Goal: Task Accomplishment & Management: Manage account settings

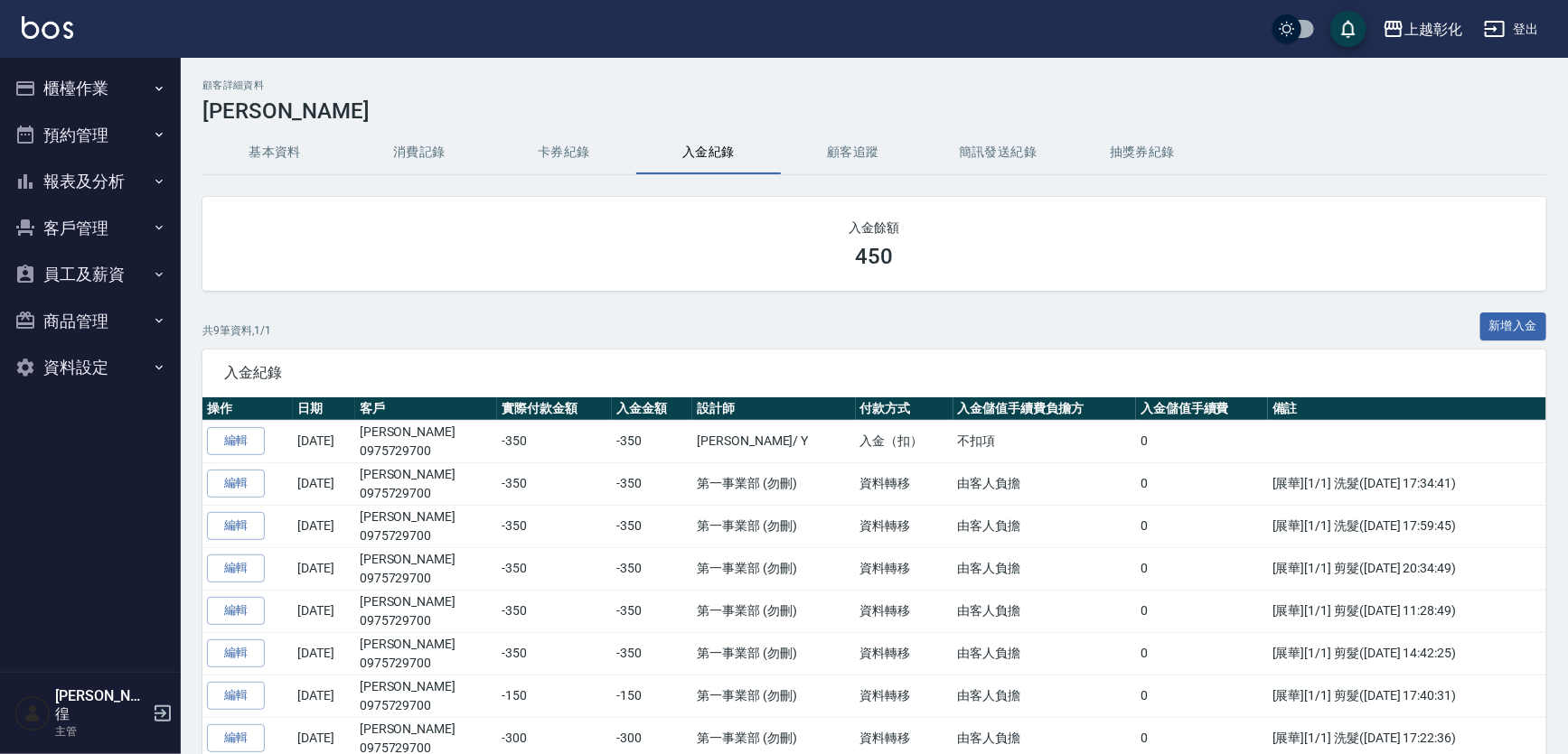
click at [46, 179] on button "報表及分析" at bounding box center [90, 181] width 166 height 47
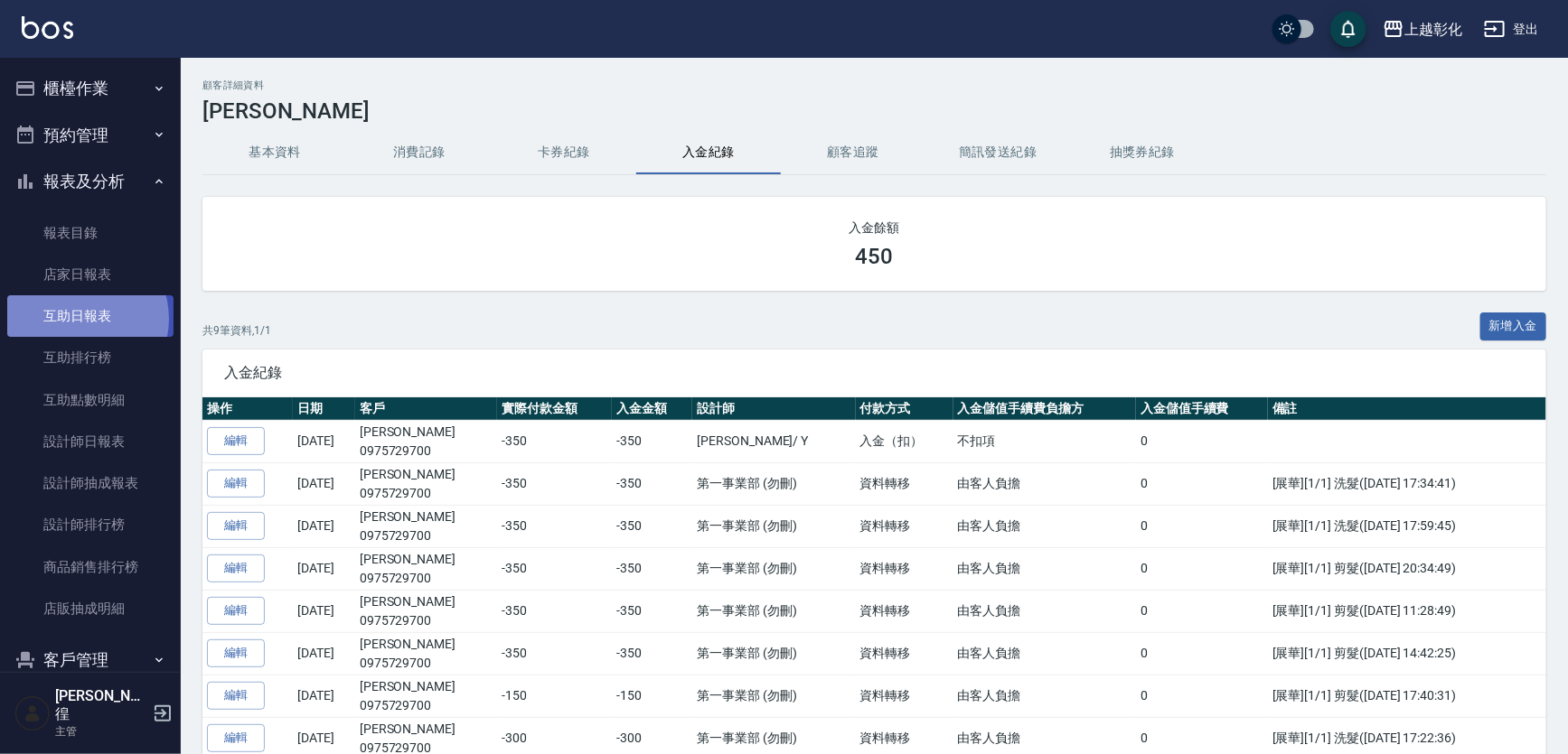
click at [79, 319] on link "互助日報表" at bounding box center [90, 316] width 166 height 42
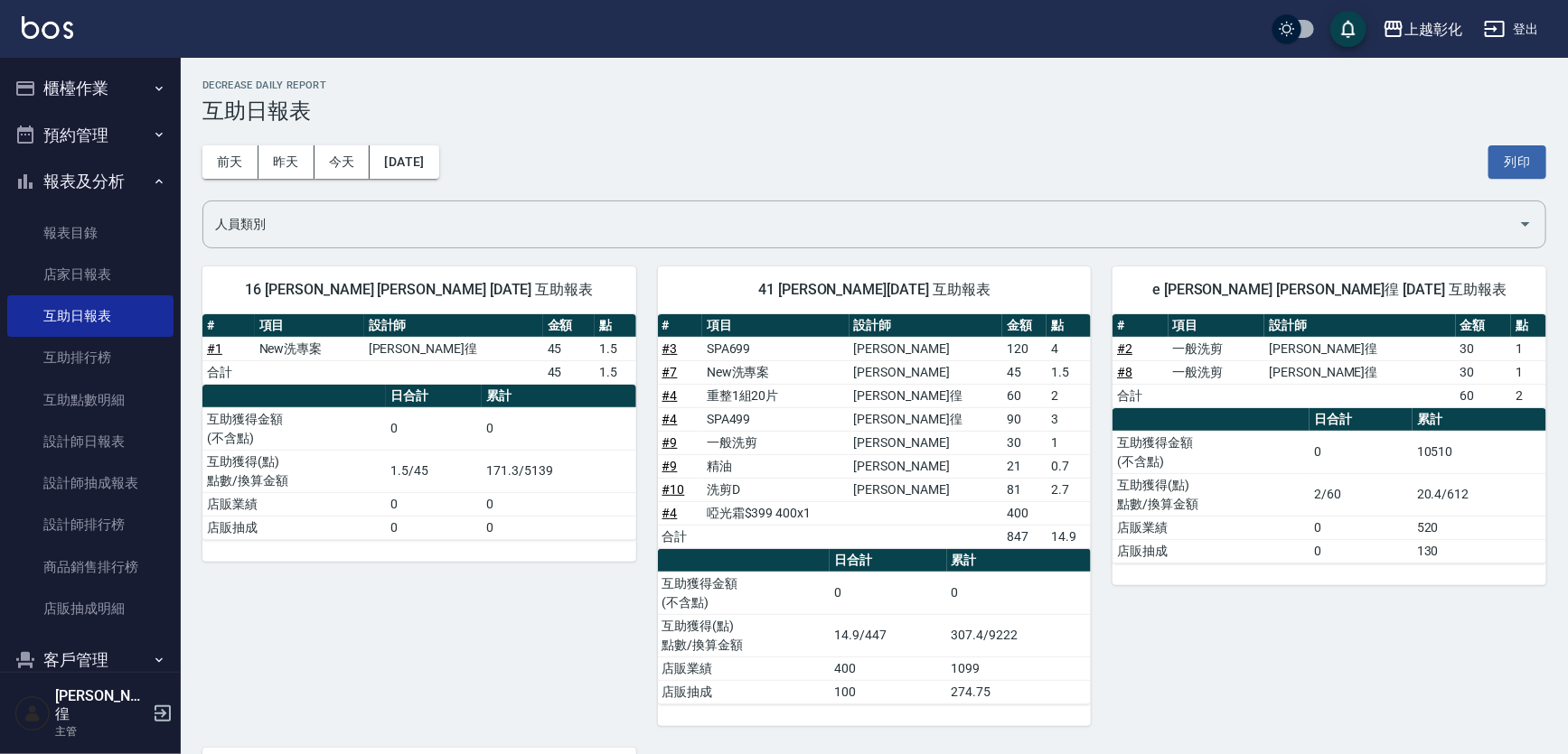
click at [82, 650] on button "客戶管理" at bounding box center [90, 660] width 166 height 47
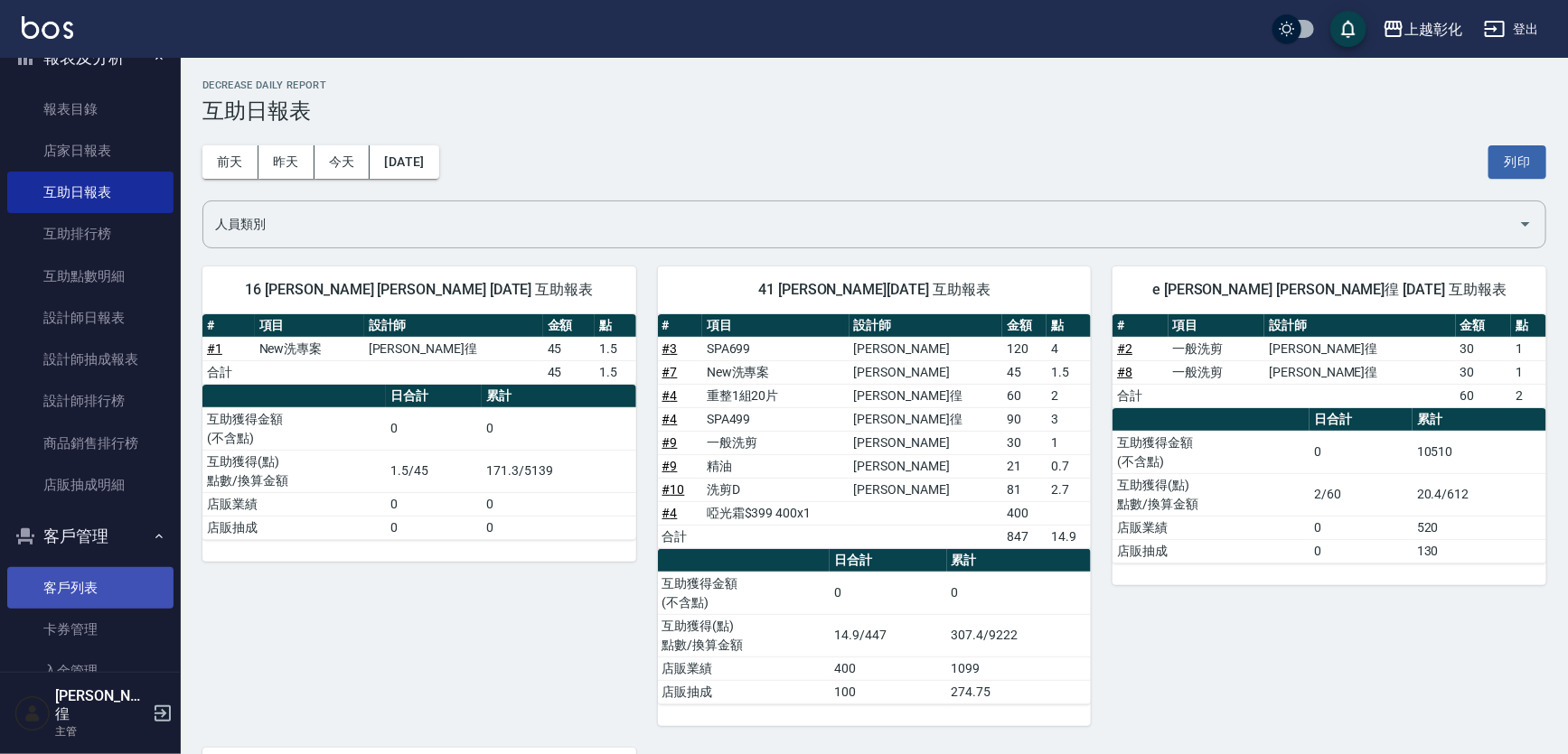
scroll to position [163, 0]
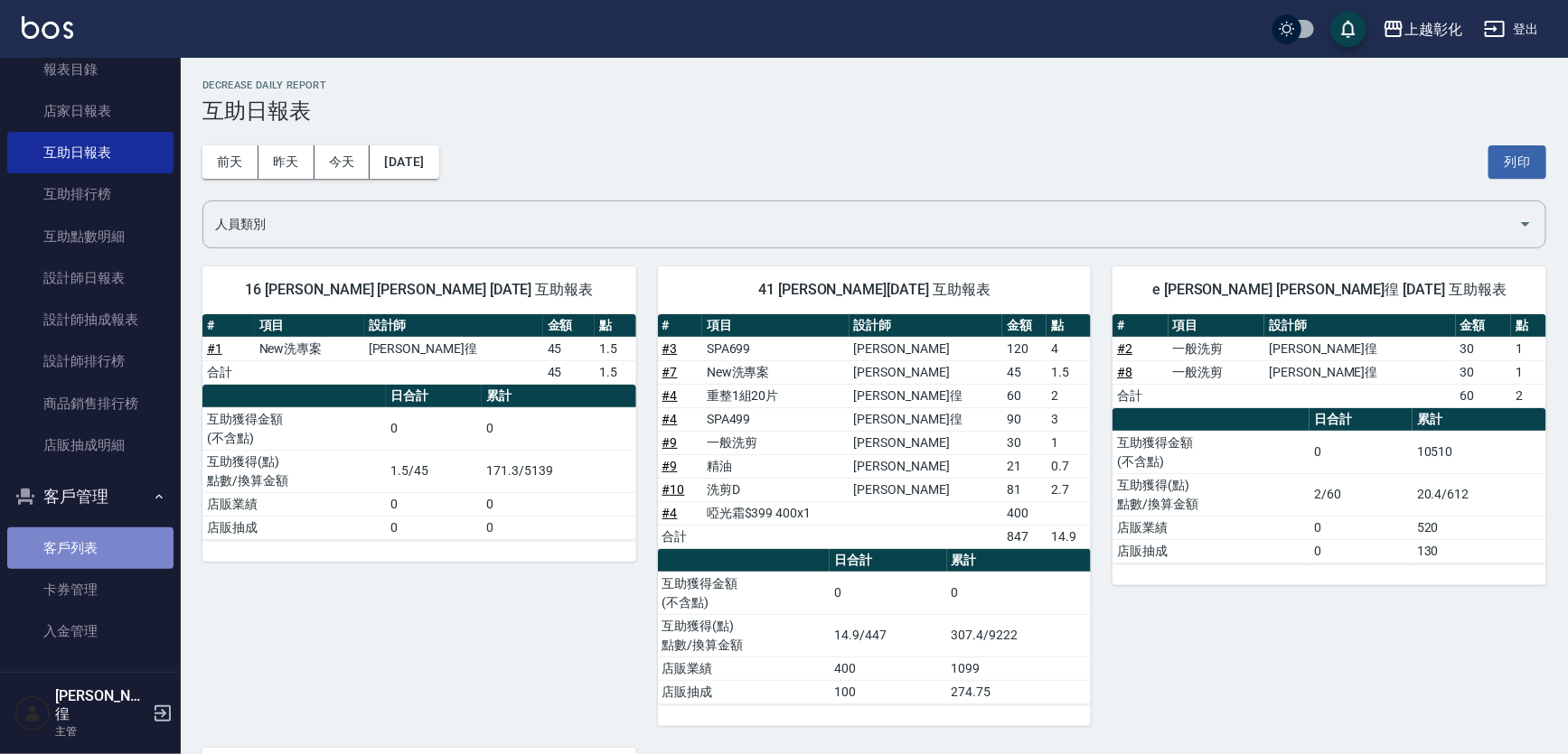
click at [103, 548] on link "客戶列表" at bounding box center [90, 548] width 166 height 42
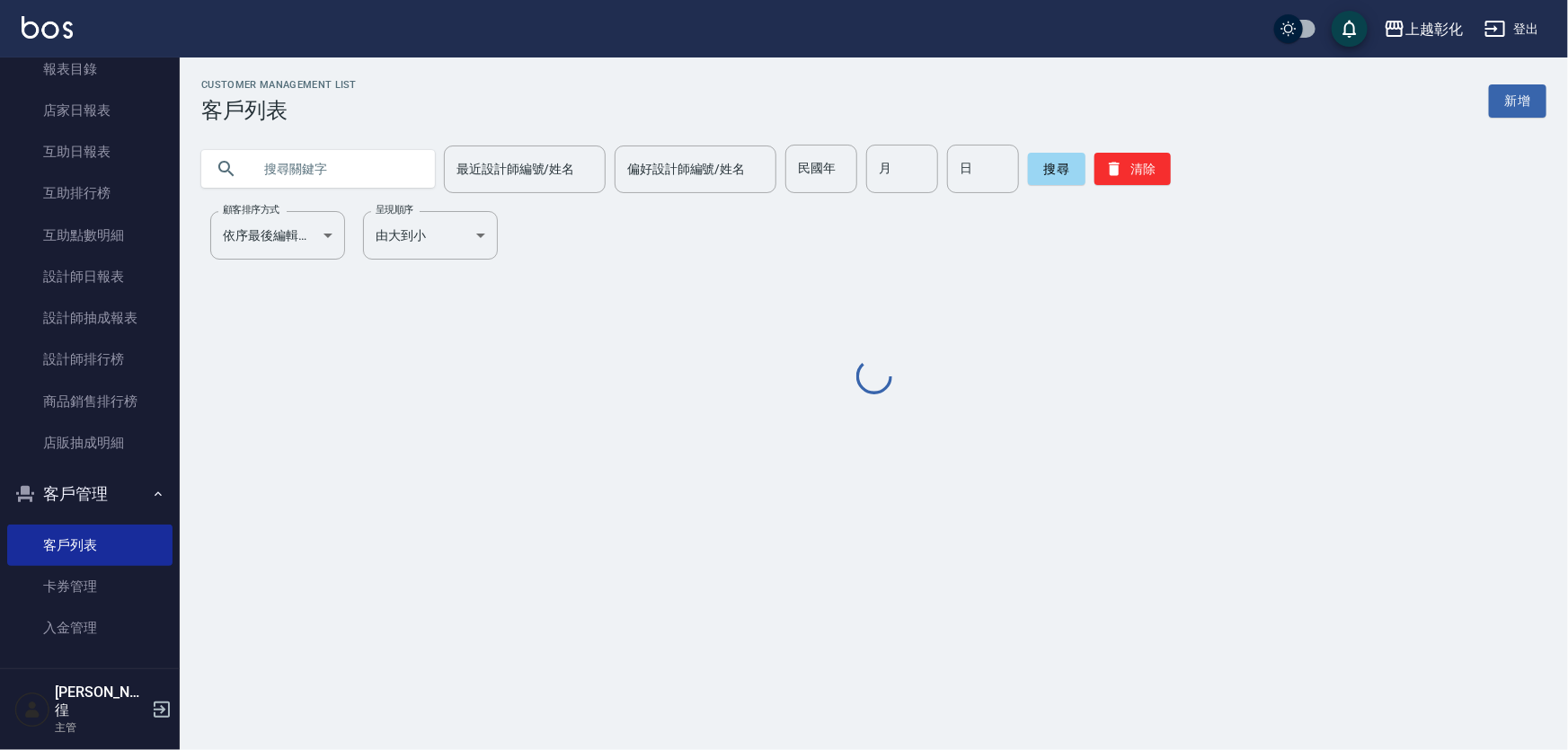
click at [345, 180] on input "text" at bounding box center [336, 169] width 169 height 49
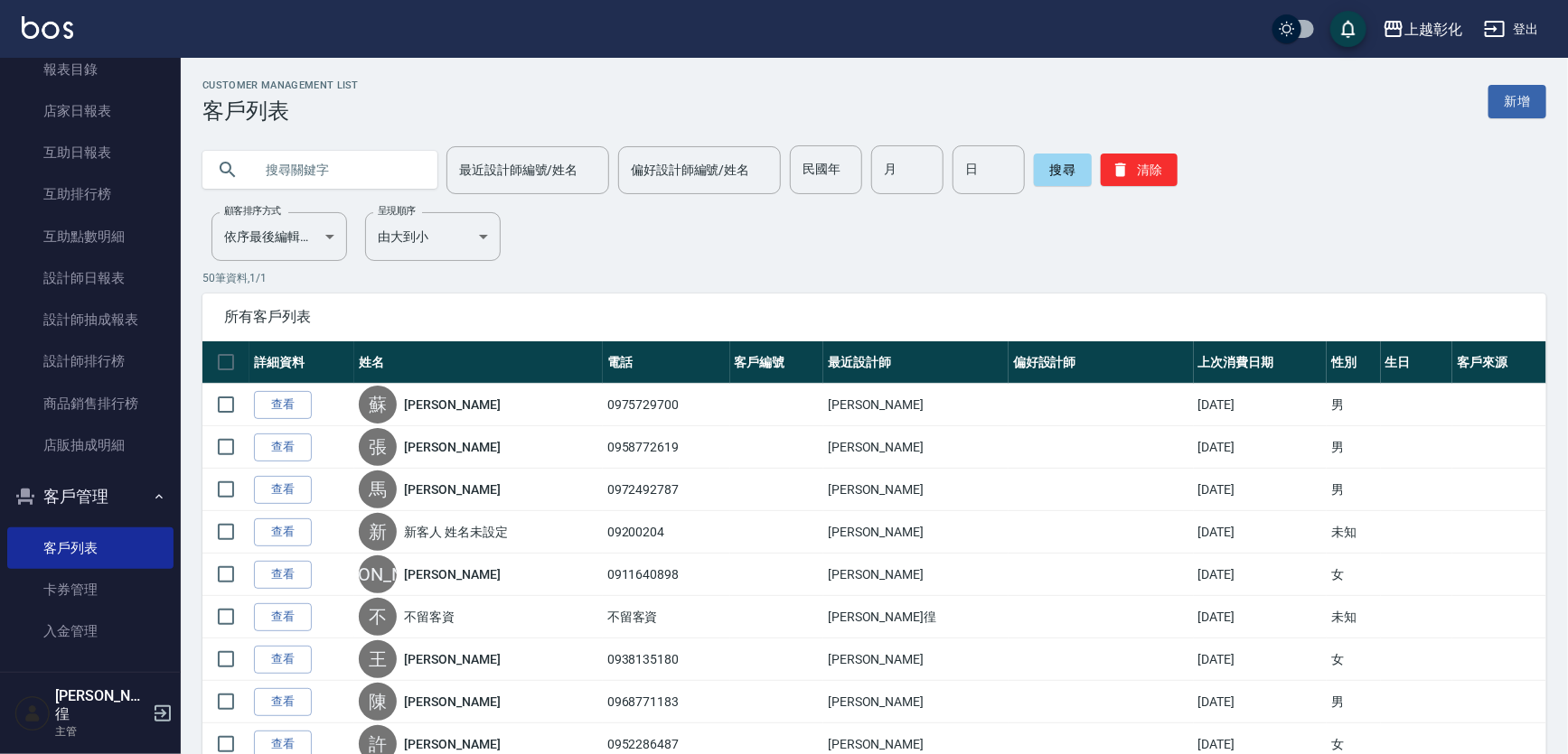
click at [352, 170] on input "text" at bounding box center [338, 170] width 170 height 49
type input "0907674066"
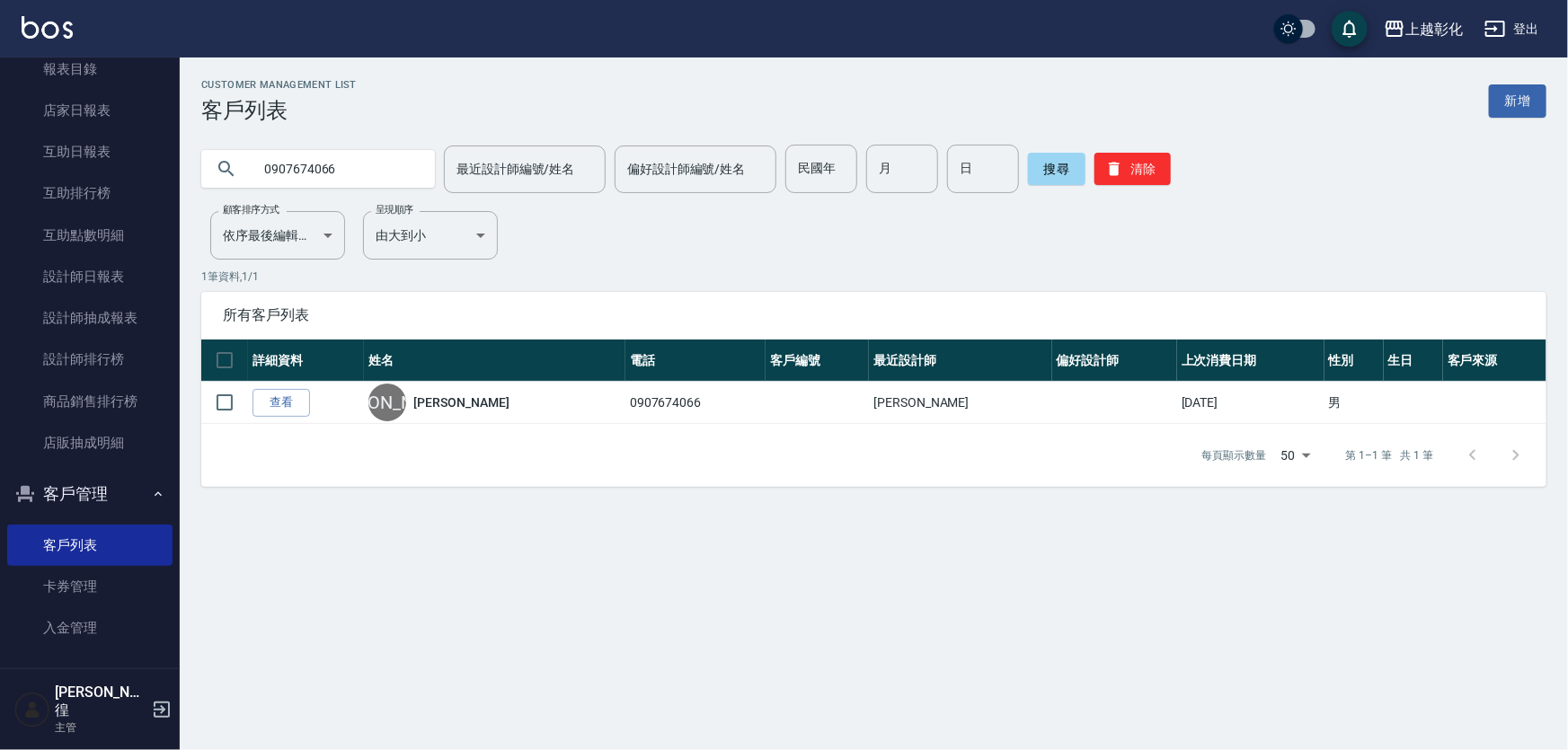
drag, startPoint x: 288, startPoint y: 411, endPoint x: 295, endPoint y: 403, distance: 10.6
click at [289, 411] on link "查看" at bounding box center [281, 403] width 57 height 28
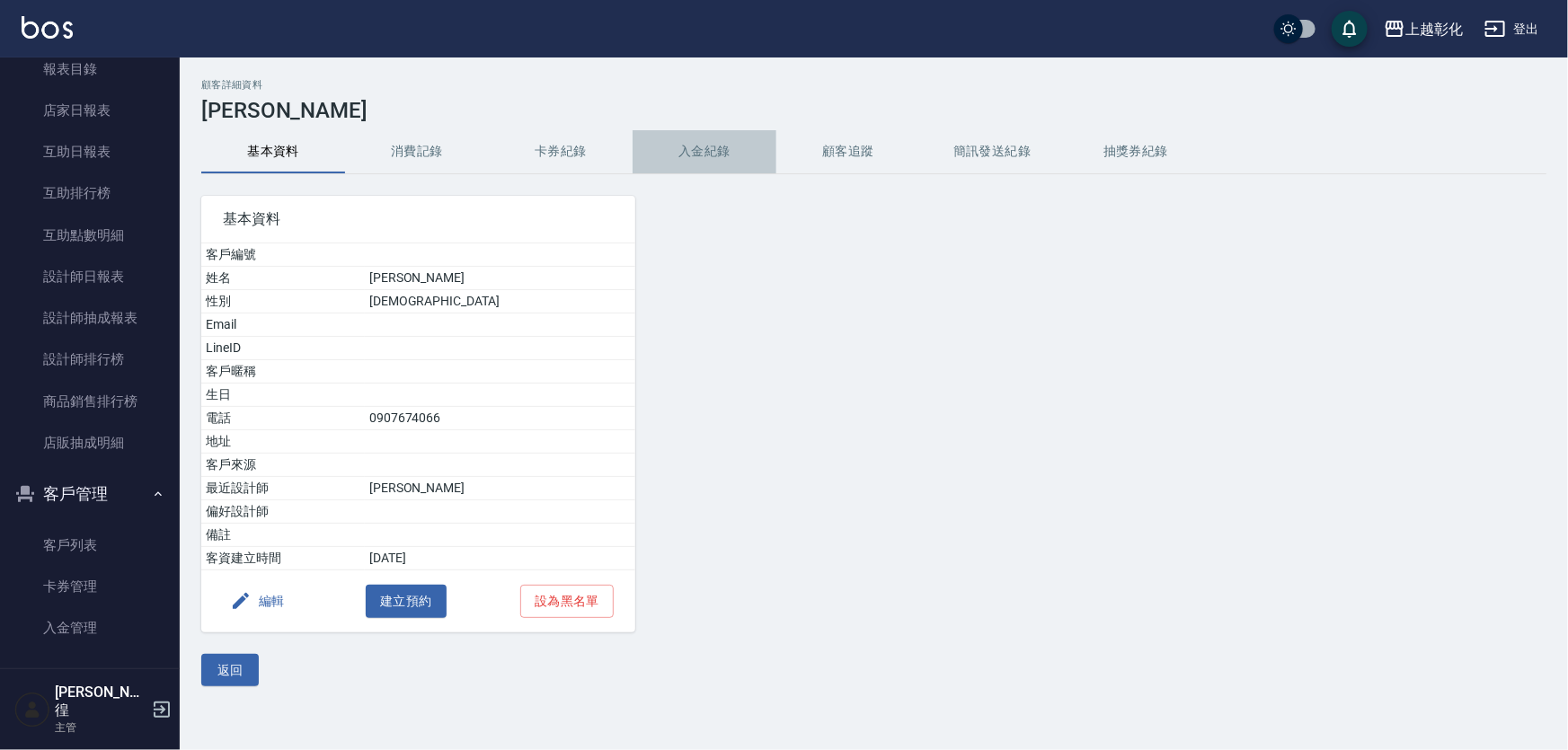
drag, startPoint x: 669, startPoint y: 149, endPoint x: 680, endPoint y: 146, distance: 11.4
click at [671, 149] on button "入金紀錄" at bounding box center [705, 151] width 144 height 43
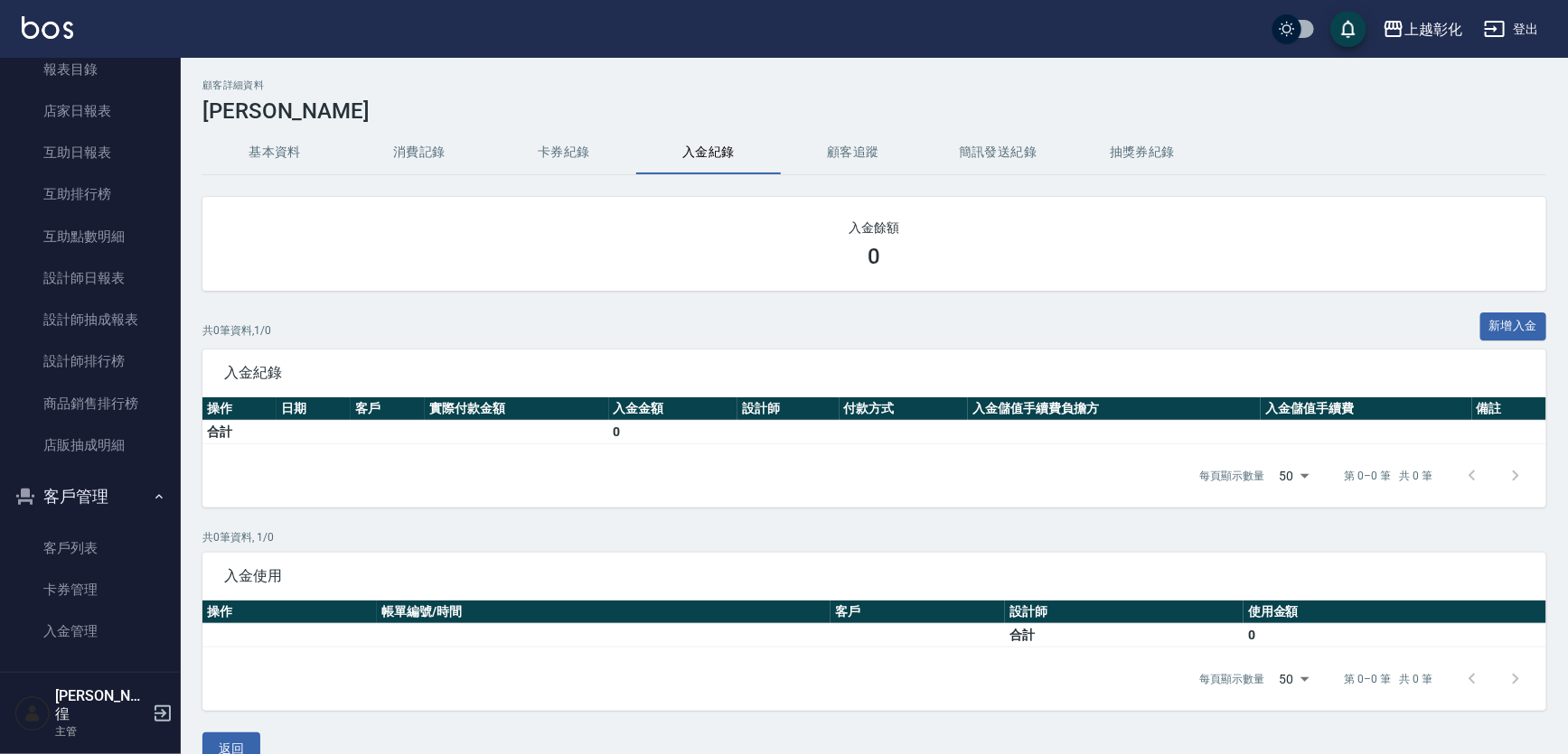
click at [401, 144] on button "消費記錄" at bounding box center [419, 152] width 145 height 44
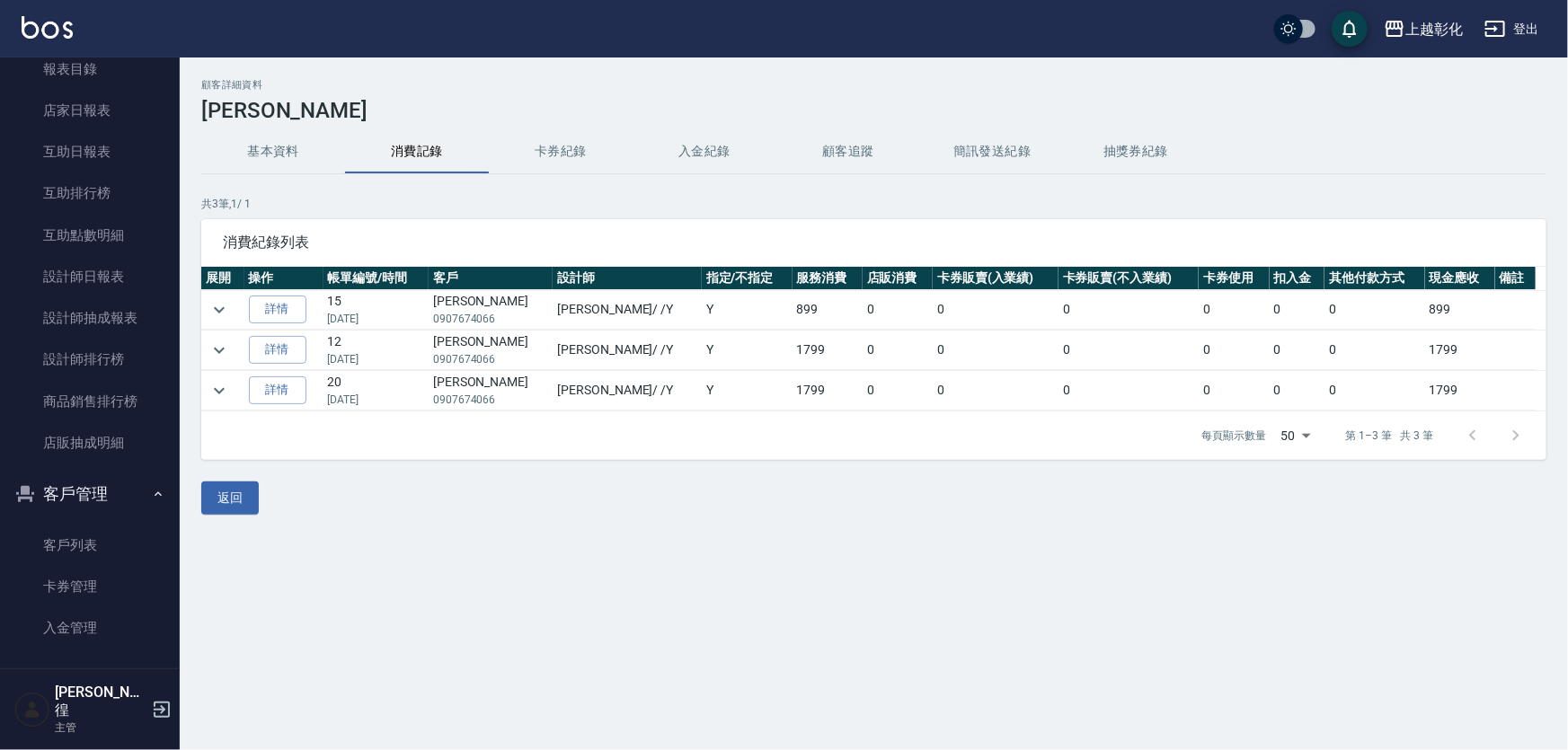
click at [700, 141] on button "入金紀錄" at bounding box center [705, 151] width 144 height 43
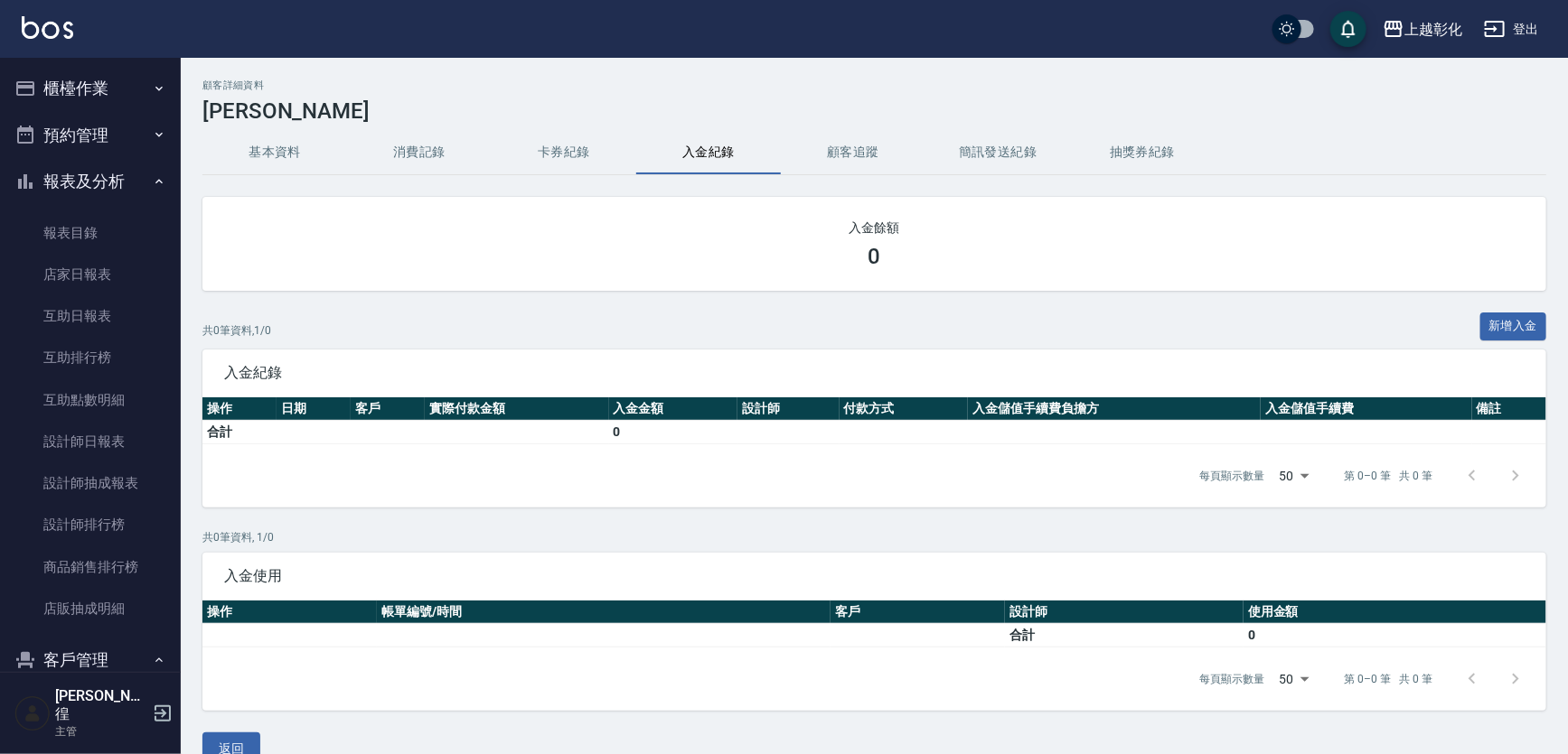
click at [120, 67] on button "櫃檯作業" at bounding box center [90, 88] width 166 height 47
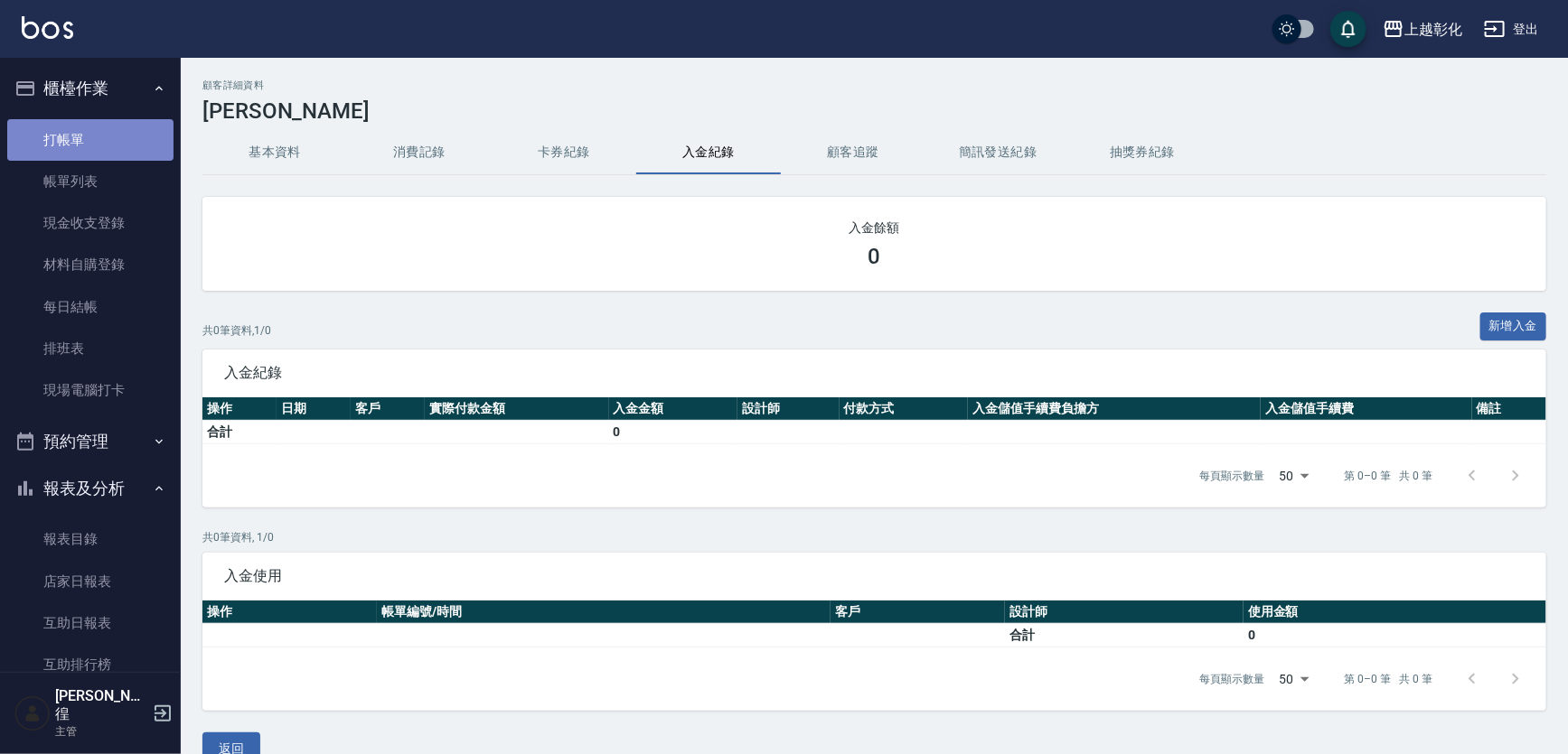
click at [117, 142] on link "打帳單" at bounding box center [90, 140] width 166 height 42
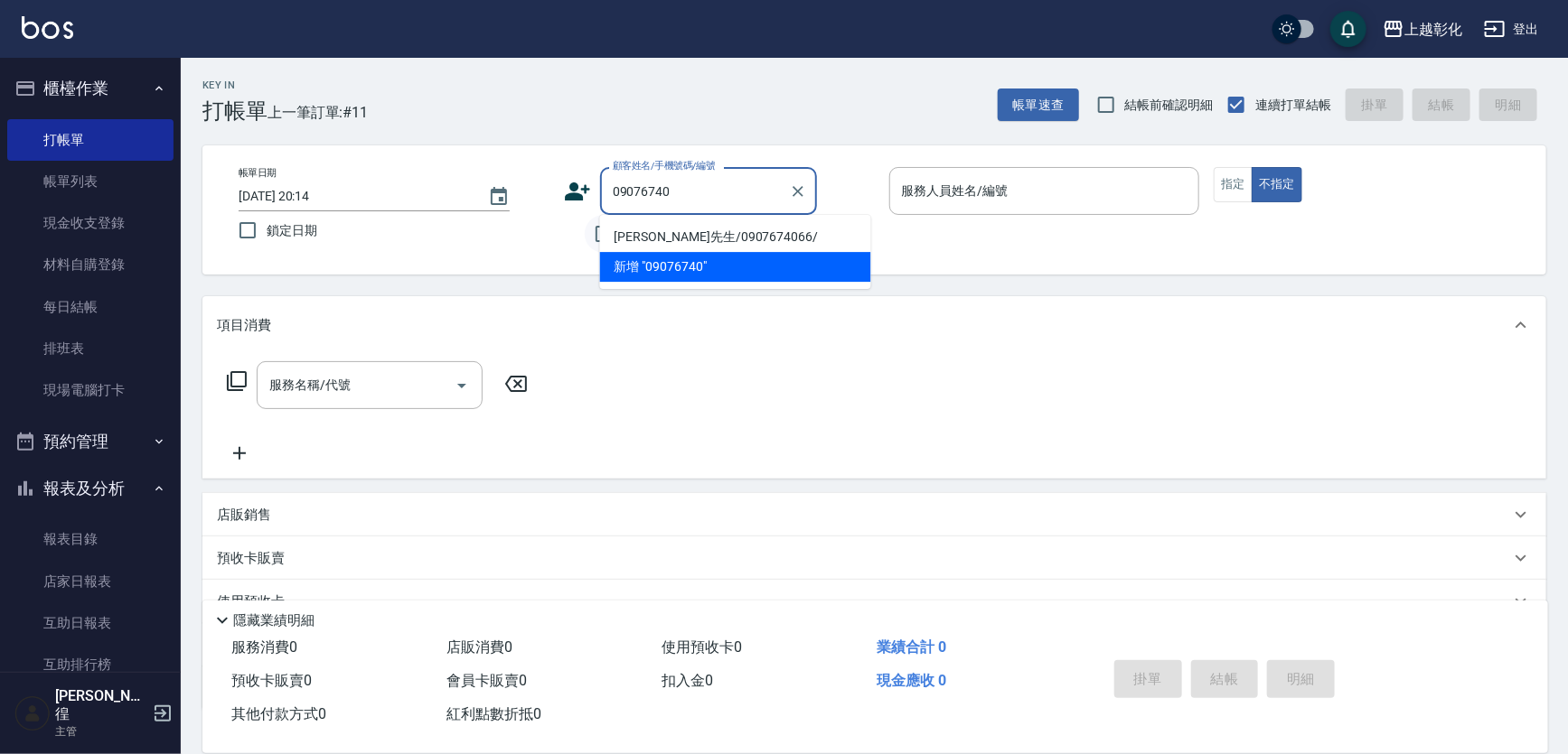
type input "楊先生/0907674066/"
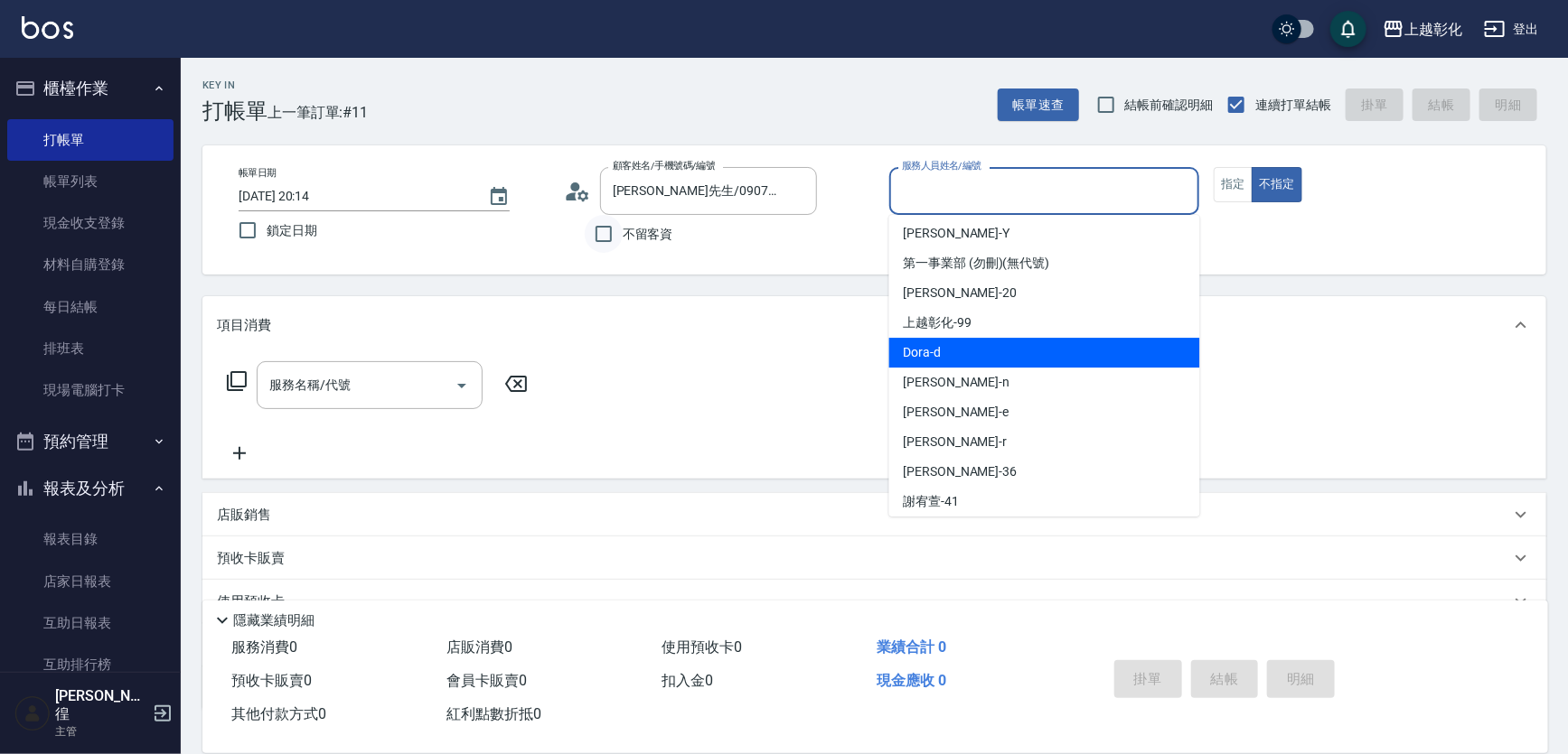
scroll to position [66, 0]
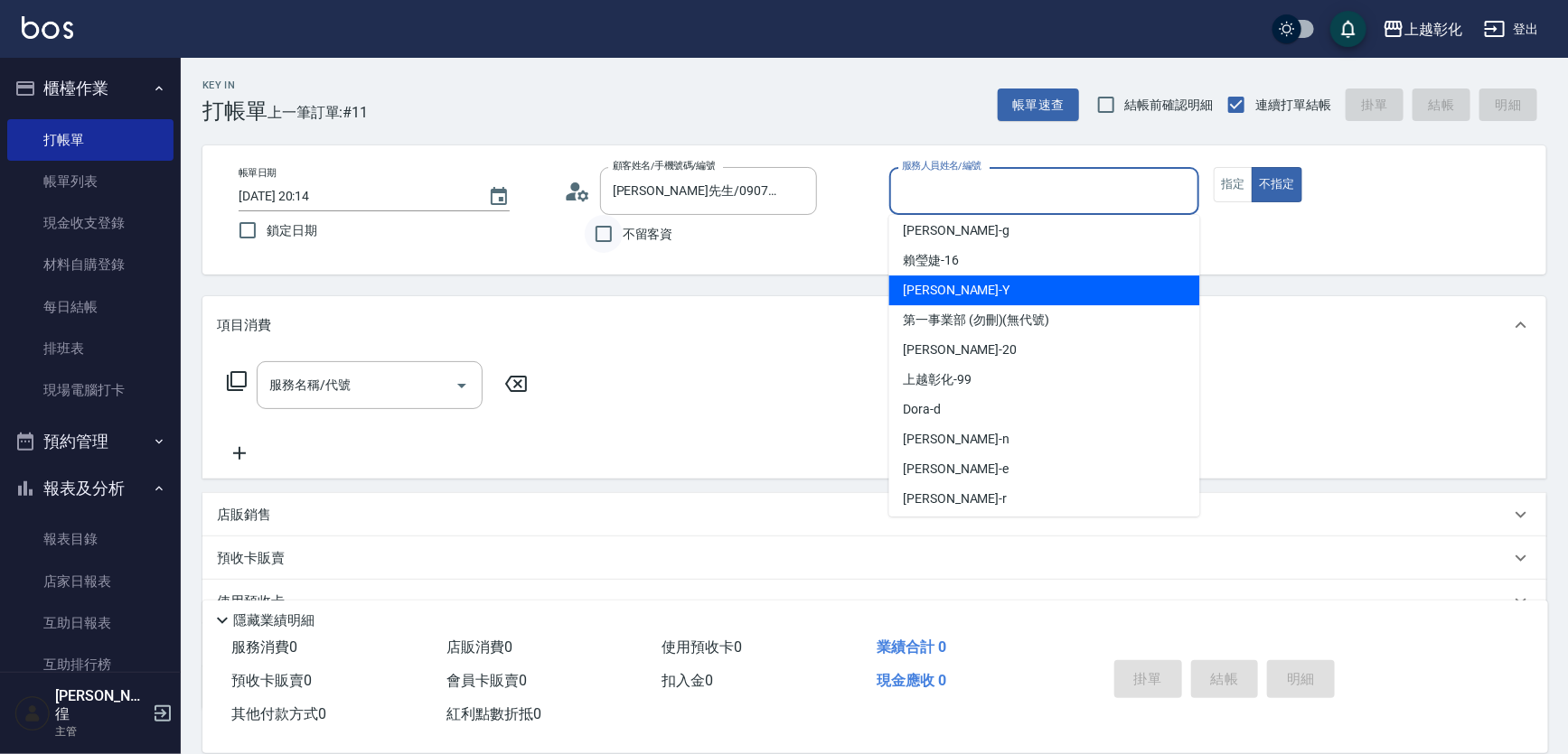
type input "[PERSON_NAME]-Y"
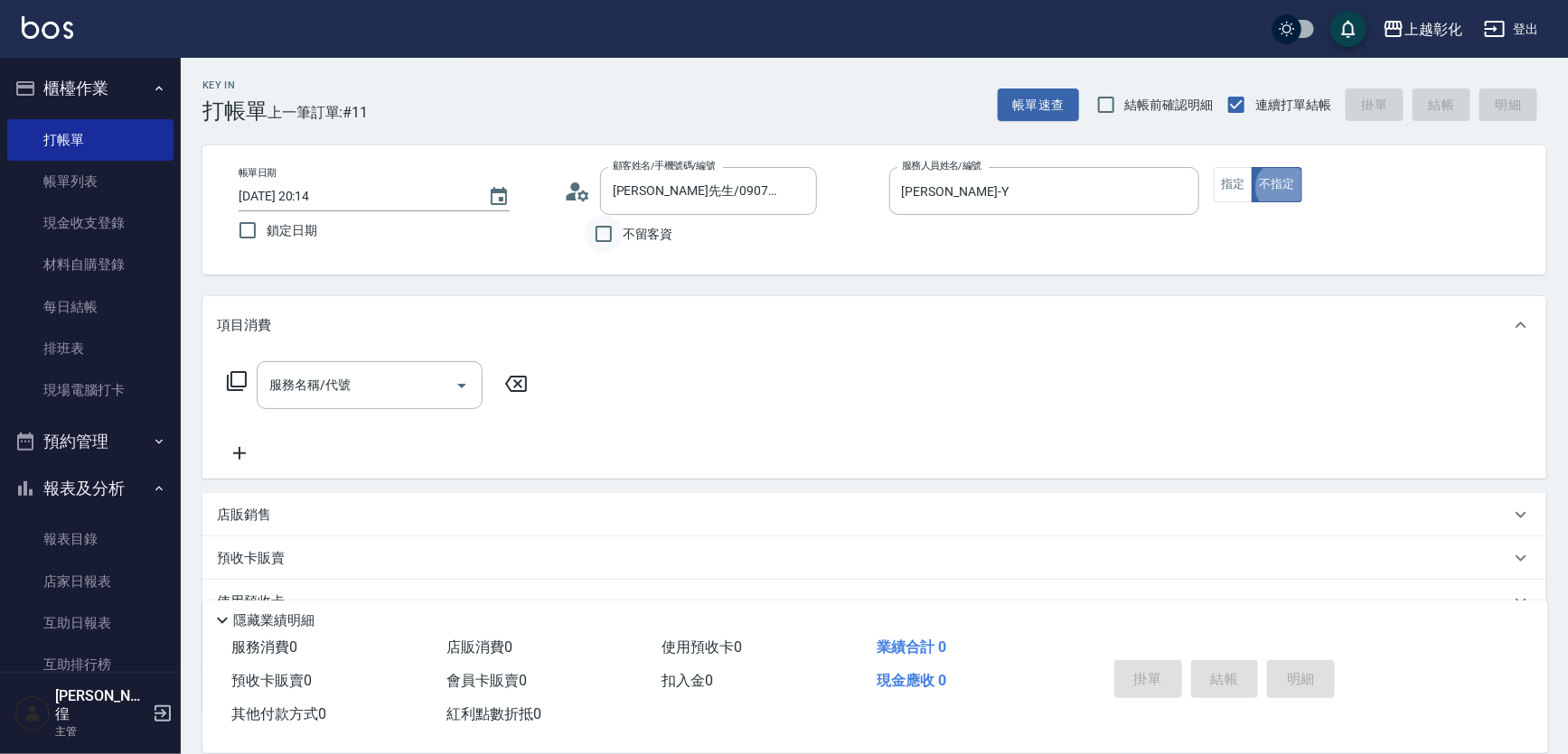
type button "false"
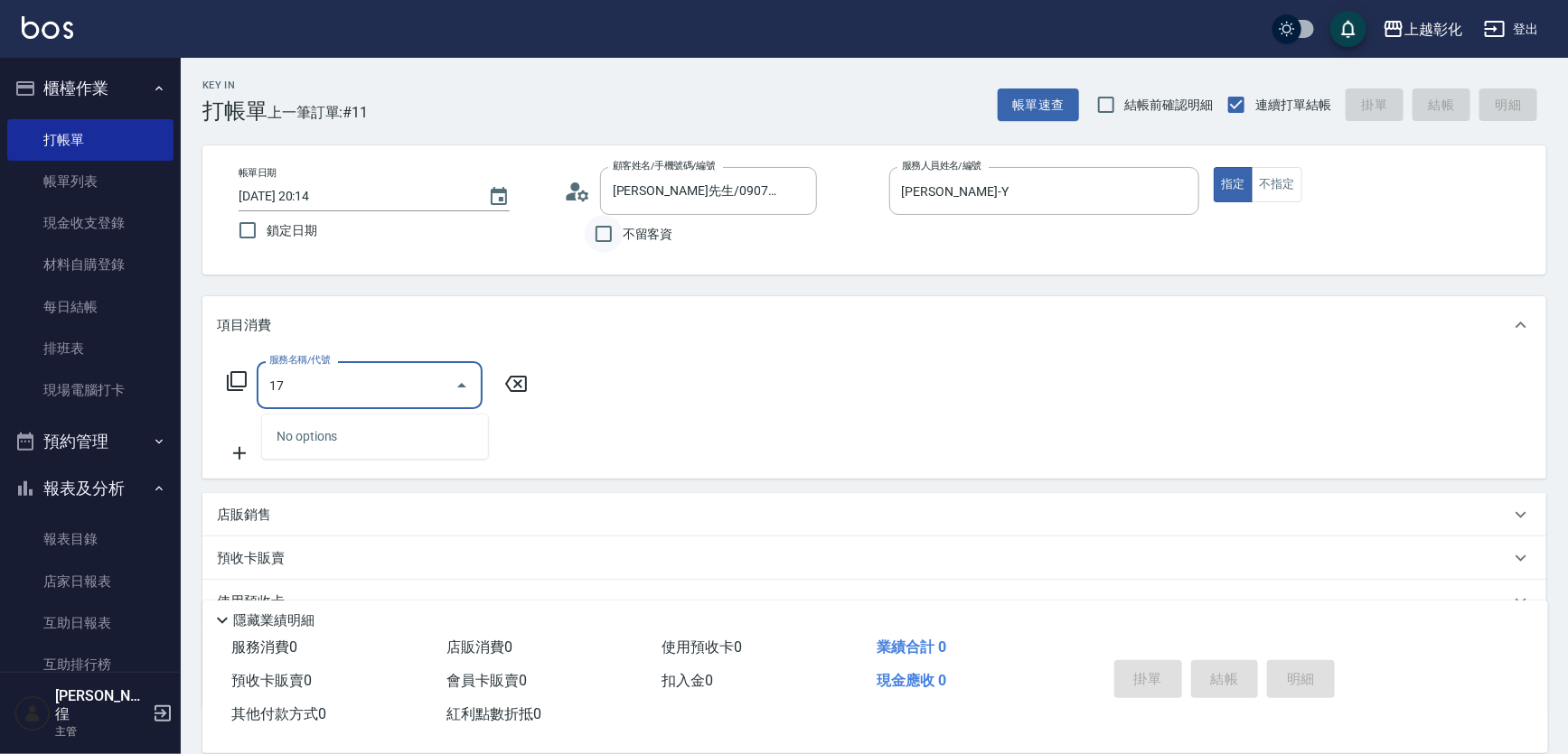
type input "1"
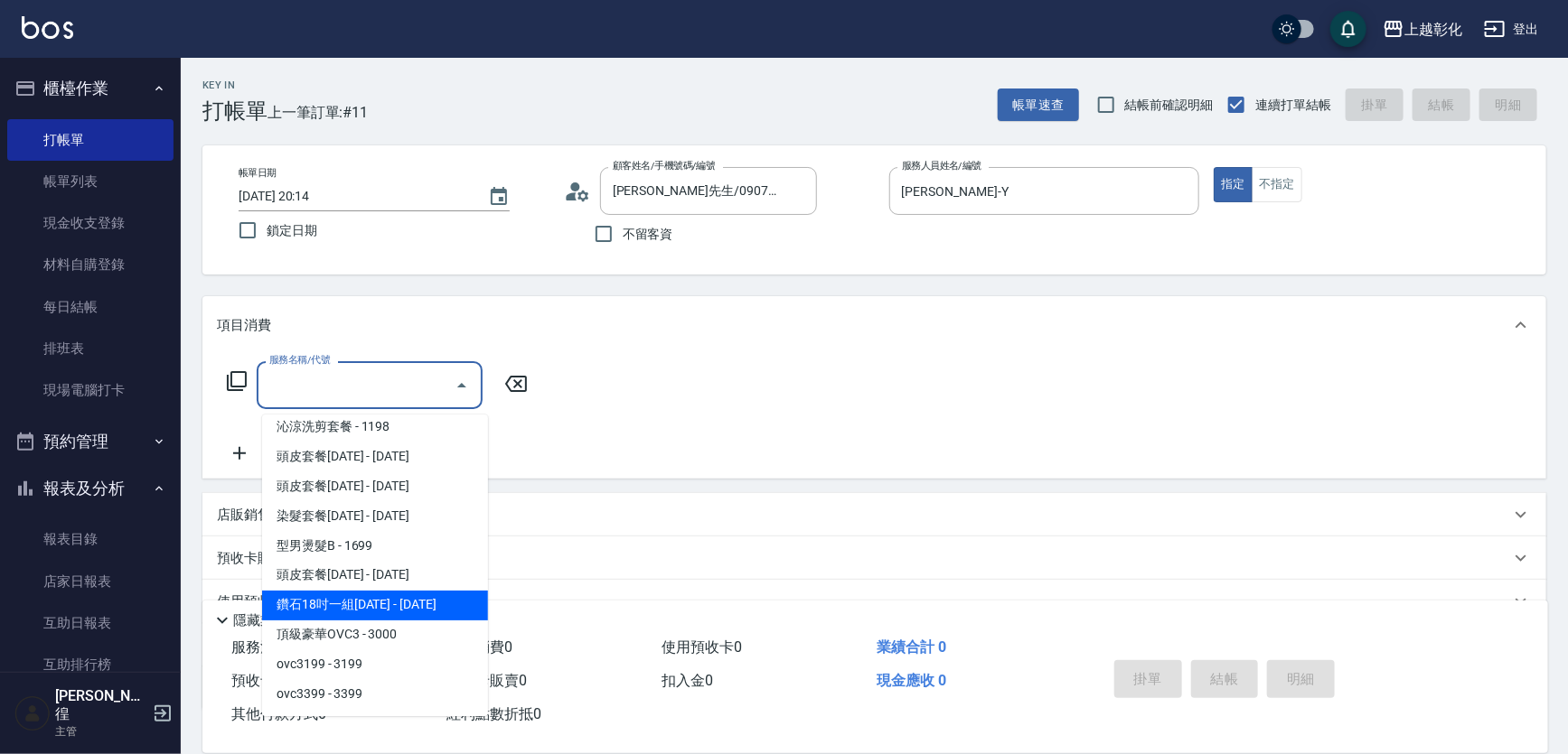
scroll to position [1642, 0]
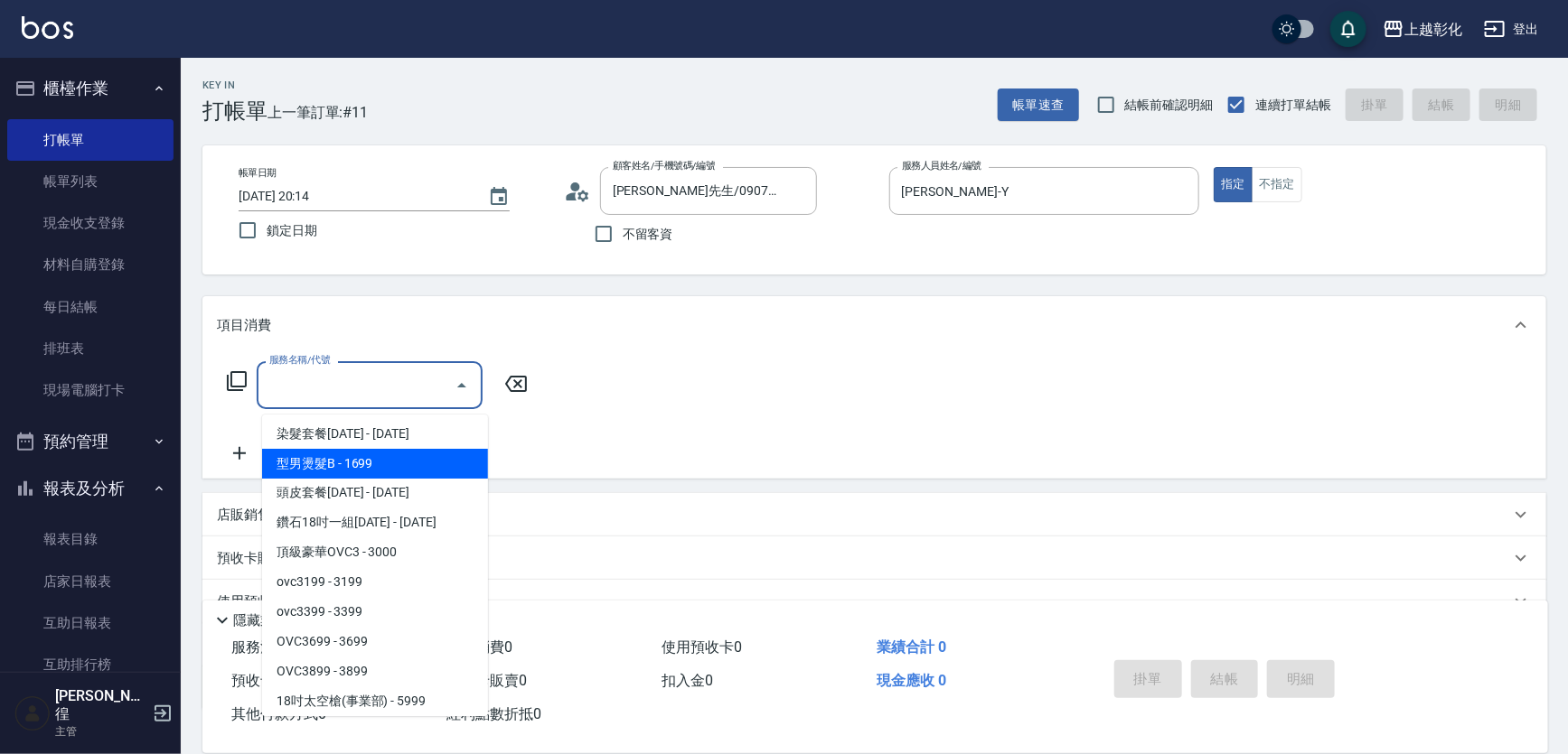
click at [342, 466] on span "型男燙髮B - 1699" at bounding box center [376, 464] width 226 height 30
type input "型男燙髮B(001699)"
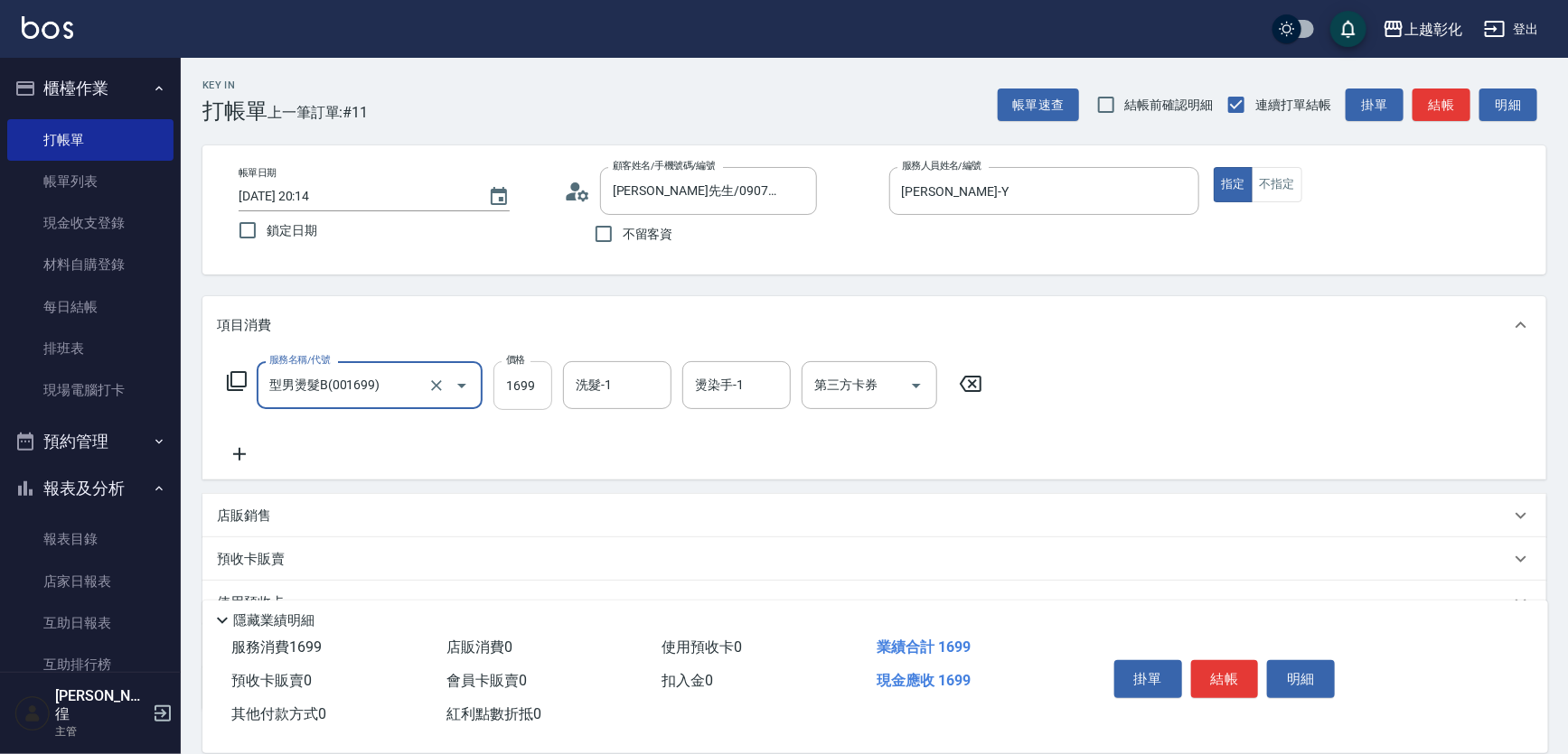
click at [551, 390] on input "1699" at bounding box center [522, 386] width 58 height 49
type input "1799"
type input "謝宥萱-41"
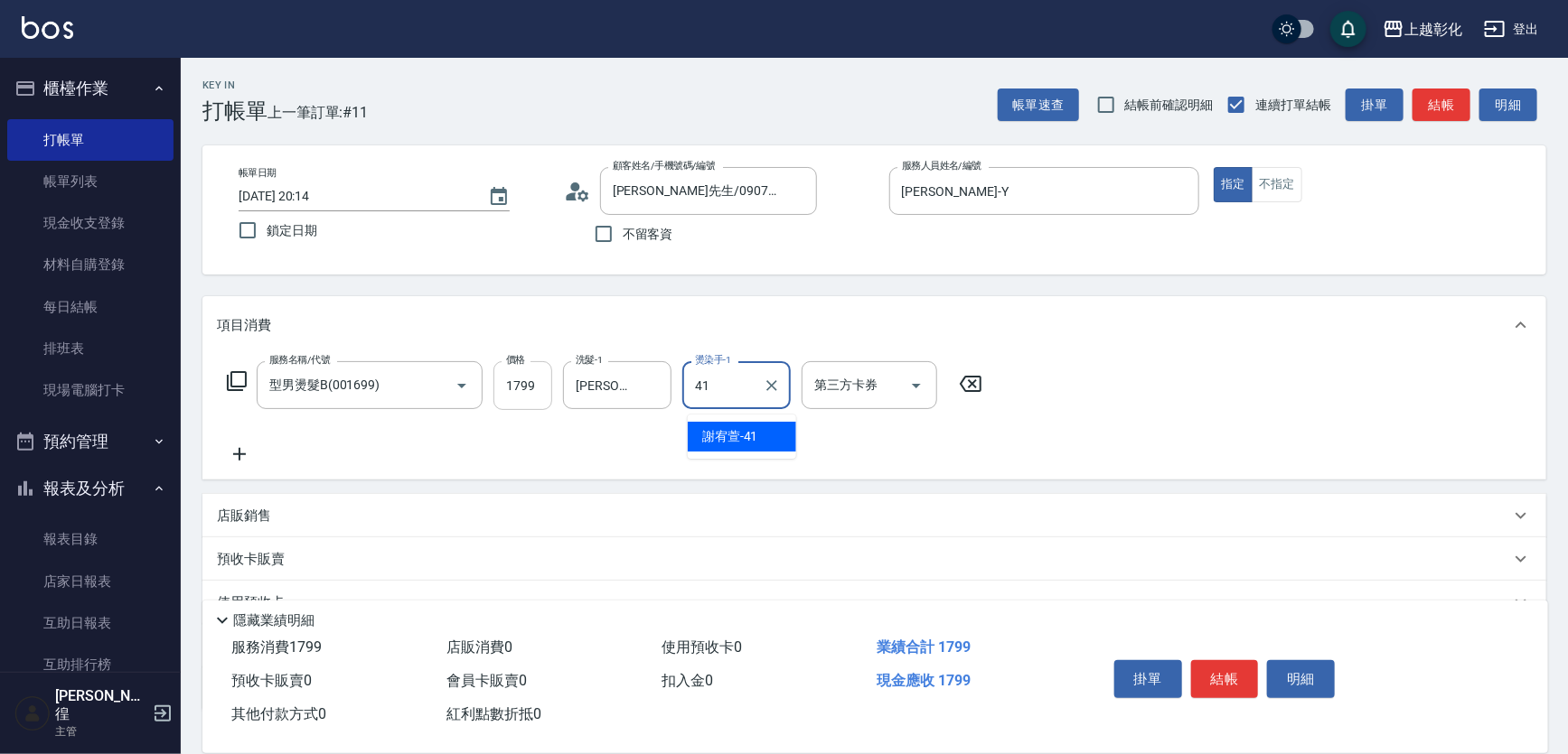
type input "謝宥萱-41"
click at [1232, 660] on button "結帳" at bounding box center [1225, 679] width 68 height 38
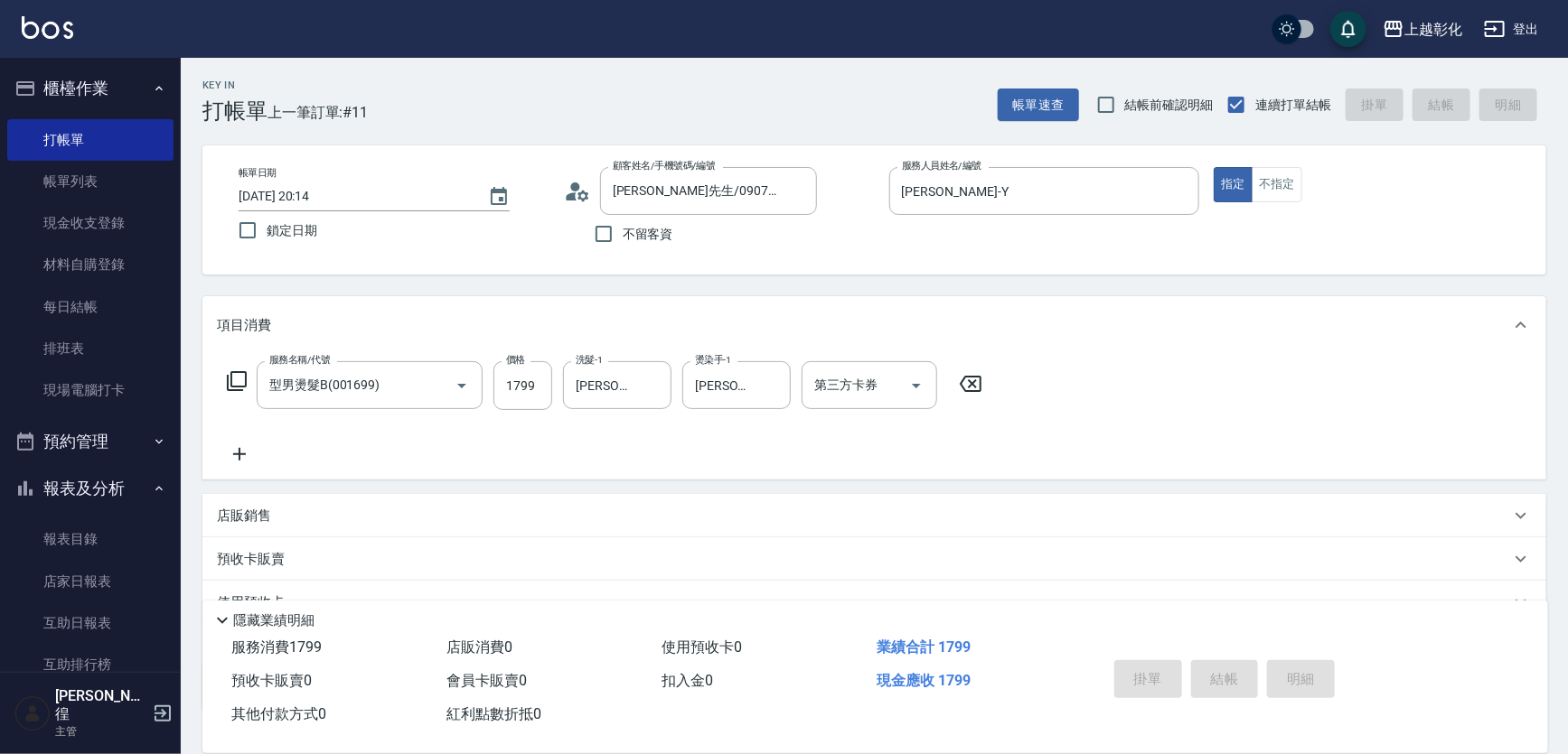
type input "2025/08/13 20:15"
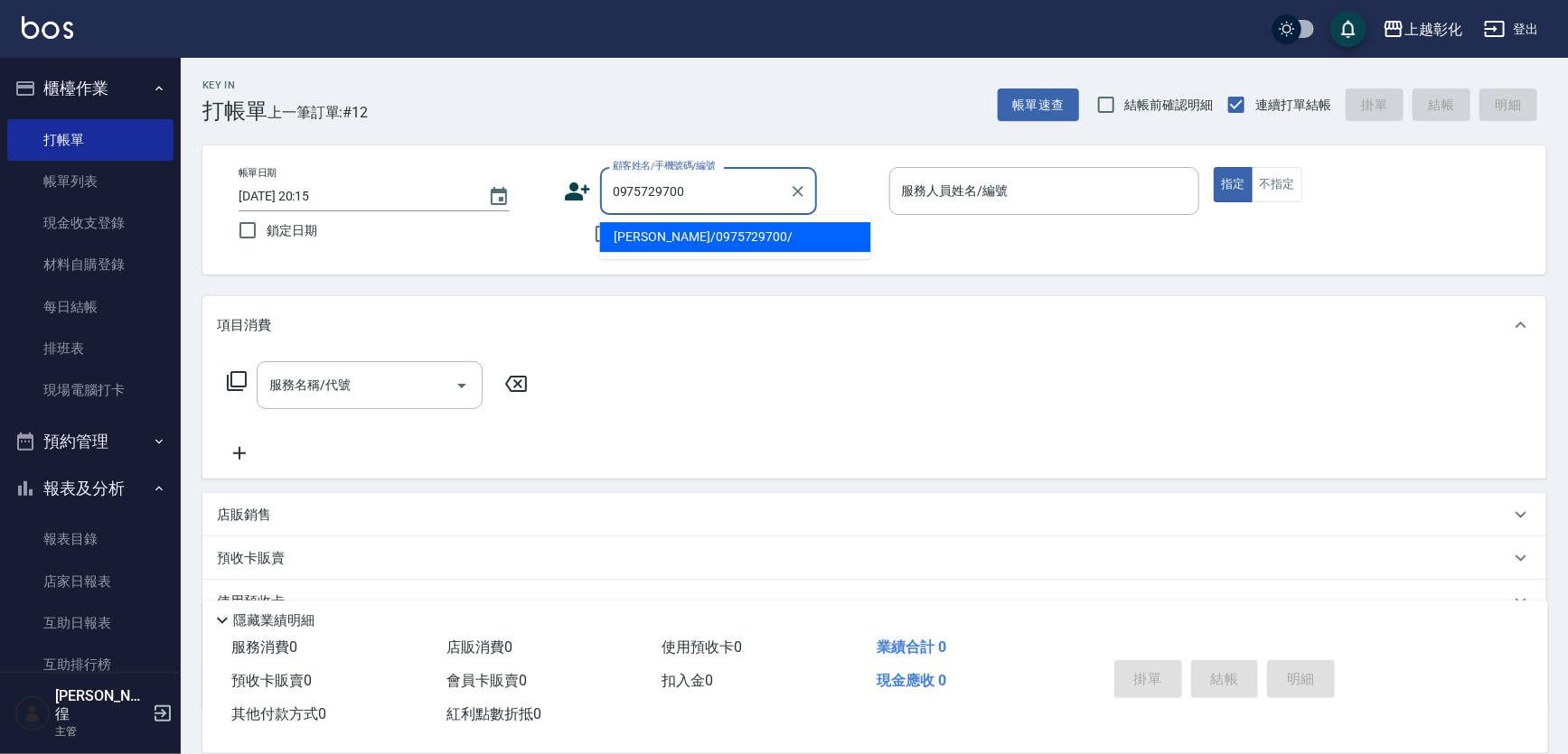
type input "蘇順禮/0975729700/"
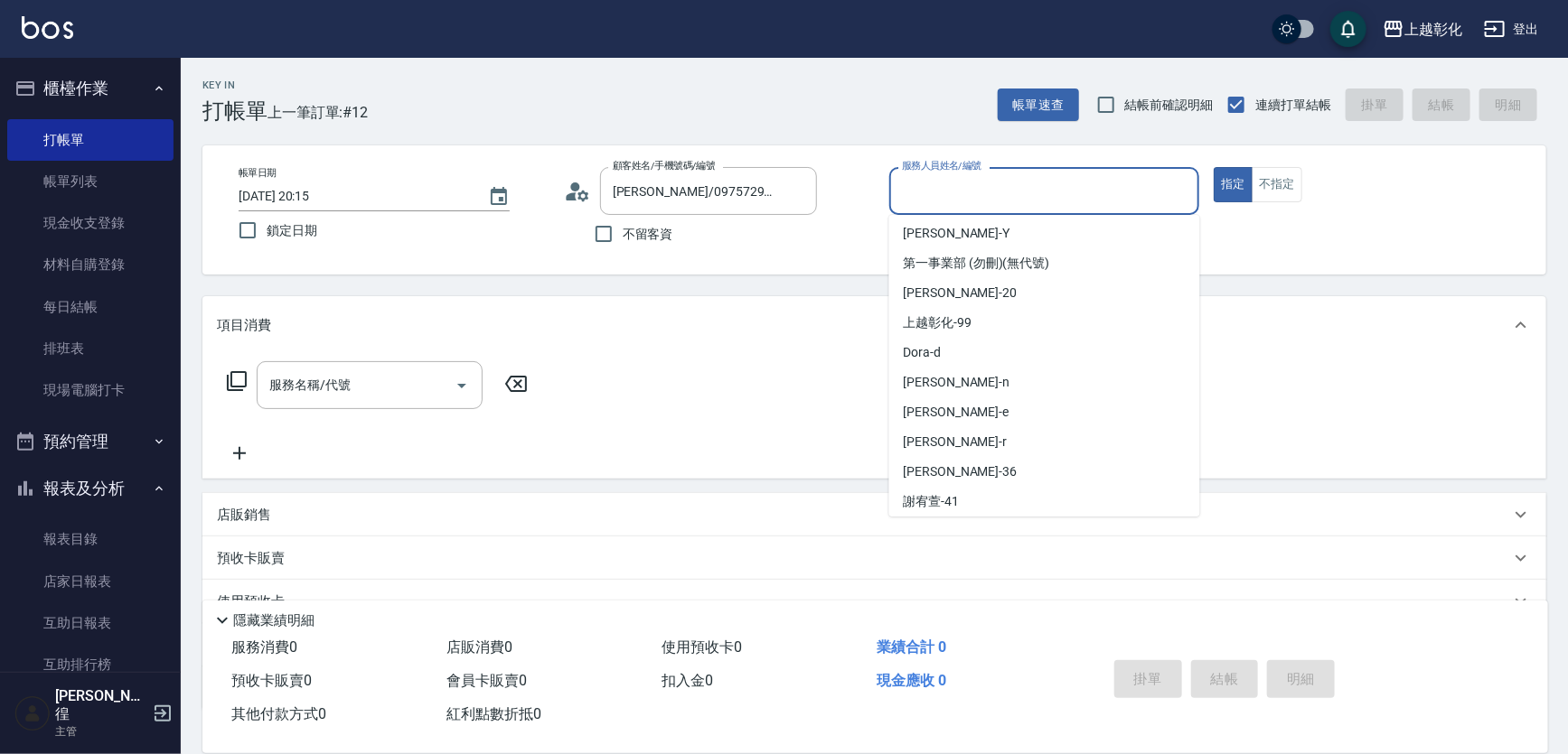
scroll to position [7, 0]
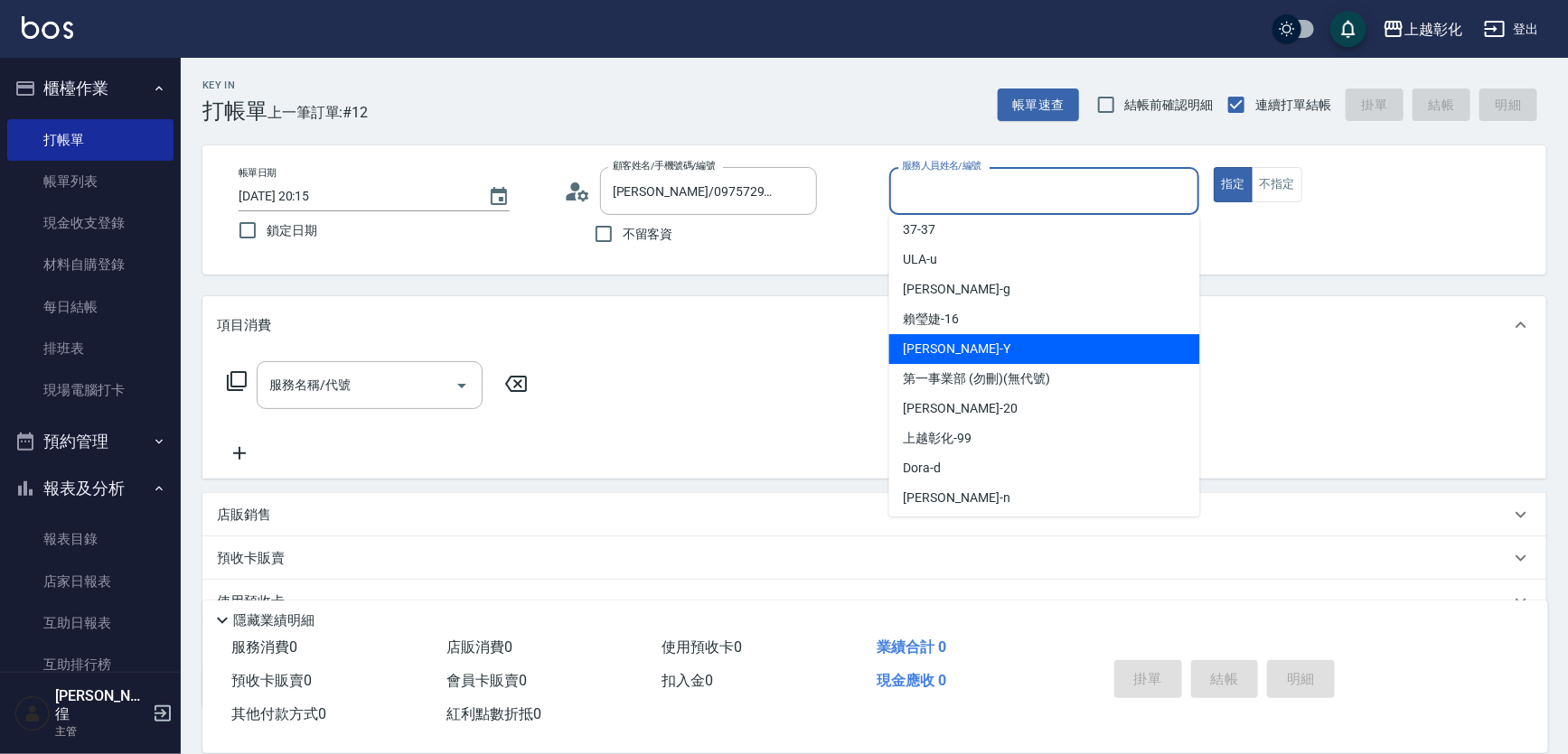
type input "[PERSON_NAME]-Y"
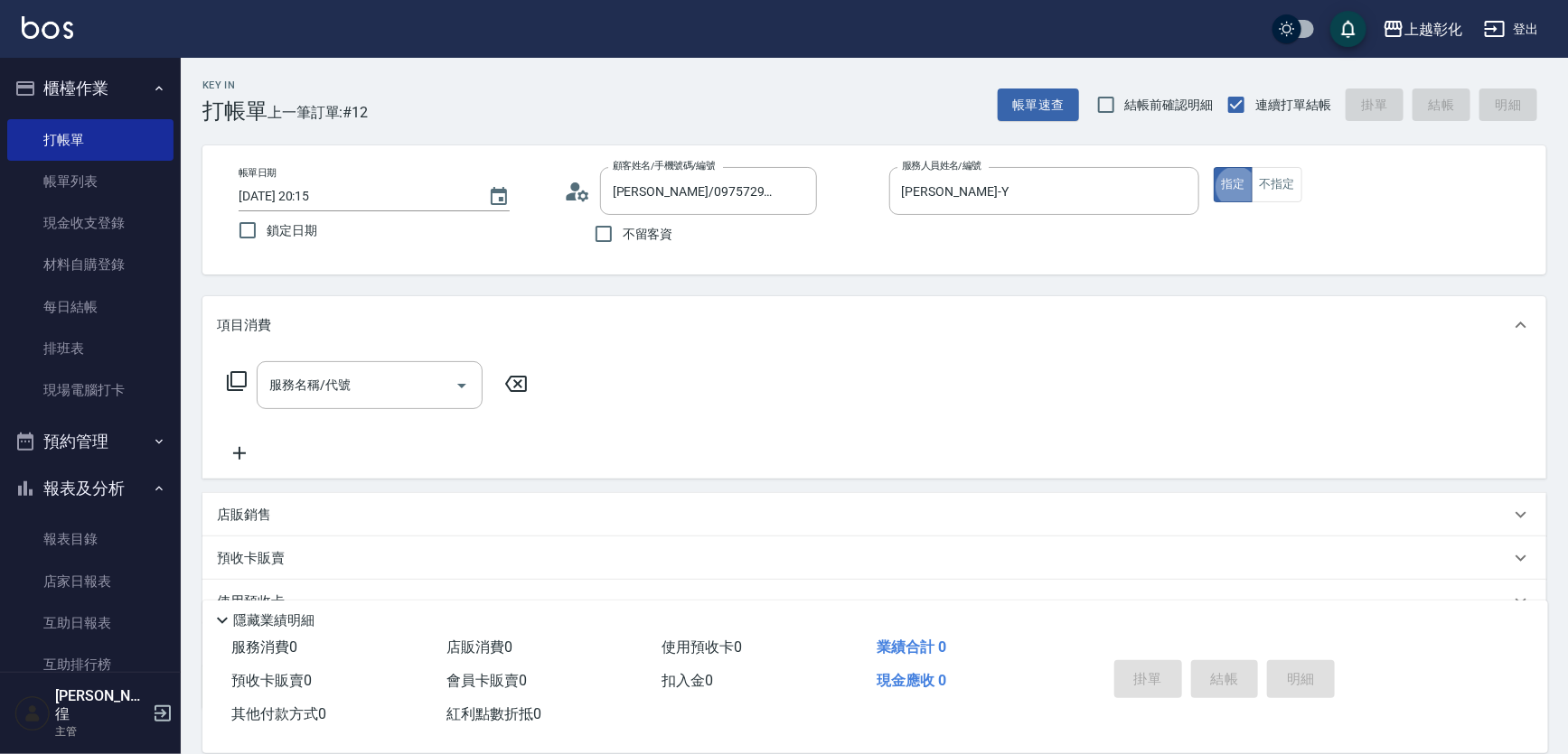
type button "true"
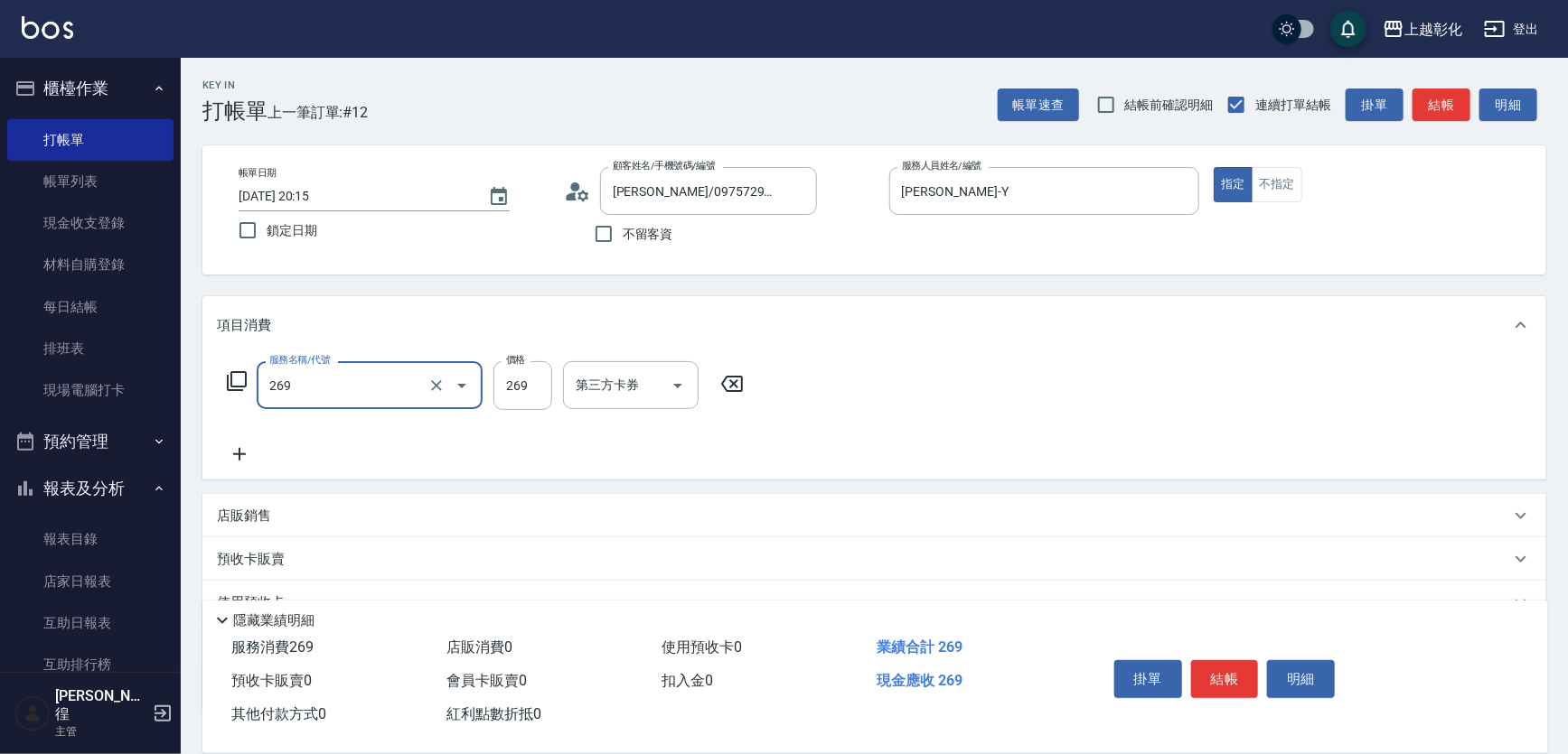
type input "一般洗剪(269)"
type input "350"
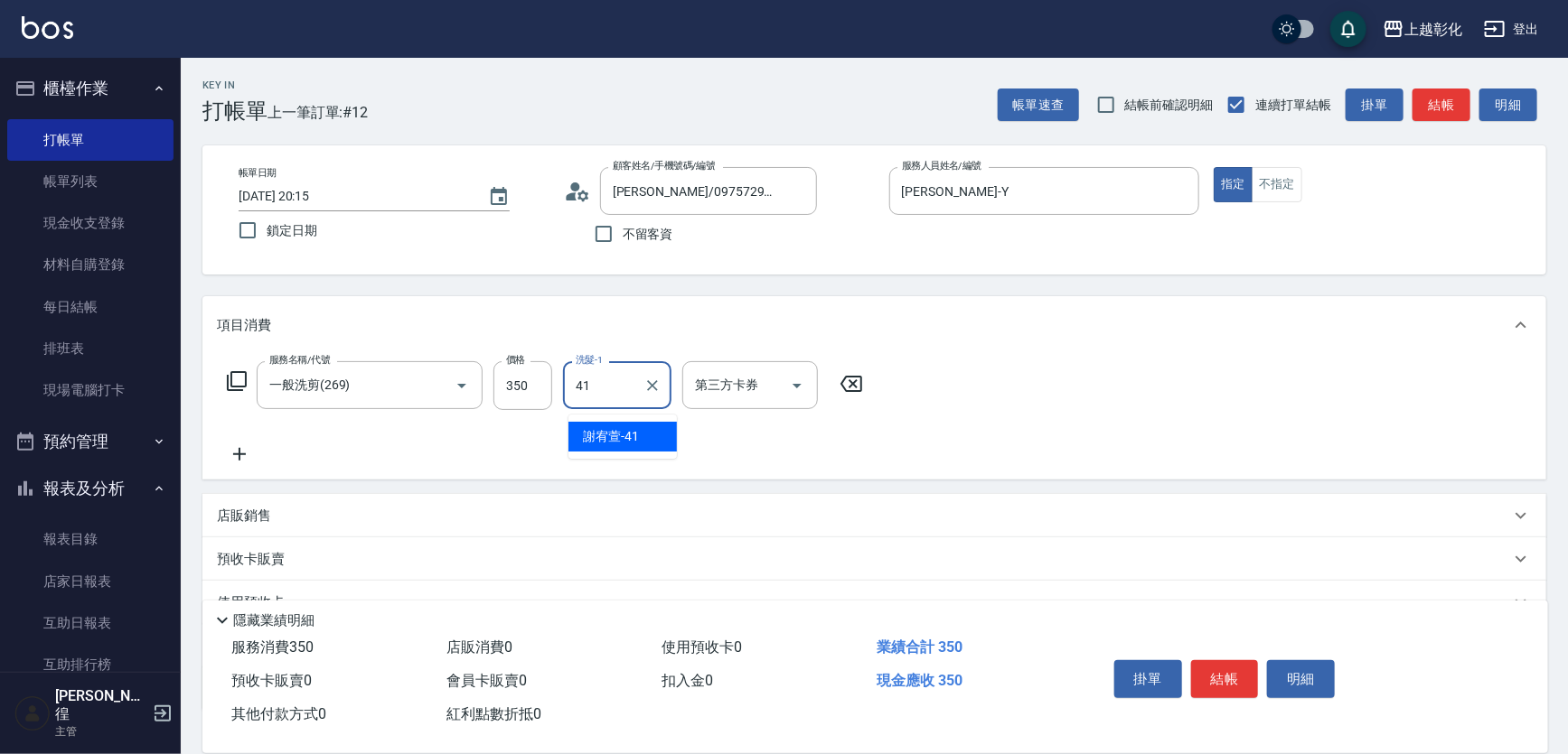
type input "謝宥萱-41"
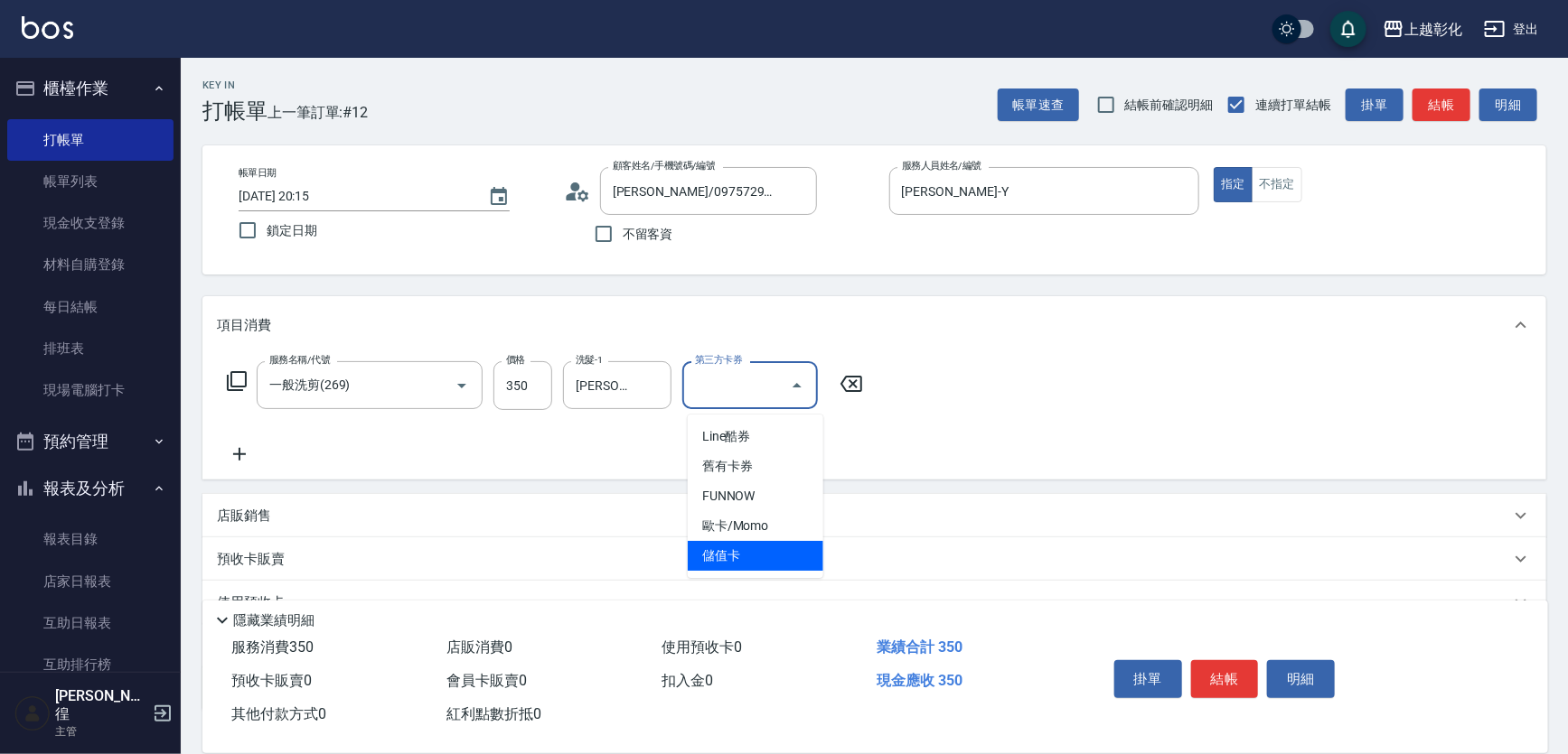
type input "儲值卡"
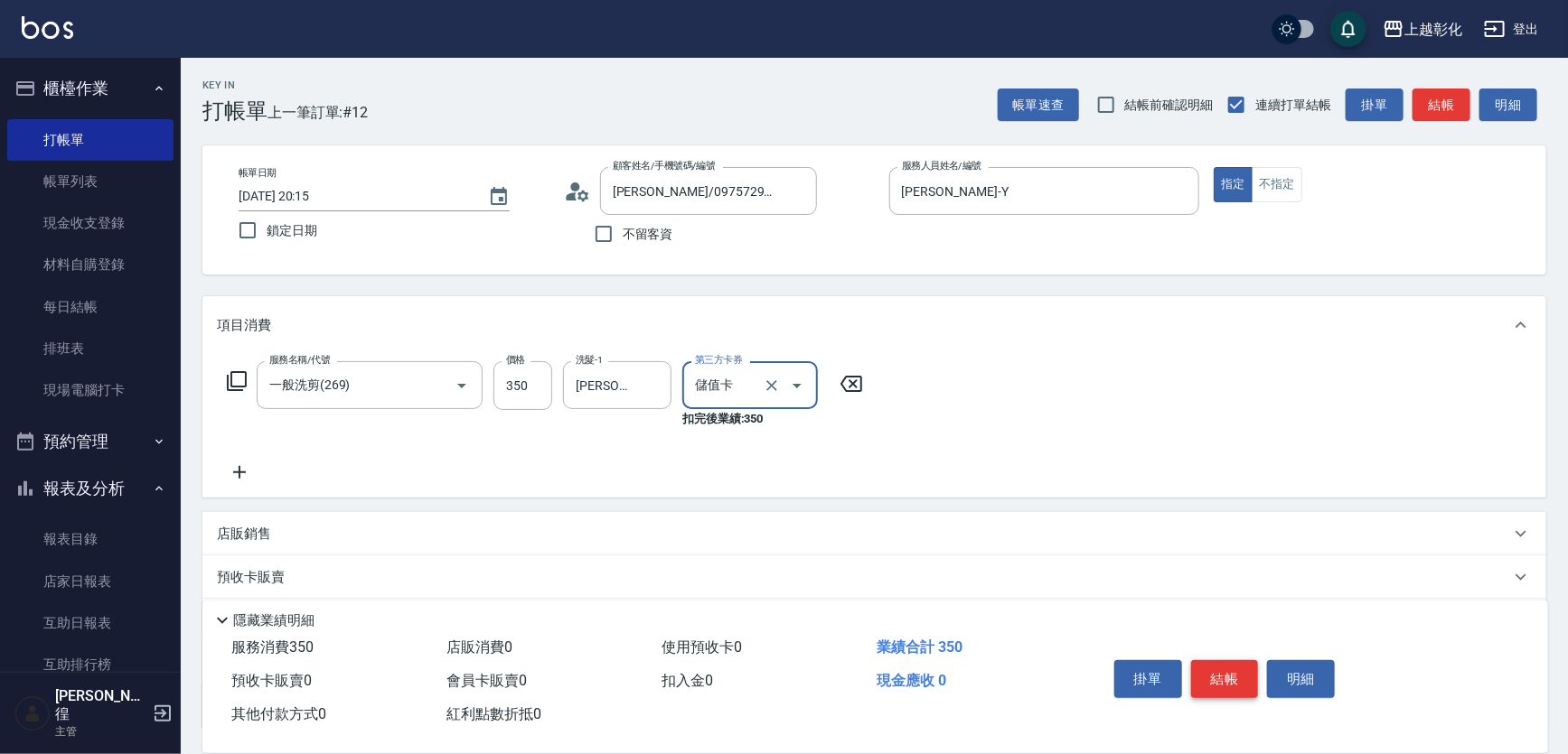
click at [1216, 660] on button "結帳" at bounding box center [1225, 679] width 68 height 38
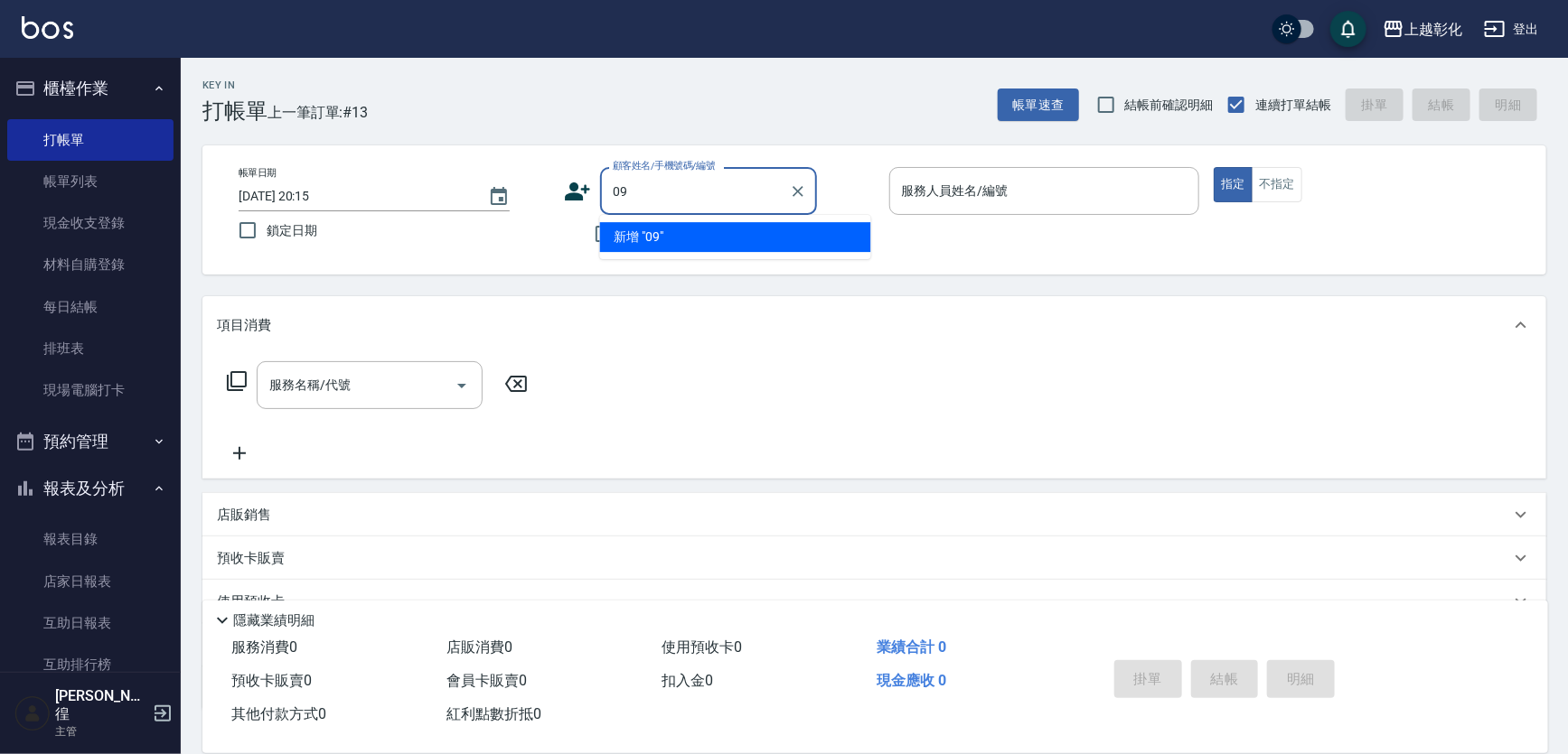
type input "0"
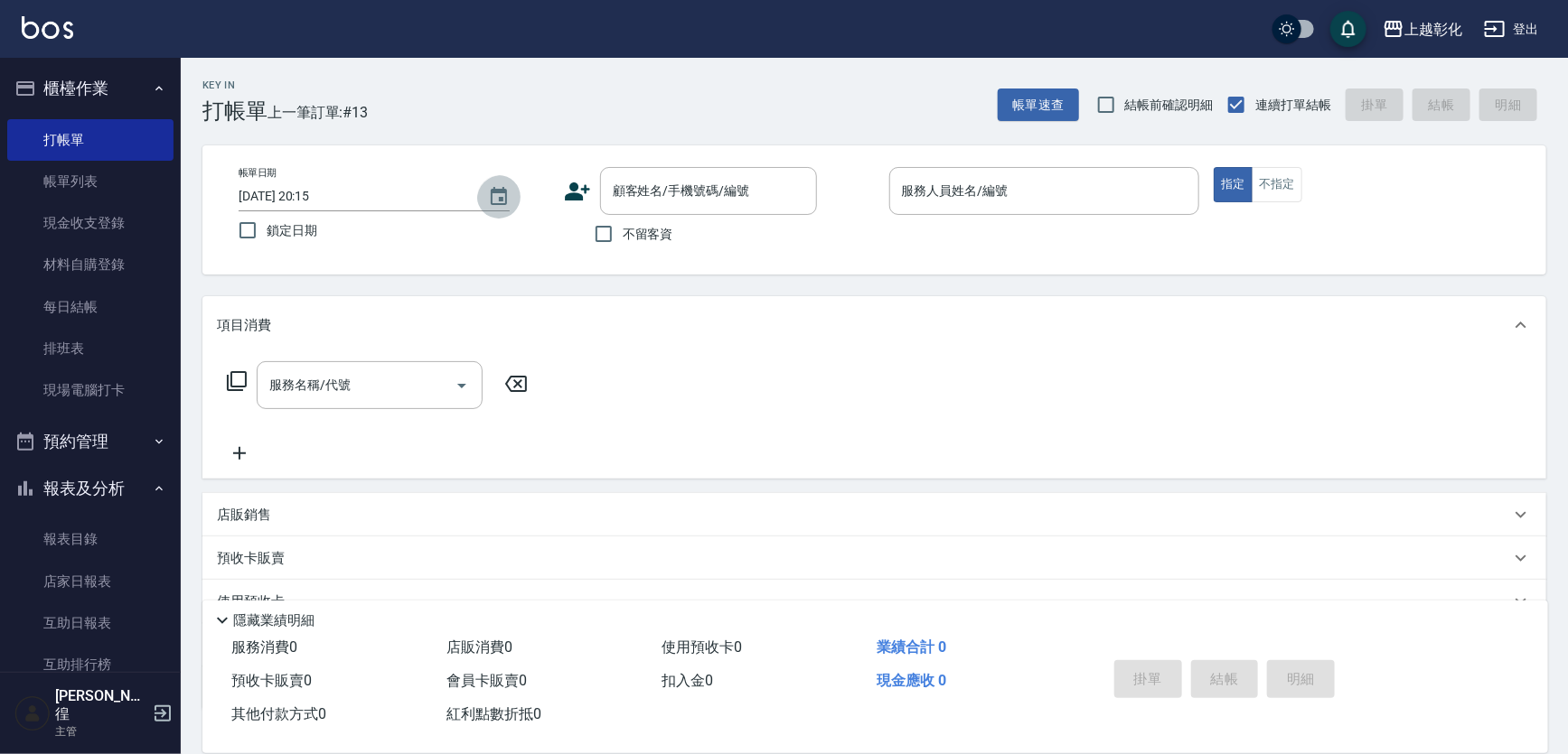
click at [501, 207] on icon "Choose date, selected date is 2025-08-13" at bounding box center [498, 197] width 21 height 21
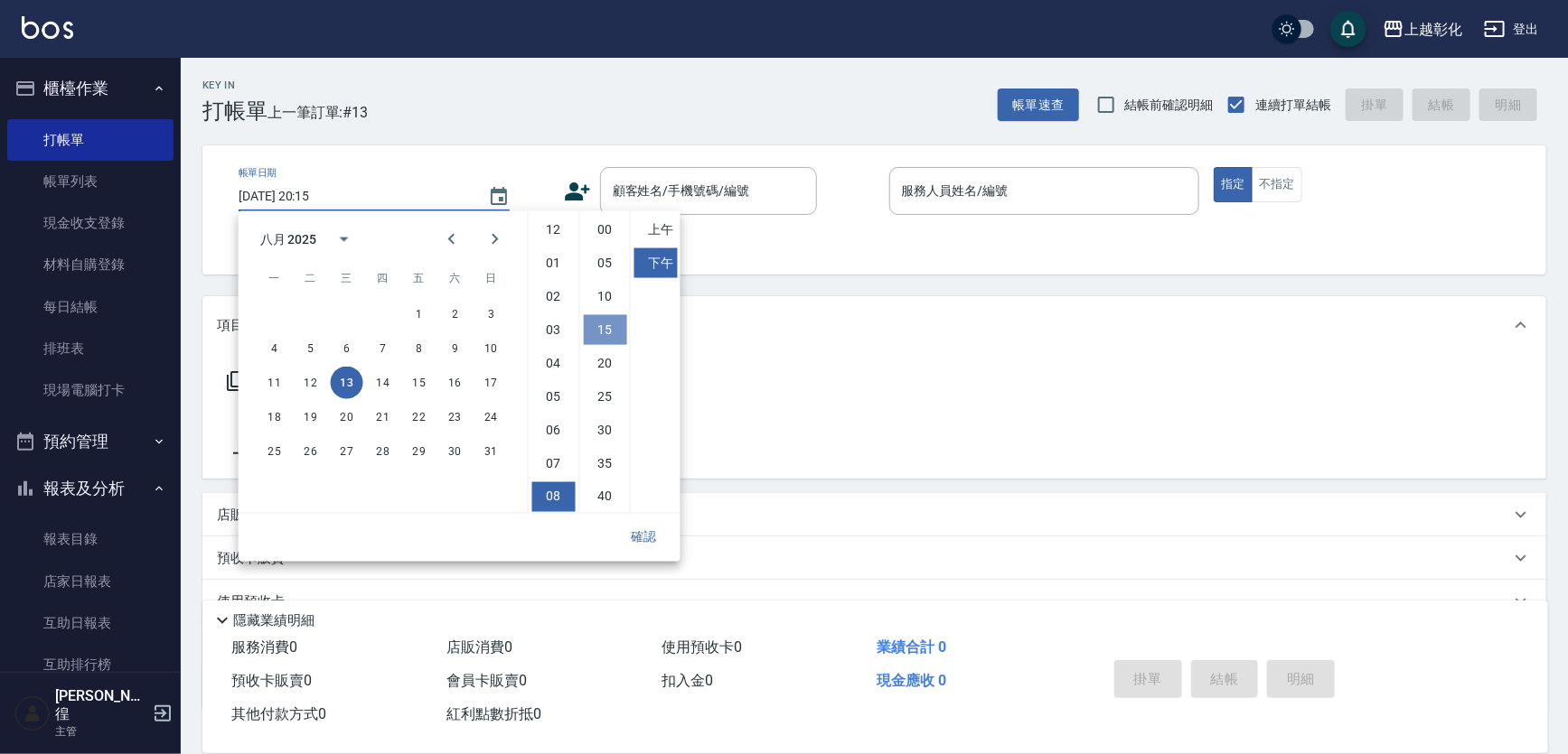
drag, startPoint x: 614, startPoint y: 232, endPoint x: 630, endPoint y: 232, distance: 16.0
click at [617, 315] on li "15" at bounding box center [605, 330] width 44 height 30
click at [868, 223] on div "顧客姓名/手機號碼/編號 顧客姓名/手機號碼/編號 不留客資" at bounding box center [719, 210] width 311 height 86
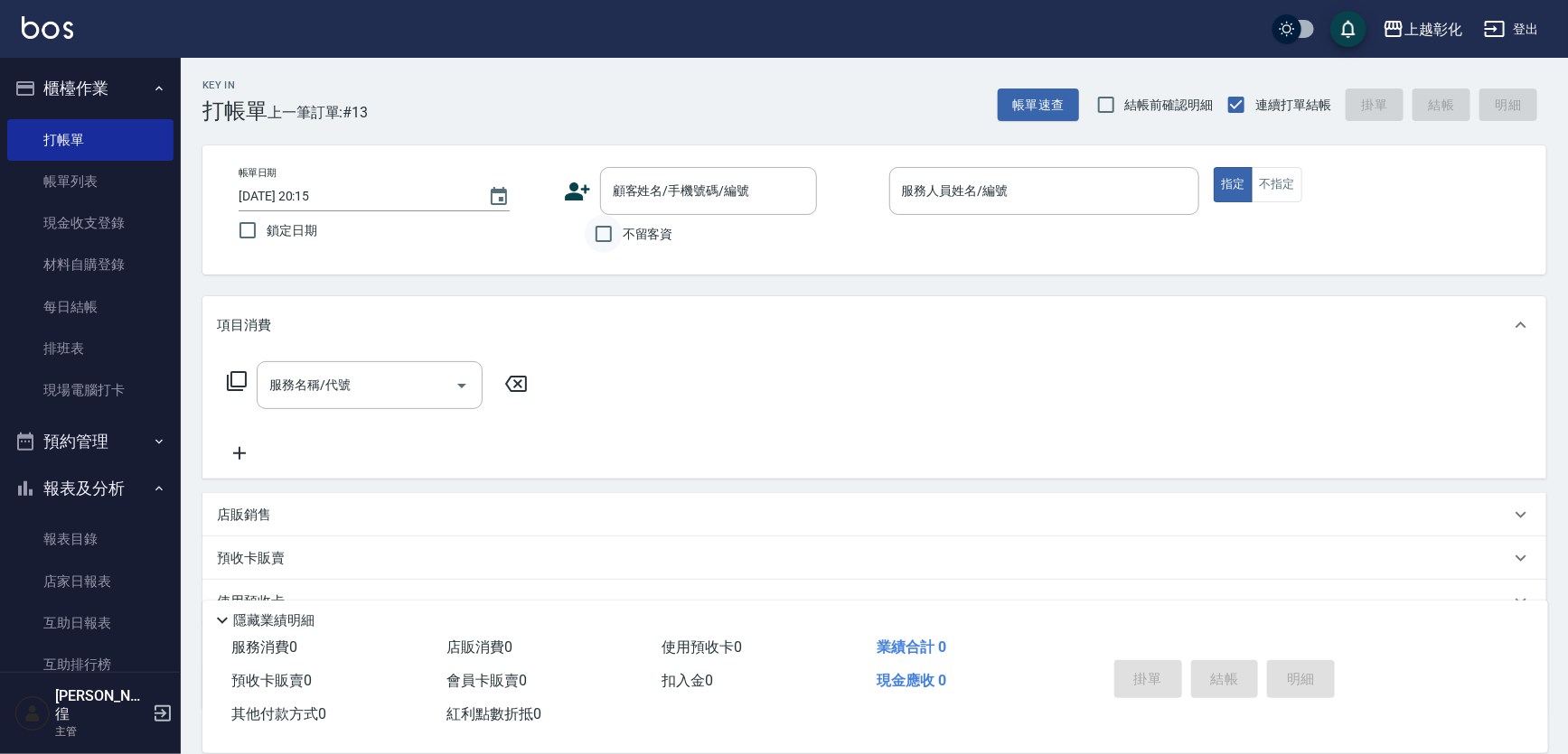
drag, startPoint x: 614, startPoint y: 235, endPoint x: 972, endPoint y: 208, distance: 359.0
click at [620, 235] on input "不留客資" at bounding box center [603, 234] width 38 height 38
checkbox input "true"
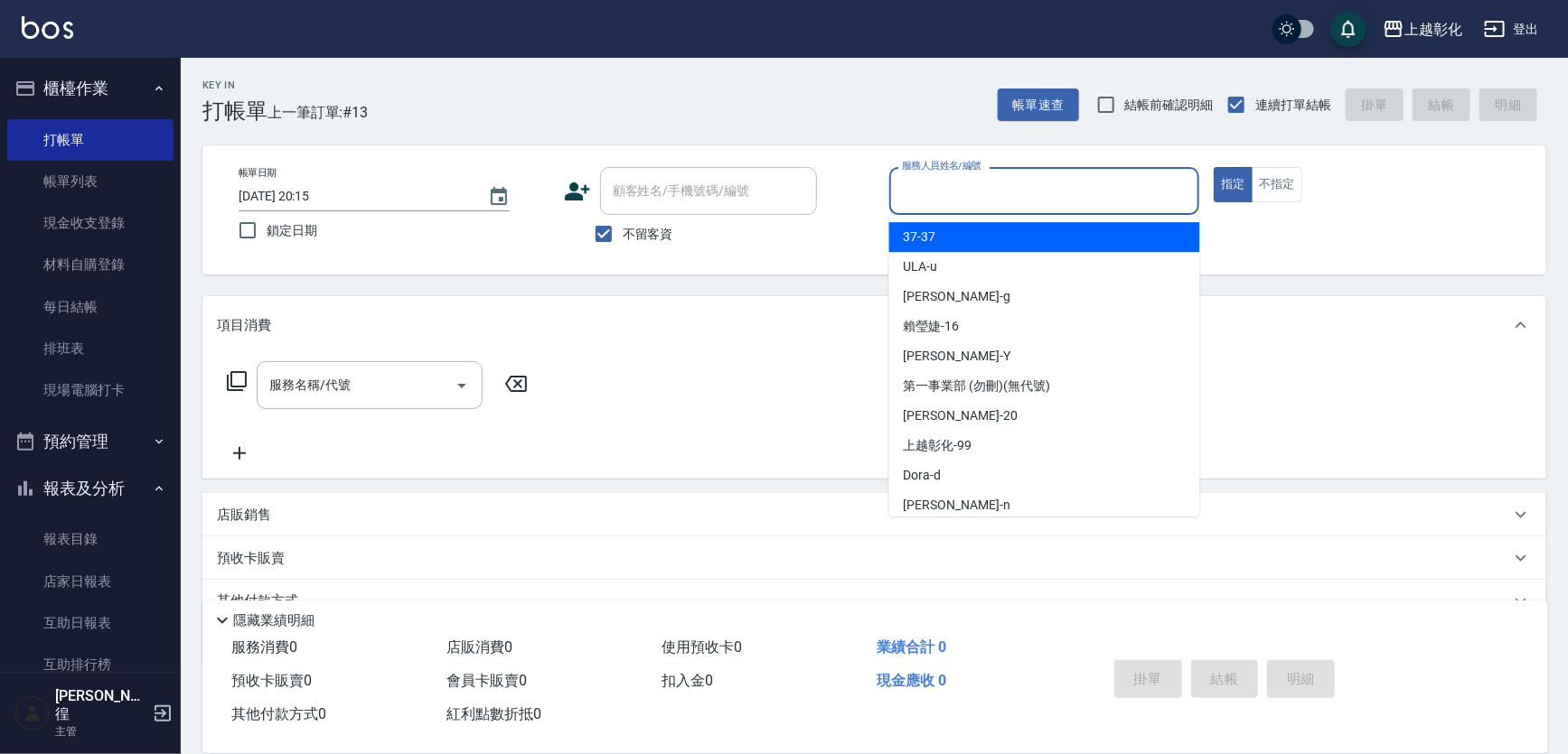
click at [985, 205] on input "服務人員姓名/編號" at bounding box center [1045, 191] width 295 height 32
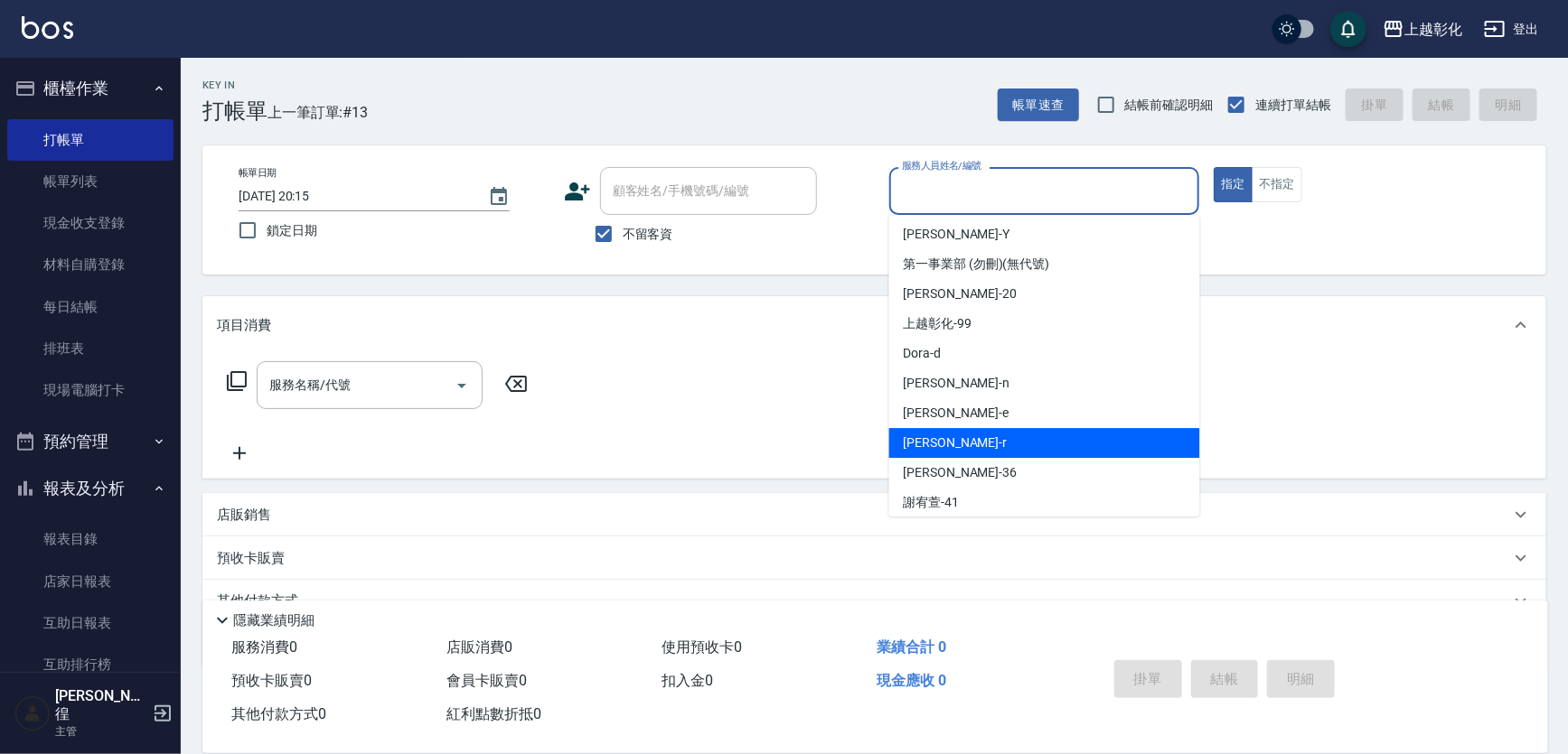
scroll to position [129, 0]
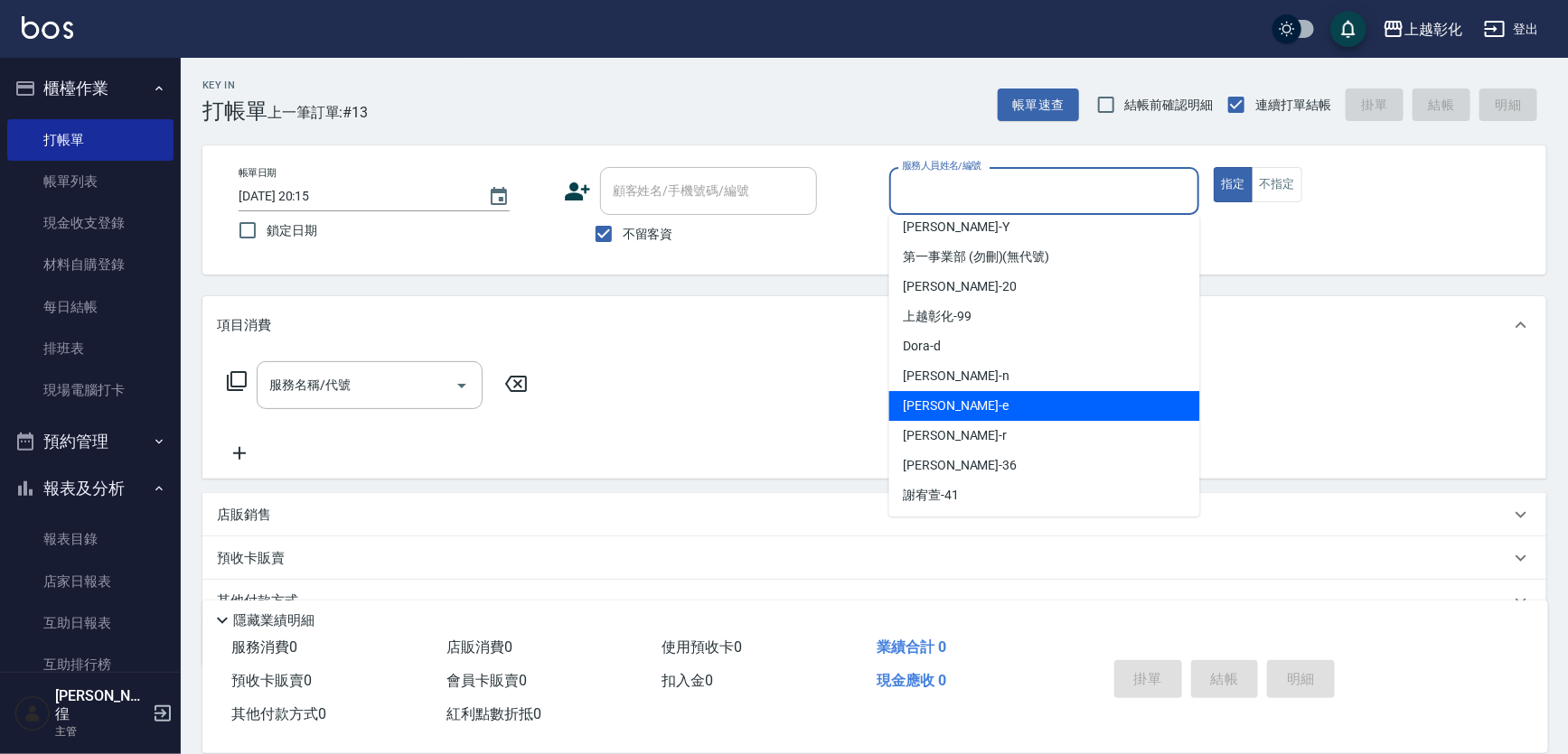
click at [983, 408] on div "allen -e" at bounding box center [1045, 406] width 311 height 30
type input "allen-e"
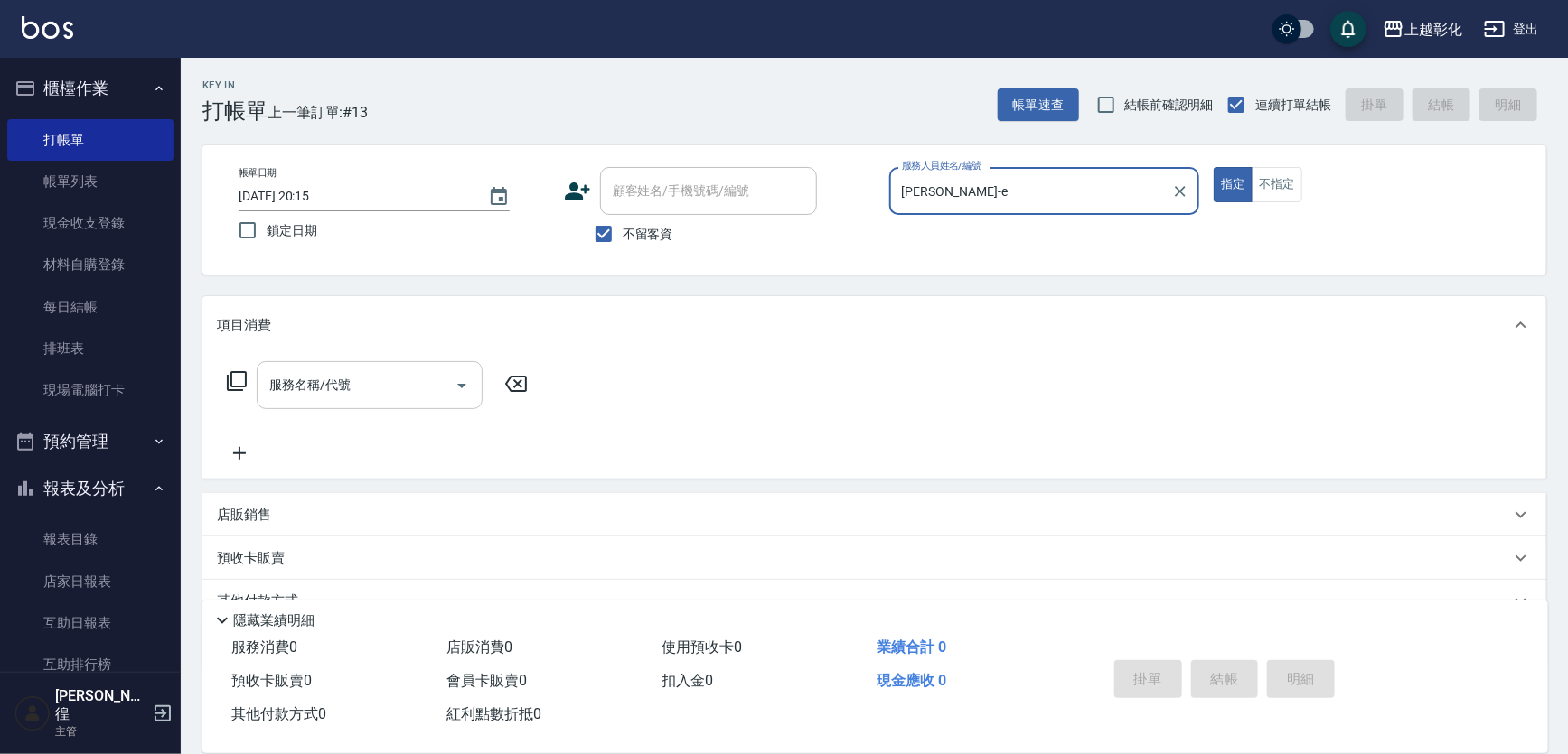
click at [406, 397] on input "服務名稱/代號" at bounding box center [355, 385] width 183 height 32
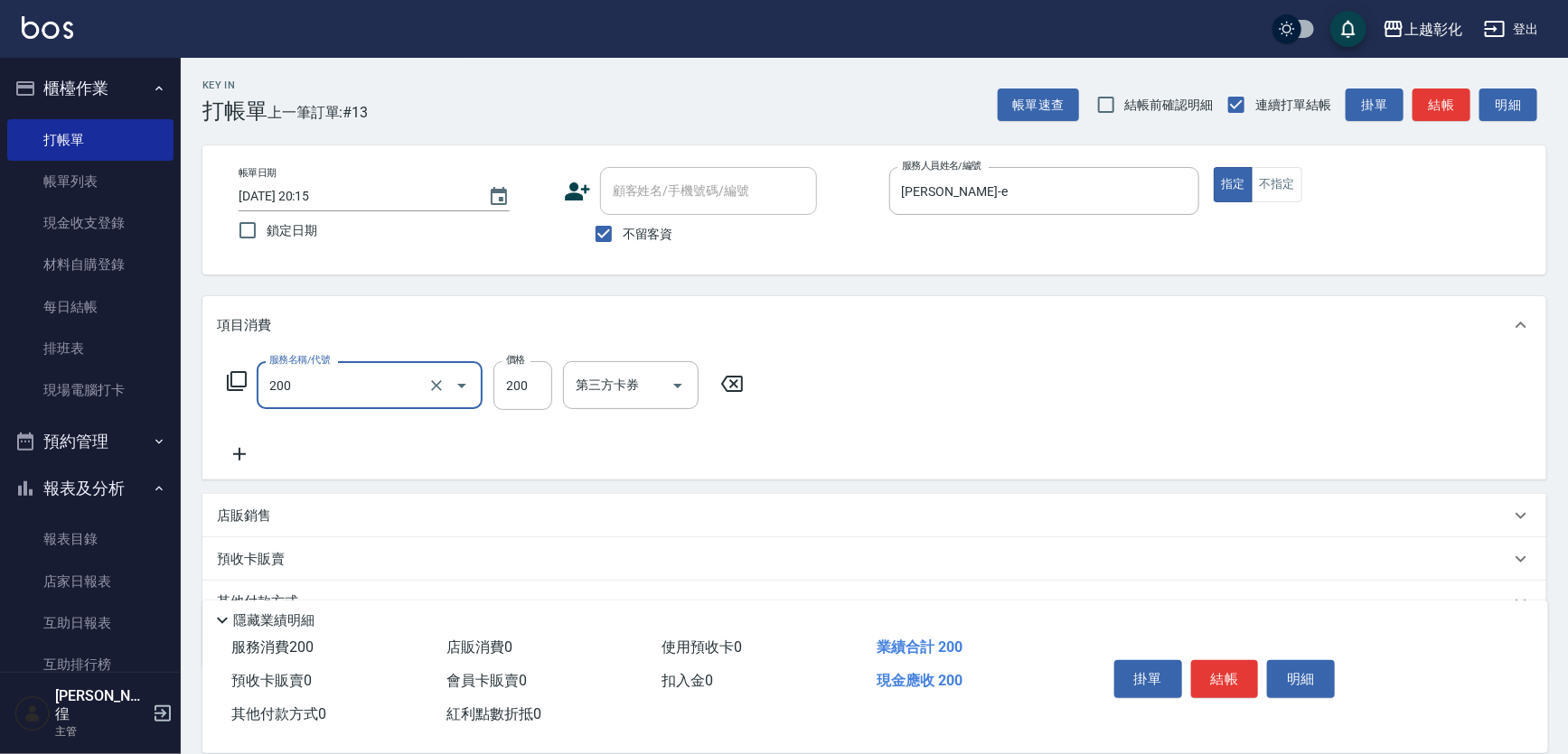
type input "New洗專案(200)"
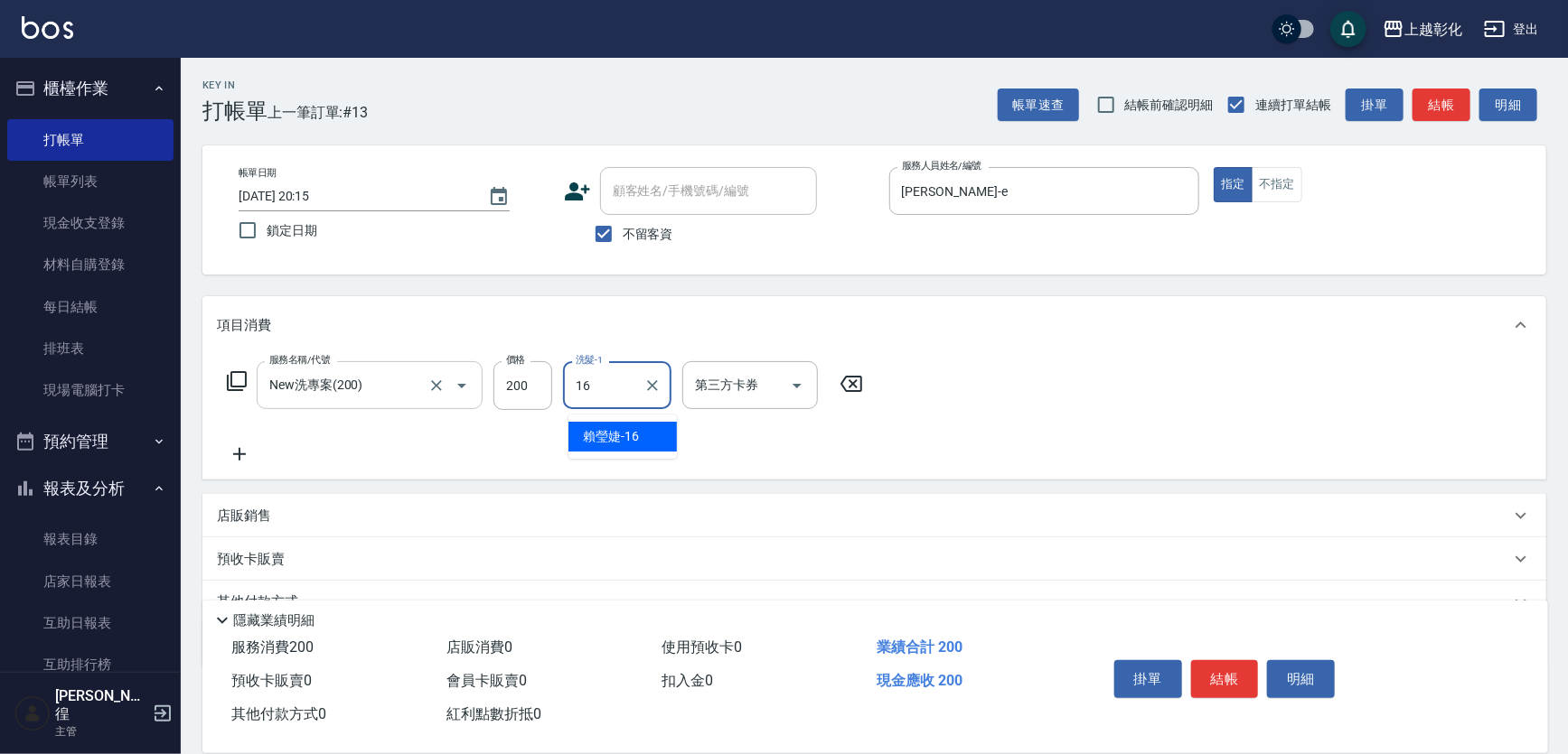
type input "賴瑩婕-16"
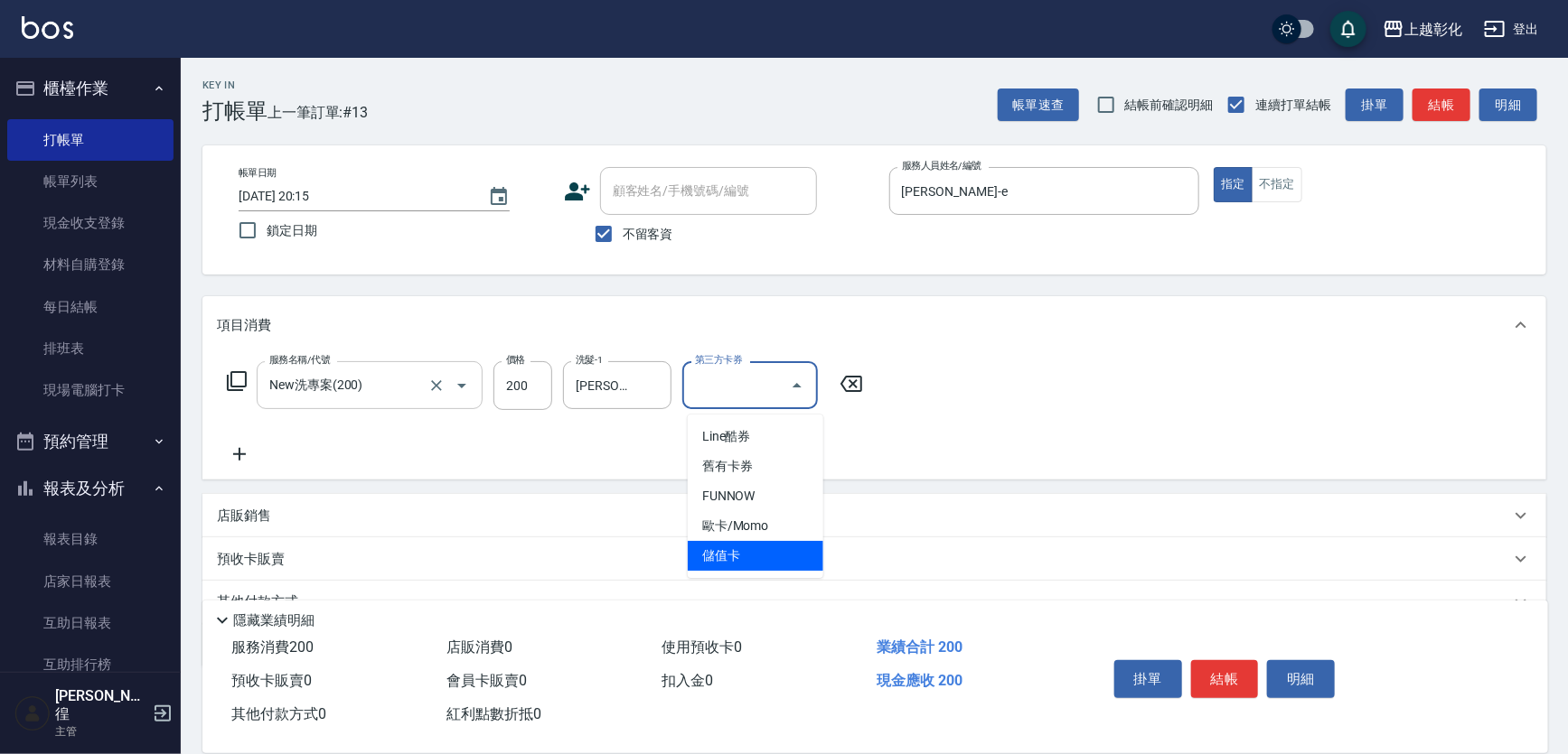
type input "儲值卡"
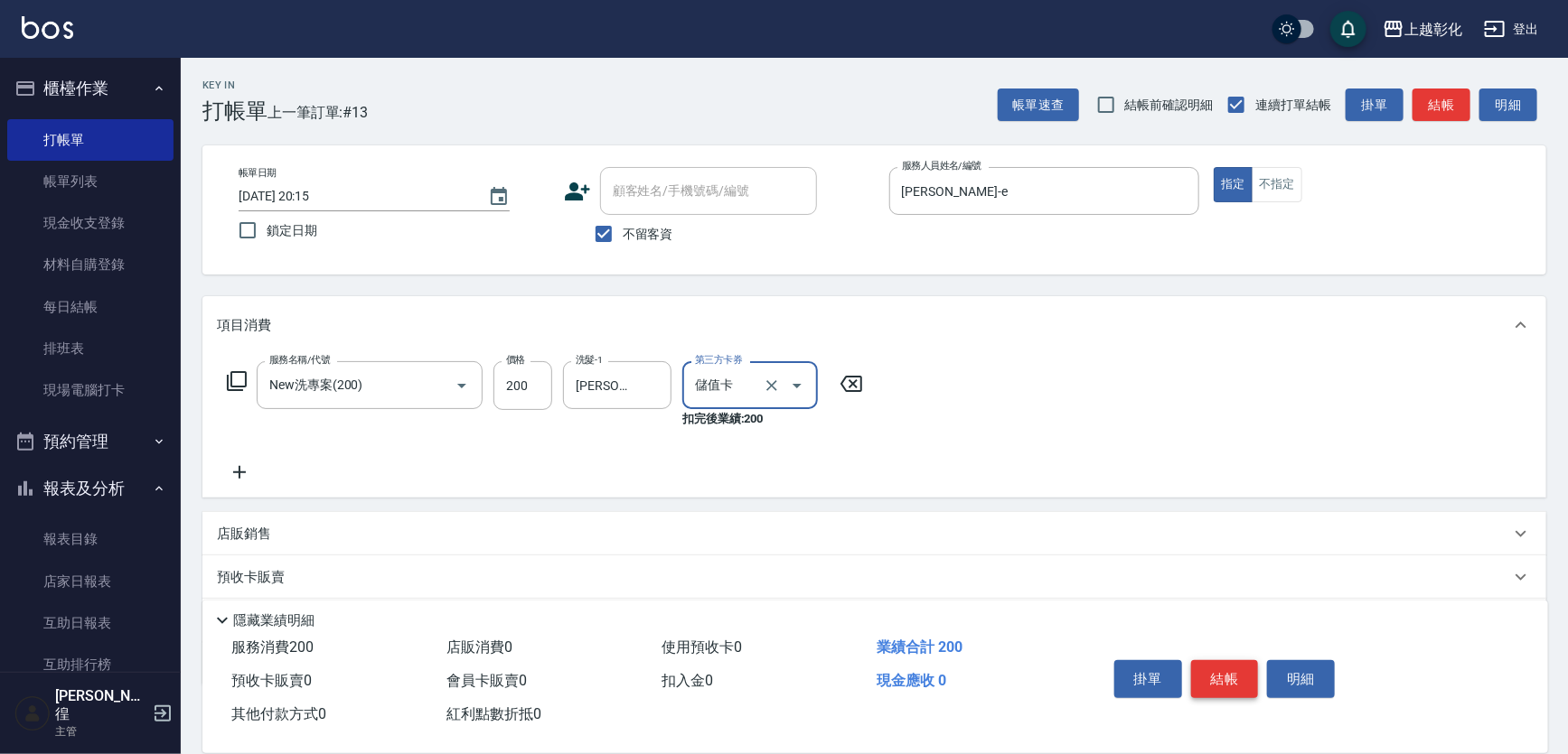
click at [1213, 660] on button "結帳" at bounding box center [1225, 679] width 68 height 38
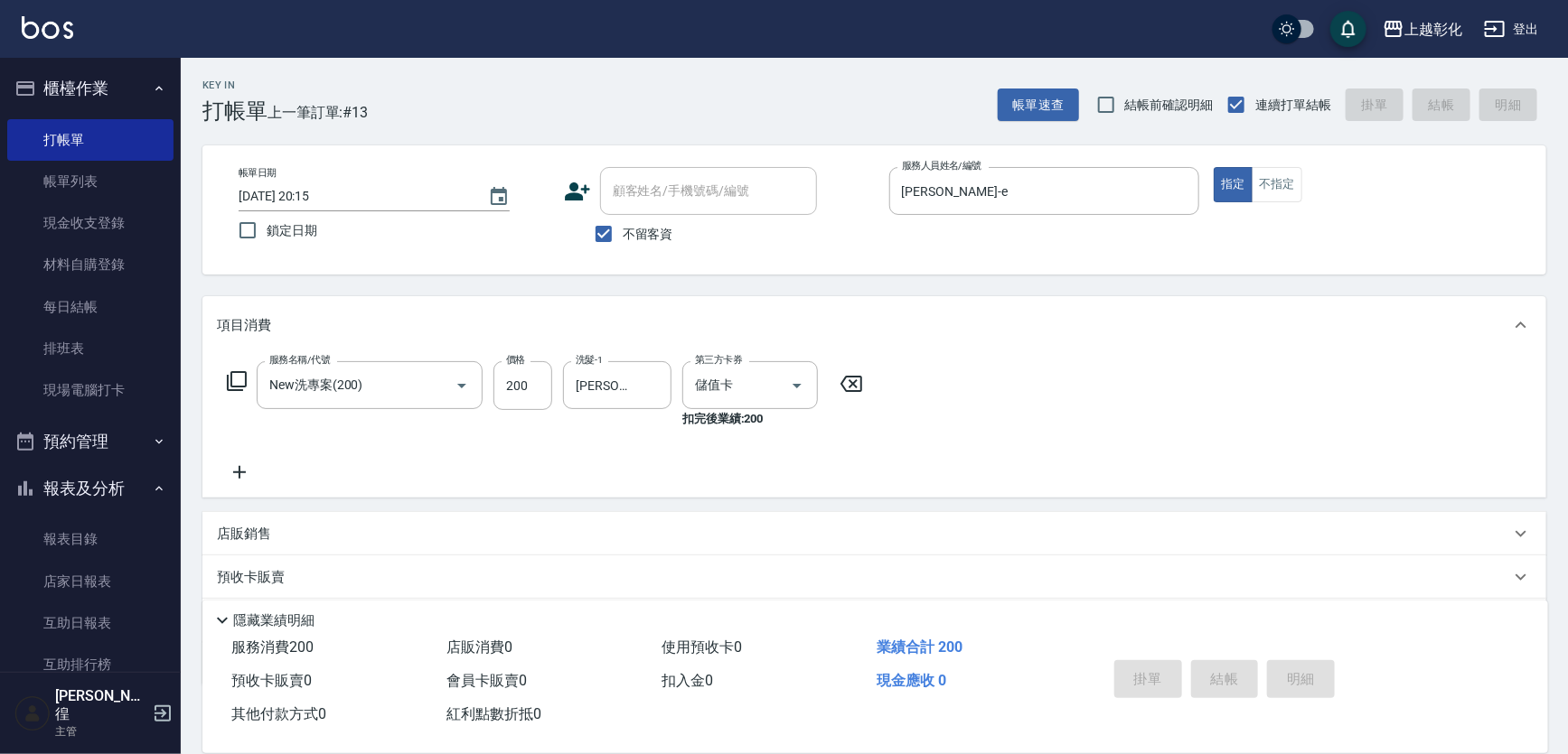
type input "2025/08/13 20:16"
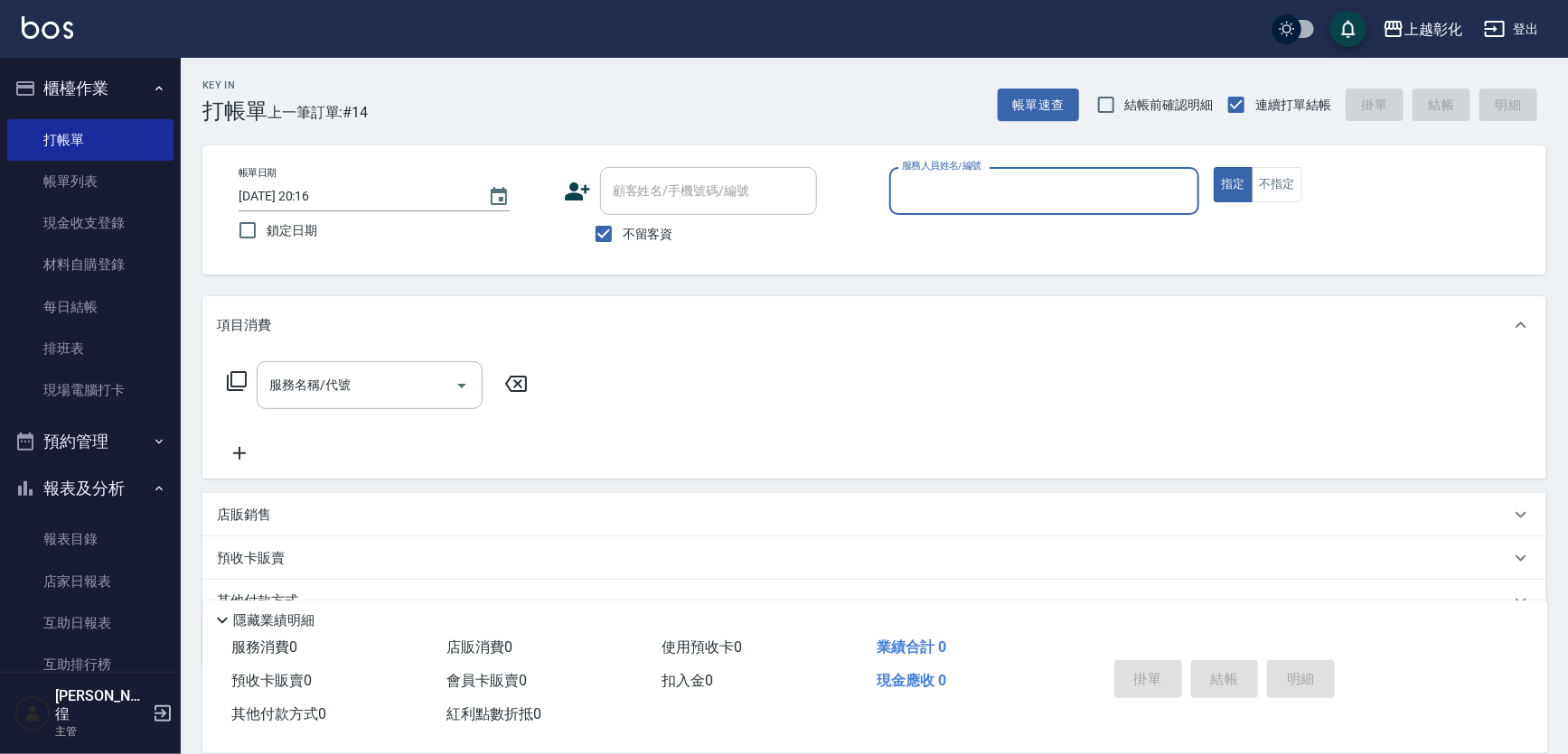
click at [647, 235] on span "不留客資" at bounding box center [648, 235] width 51 height 19
click at [623, 235] on input "不留客資" at bounding box center [603, 234] width 38 height 38
checkbox input "false"
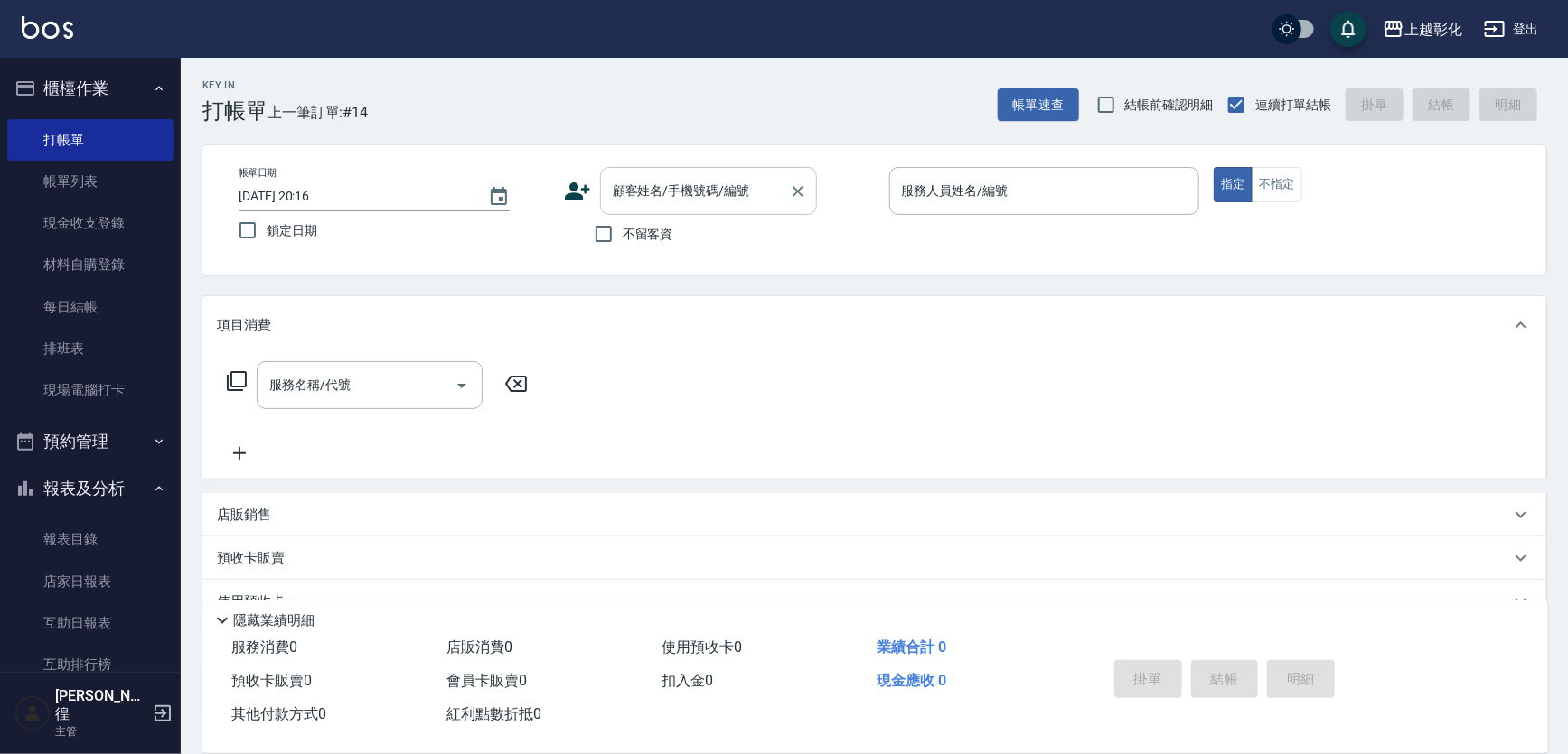
click at [767, 180] on input "顧客姓名/手機號碼/編號" at bounding box center [695, 191] width 174 height 32
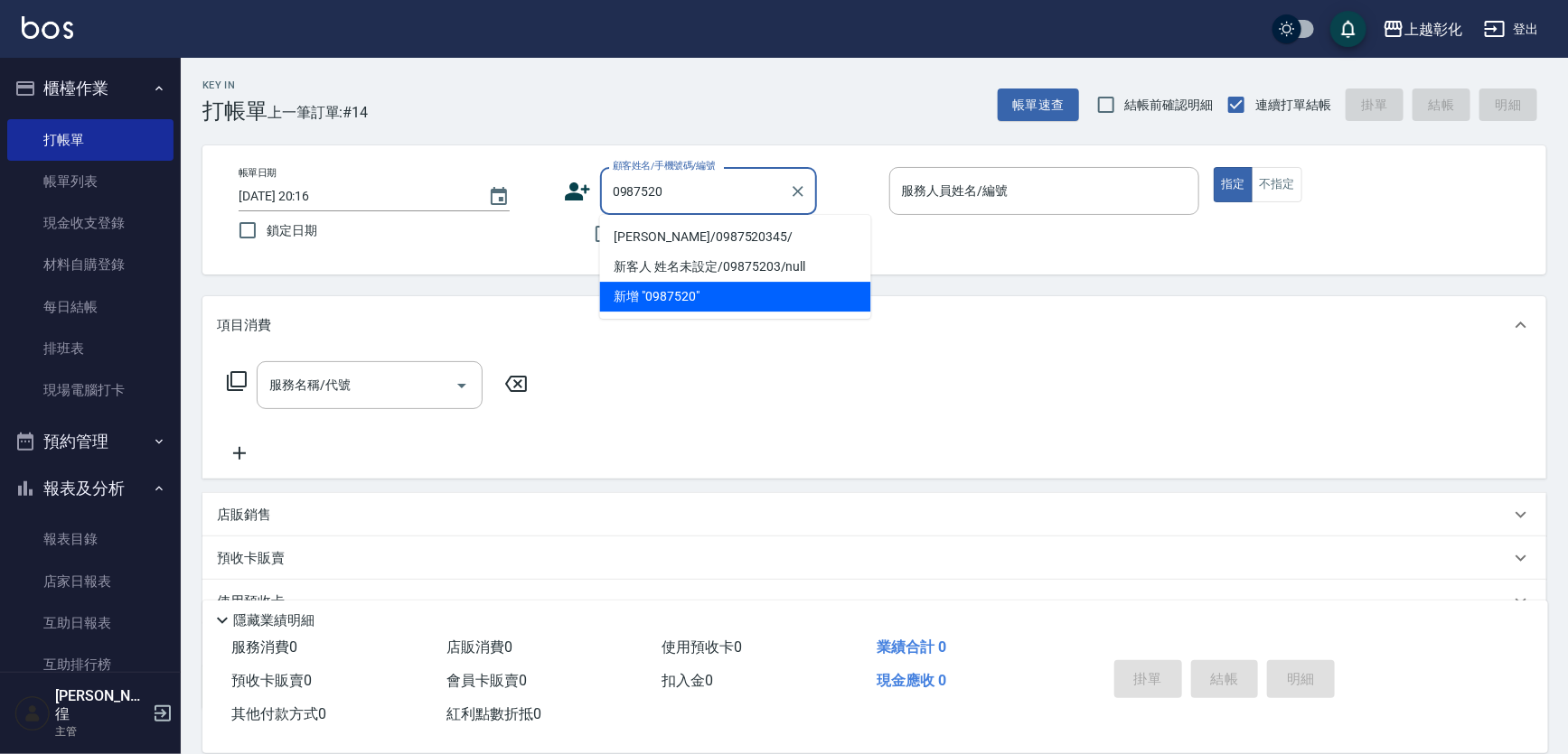
type input "黃士恩/0987520345/"
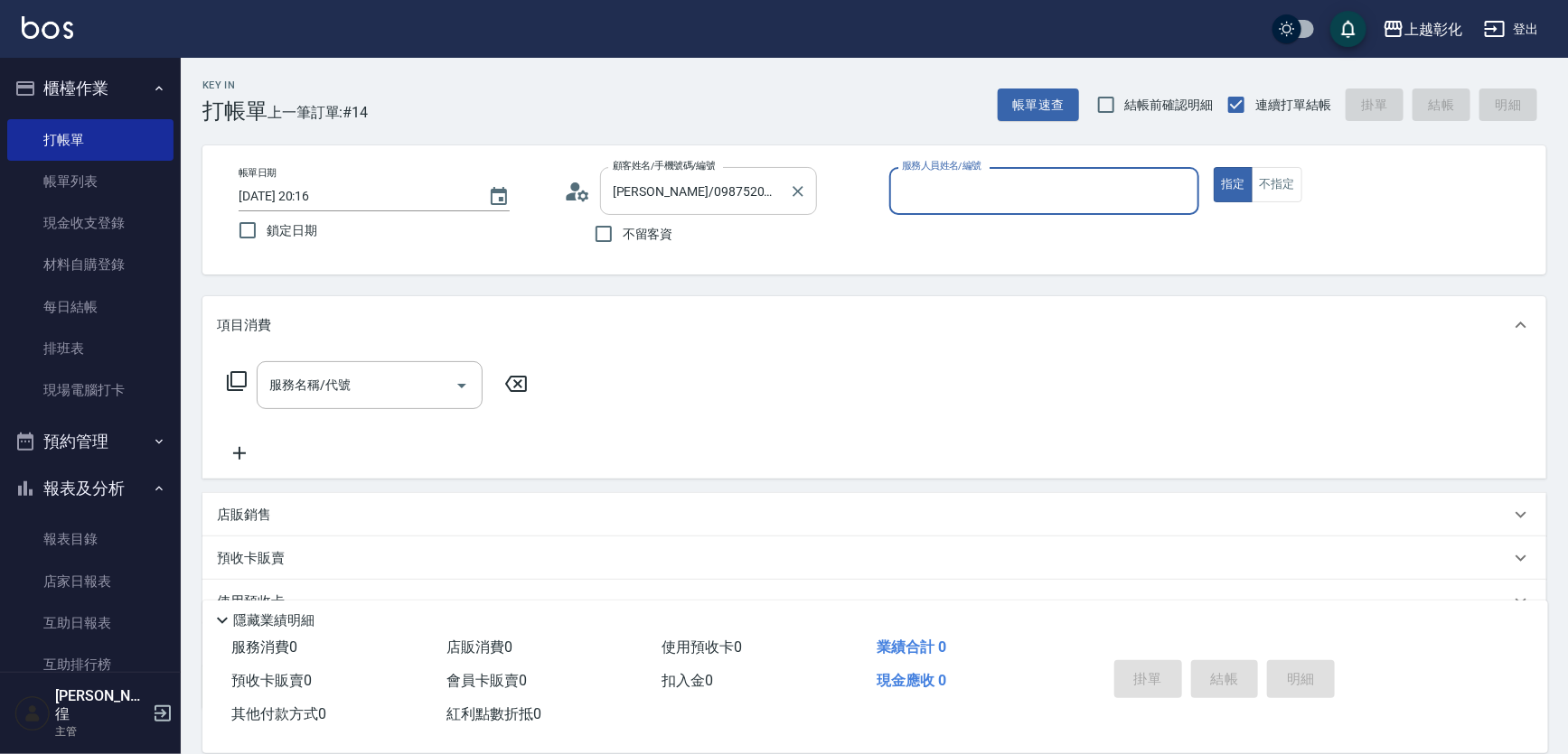
type input "[PERSON_NAME]-Y"
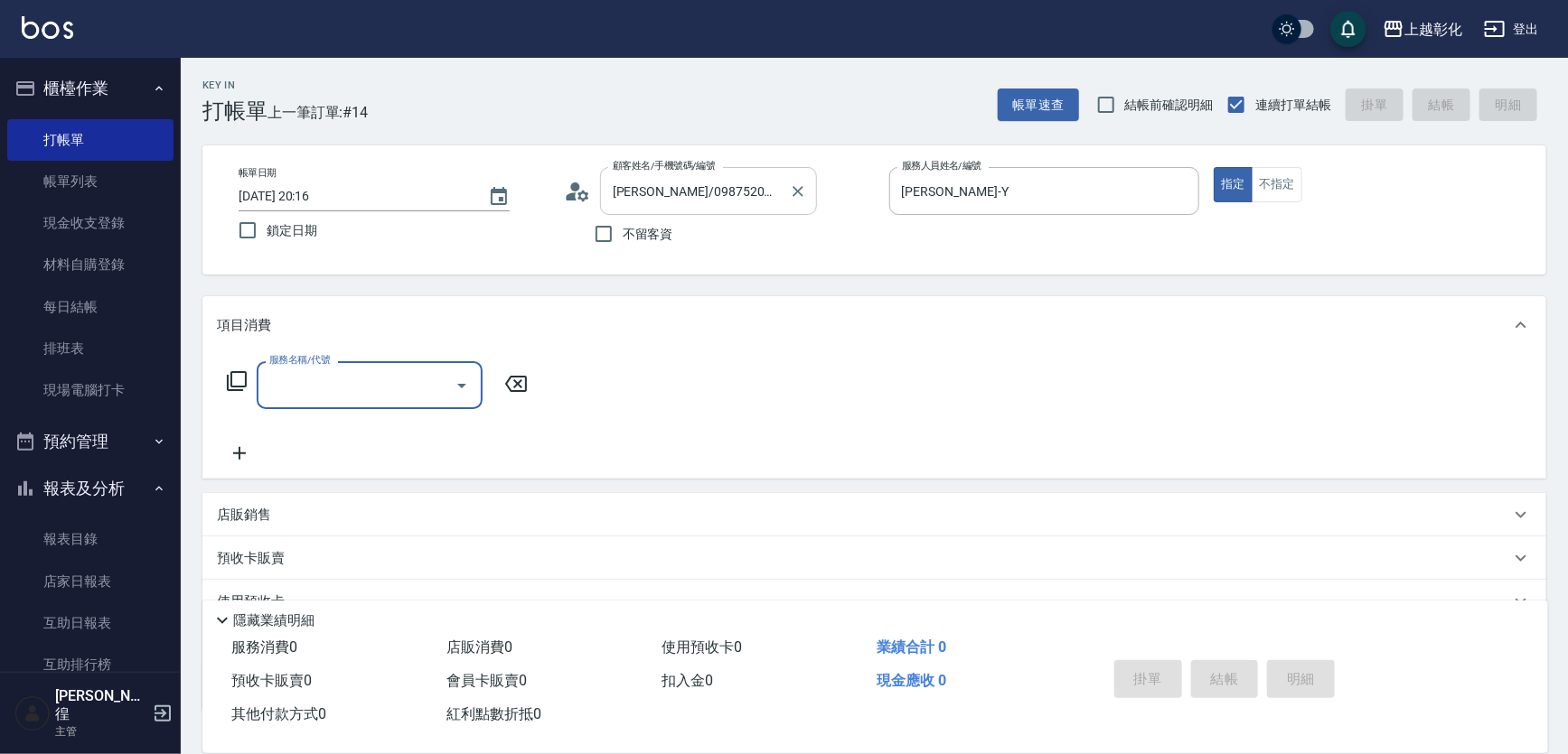
type input "3"
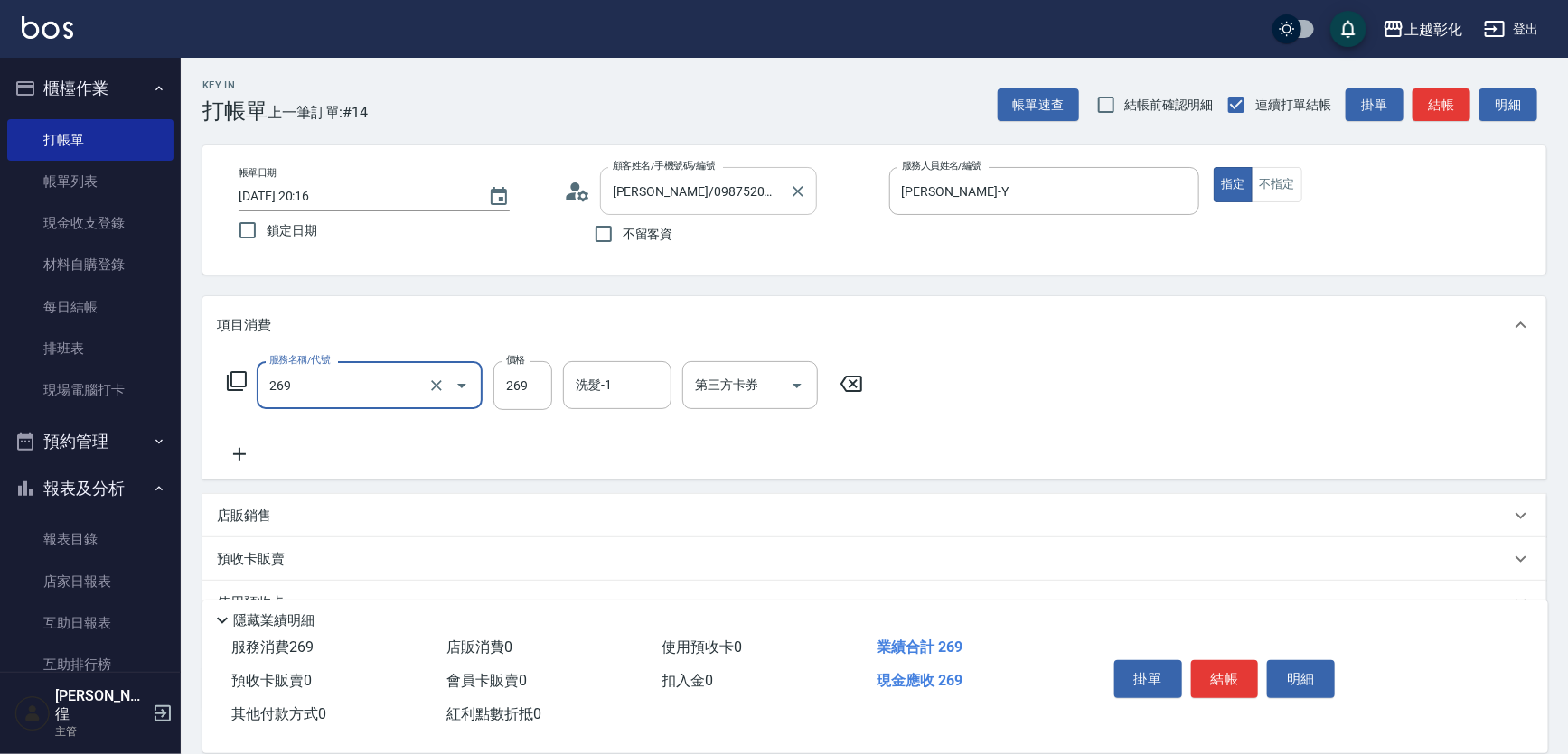
type input "一般洗剪(269)"
type input "350"
type input "1"
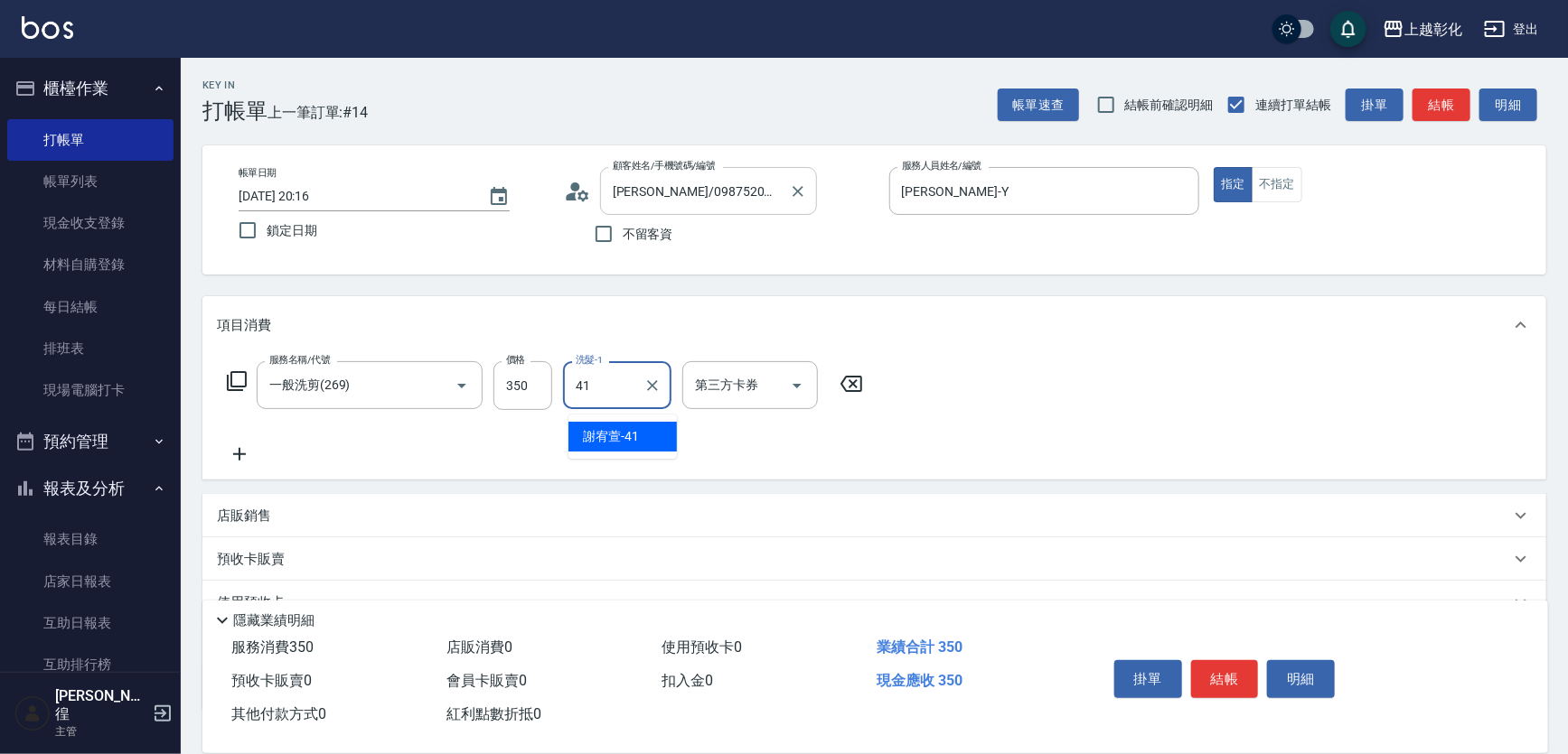
type input "謝宥萱-41"
click at [1256, 665] on button "結帳" at bounding box center [1225, 679] width 68 height 38
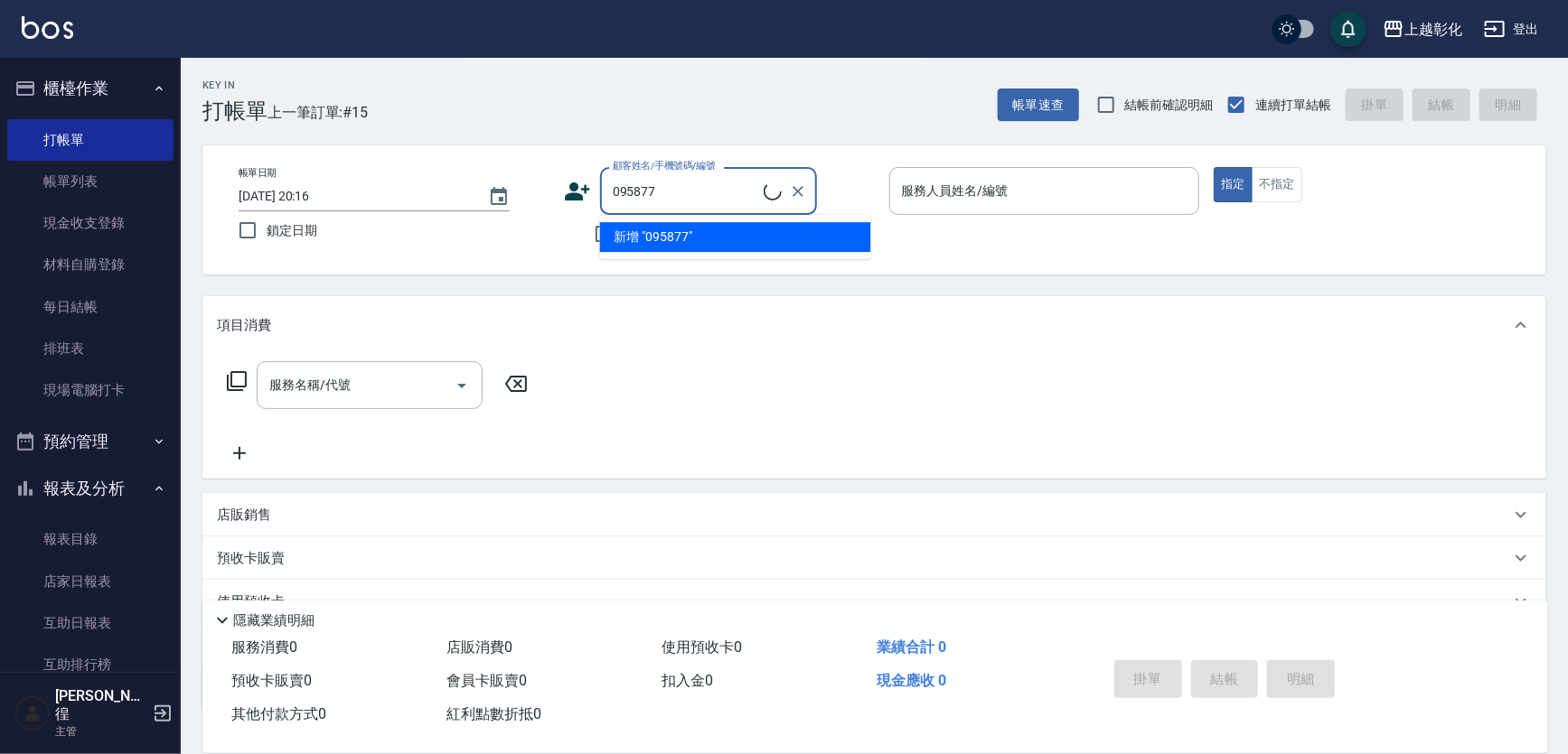
type input "張景翔/0958772619/null"
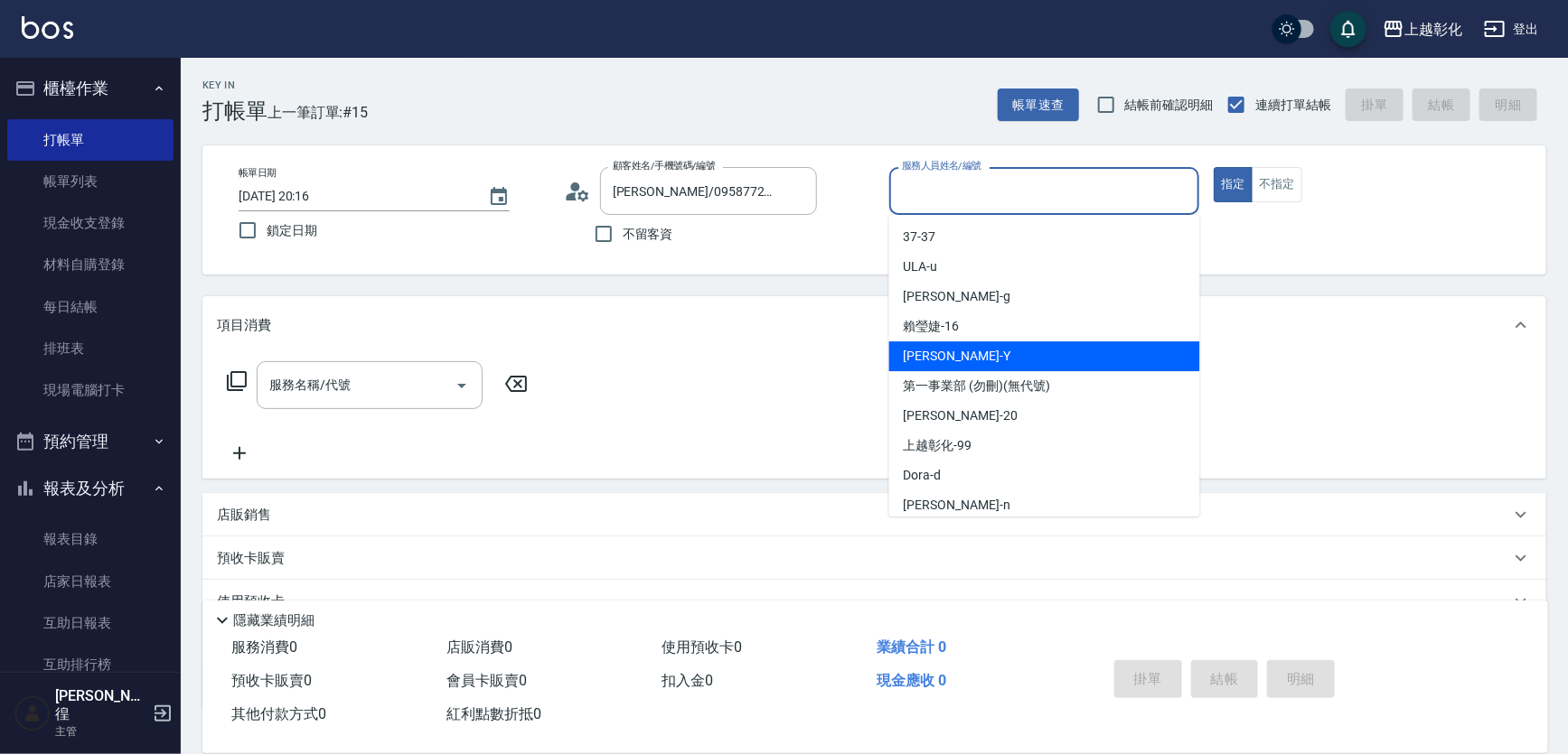
type input "[PERSON_NAME]-Y"
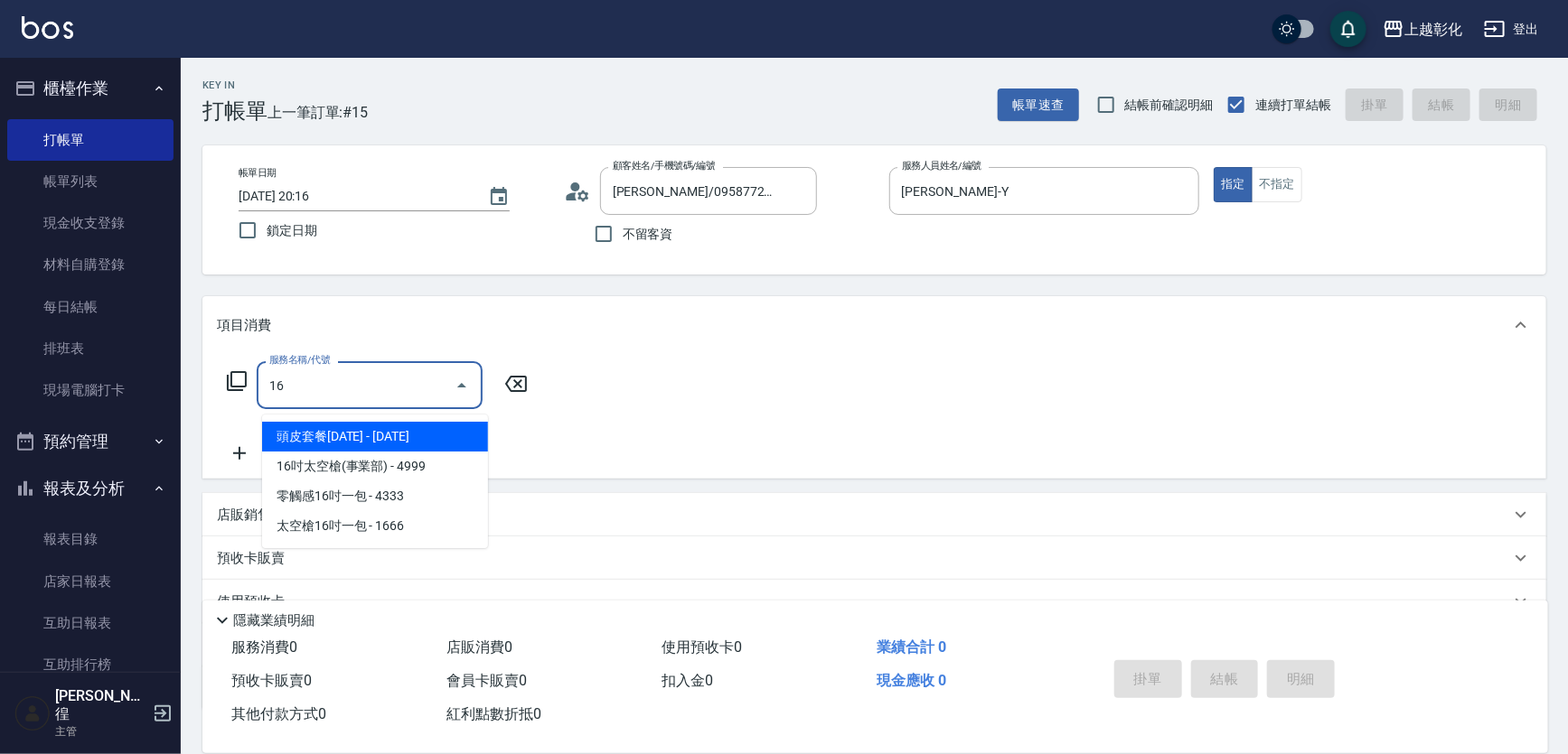
type input "1"
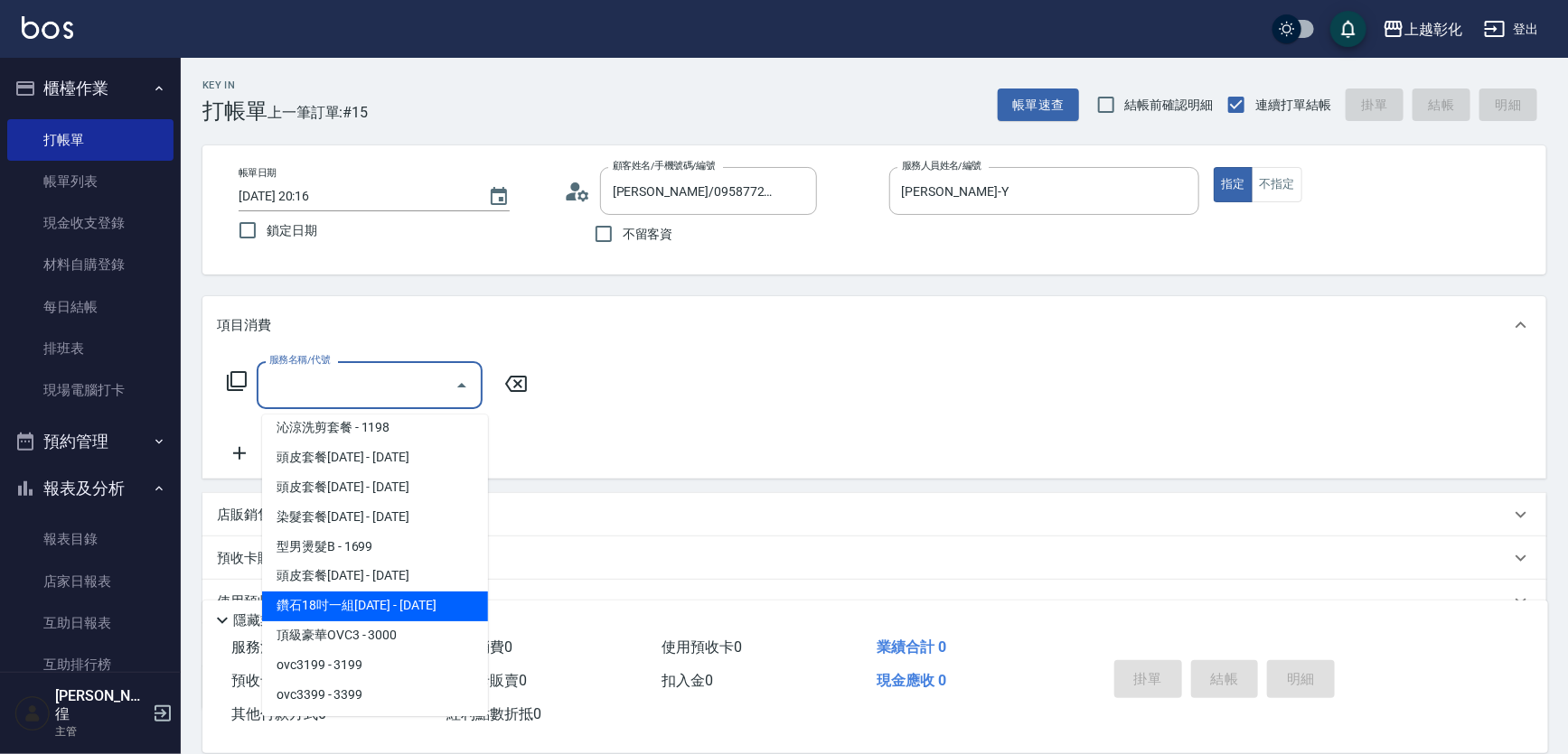
scroll to position [1560, 0]
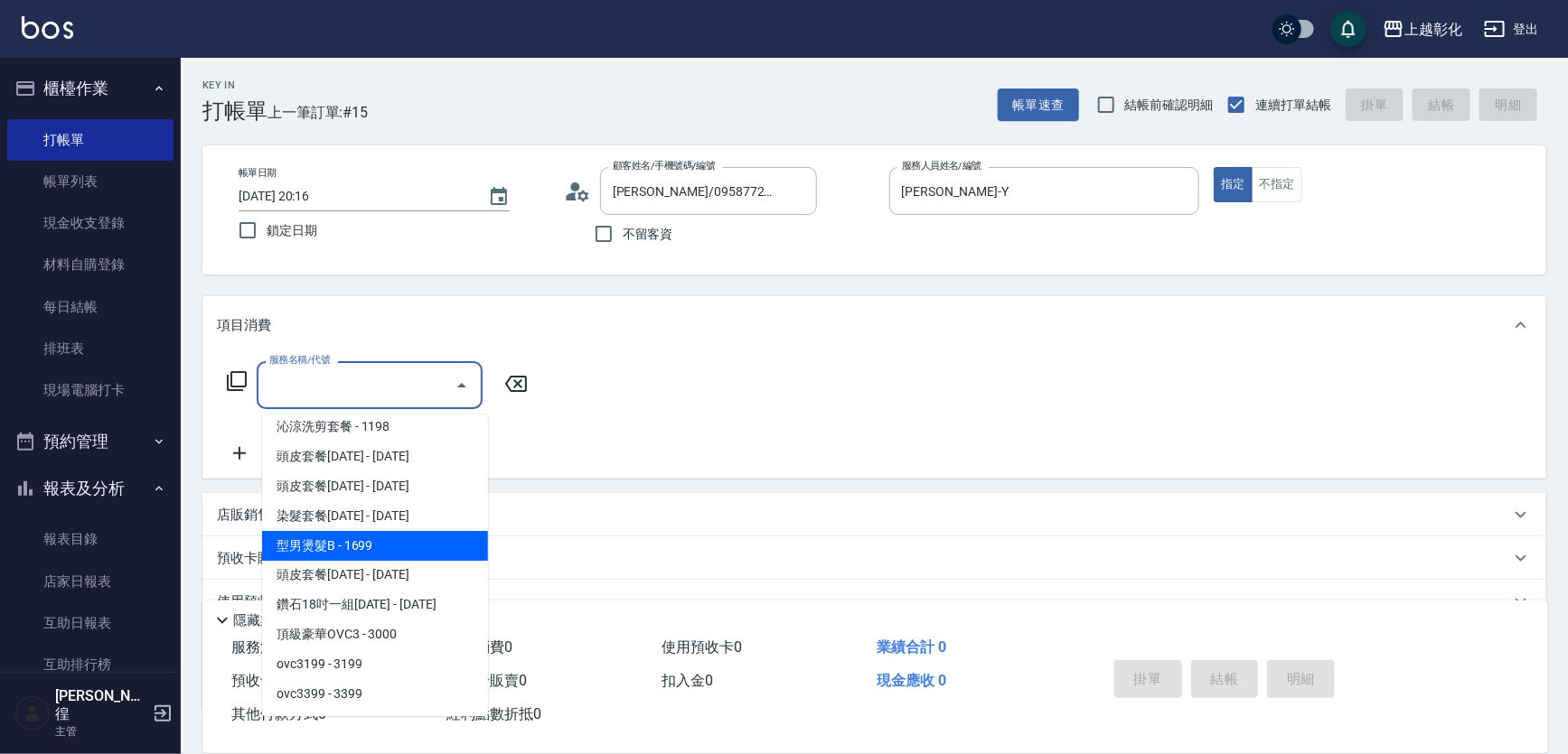
click at [344, 540] on span "型男燙髮B - 1699" at bounding box center [376, 546] width 226 height 30
type input "型男燙髮B(001699)"
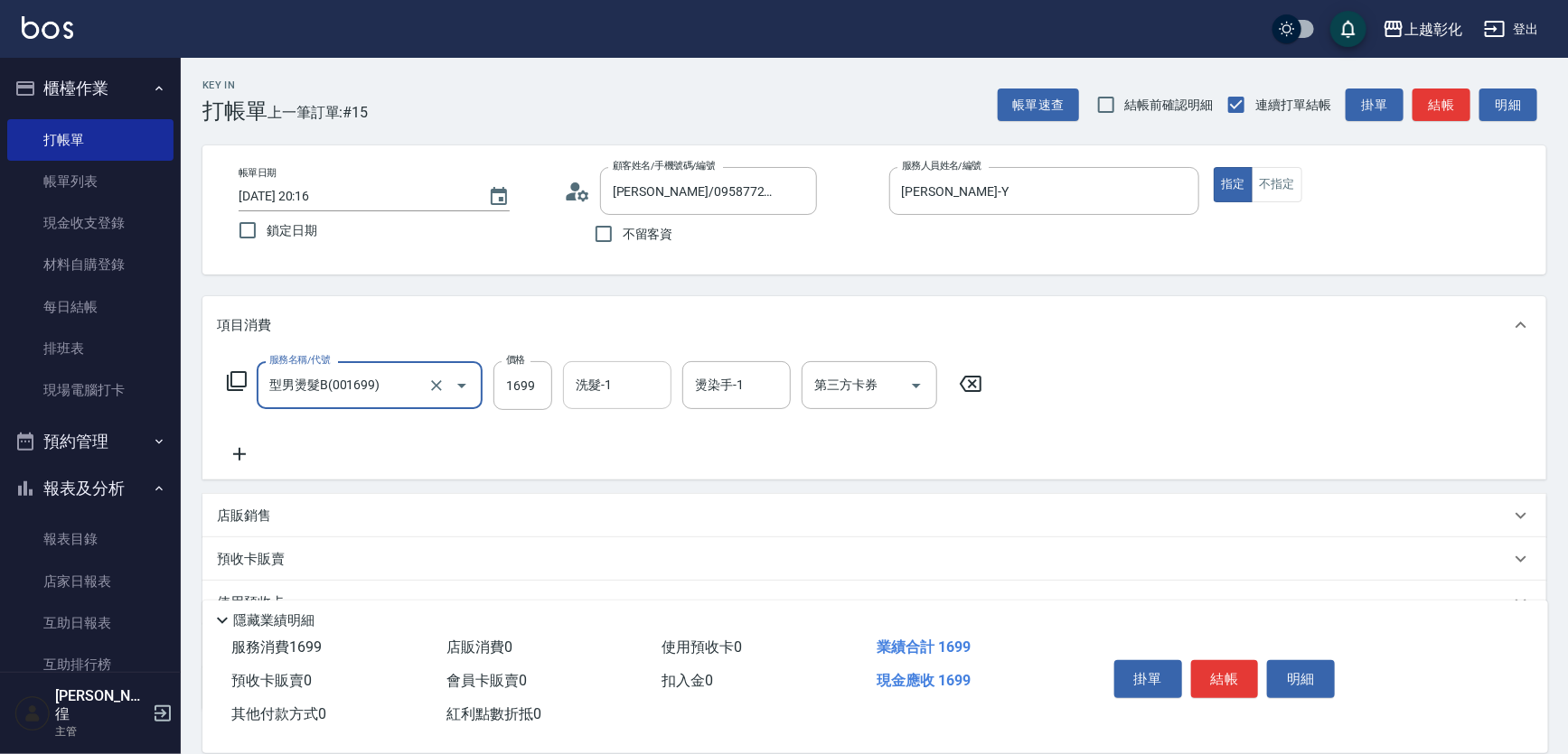
click at [633, 402] on input "洗髮-1" at bounding box center [617, 385] width 92 height 32
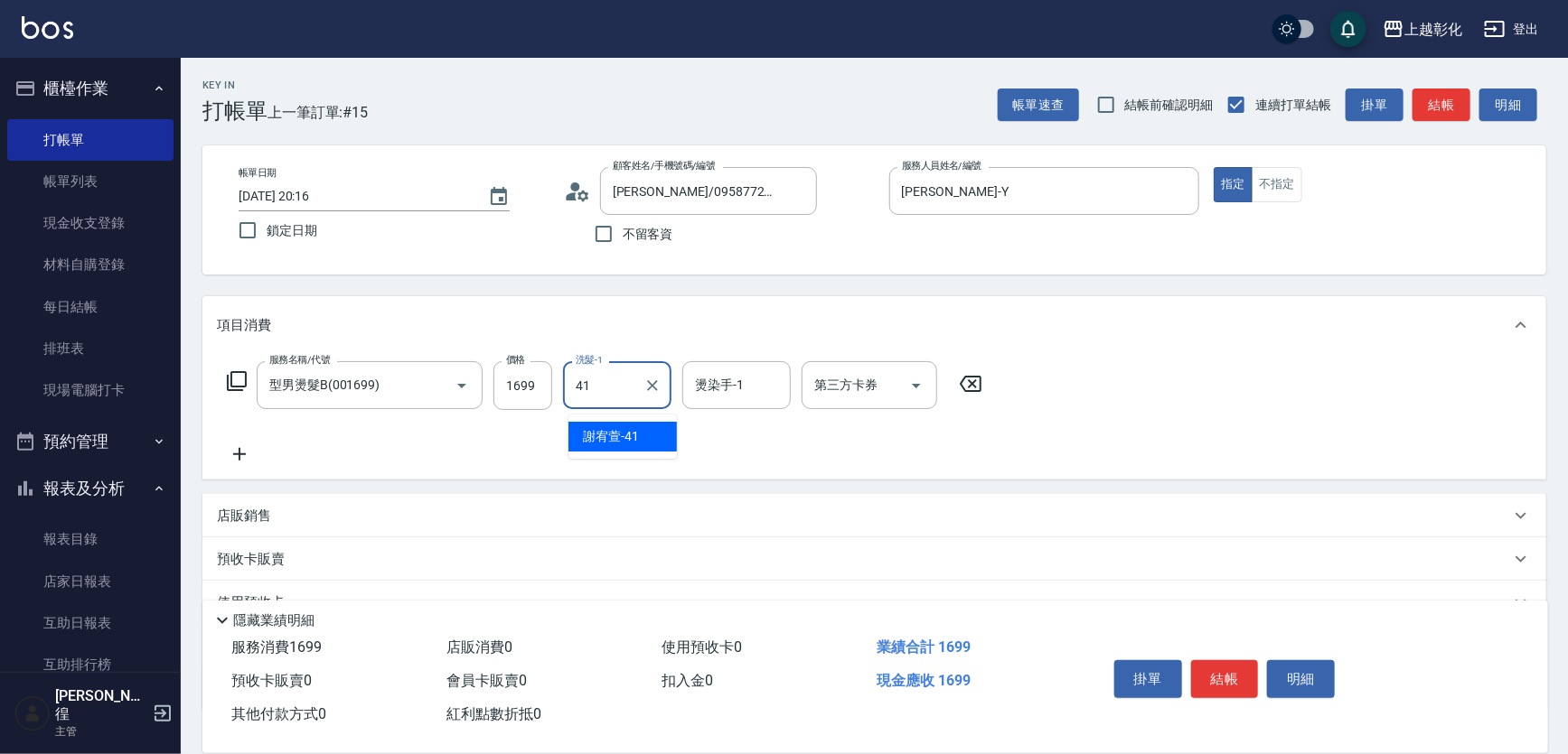
type input "謝宥萱-41"
click at [522, 391] on input "1699" at bounding box center [522, 386] width 58 height 49
type input "1799"
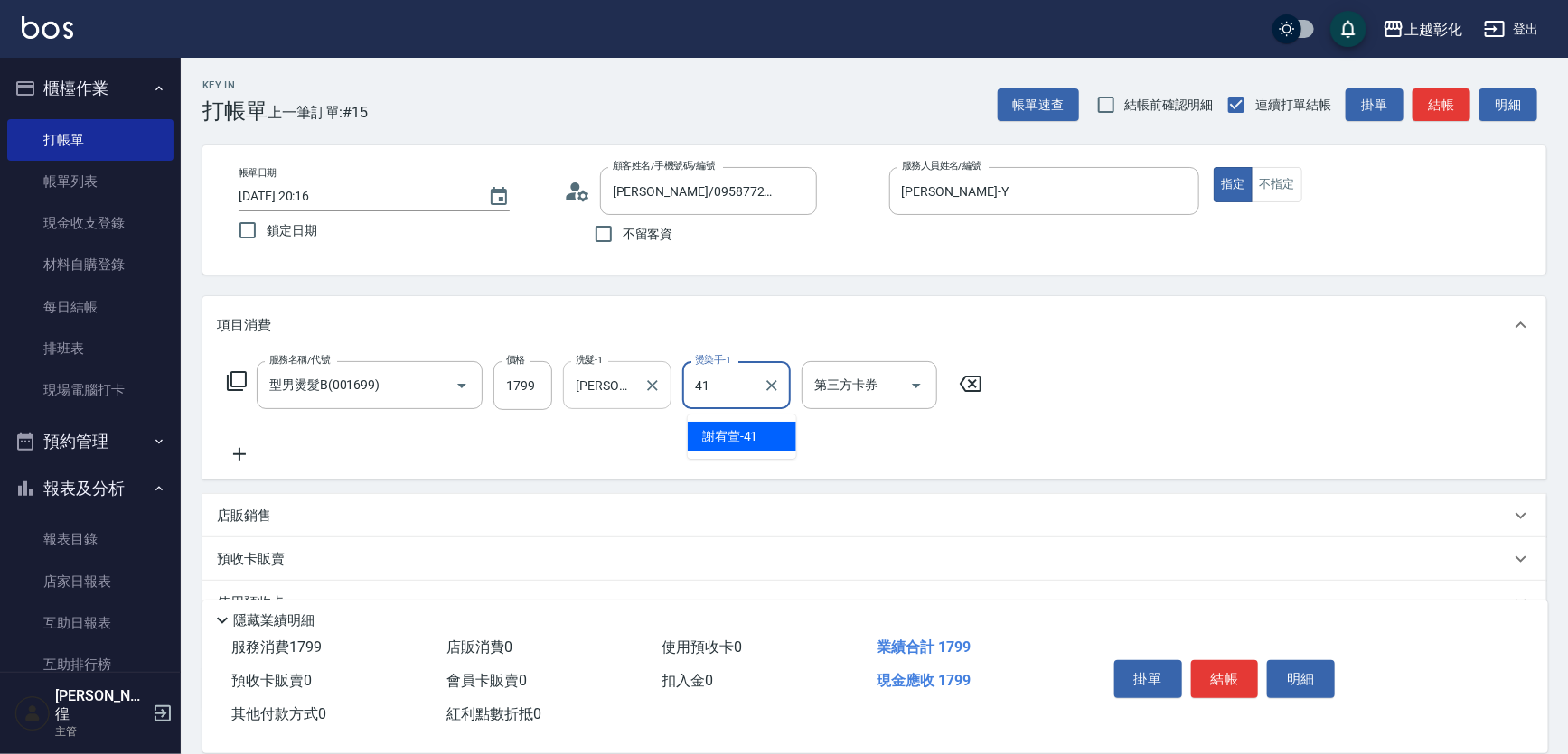
type input "謝宥萱-41"
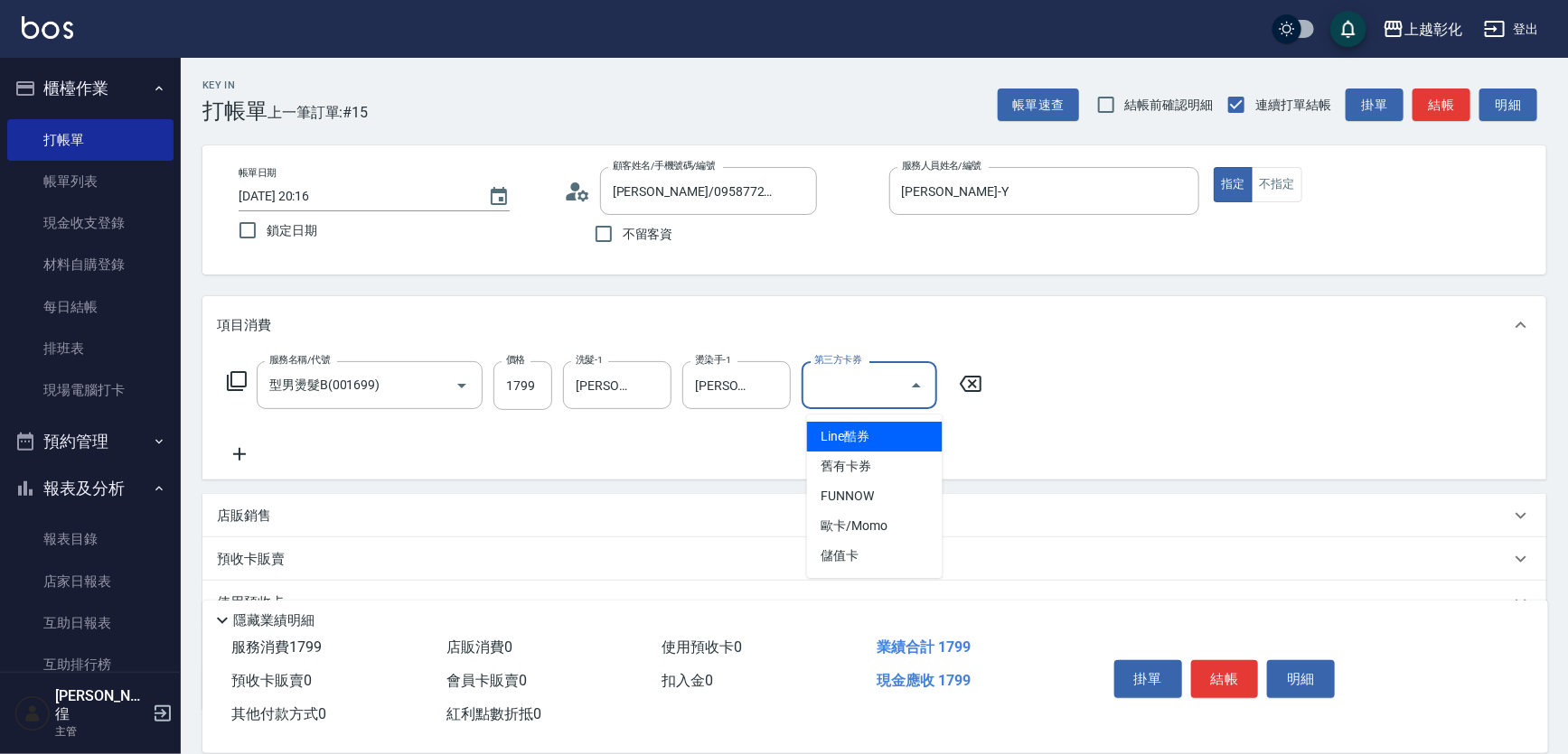
click at [891, 402] on input "第三方卡券" at bounding box center [855, 385] width 92 height 32
click at [862, 568] on span "儲值卡" at bounding box center [875, 556] width 135 height 30
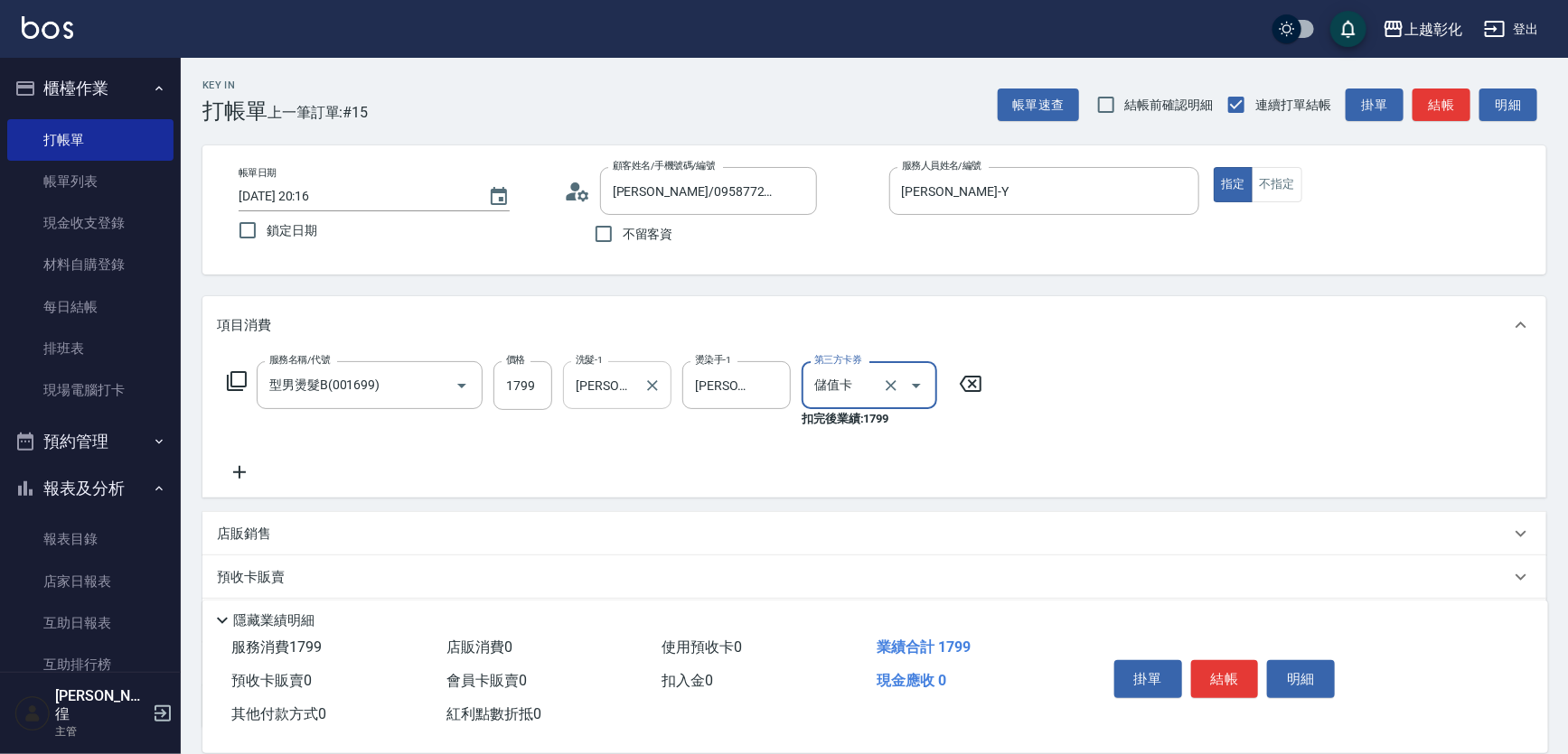
type input "儲值卡"
click at [525, 400] on input "1799" at bounding box center [522, 386] width 58 height 49
type input "0"
click at [754, 191] on input "張景翔/0958772619/null" at bounding box center [695, 191] width 174 height 32
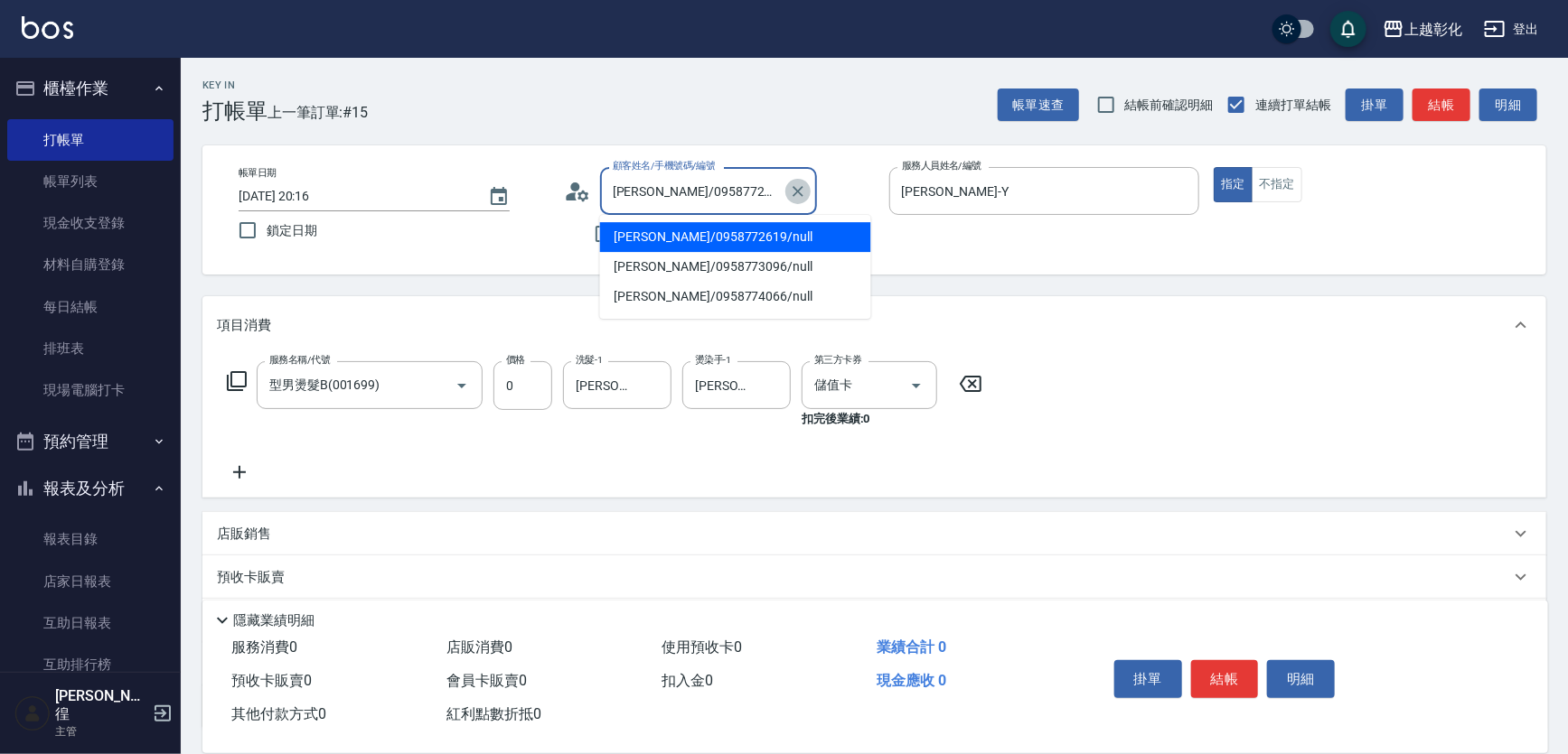
click at [807, 190] on icon "Clear" at bounding box center [797, 191] width 18 height 18
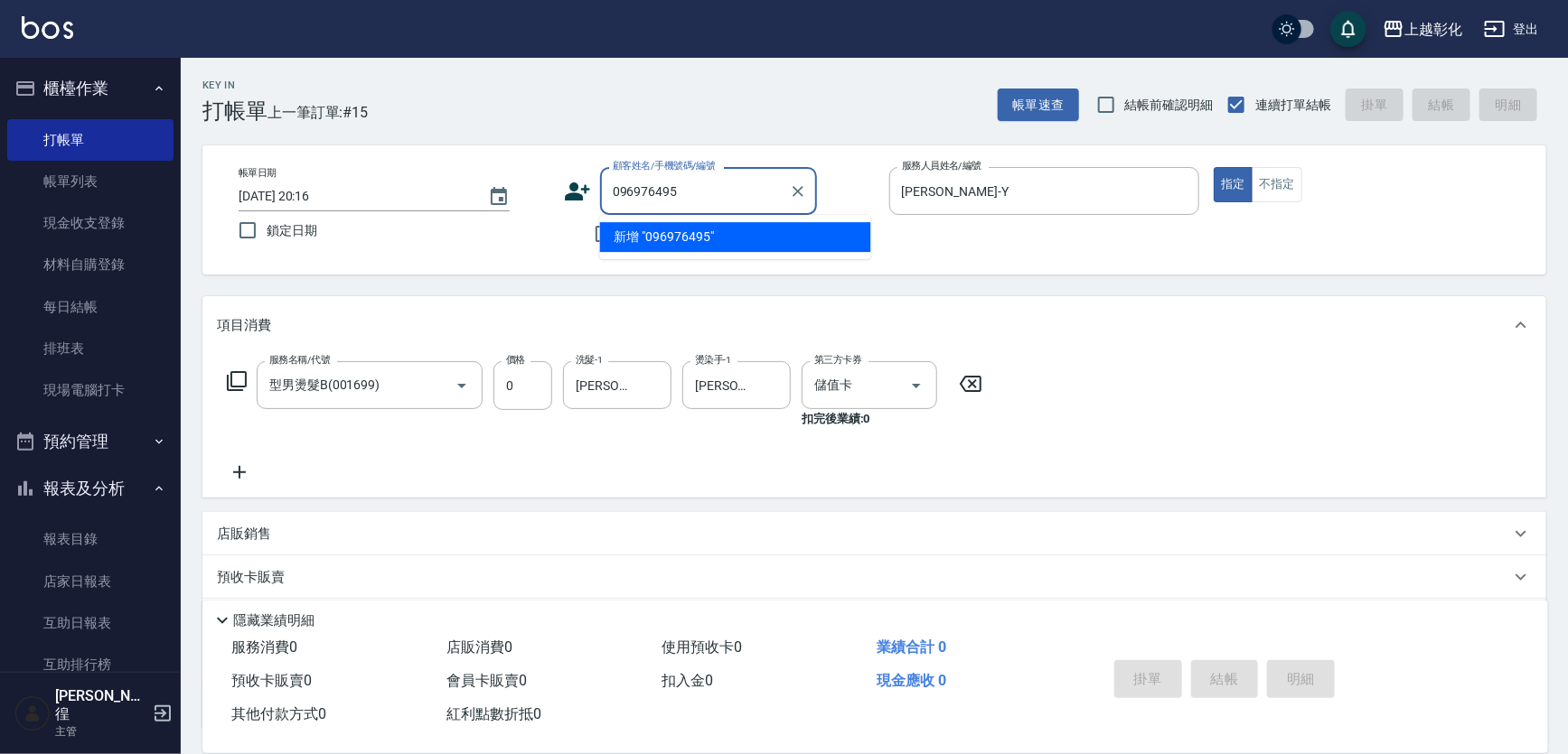
click at [635, 190] on input "096976495" at bounding box center [695, 191] width 174 height 32
click at [678, 229] on li "林芷羽/0960976495/null" at bounding box center [736, 237] width 271 height 30
type input "林芷羽/0960976495/null"
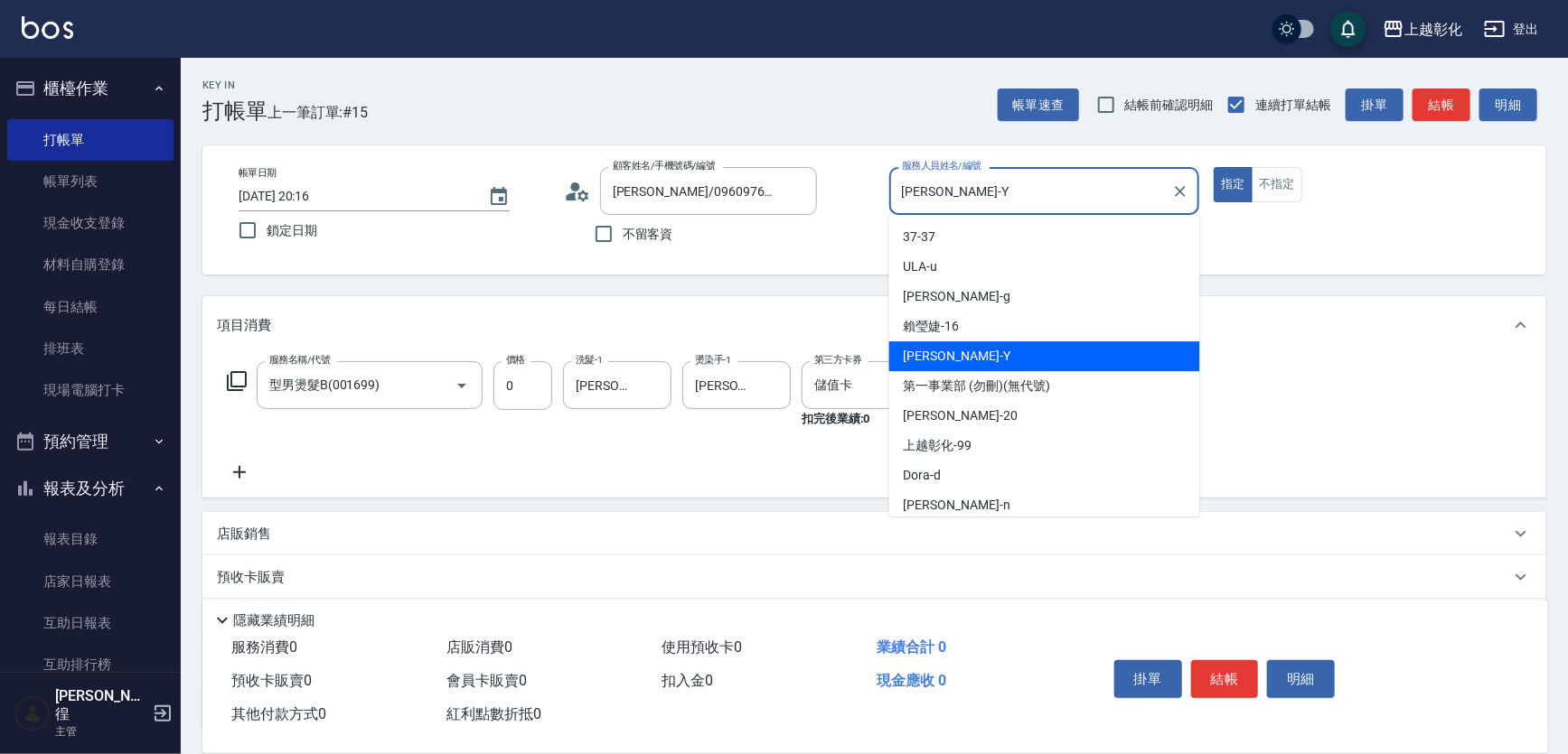
click at [916, 198] on input "[PERSON_NAME]-Y" at bounding box center [1031, 191] width 267 height 32
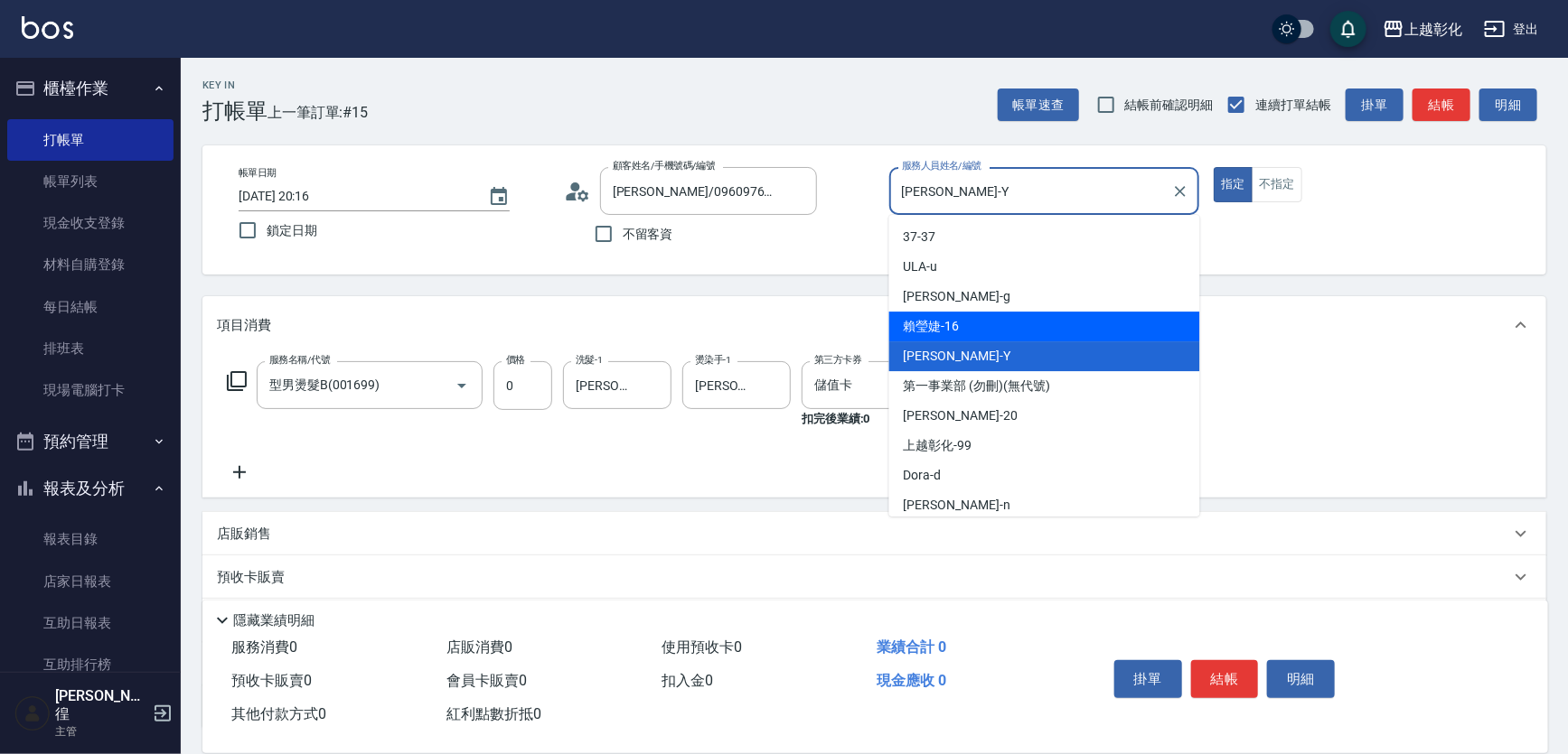
click at [990, 315] on div "賴瑩婕 -16" at bounding box center [1045, 326] width 311 height 30
type input "賴瑩婕-16"
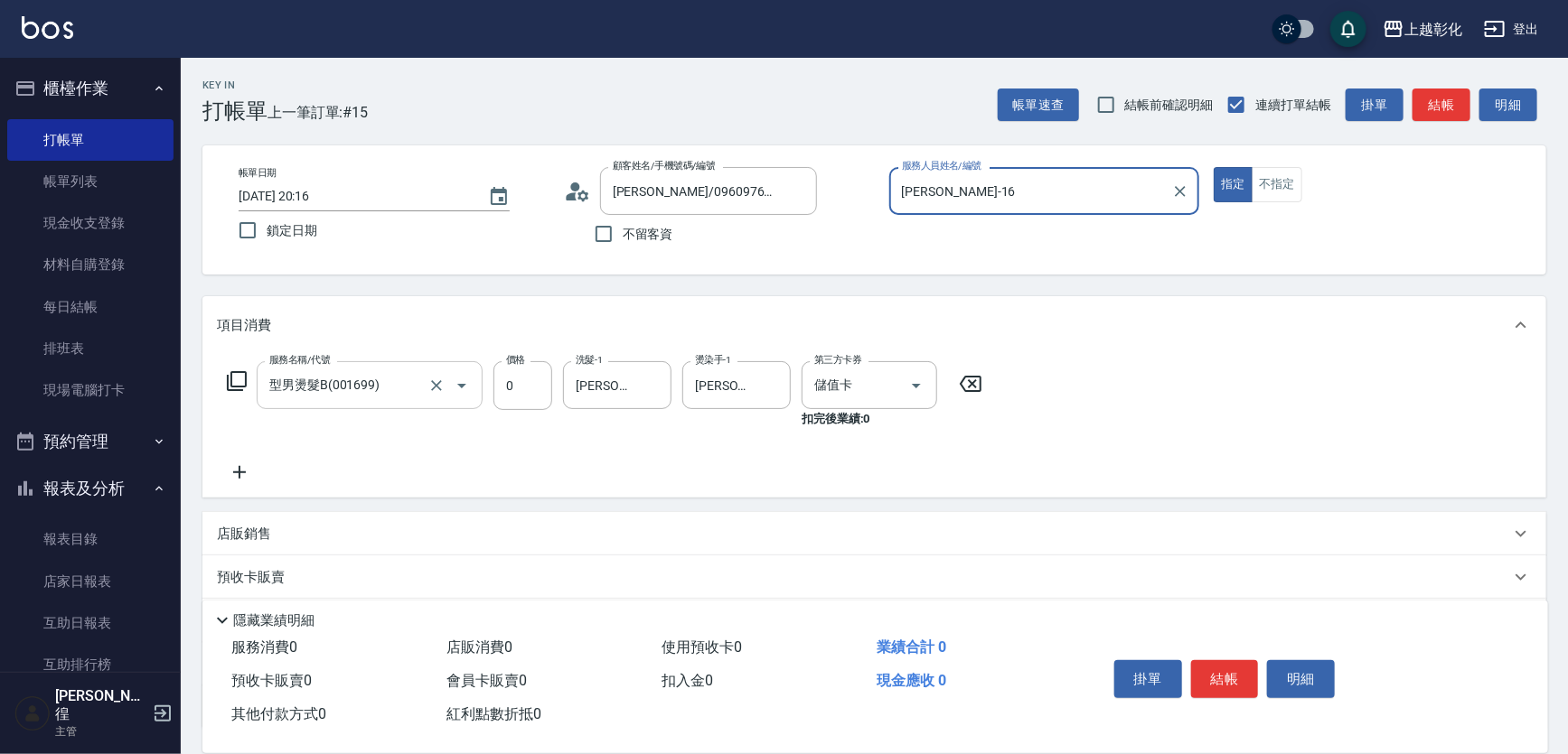
click at [383, 406] on div "型男燙髮B(001699) 服務名稱/代號" at bounding box center [370, 386] width 226 height 48
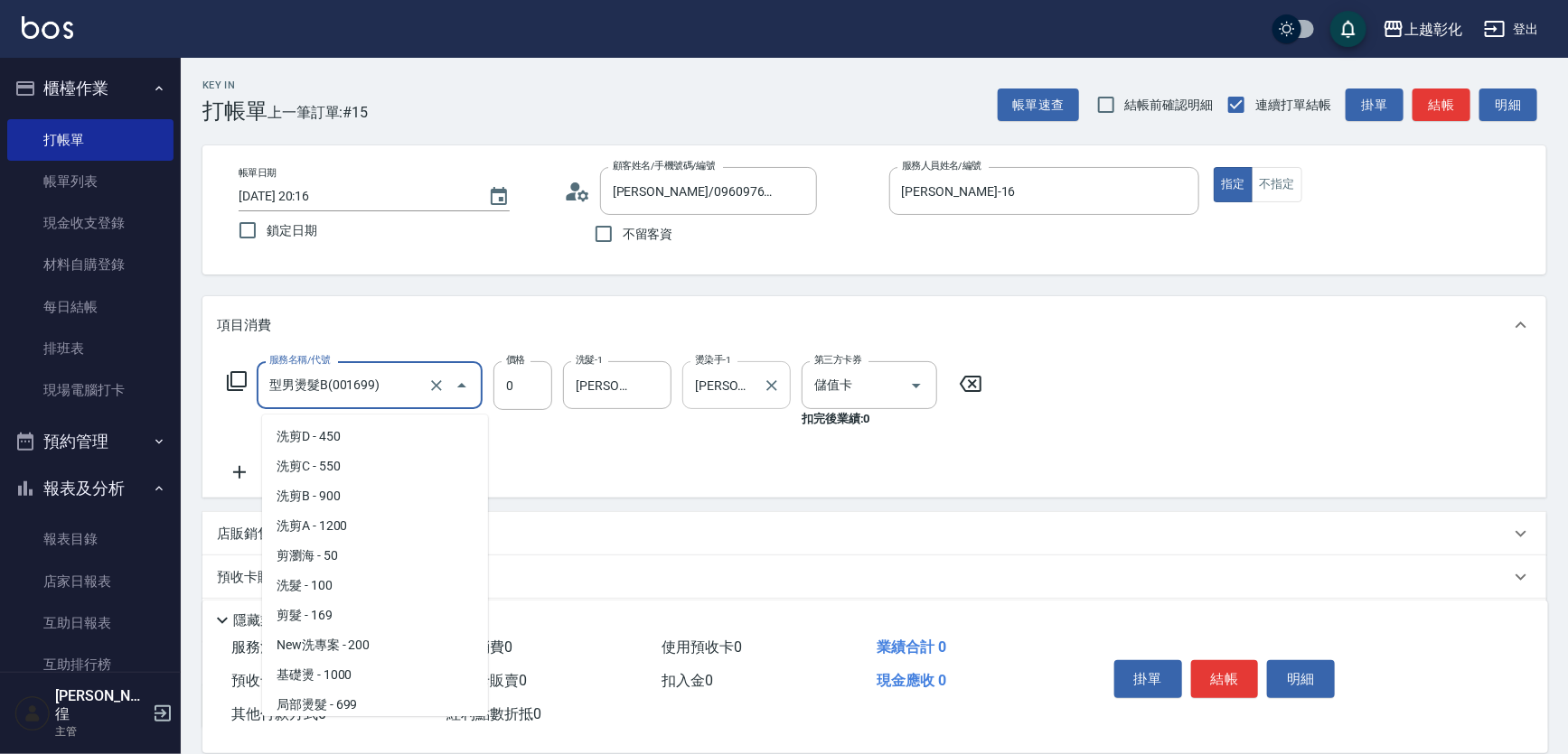
scroll to position [1403, 0]
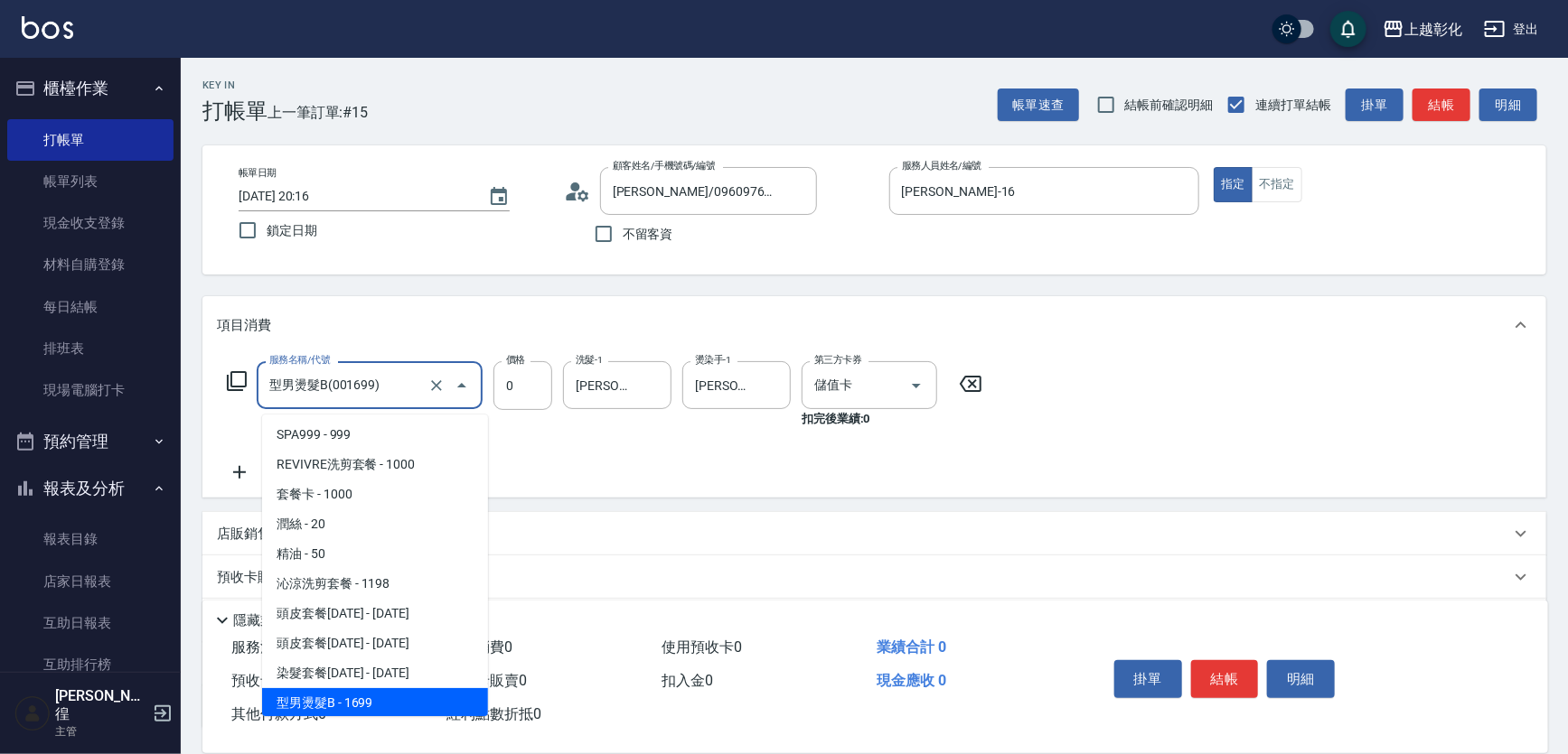
drag, startPoint x: 581, startPoint y: 468, endPoint x: 315, endPoint y: 477, distance: 266.2
click at [581, 469] on div "服務名稱/代號 型男燙髮B(001699) 服務名稱/代號 價格 0 價格 洗髮-1 謝宥萱-41 洗髮-1 燙染手-1 謝宥萱-41 燙染手-1 第三方卡券…" at bounding box center [605, 423] width 777 height 122
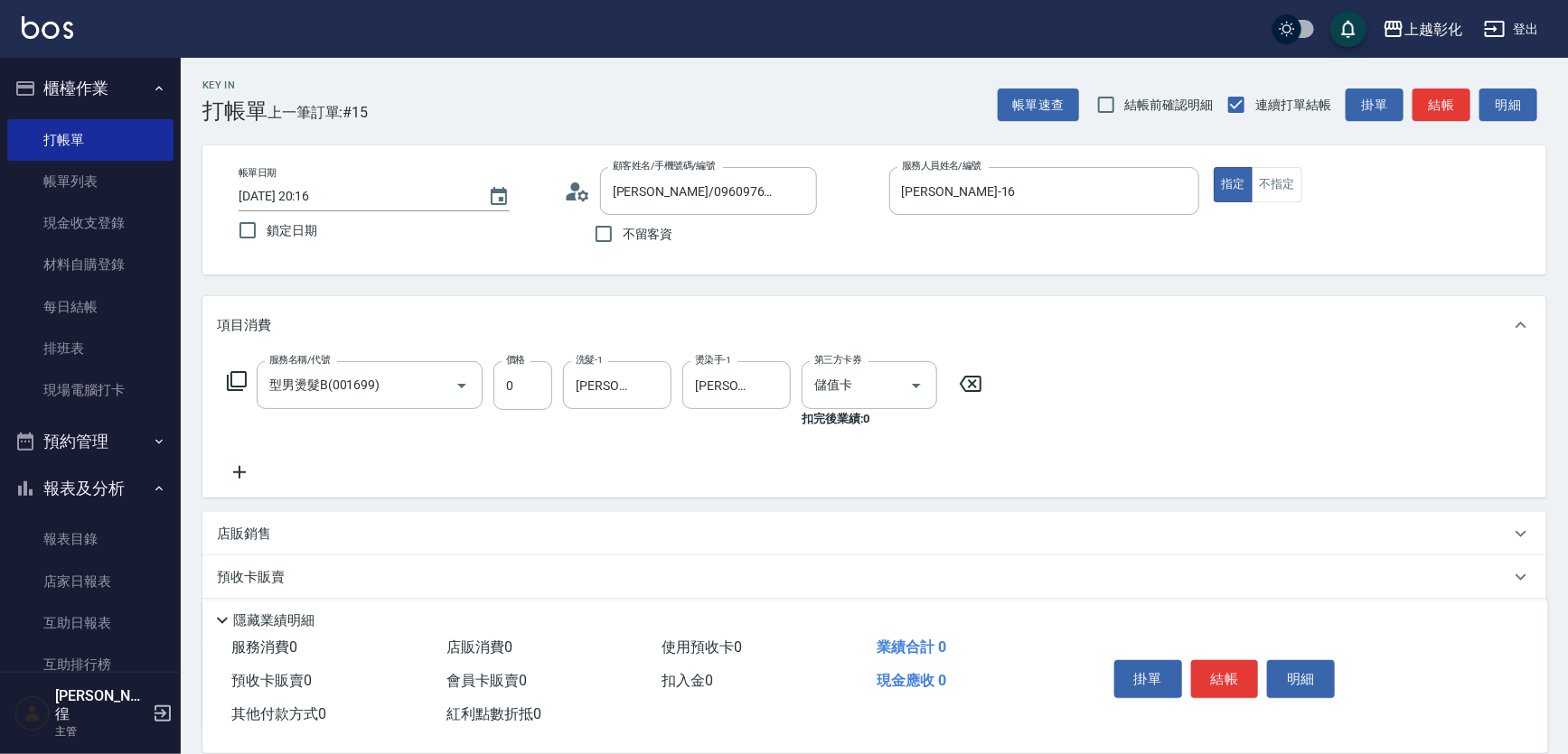
click at [982, 408] on div "服務名稱/代號 型男燙髮B(001699) 服務名稱/代號 價格 0 價格 洗髮-1 謝宥萱-41 洗髮-1 燙染手-1 謝宥萱-41 燙染手-1 第三方卡券…" at bounding box center [605, 395] width 777 height 67
click at [981, 392] on icon at bounding box center [970, 384] width 21 height 17
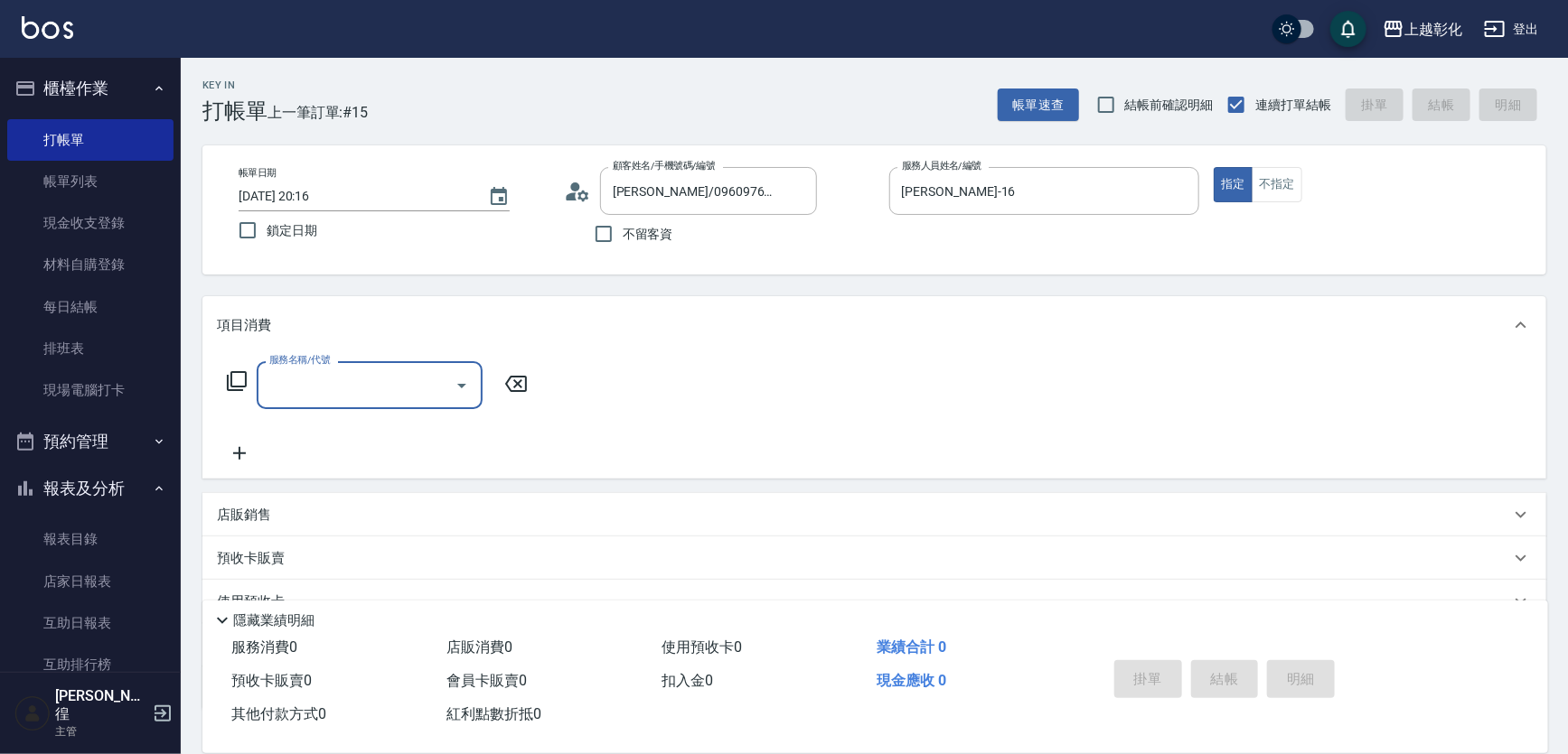
click at [268, 401] on div "服務名稱/代號" at bounding box center [370, 386] width 226 height 48
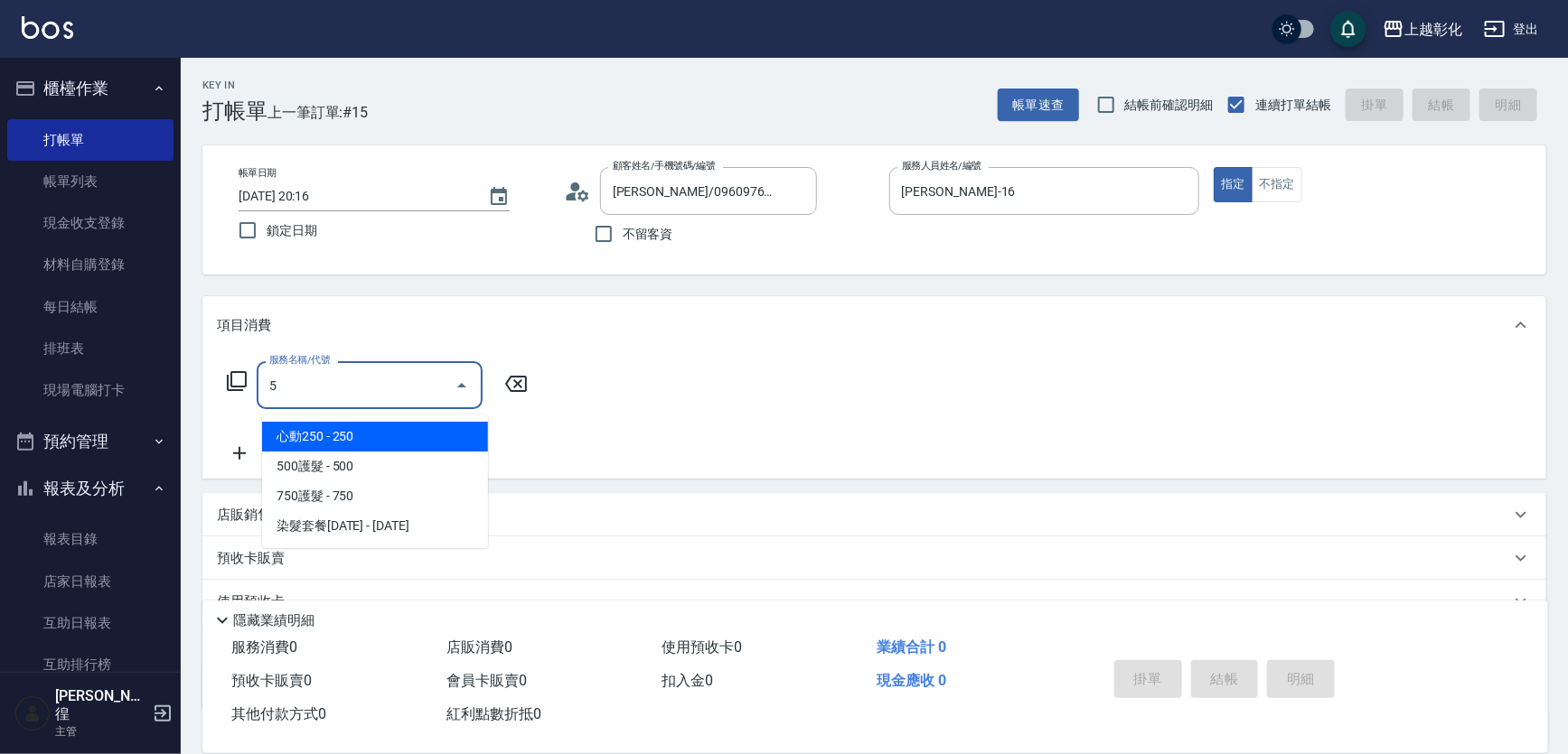
scroll to position [0, 0]
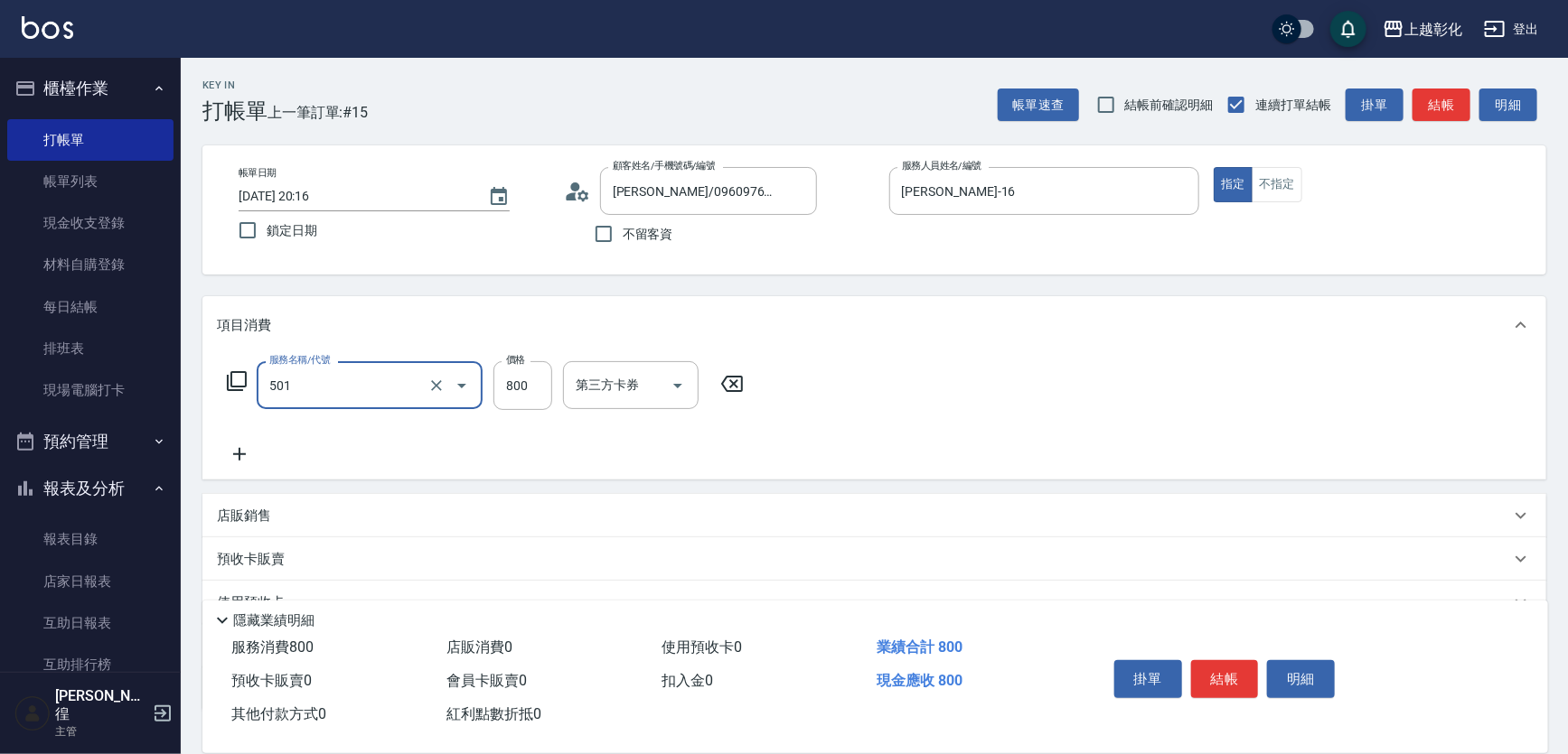
type input "染髮(501)"
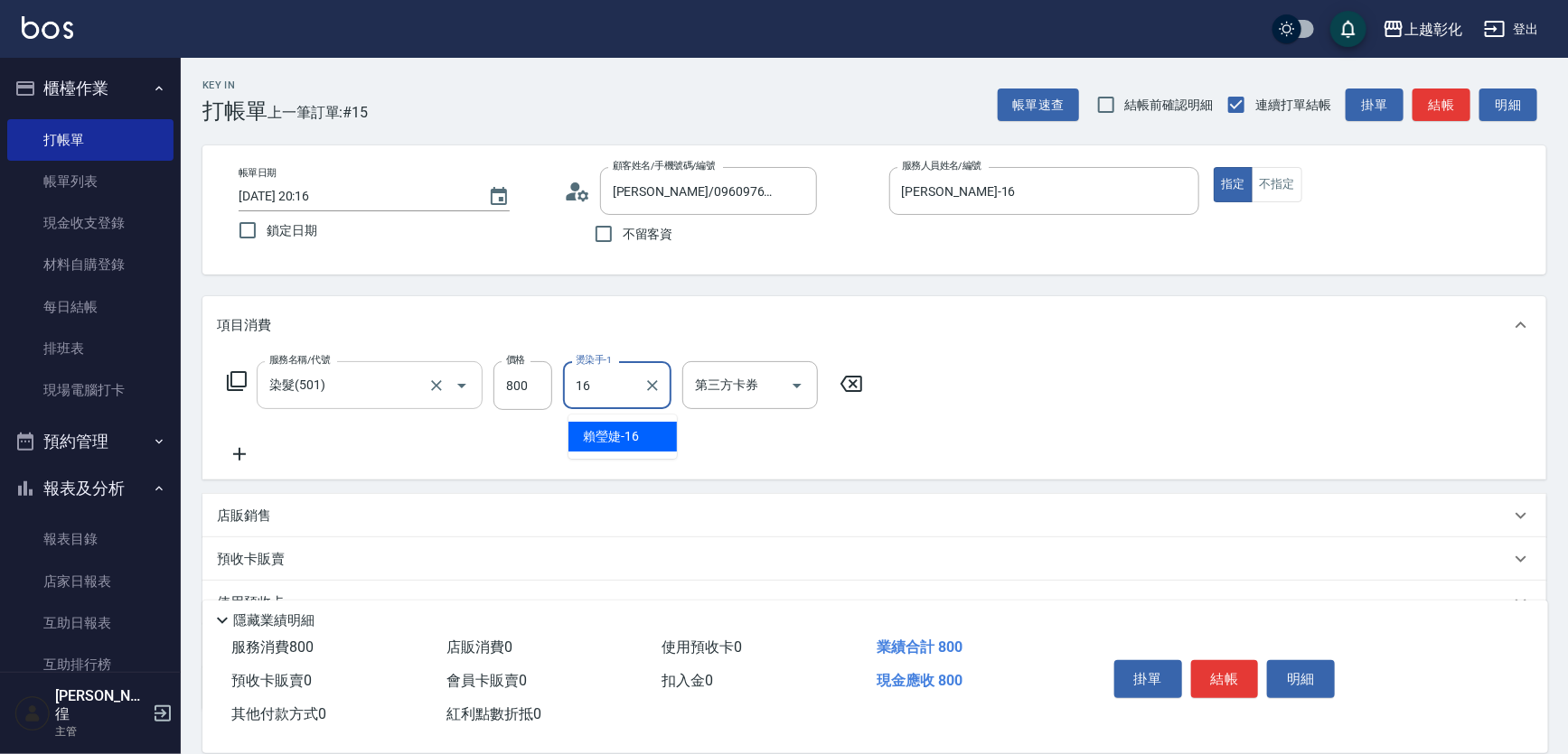
type input "賴瑩婕-16"
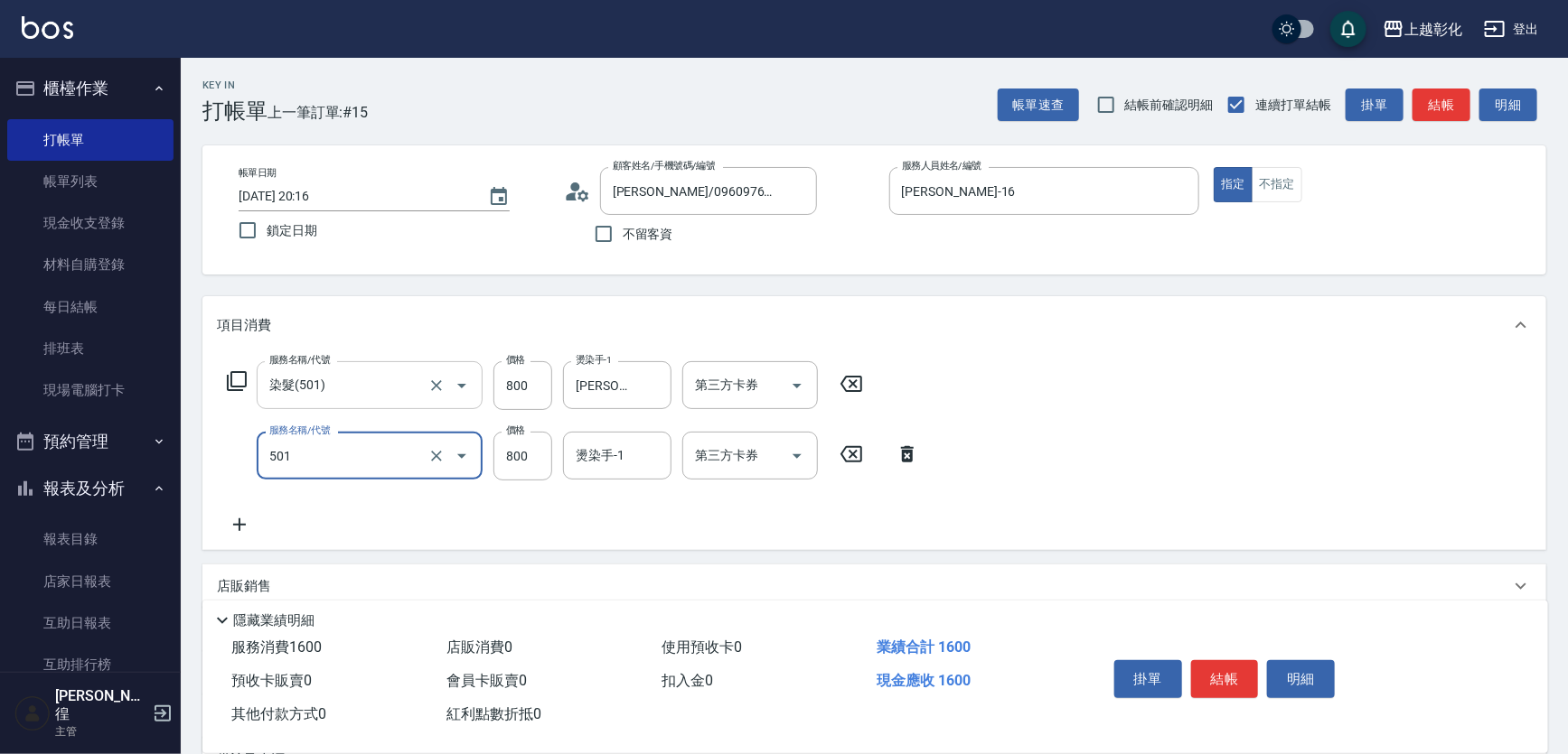
type input "染髮(501)"
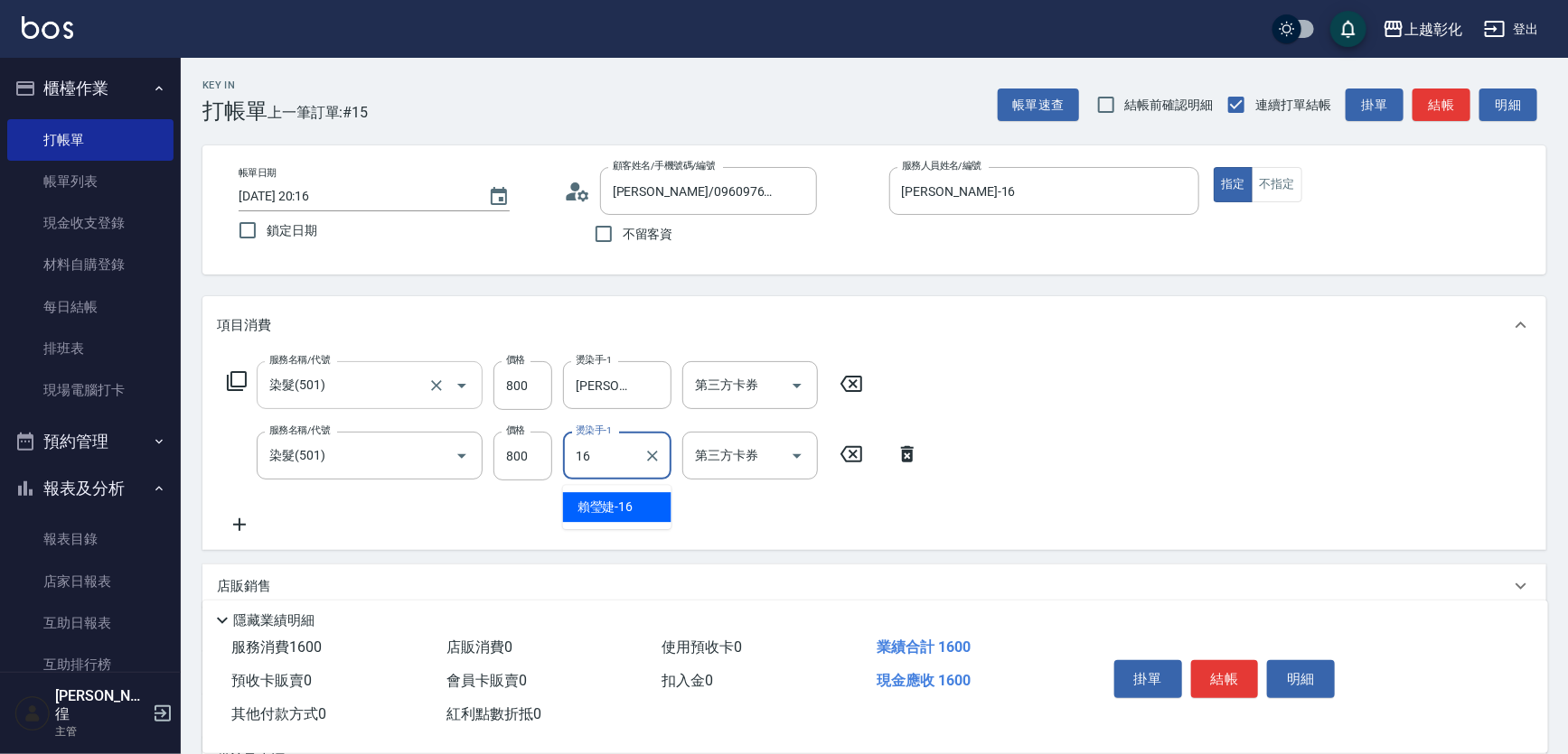
type input "賴瑩婕-16"
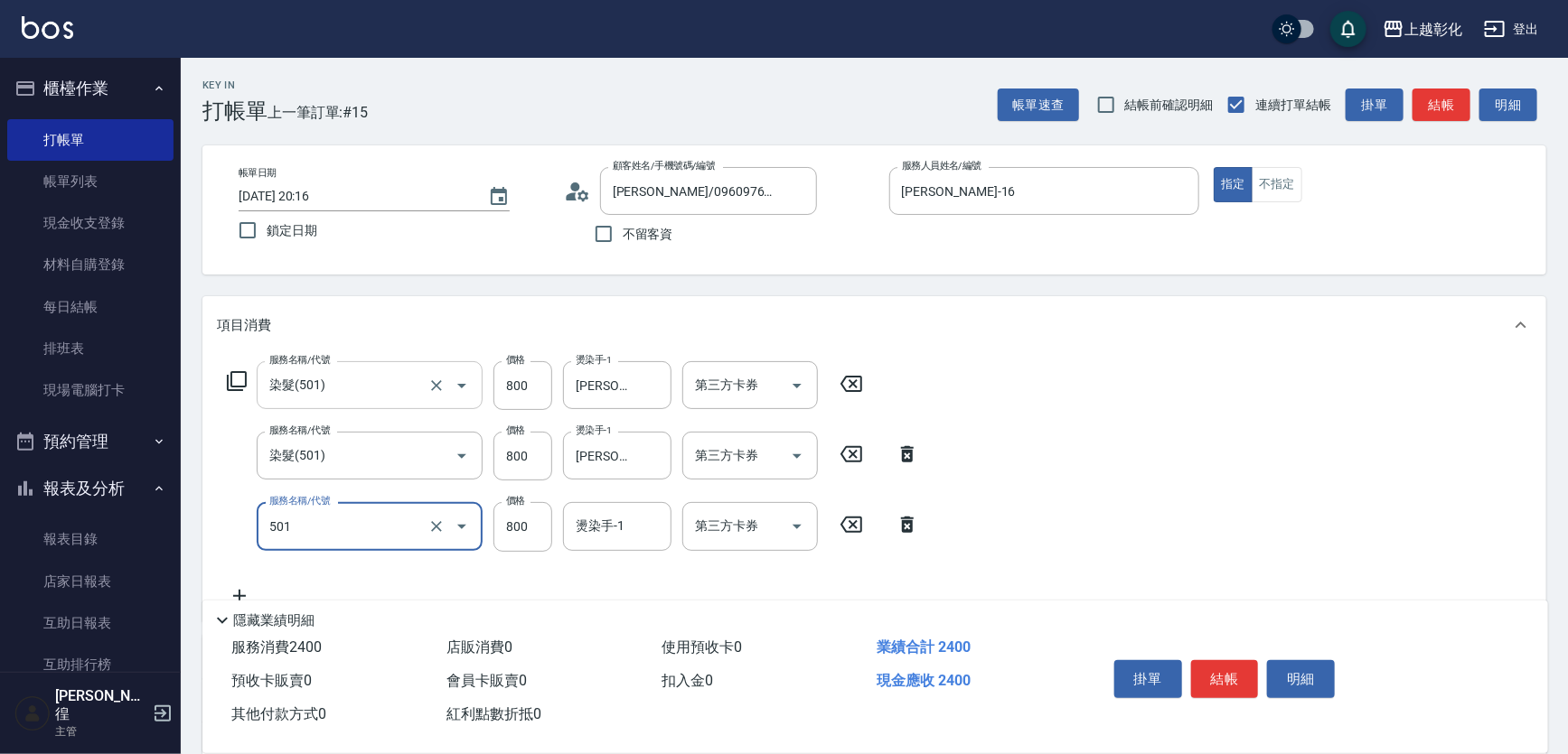
type input "染髮(501)"
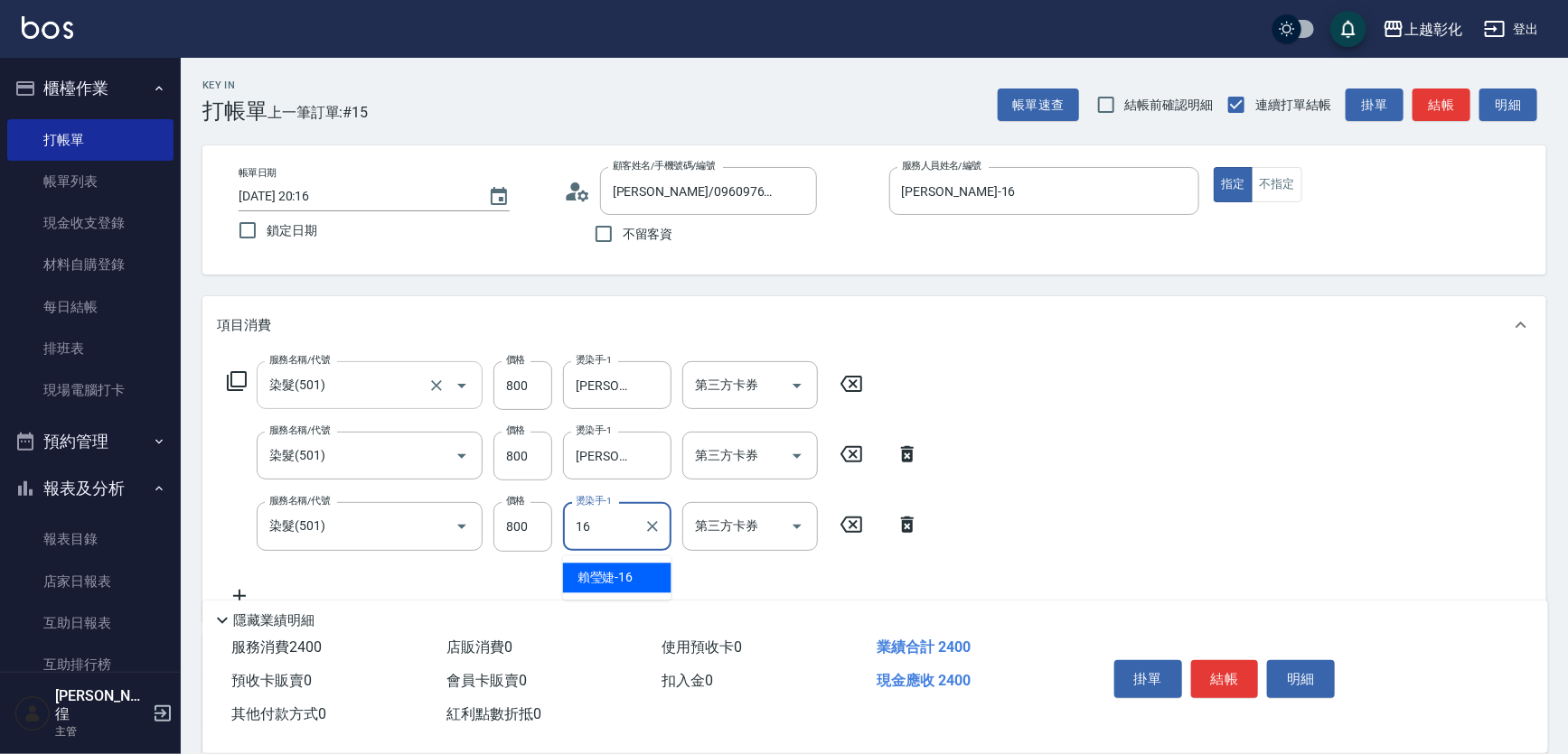
type input "賴瑩婕-16"
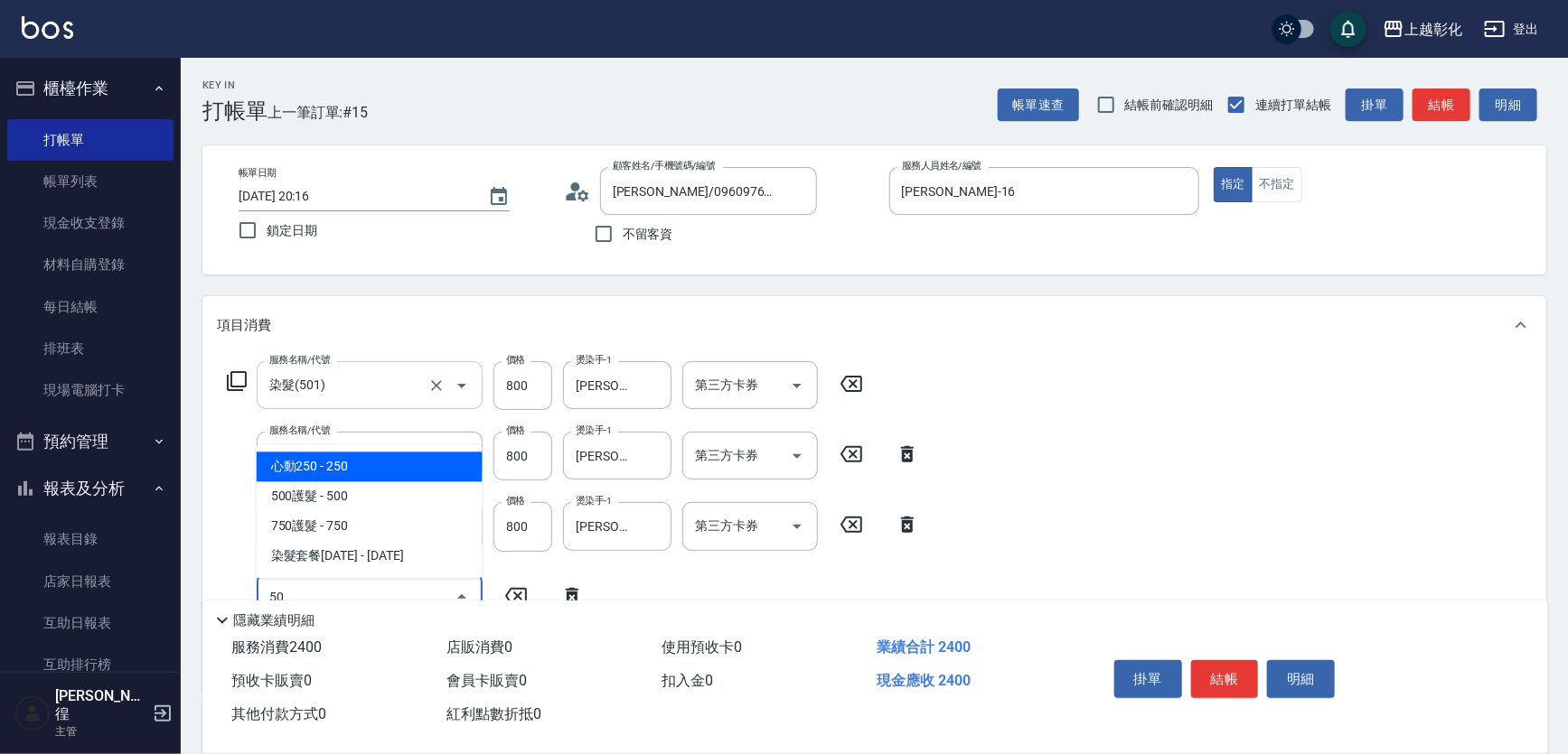
type input "501"
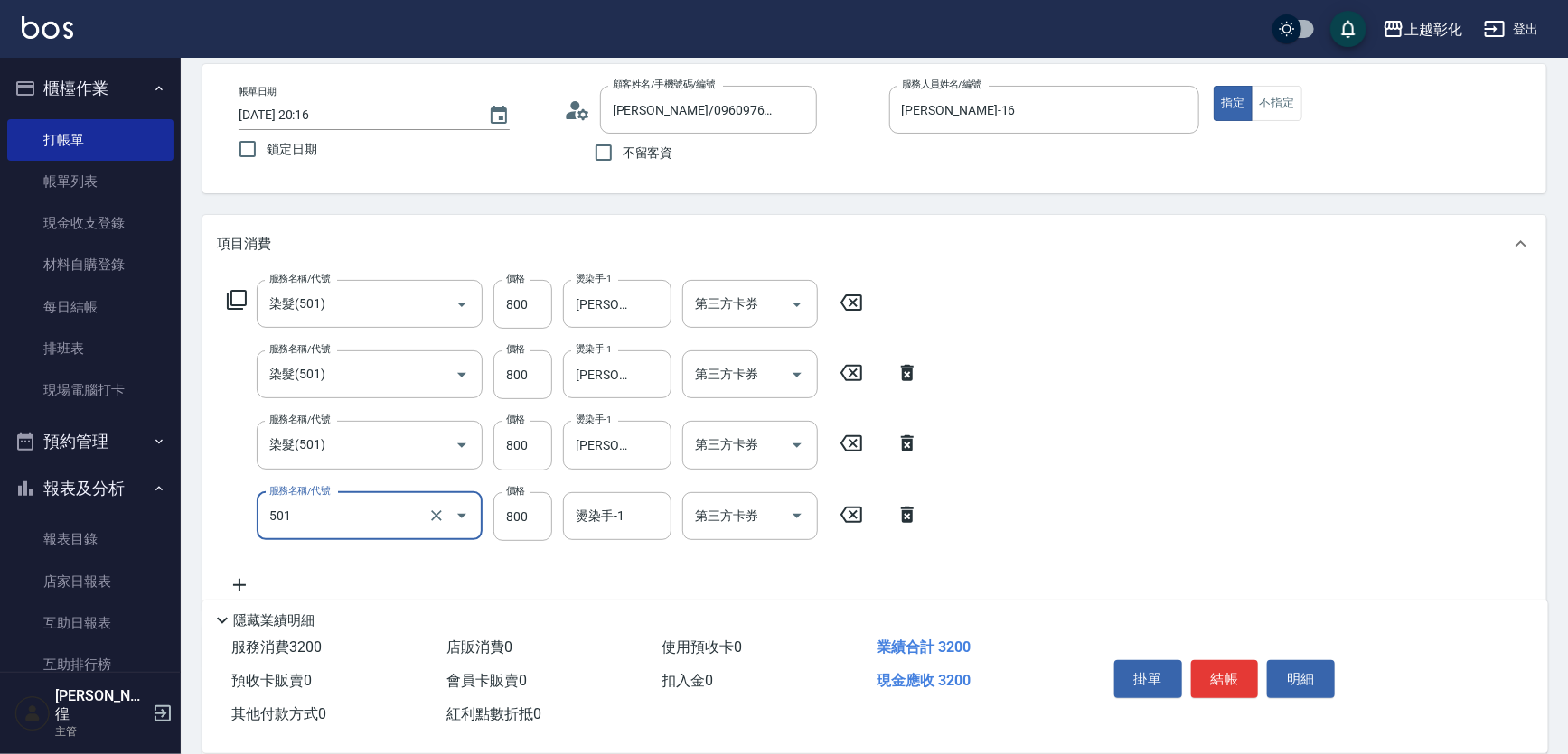
scroll to position [163, 0]
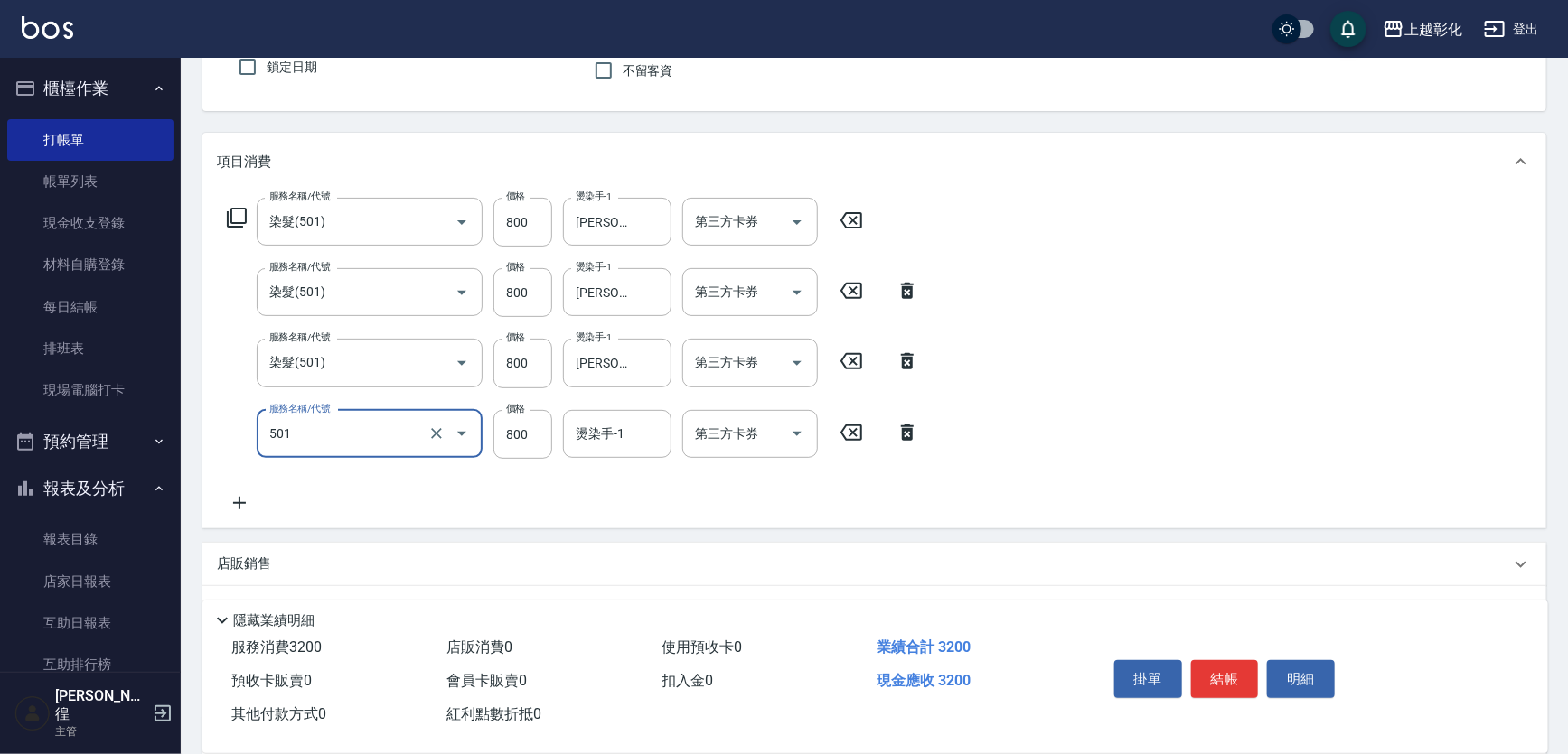
type input "染髮(501)"
type input "1099"
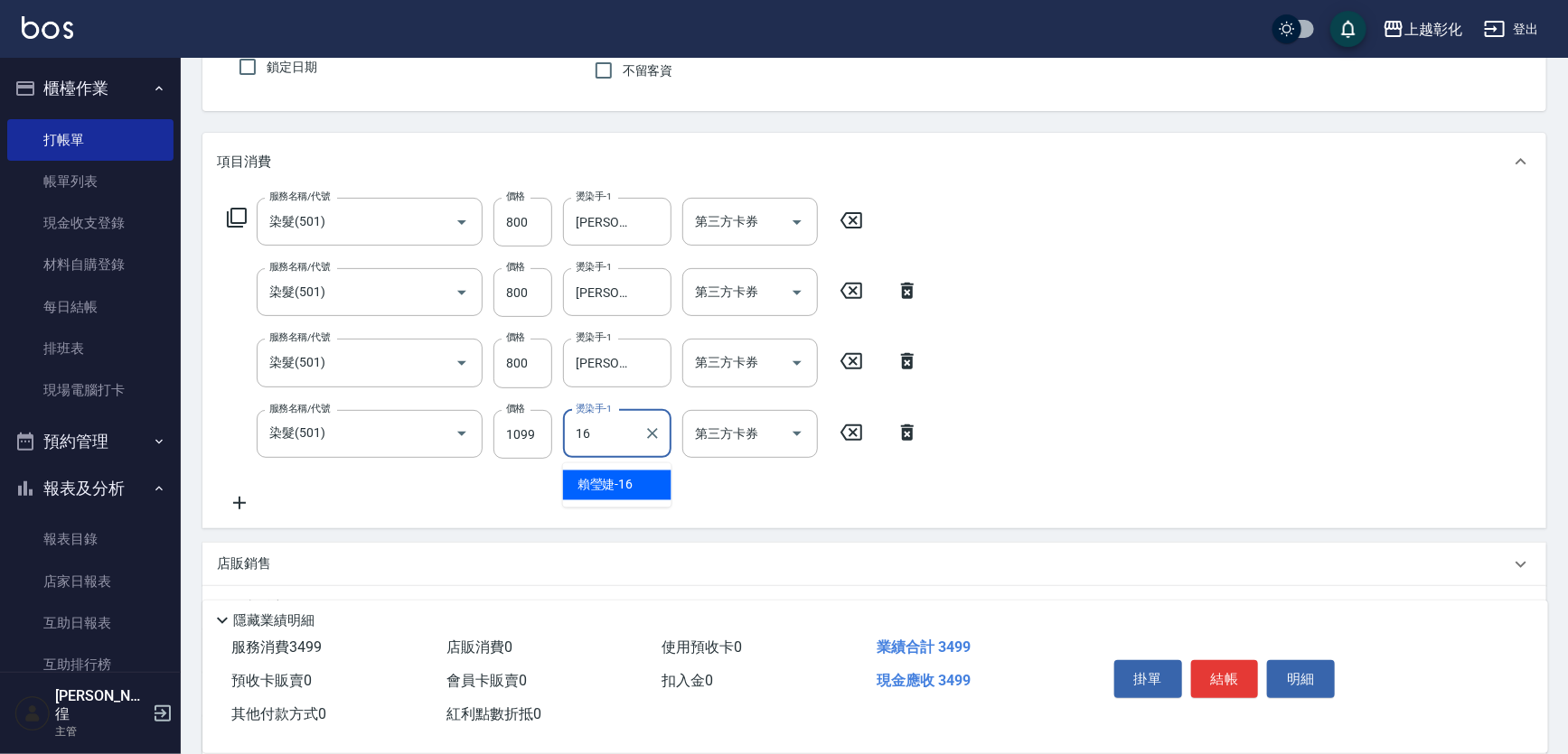
type input "賴瑩婕-16"
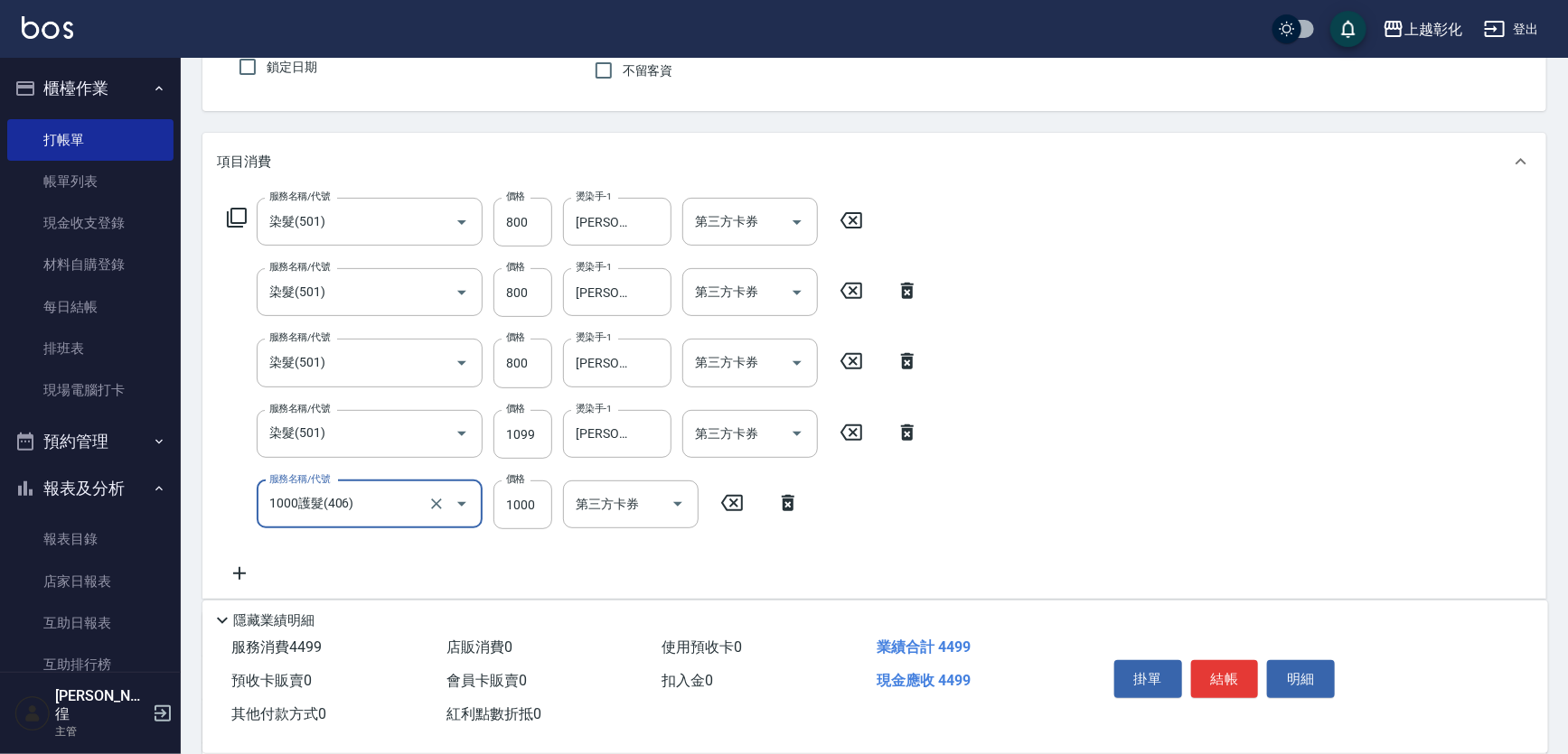
type input "1000護髮(406)"
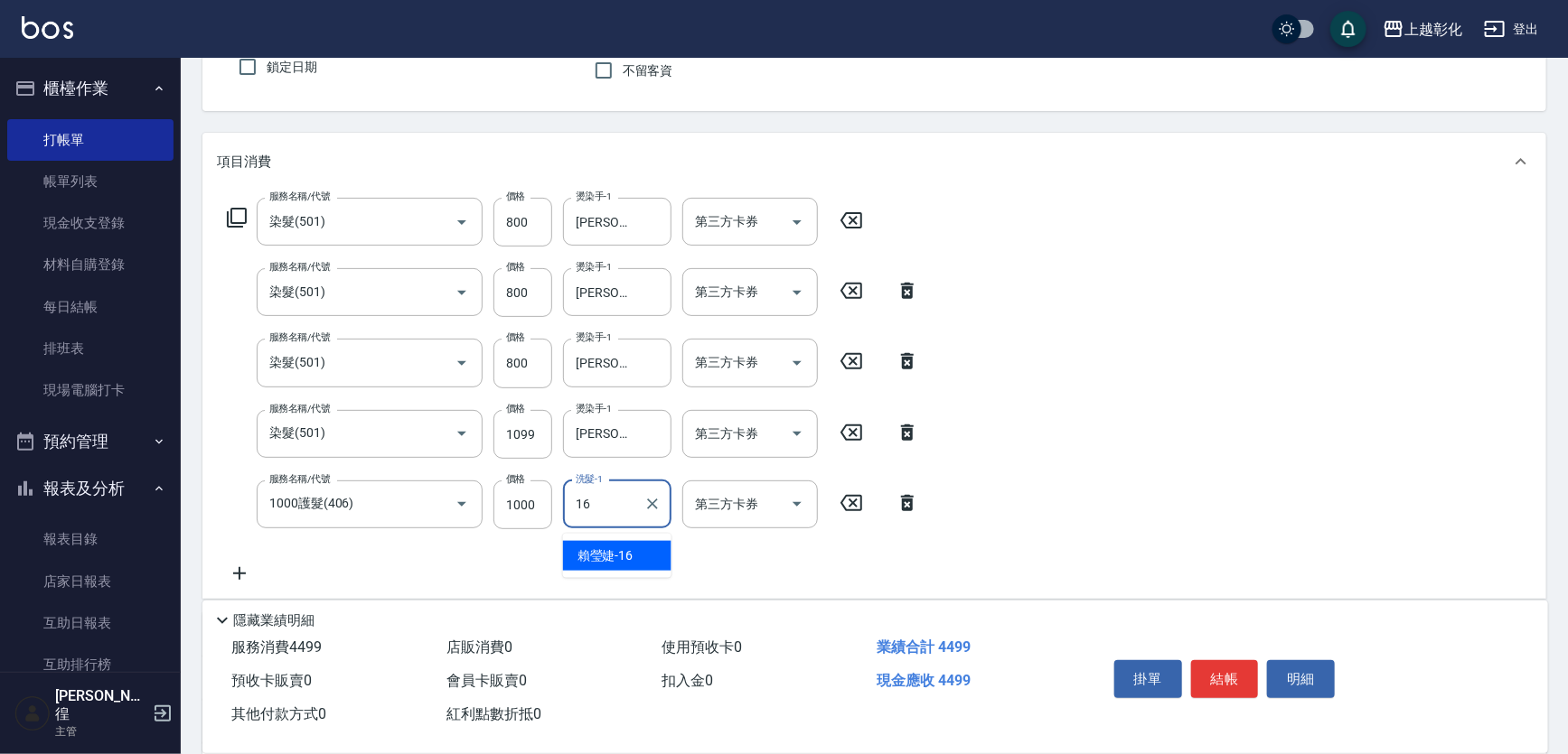
type input "賴瑩婕-16"
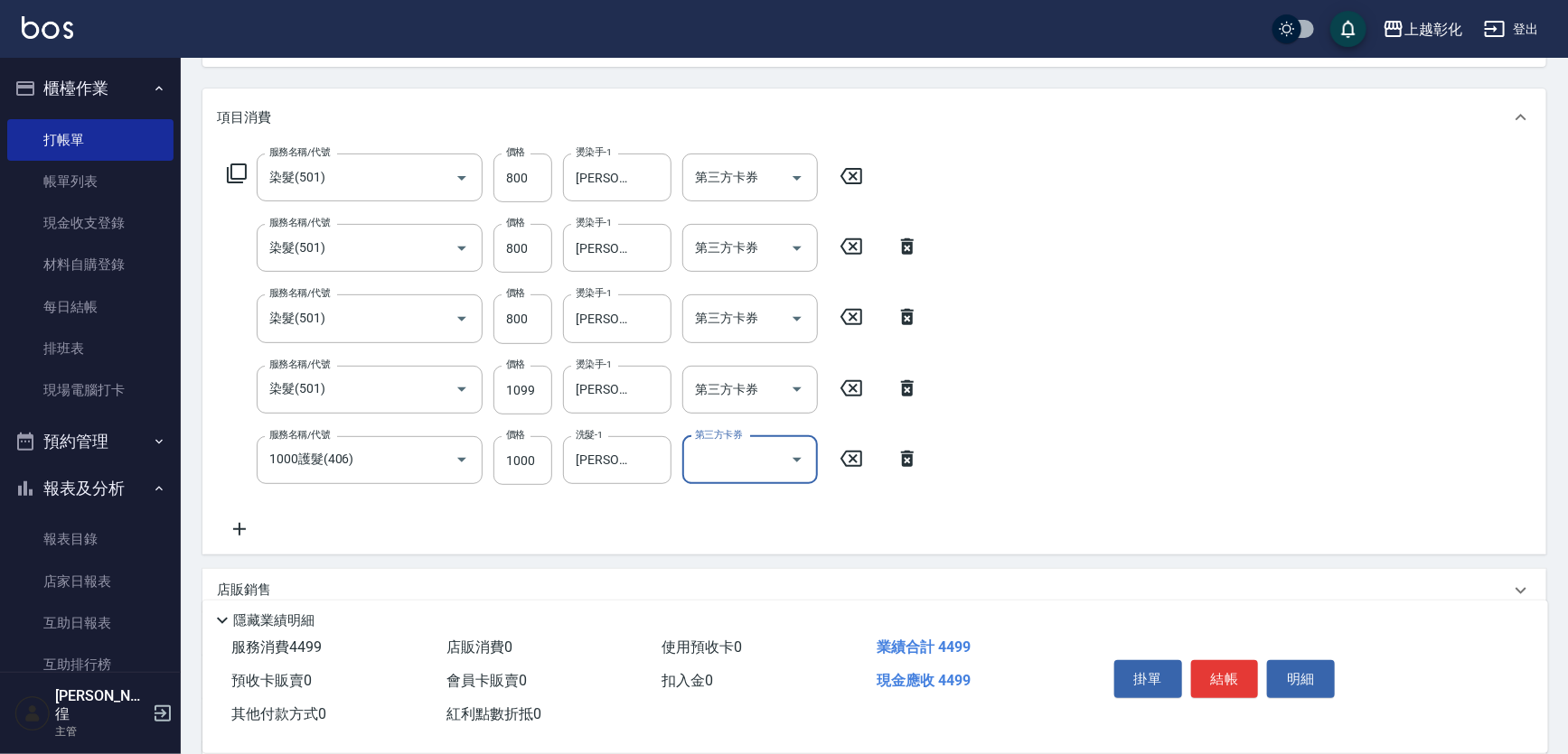
scroll to position [246, 0]
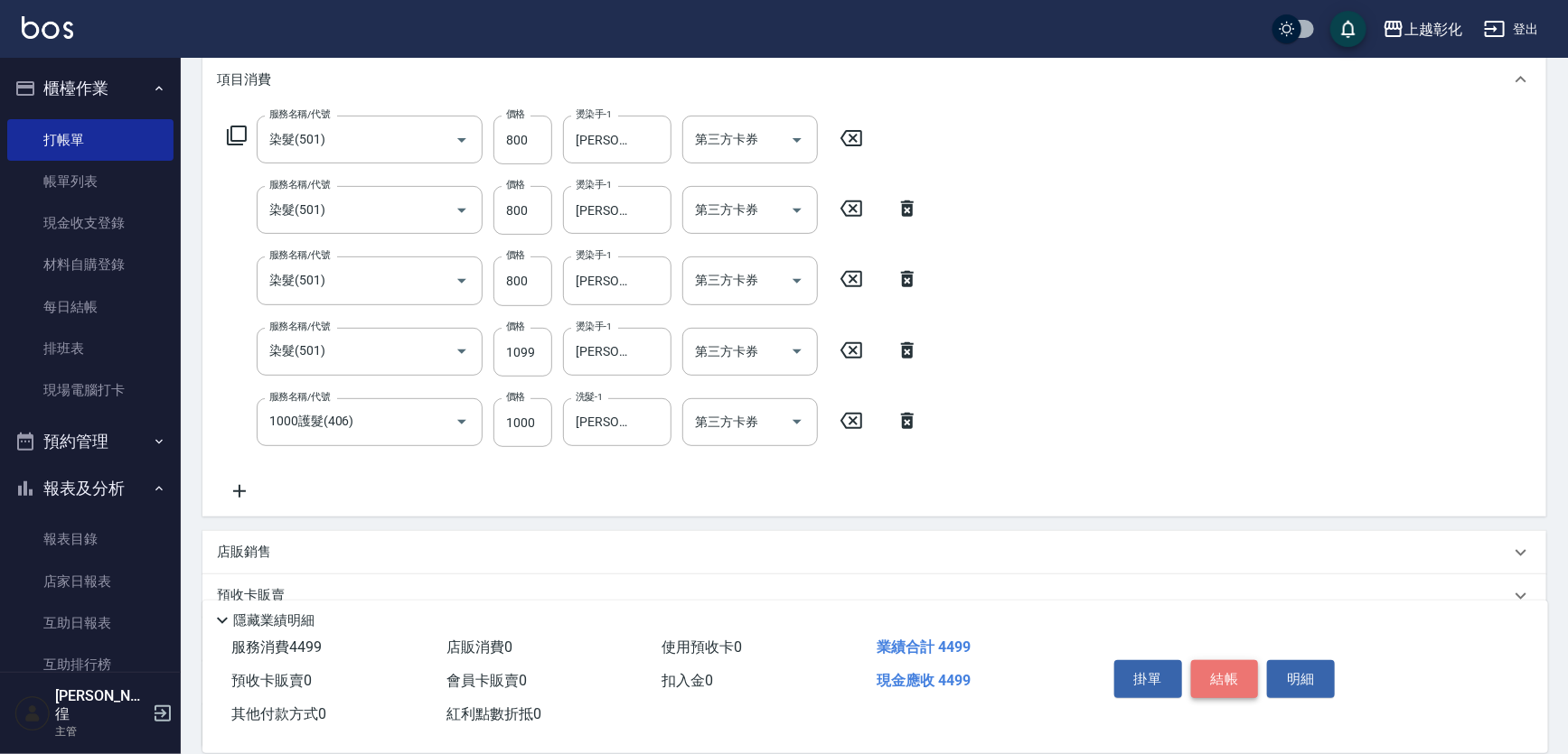
click at [1225, 660] on button "結帳" at bounding box center [1225, 679] width 68 height 38
type input "2025/08/13 20:19"
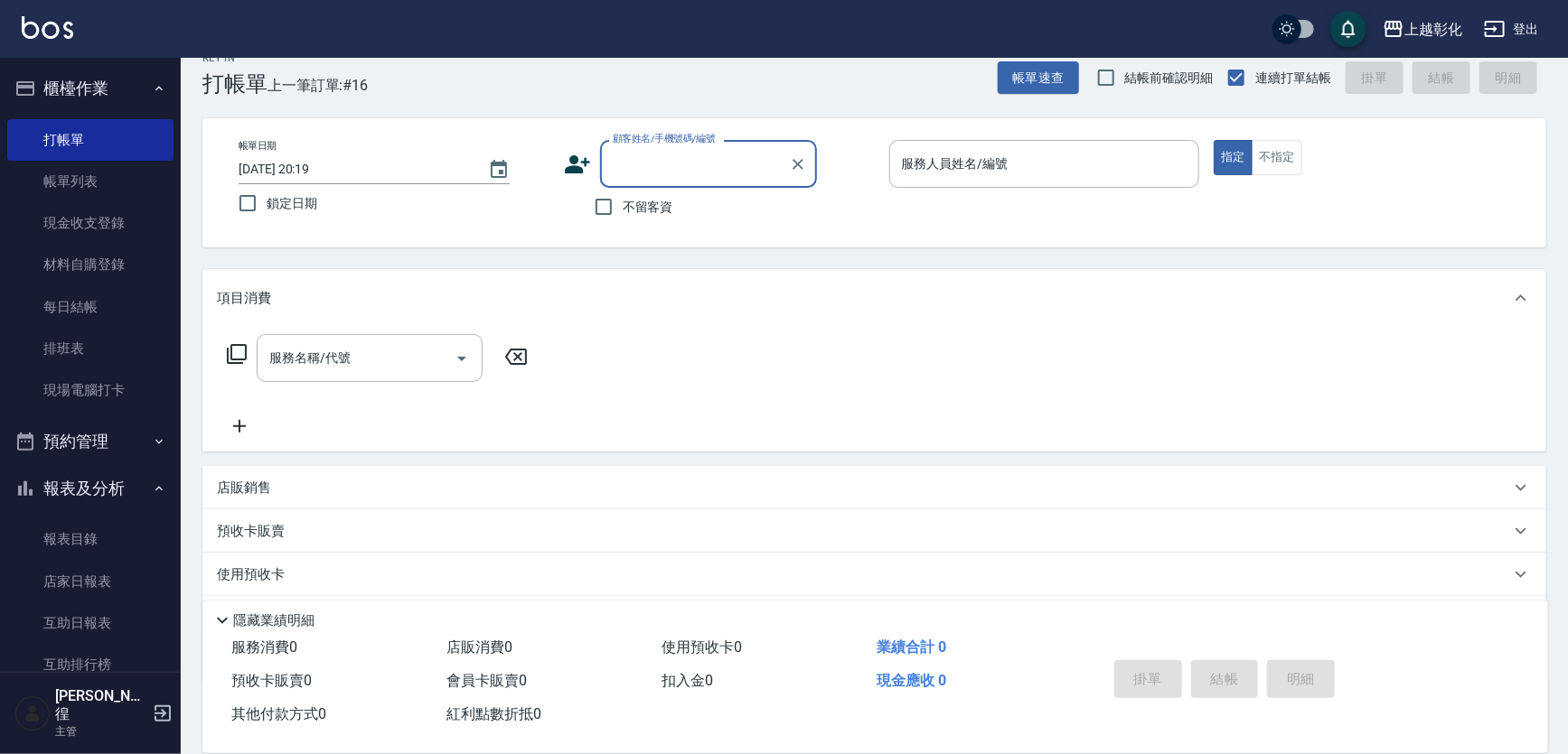
scroll to position [0, 0]
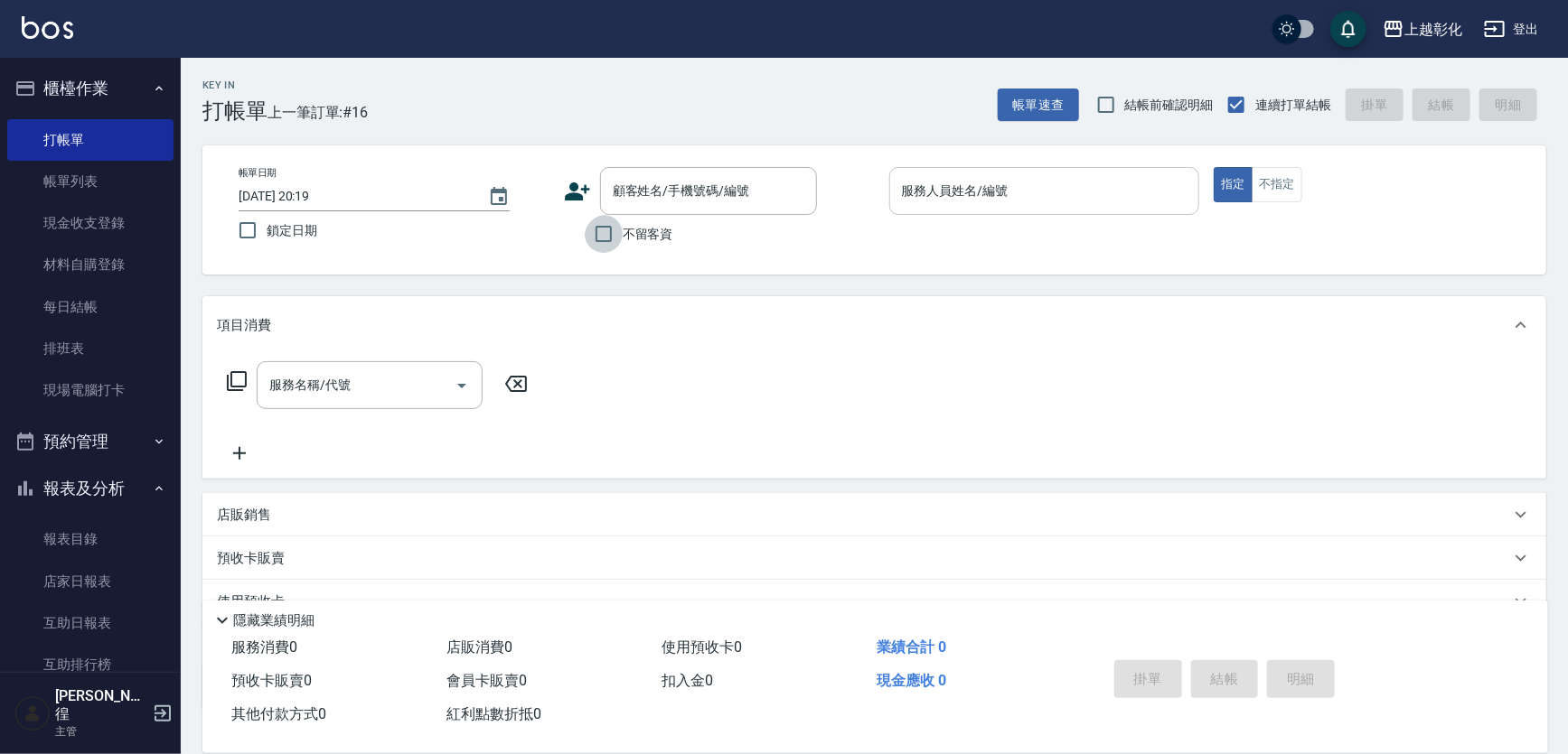
drag, startPoint x: 625, startPoint y: 228, endPoint x: 1044, endPoint y: 182, distance: 421.5
click at [632, 228] on label "不留客資" at bounding box center [628, 234] width 88 height 38
click at [623, 228] on input "不留客資" at bounding box center [603, 234] width 38 height 38
checkbox input "true"
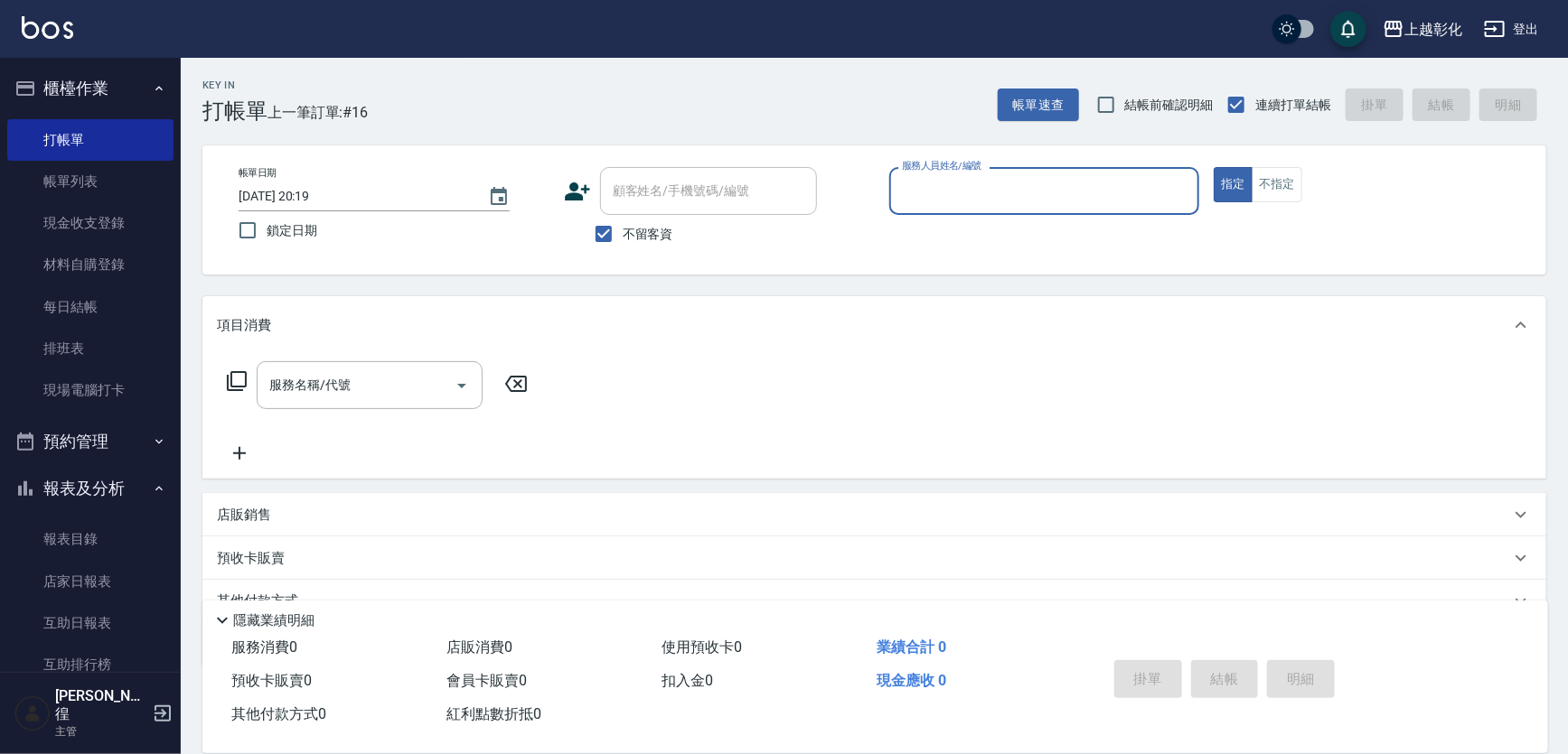
click at [1045, 207] on div "服務人員姓名/編號" at bounding box center [1045, 191] width 311 height 48
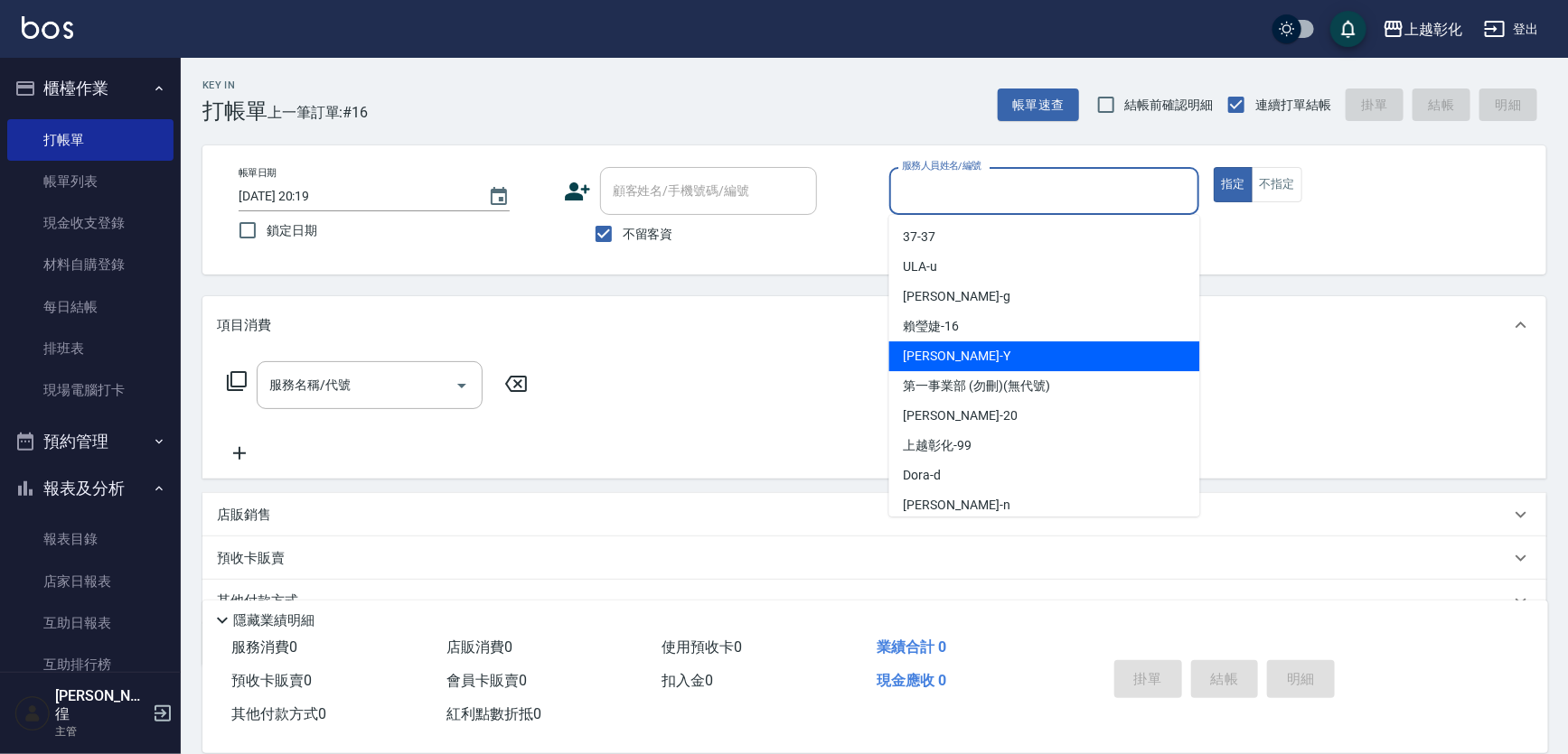
click at [1010, 343] on div "[PERSON_NAME]" at bounding box center [1045, 356] width 311 height 30
type input "[PERSON_NAME]-Y"
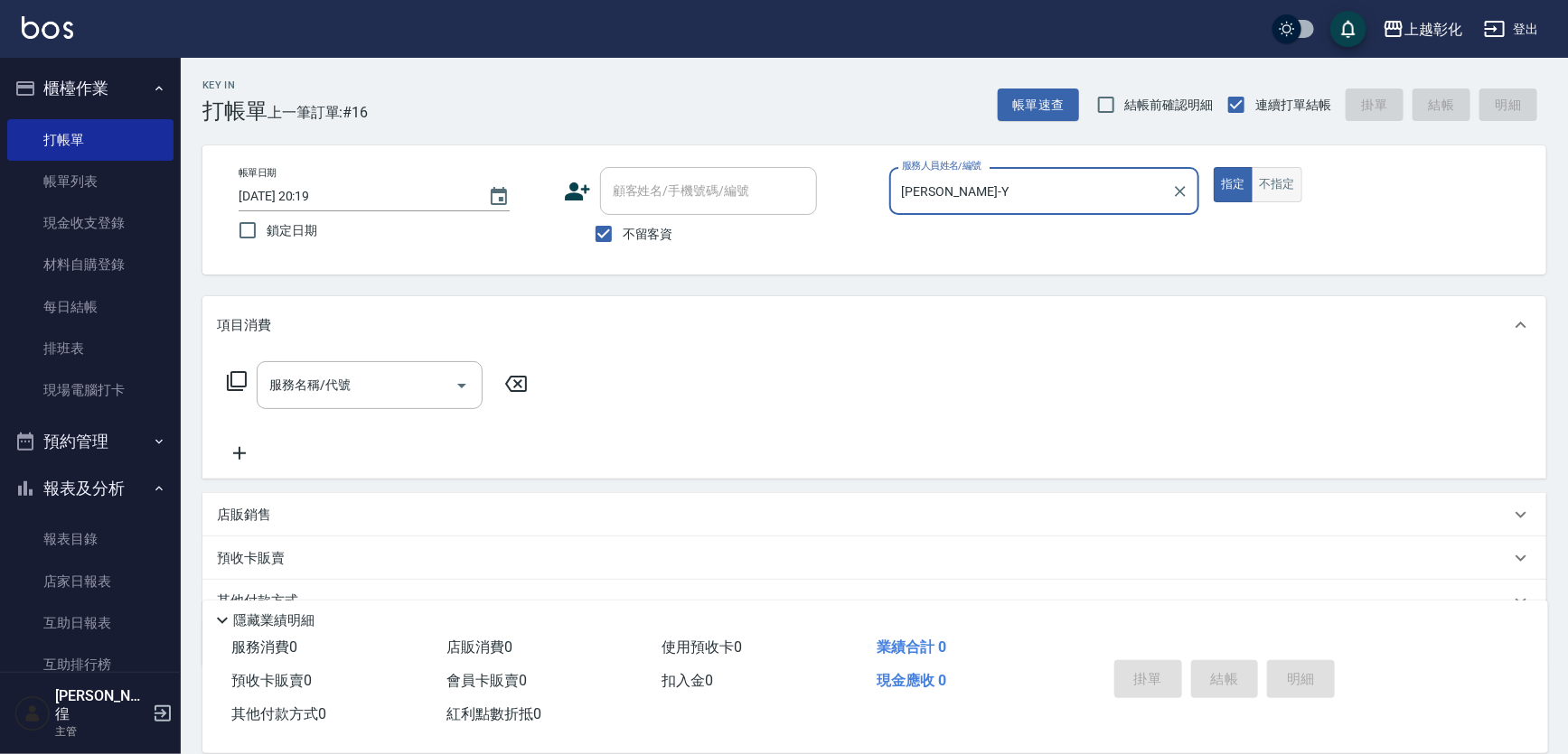
click at [1276, 188] on button "不指定" at bounding box center [1277, 185] width 51 height 35
click at [359, 388] on input "服務名稱/代號" at bounding box center [355, 385] width 183 height 32
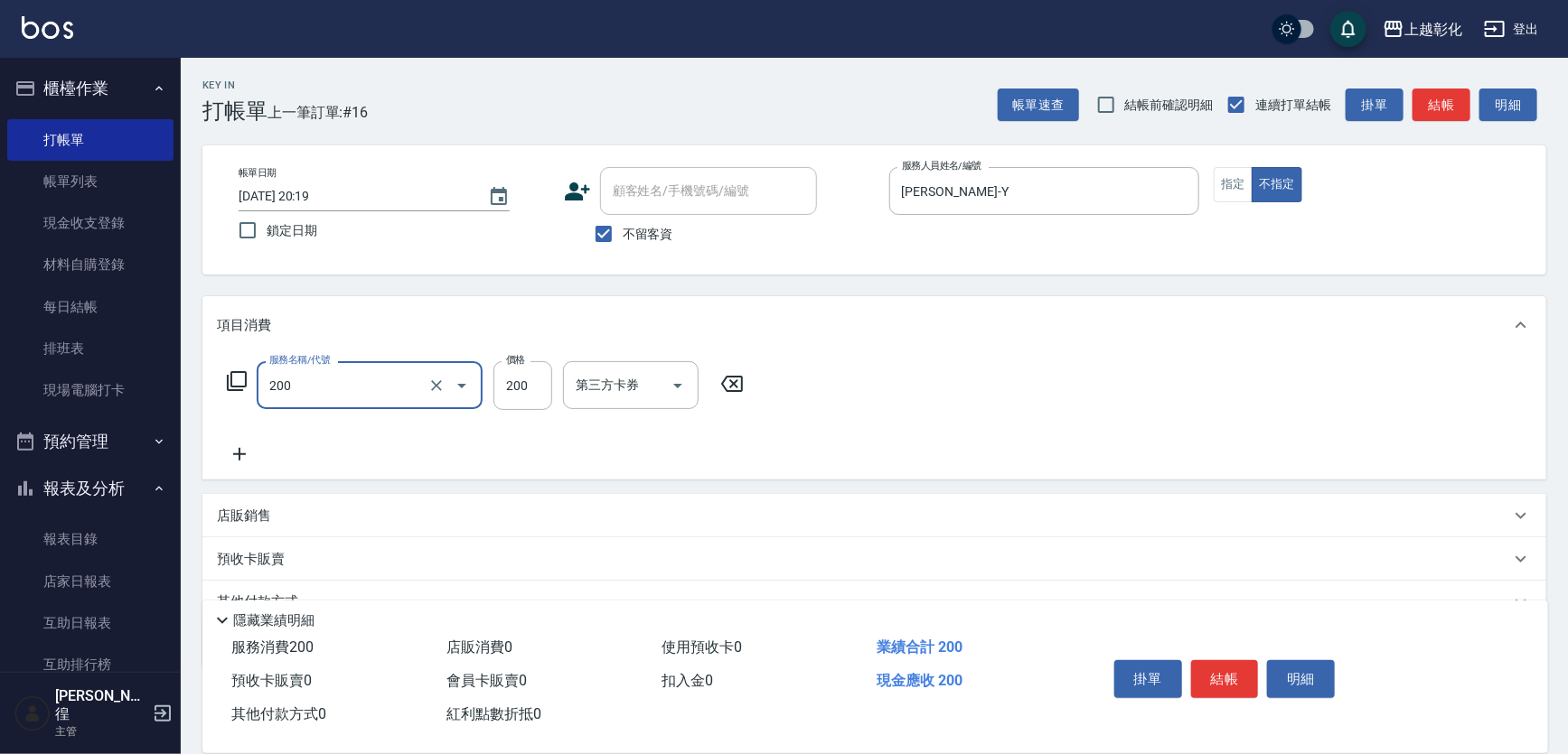
type input "New洗專案(200)"
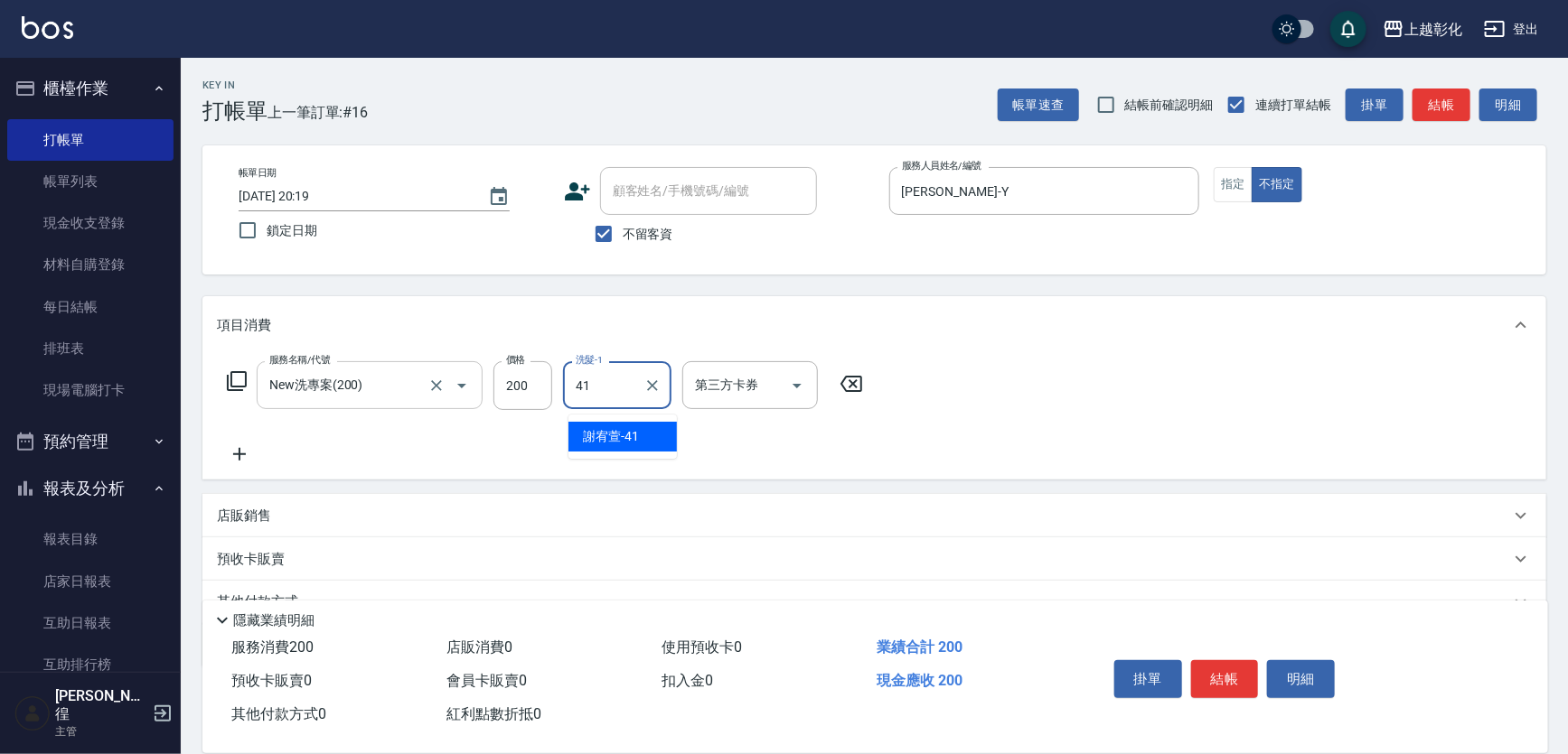
type input "謝宥萱-41"
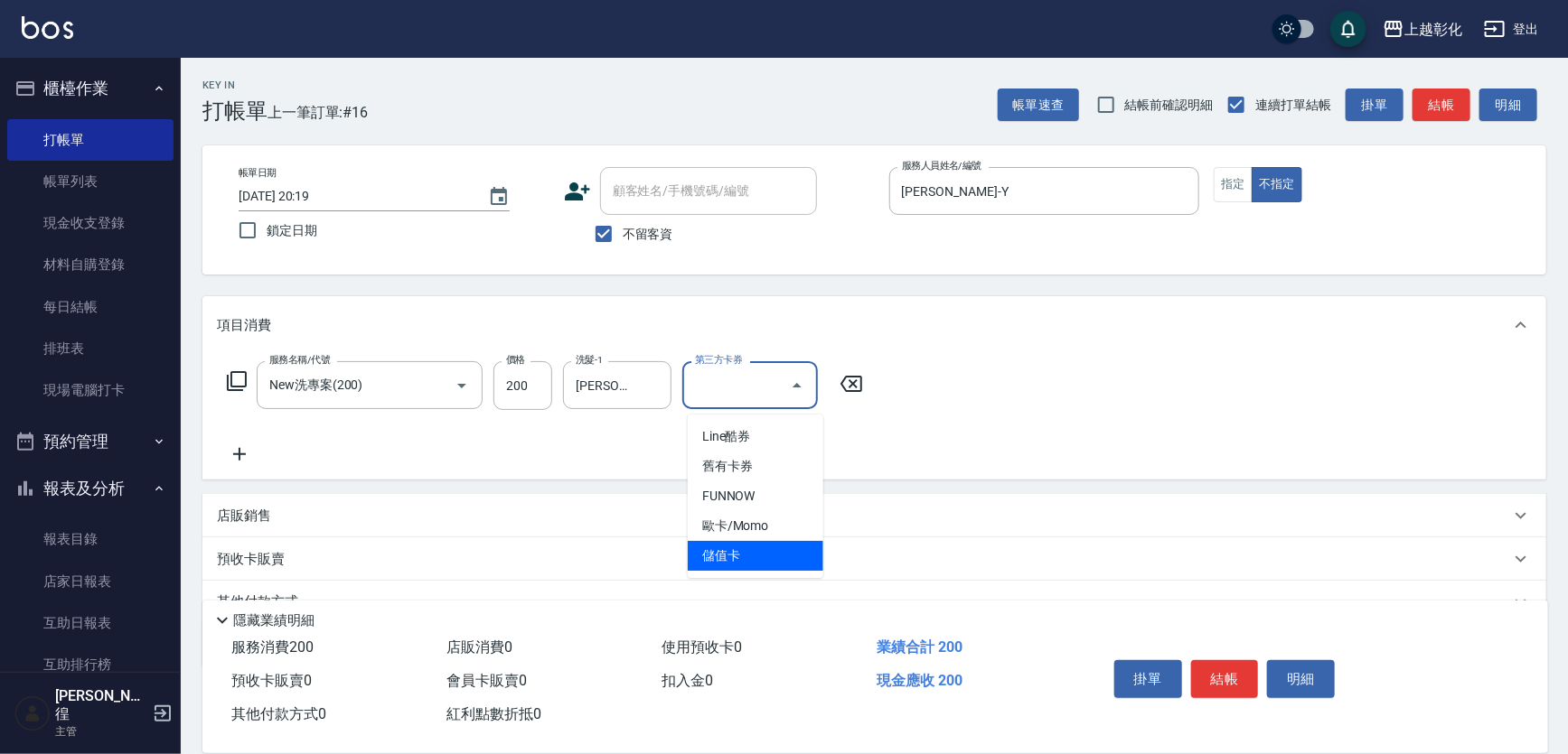
type input "儲值卡"
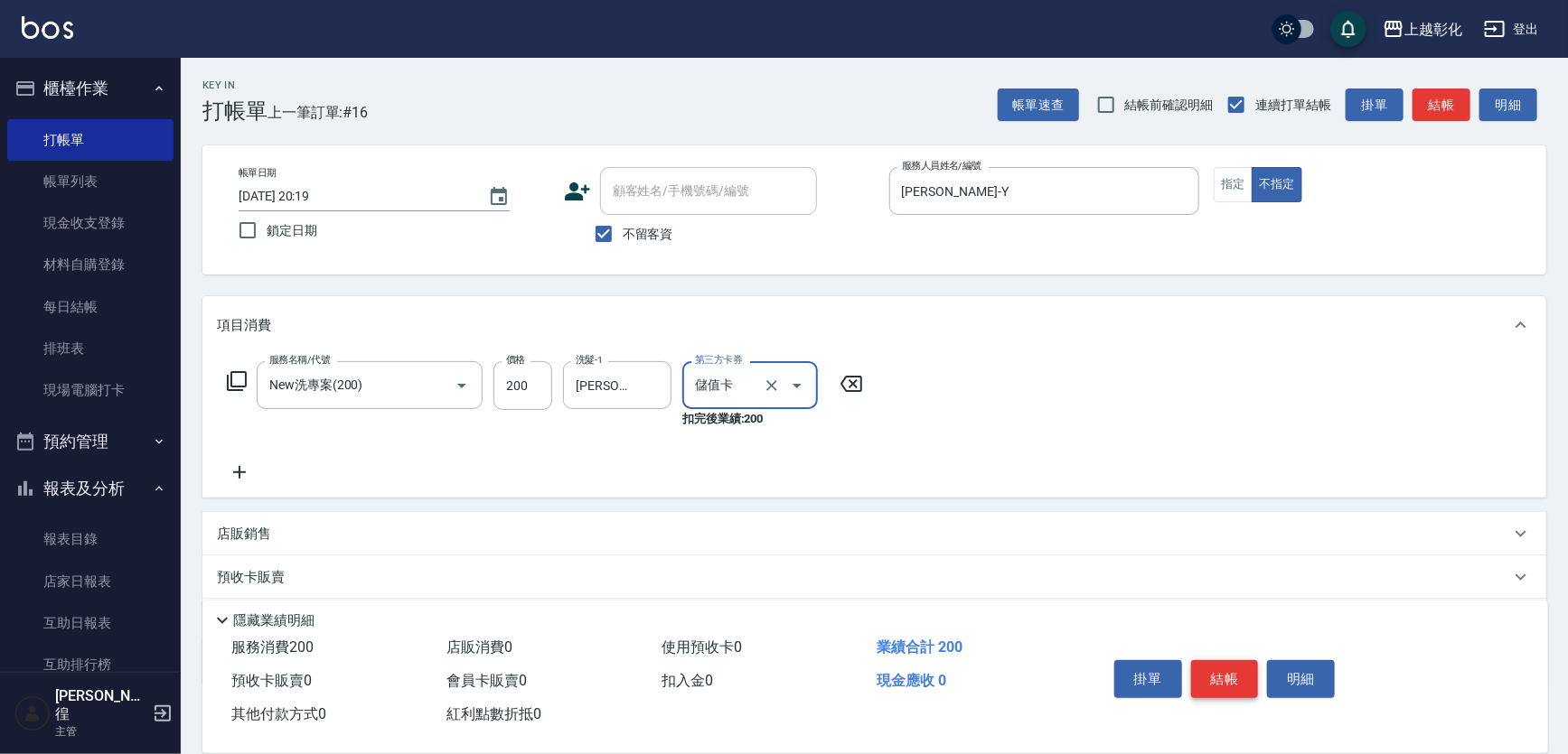
click at [1229, 671] on button "結帳" at bounding box center [1225, 679] width 68 height 38
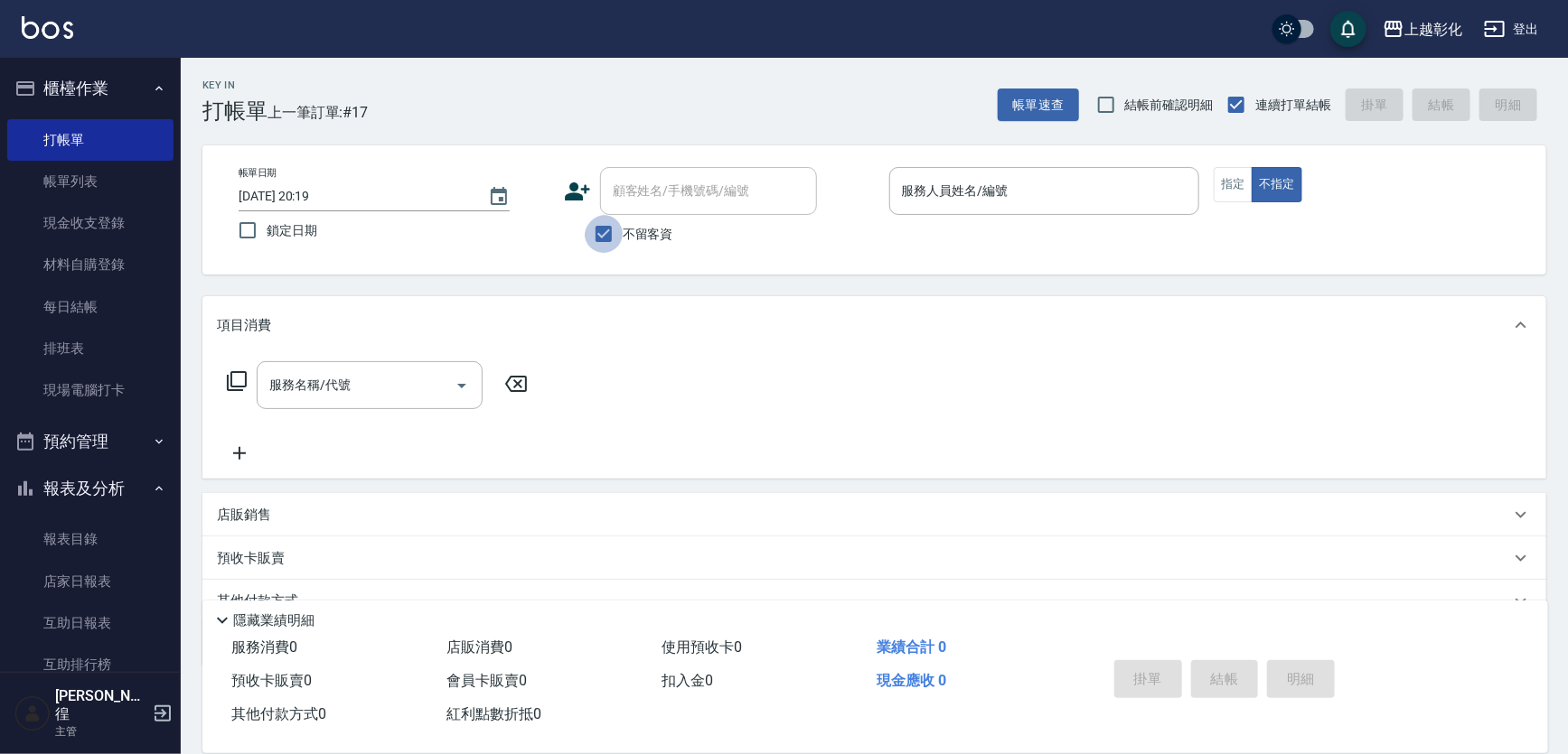
click at [601, 225] on input "不留客資" at bounding box center [603, 234] width 38 height 38
checkbox input "false"
click at [651, 208] on div "顧客姓名/手機號碼/編號" at bounding box center [709, 191] width 217 height 48
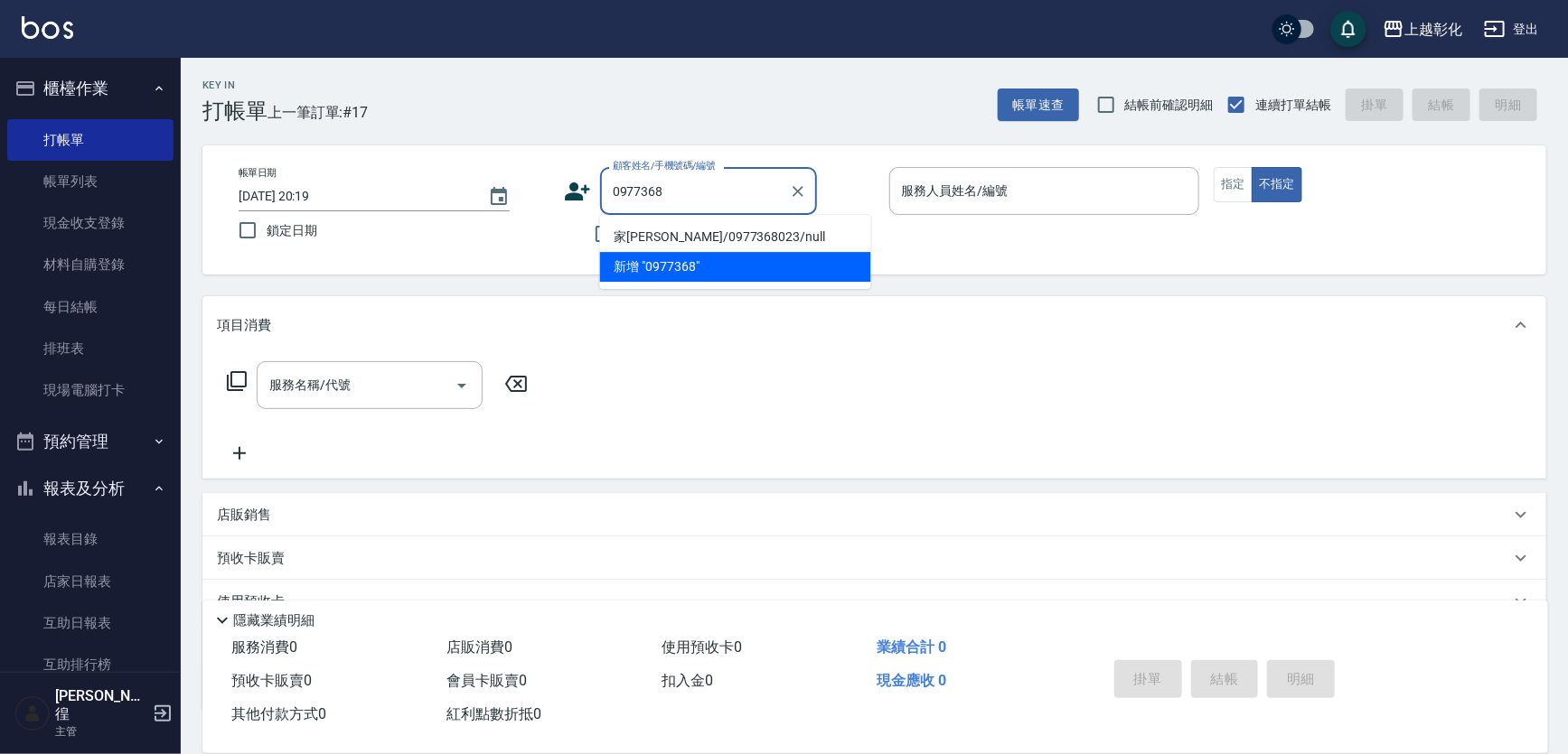
type input "家維/0977368023/null"
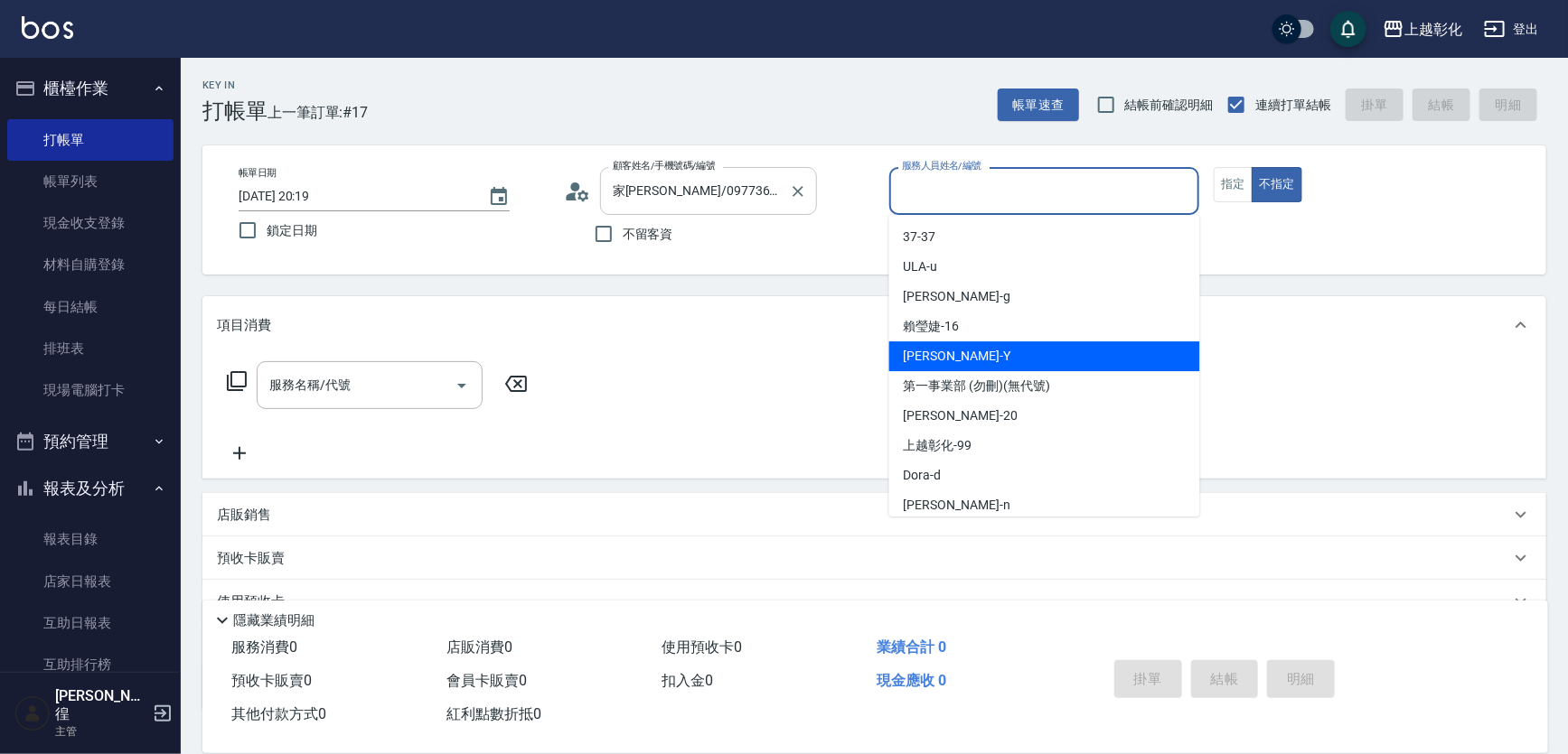
type input "[PERSON_NAME]-Y"
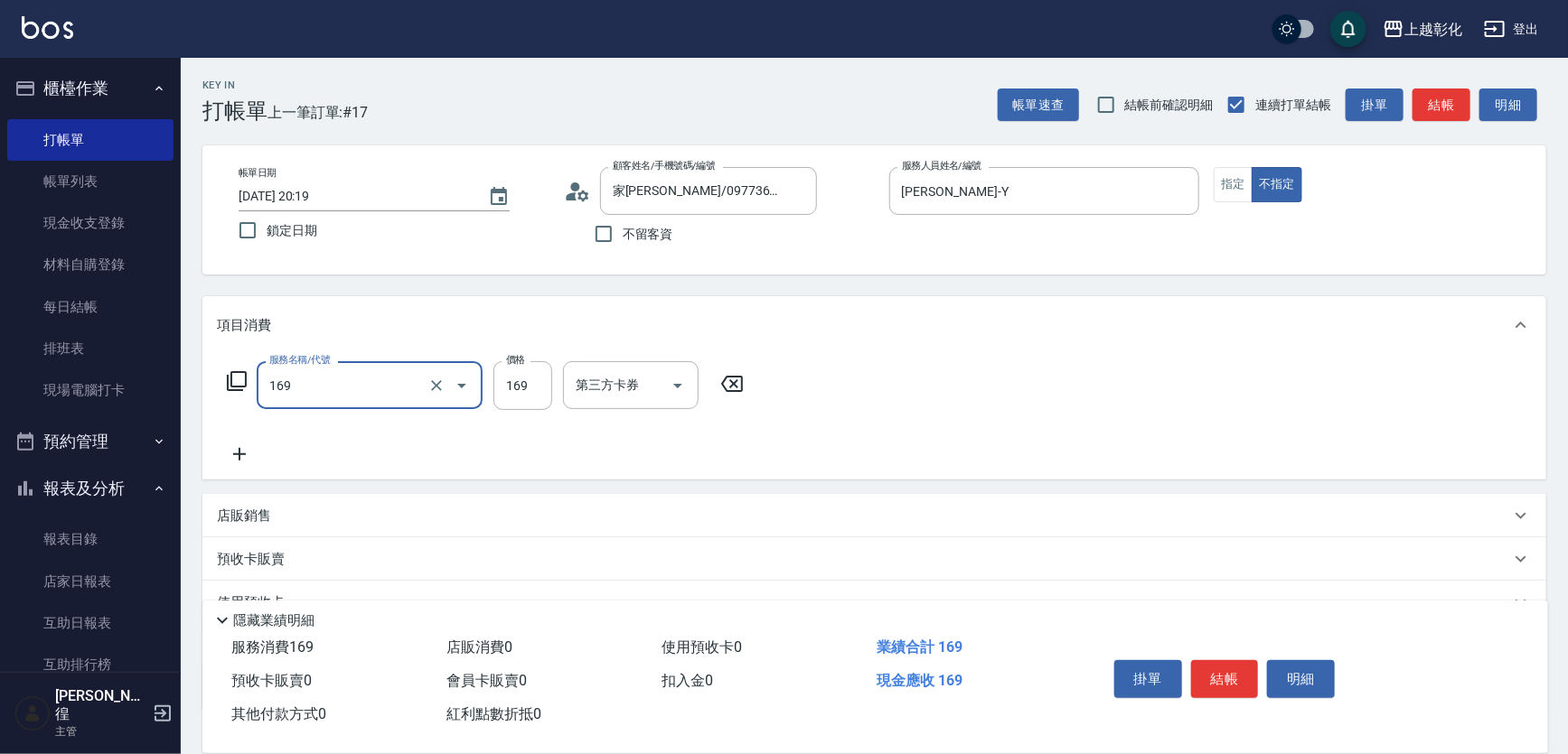
type input "剪髮(169)"
click at [1266, 696] on div "掛單 結帳 明細" at bounding box center [1225, 681] width 236 height 57
drag, startPoint x: 614, startPoint y: 221, endPoint x: 1047, endPoint y: 199, distance: 433.6
click at [617, 221] on input "不留客資" at bounding box center [603, 234] width 38 height 38
checkbox input "true"
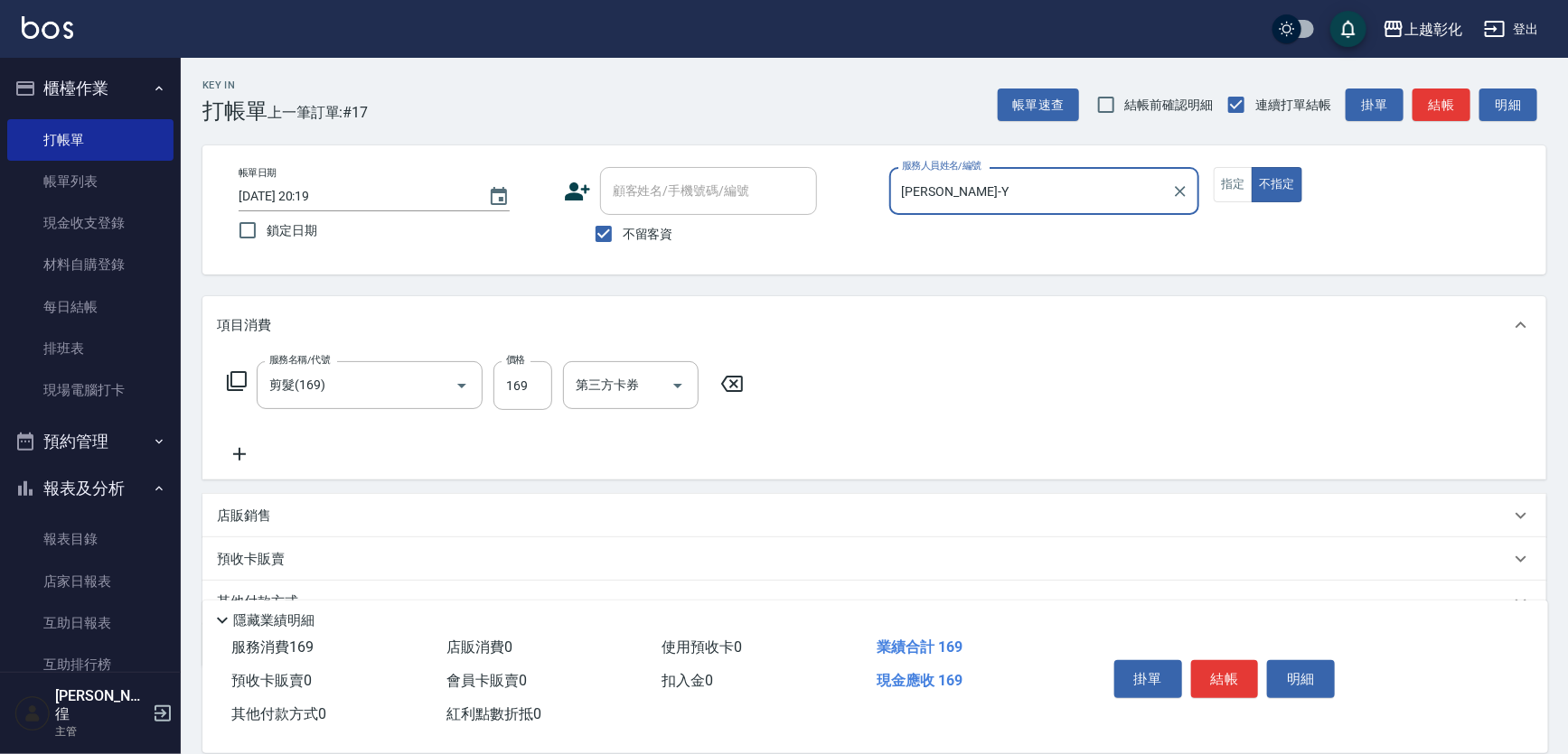
click at [1048, 194] on input "[PERSON_NAME]-Y" at bounding box center [1031, 191] width 267 height 32
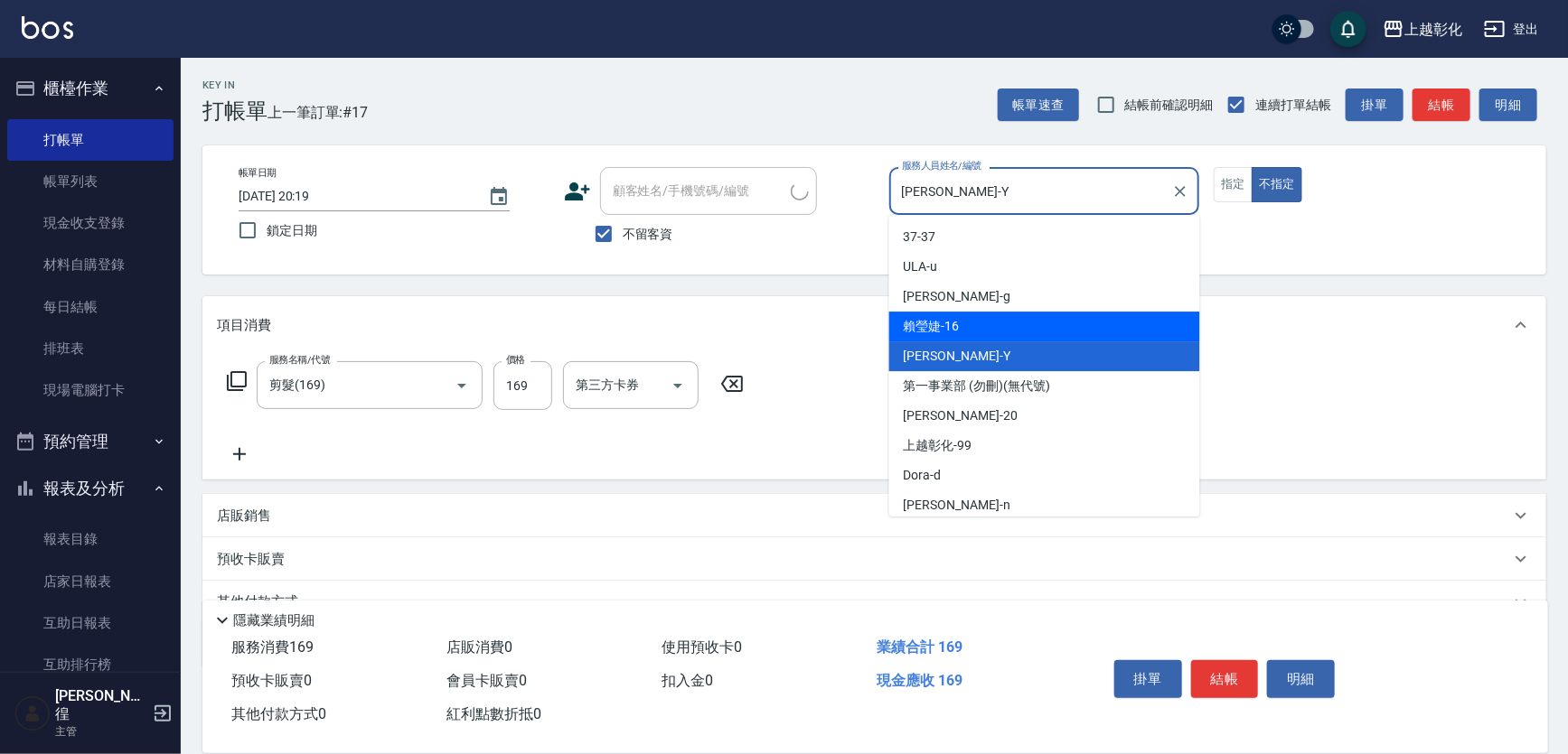
type input "李銘宏/0975171751/"
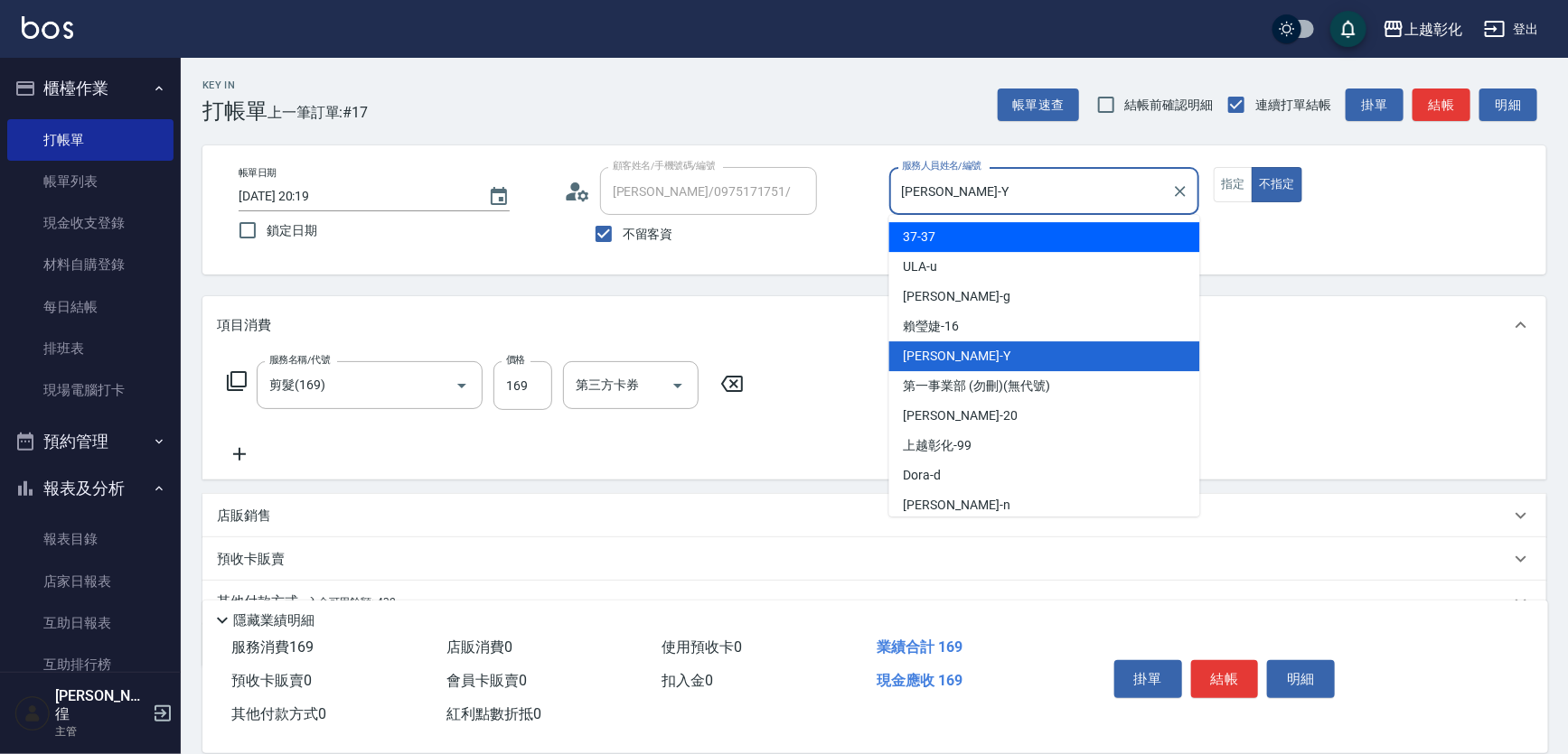
click at [740, 327] on div "項目消費" at bounding box center [864, 326] width 1293 height 19
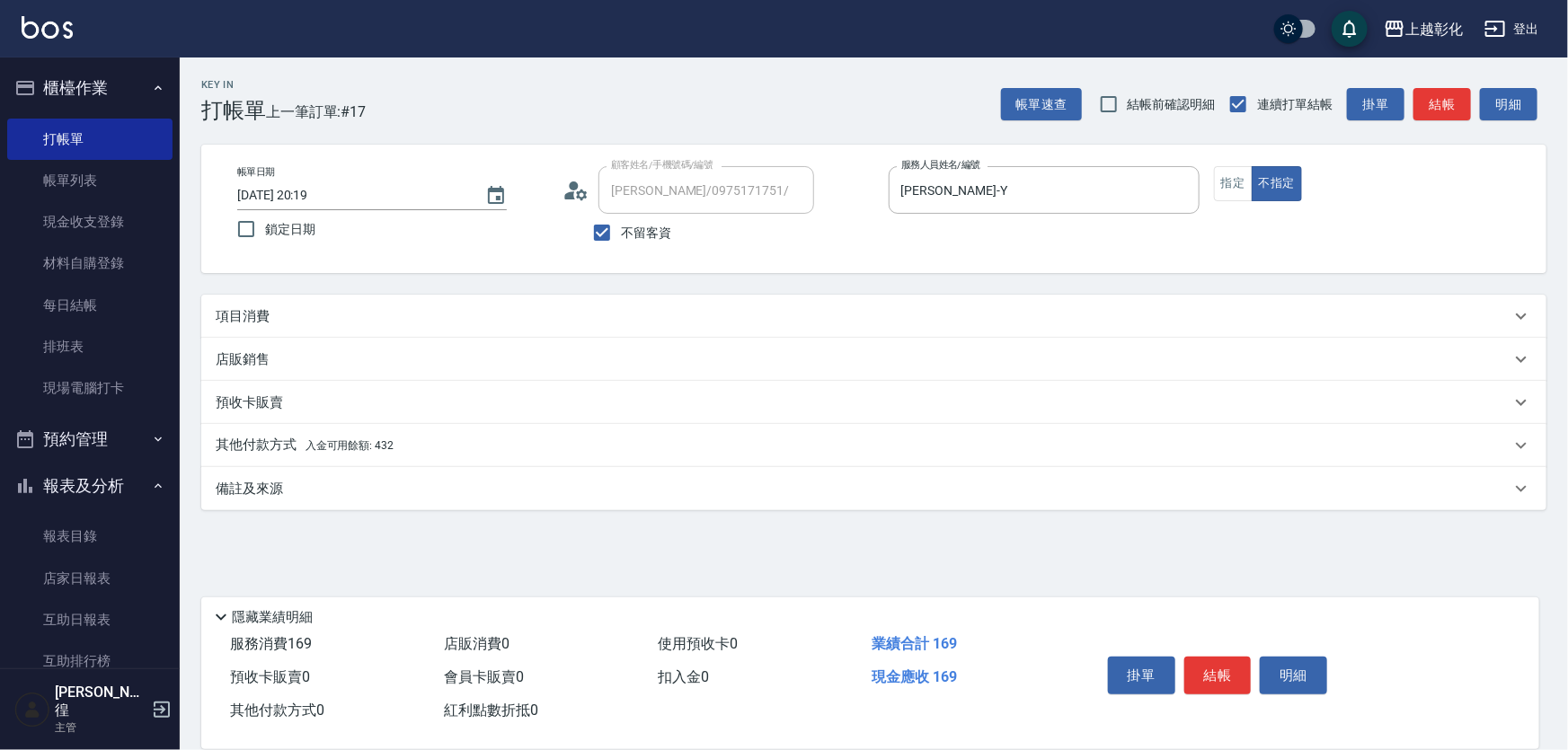
click at [377, 310] on div "項目消費" at bounding box center [873, 316] width 1345 height 43
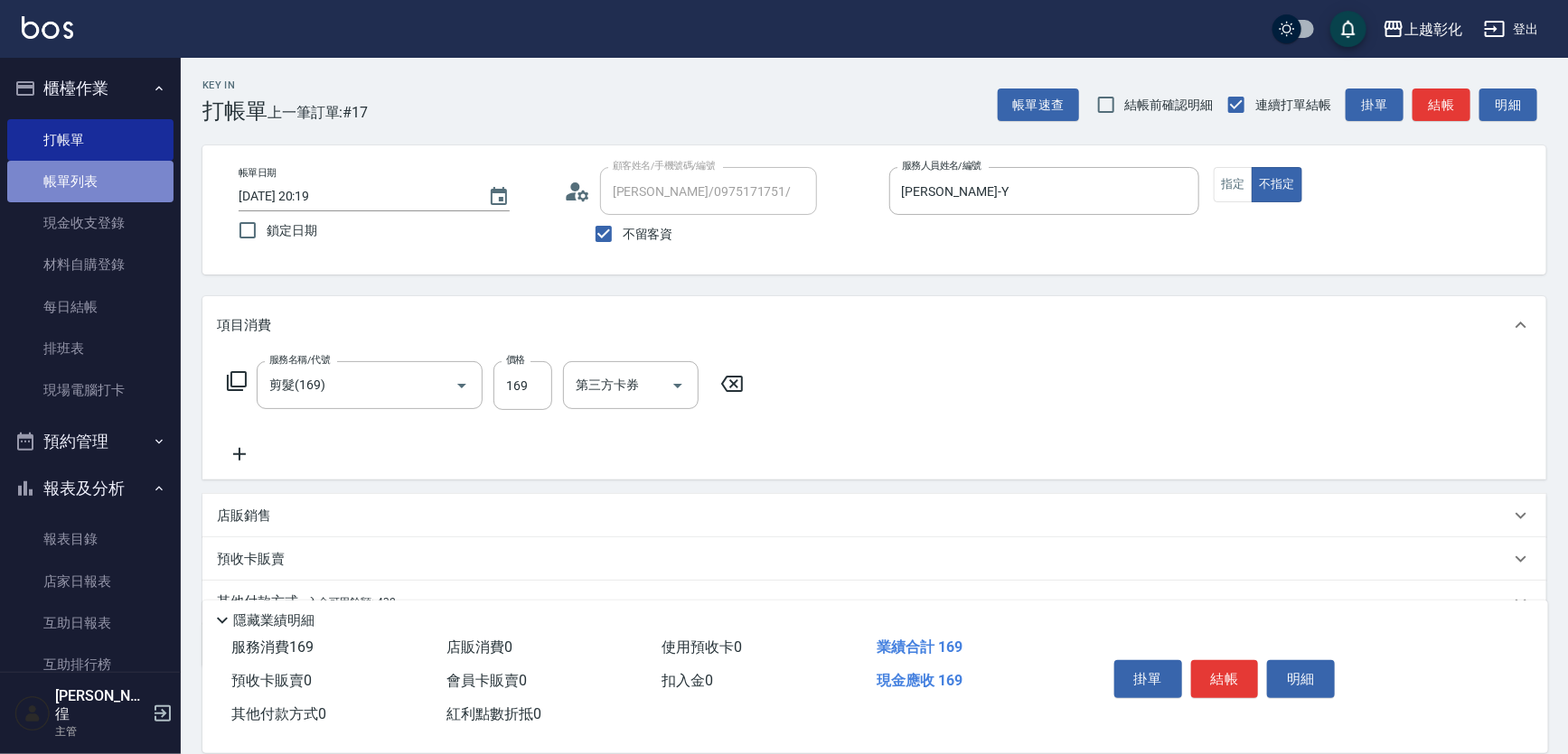
click at [101, 174] on link "帳單列表" at bounding box center [90, 181] width 166 height 42
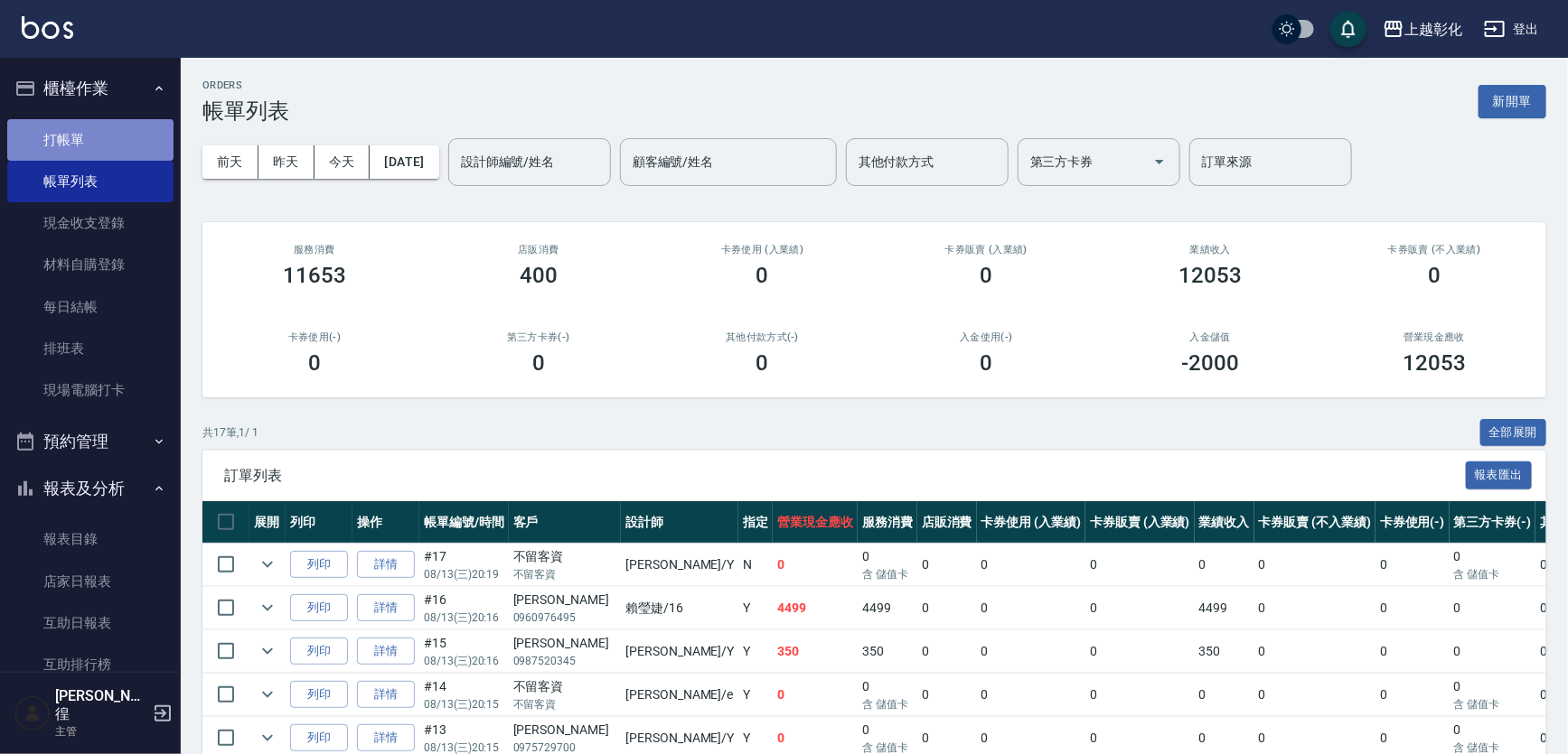
click at [90, 144] on link "打帳單" at bounding box center [90, 140] width 166 height 42
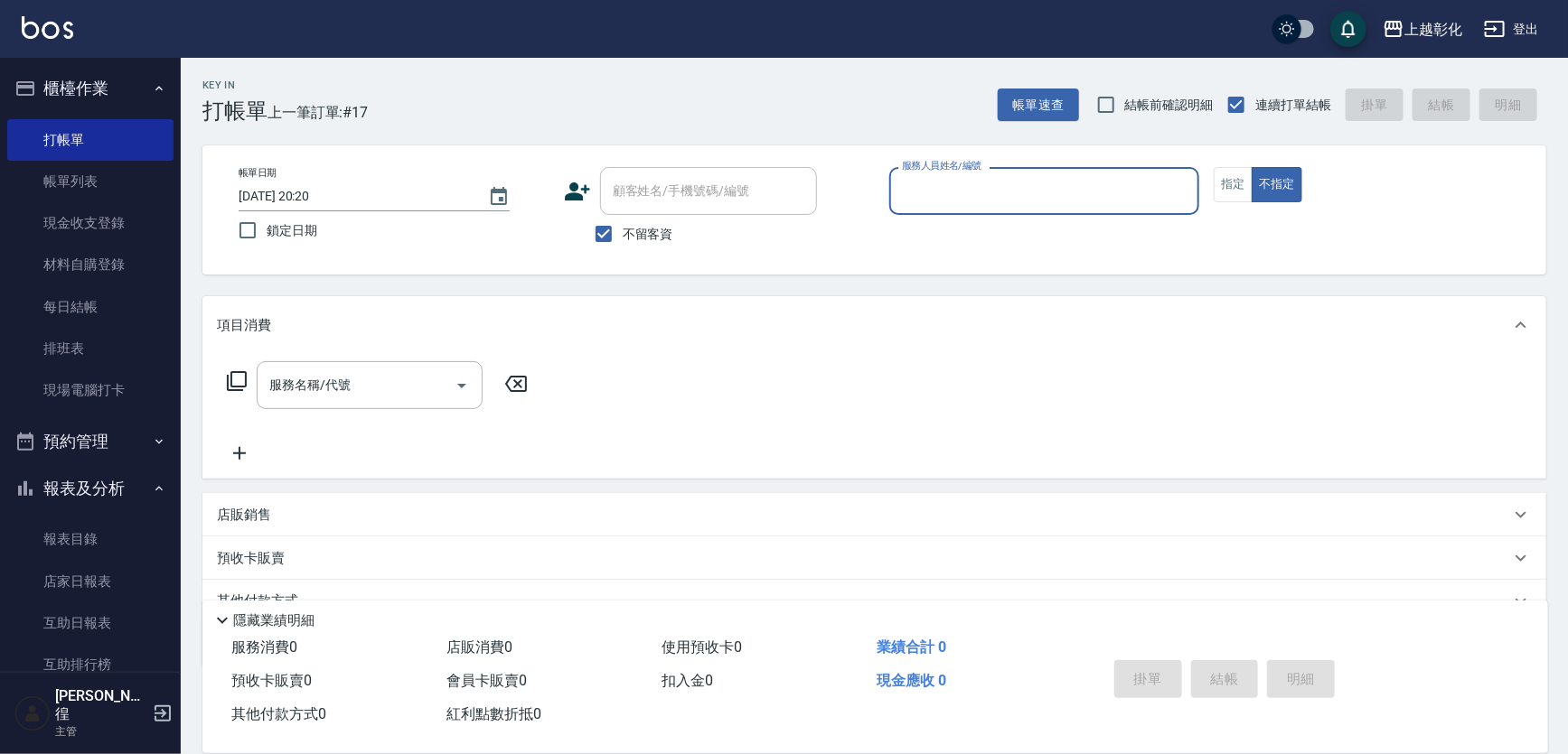
click at [934, 209] on div "服務人員姓名/編號" at bounding box center [1045, 191] width 311 height 48
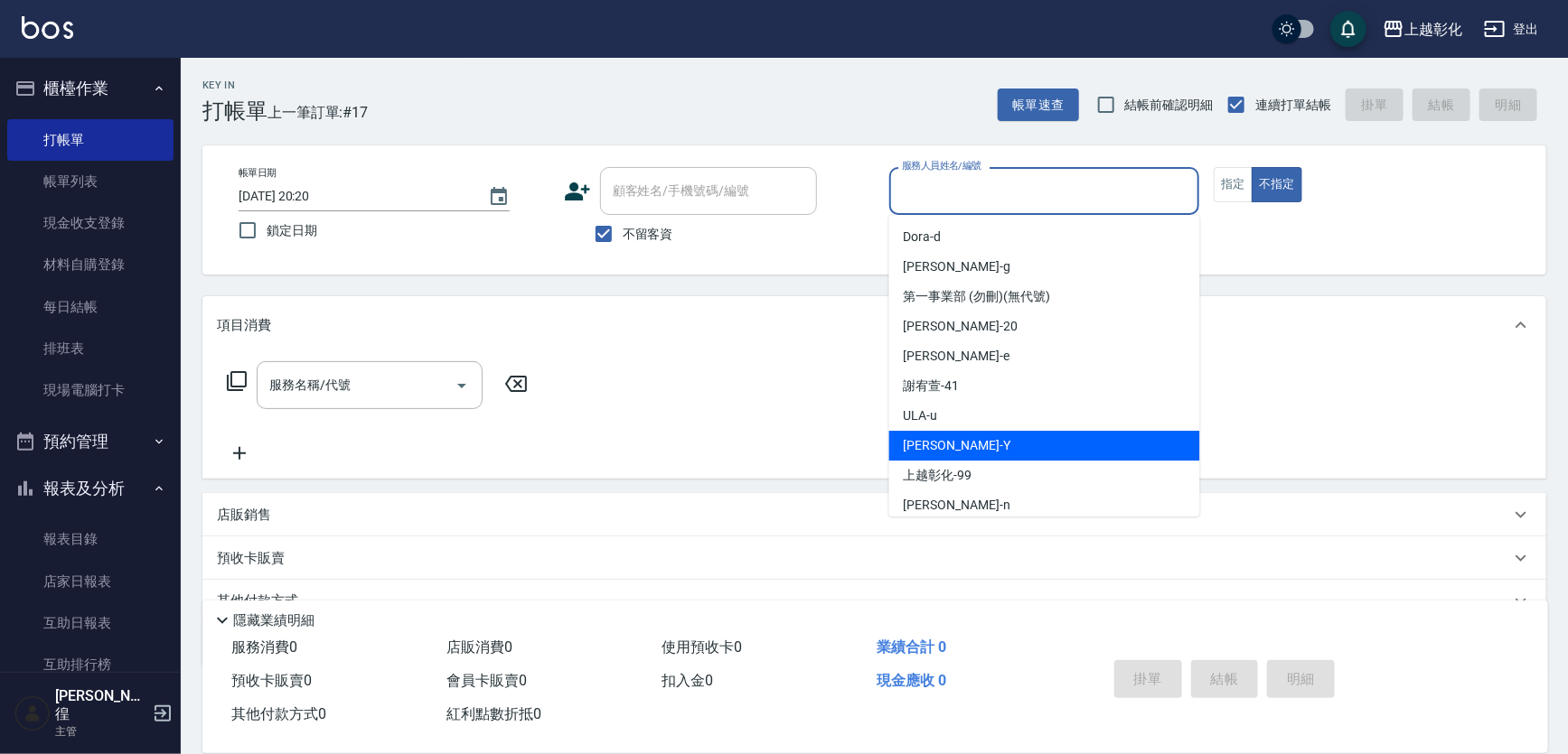
click at [968, 446] on div "[PERSON_NAME]" at bounding box center [1045, 446] width 311 height 30
type input "[PERSON_NAME]-Y"
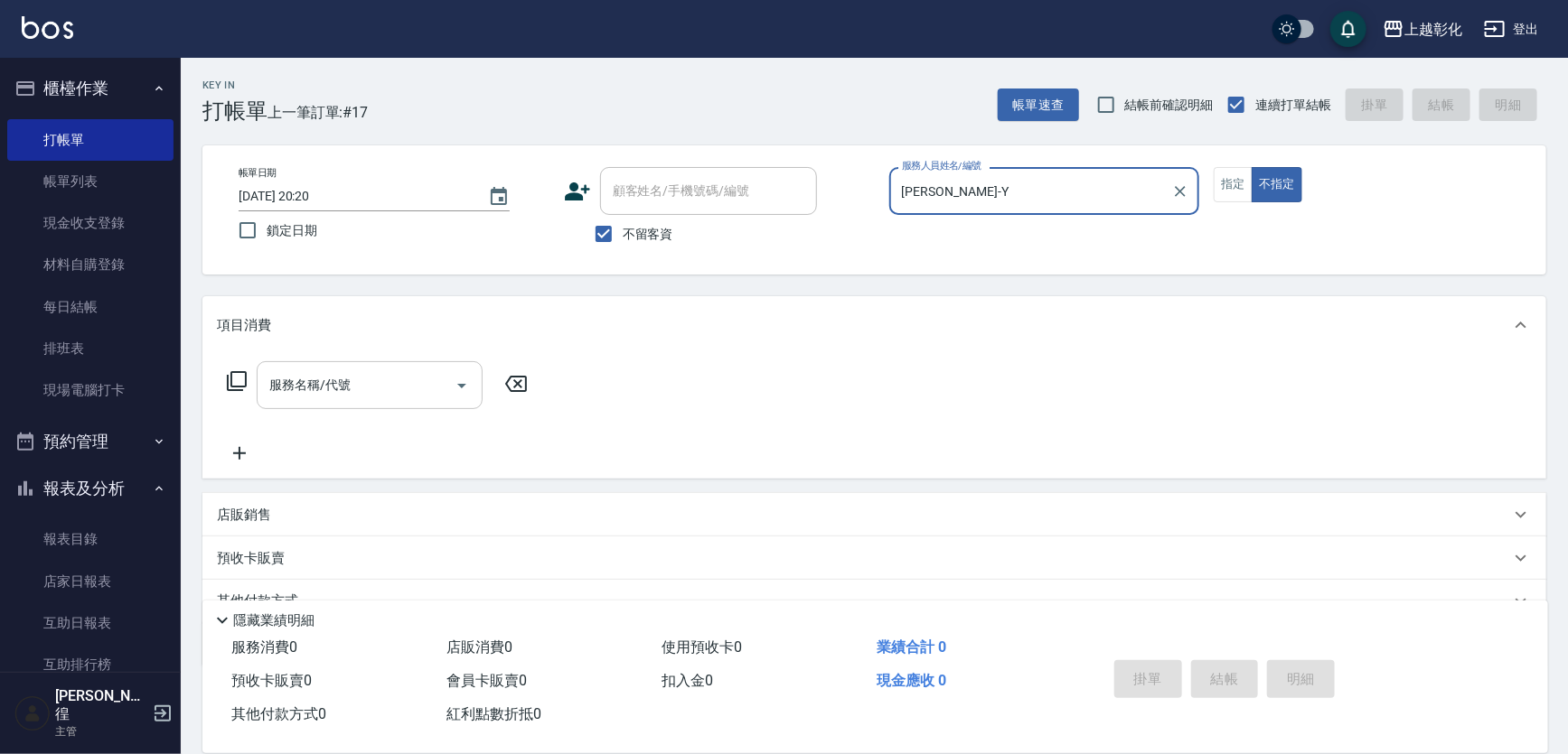
click at [353, 400] on input "服務名稱/代號" at bounding box center [355, 385] width 183 height 32
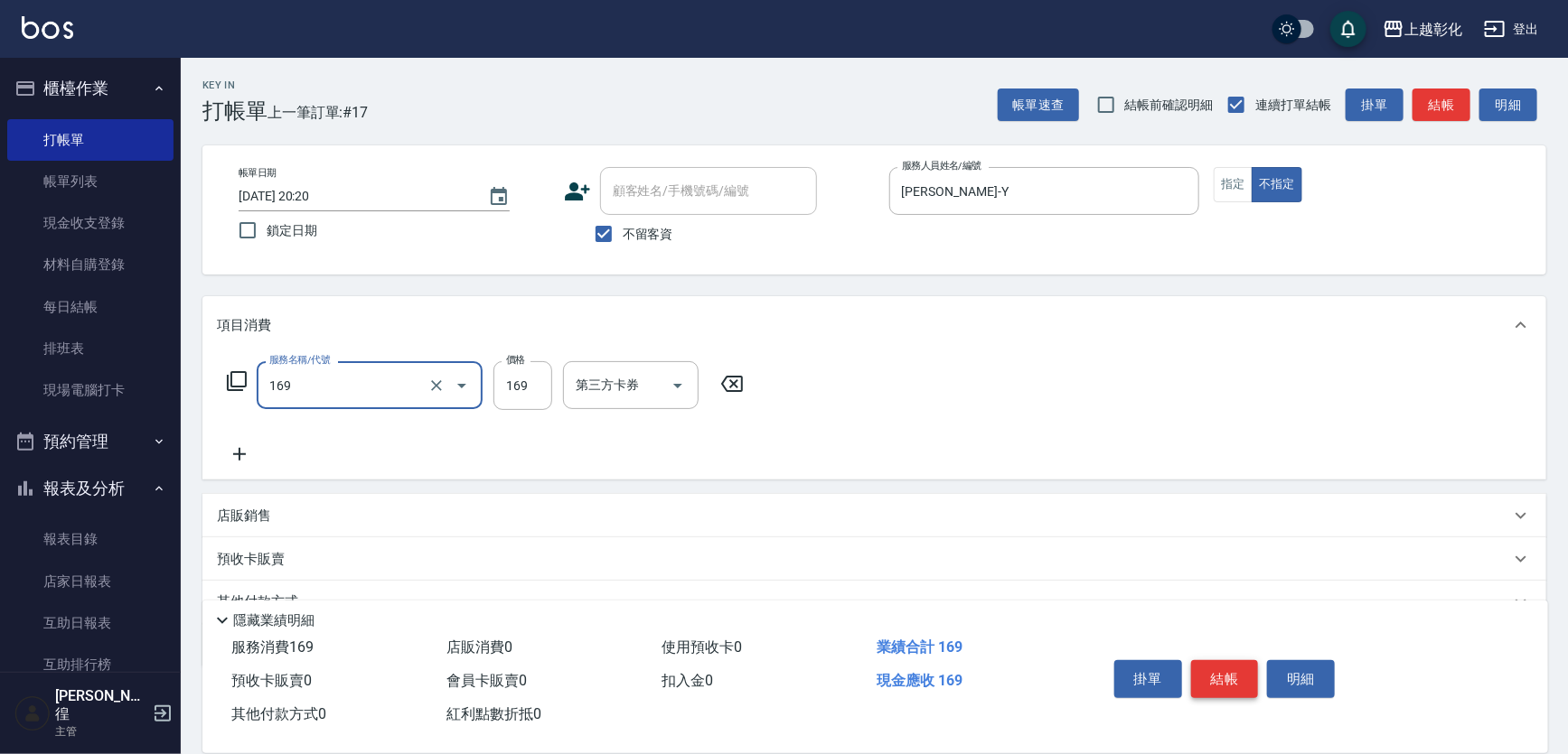
type input "剪髮(169)"
click at [1227, 662] on button "結帳" at bounding box center [1225, 679] width 68 height 38
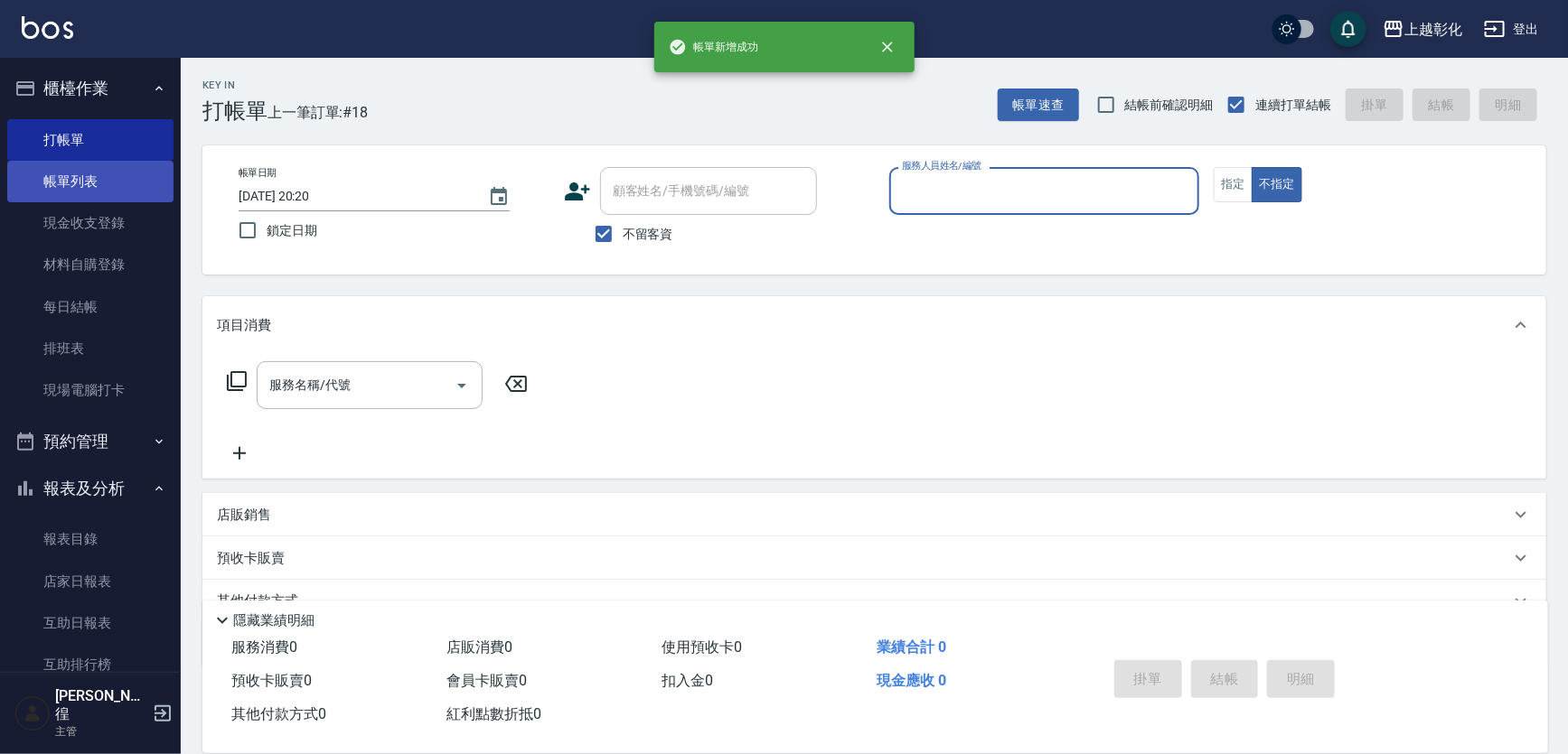
click at [116, 181] on link "帳單列表" at bounding box center [90, 181] width 166 height 42
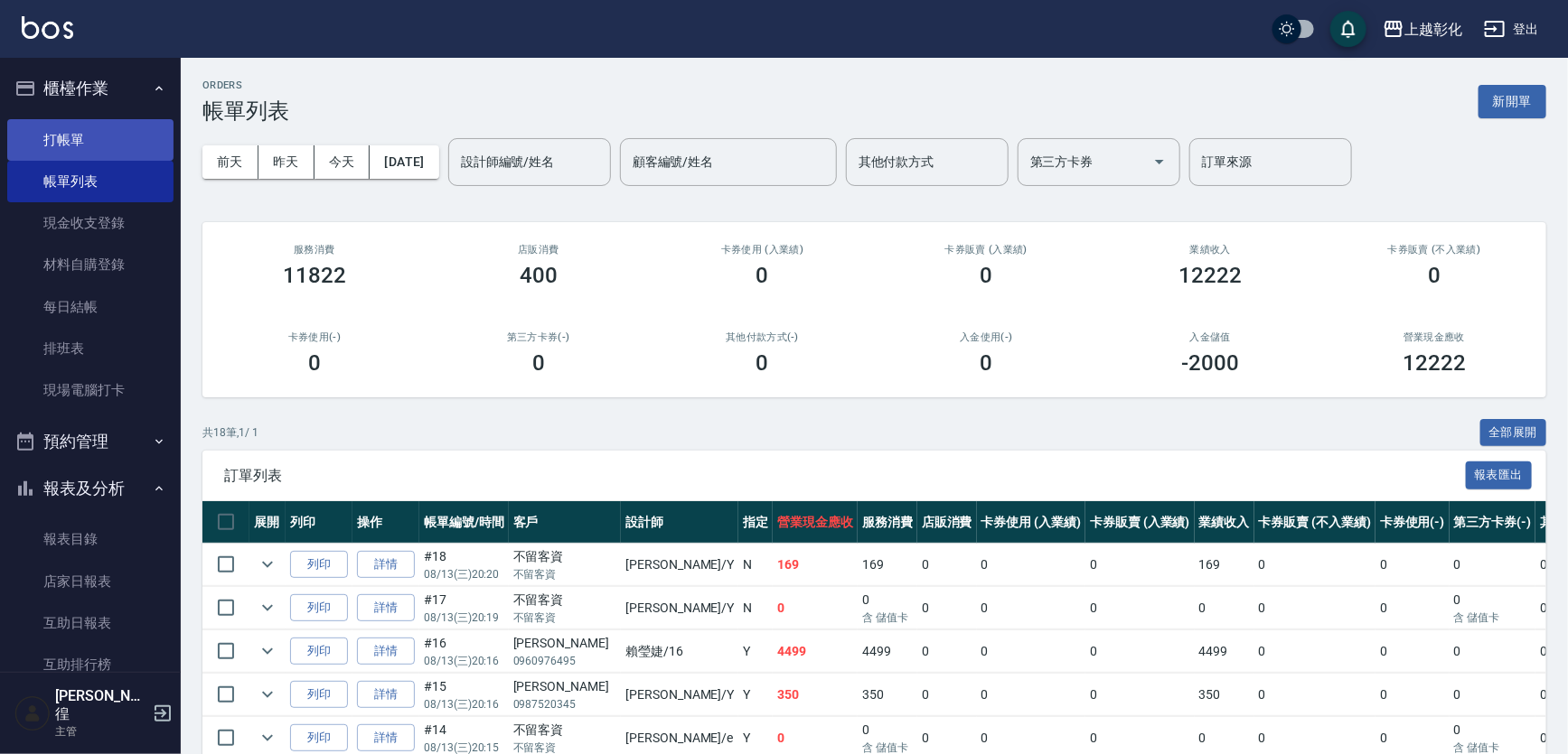
click at [87, 135] on link "打帳單" at bounding box center [90, 140] width 166 height 42
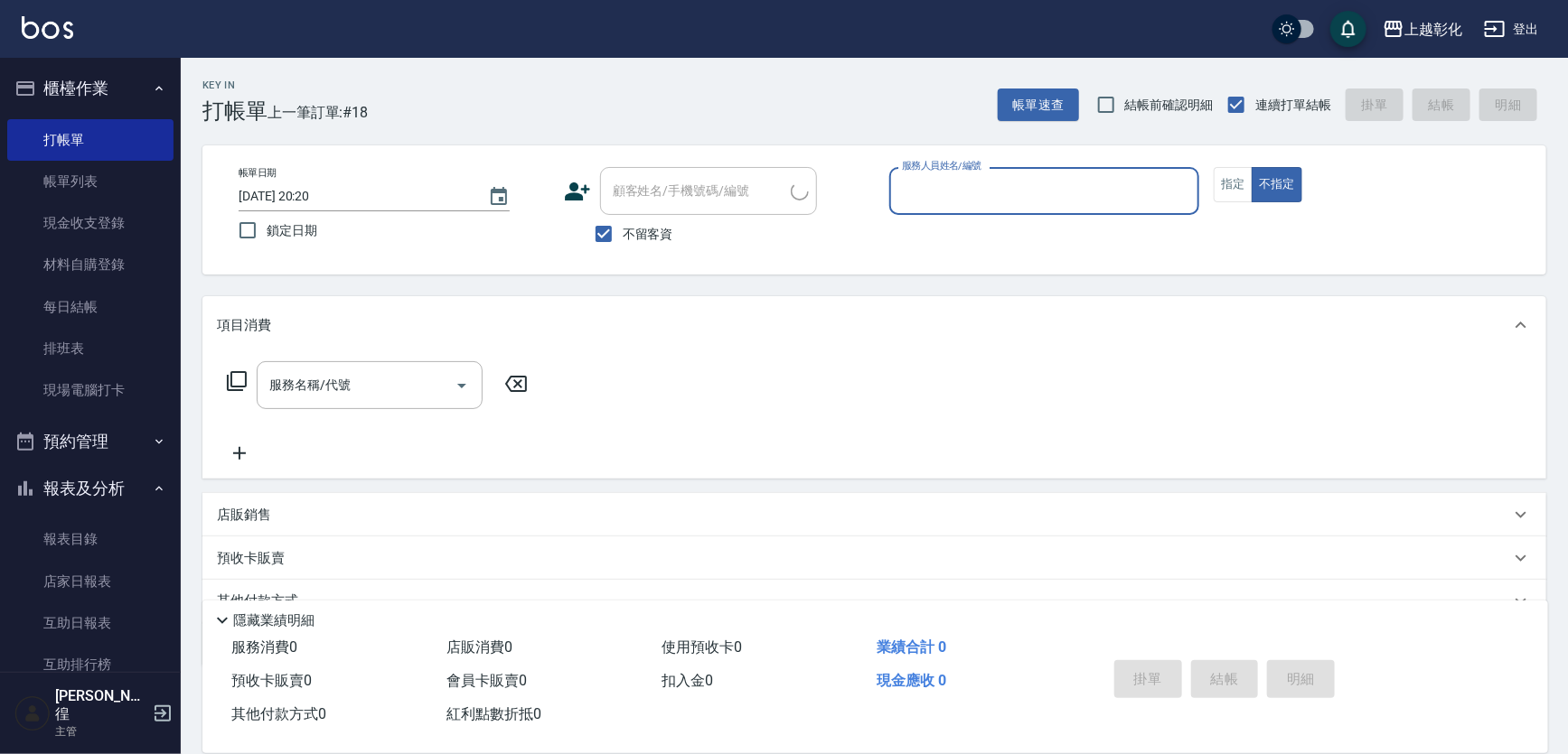
click at [937, 194] on input "服務人員姓名/編號" at bounding box center [1045, 191] width 295 height 32
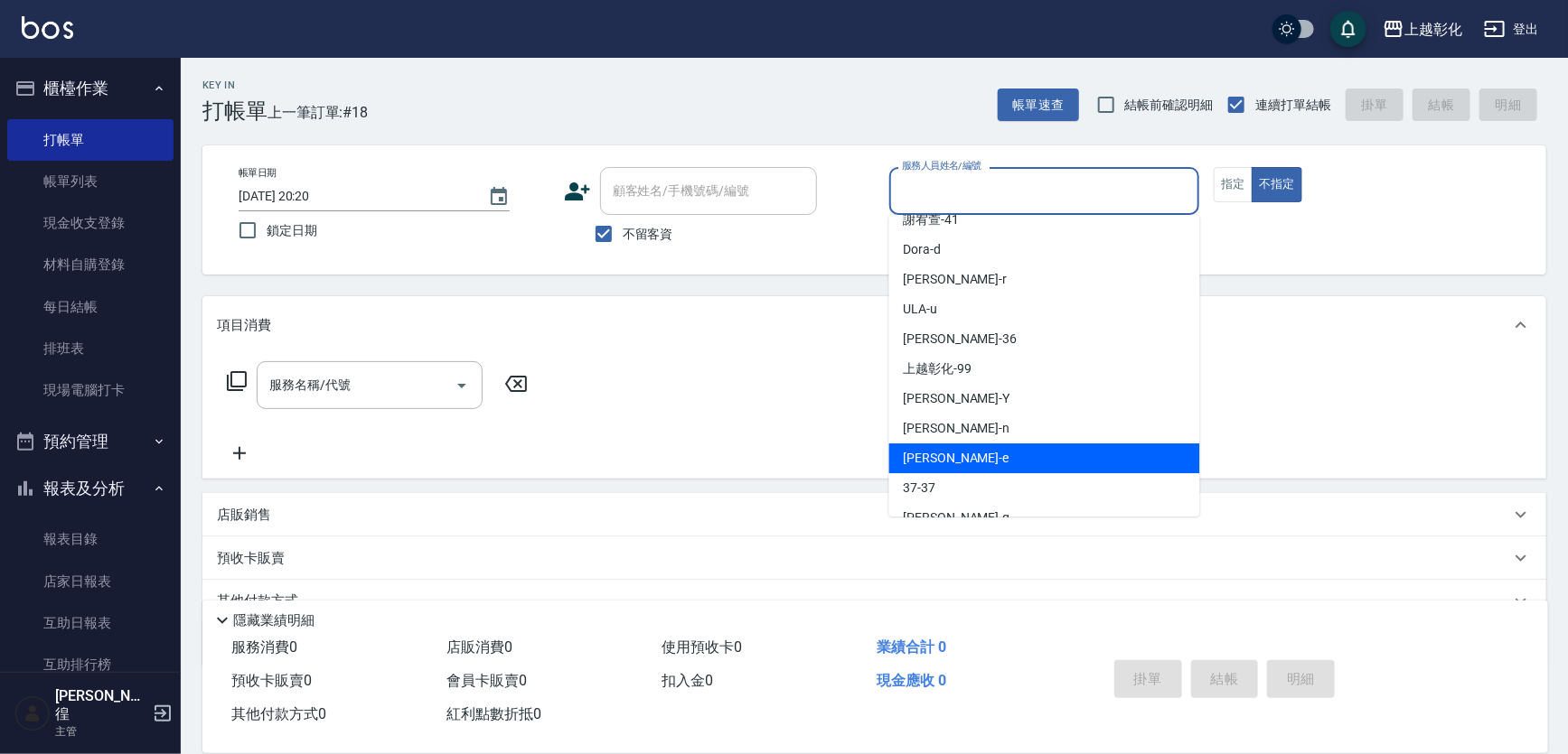
scroll to position [129, 0]
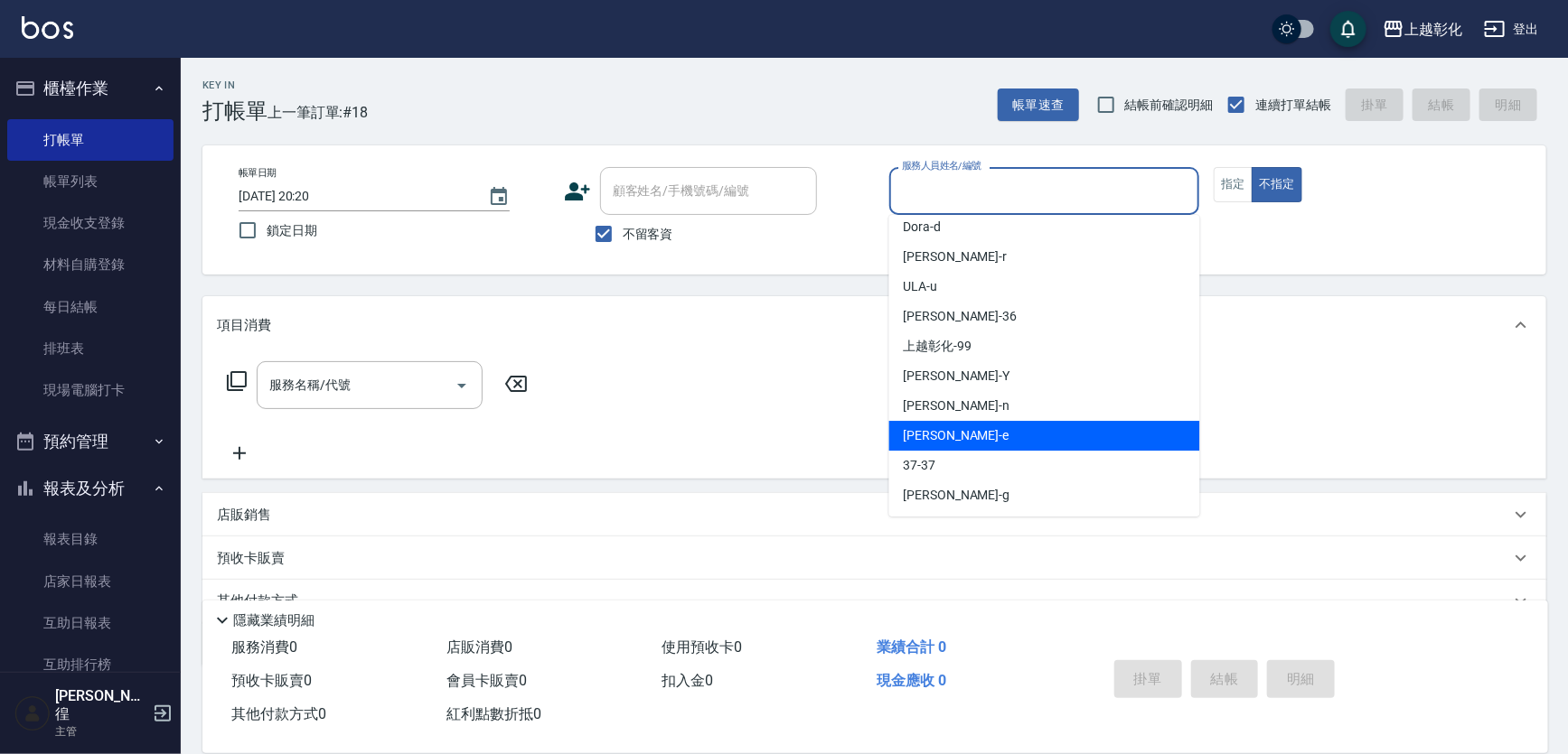
click at [962, 424] on div "allen -e" at bounding box center [1045, 436] width 311 height 30
type input "allen-e"
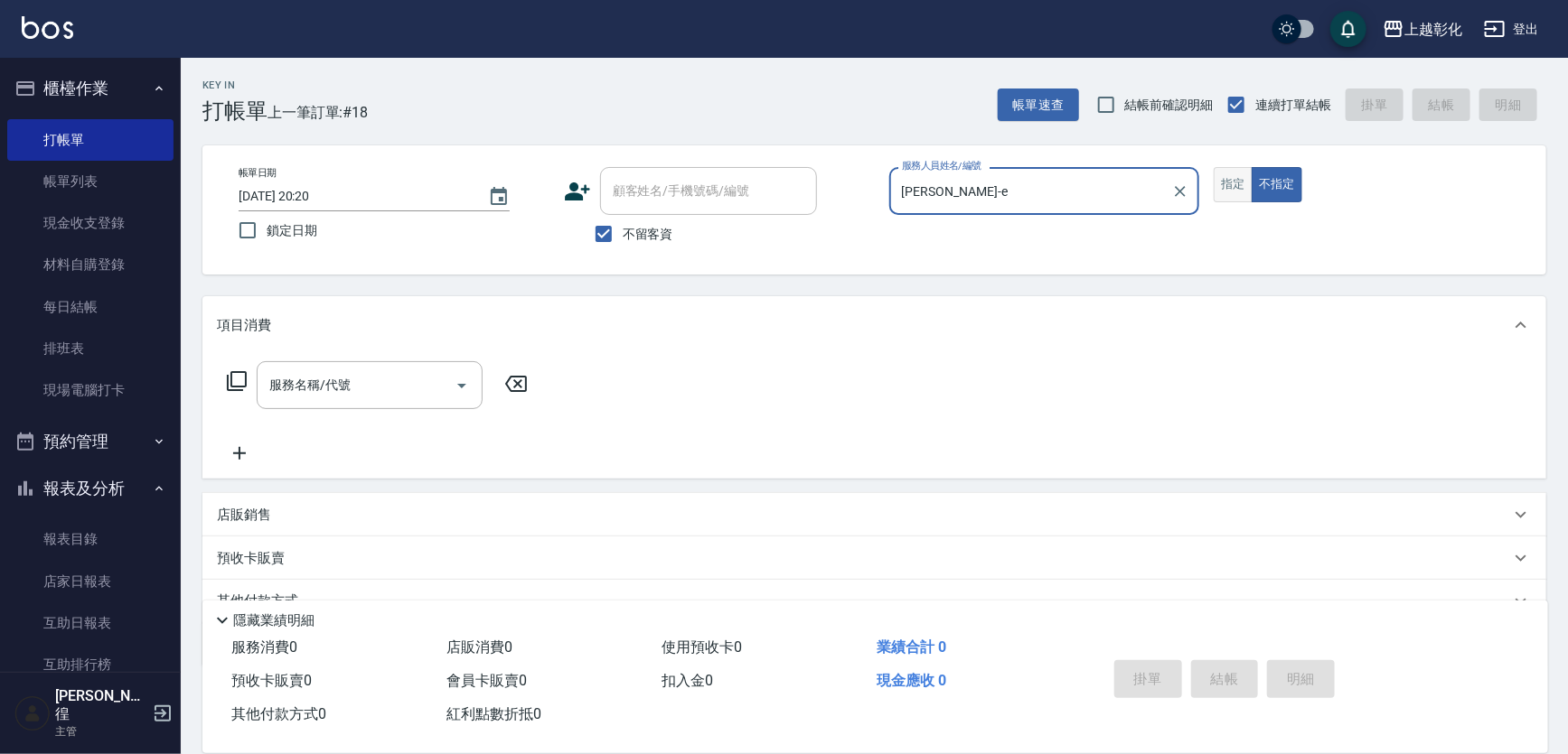
click at [1249, 187] on button "指定" at bounding box center [1233, 185] width 39 height 35
click at [347, 402] on input "服務名稱/代號" at bounding box center [355, 385] width 183 height 32
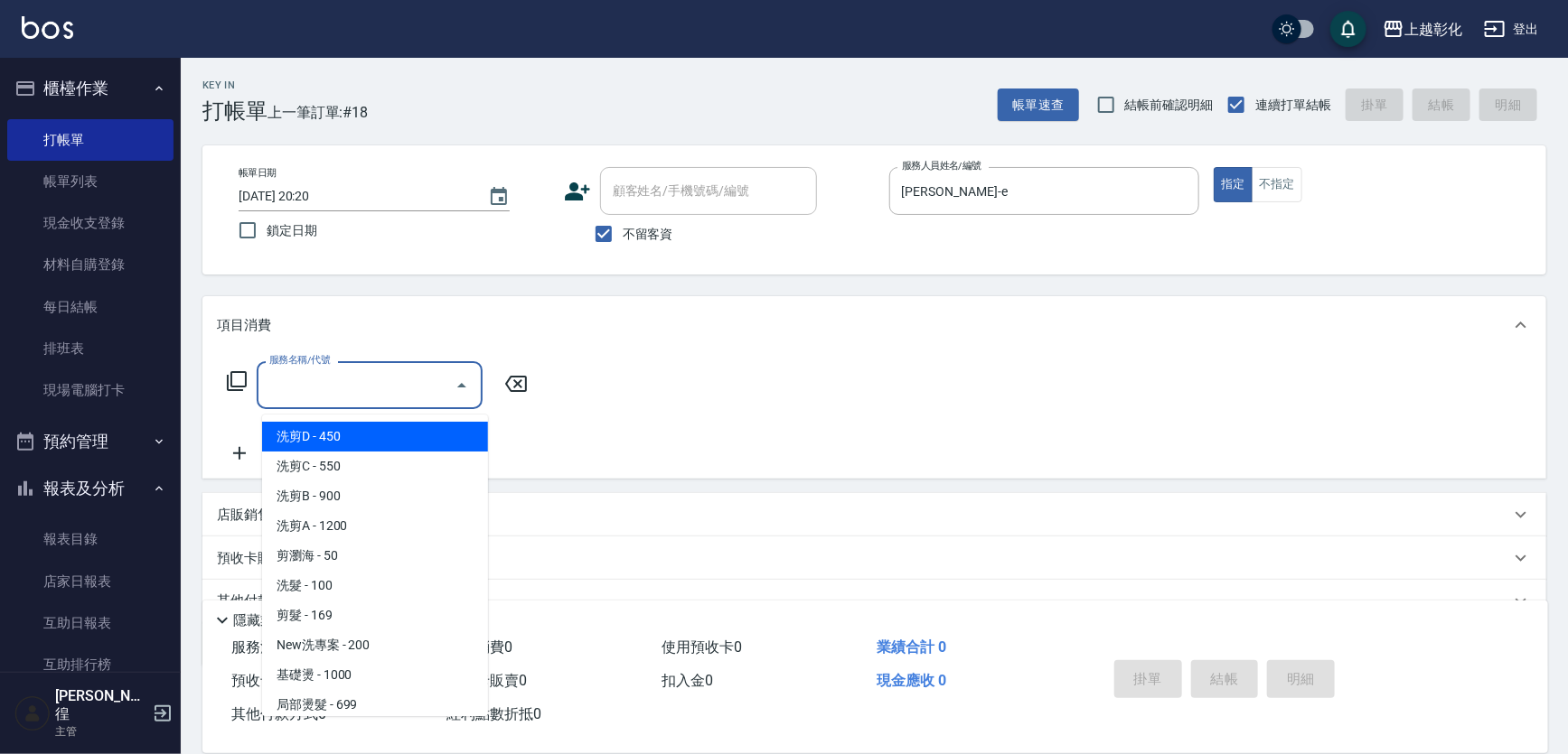
drag, startPoint x: 353, startPoint y: 431, endPoint x: 559, endPoint y: 421, distance: 206.2
click at [357, 431] on span "洗剪D - 450" at bounding box center [376, 437] width 226 height 30
type input "洗剪D(002)"
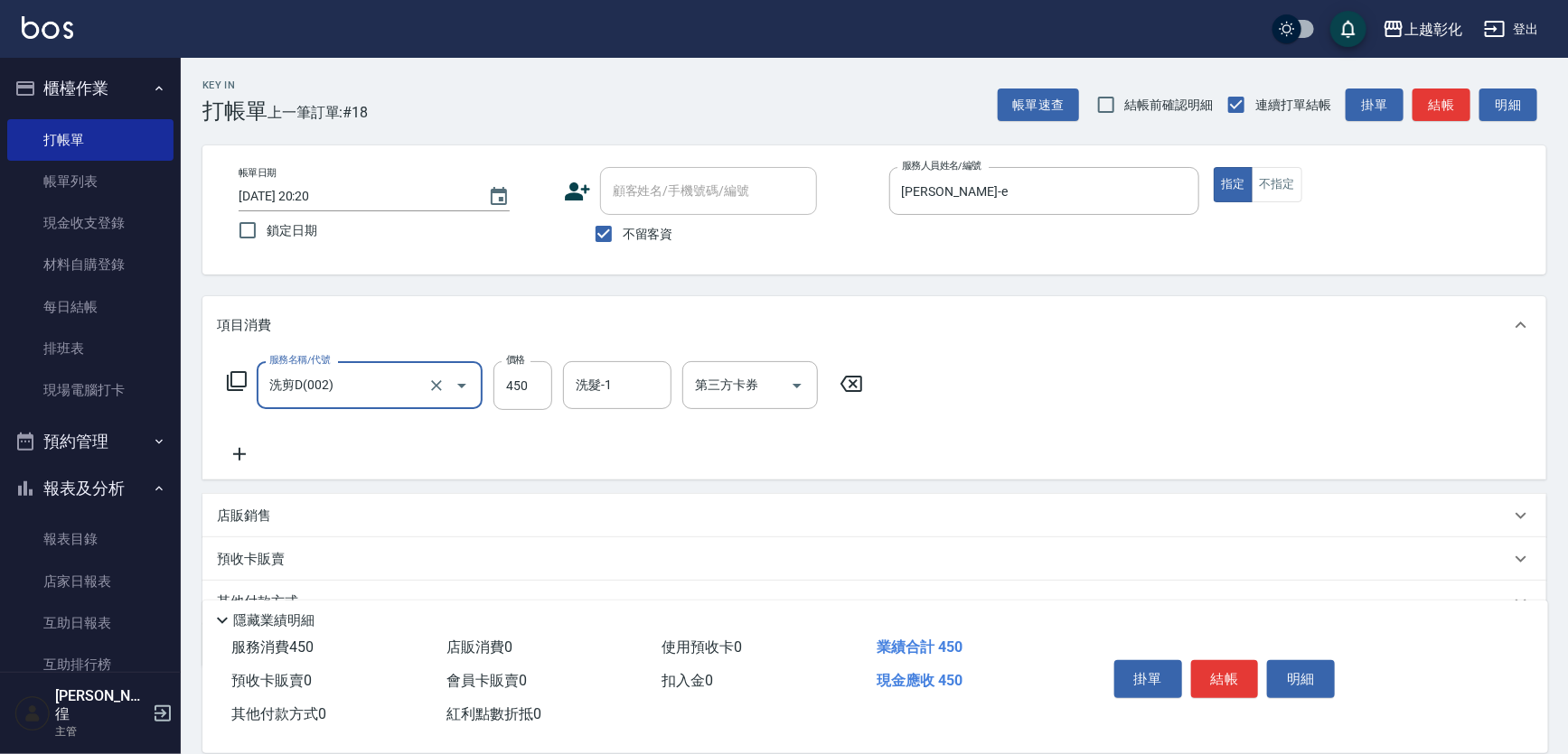
click at [606, 397] on div "洗髮-1 洗髮-1" at bounding box center [617, 386] width 109 height 48
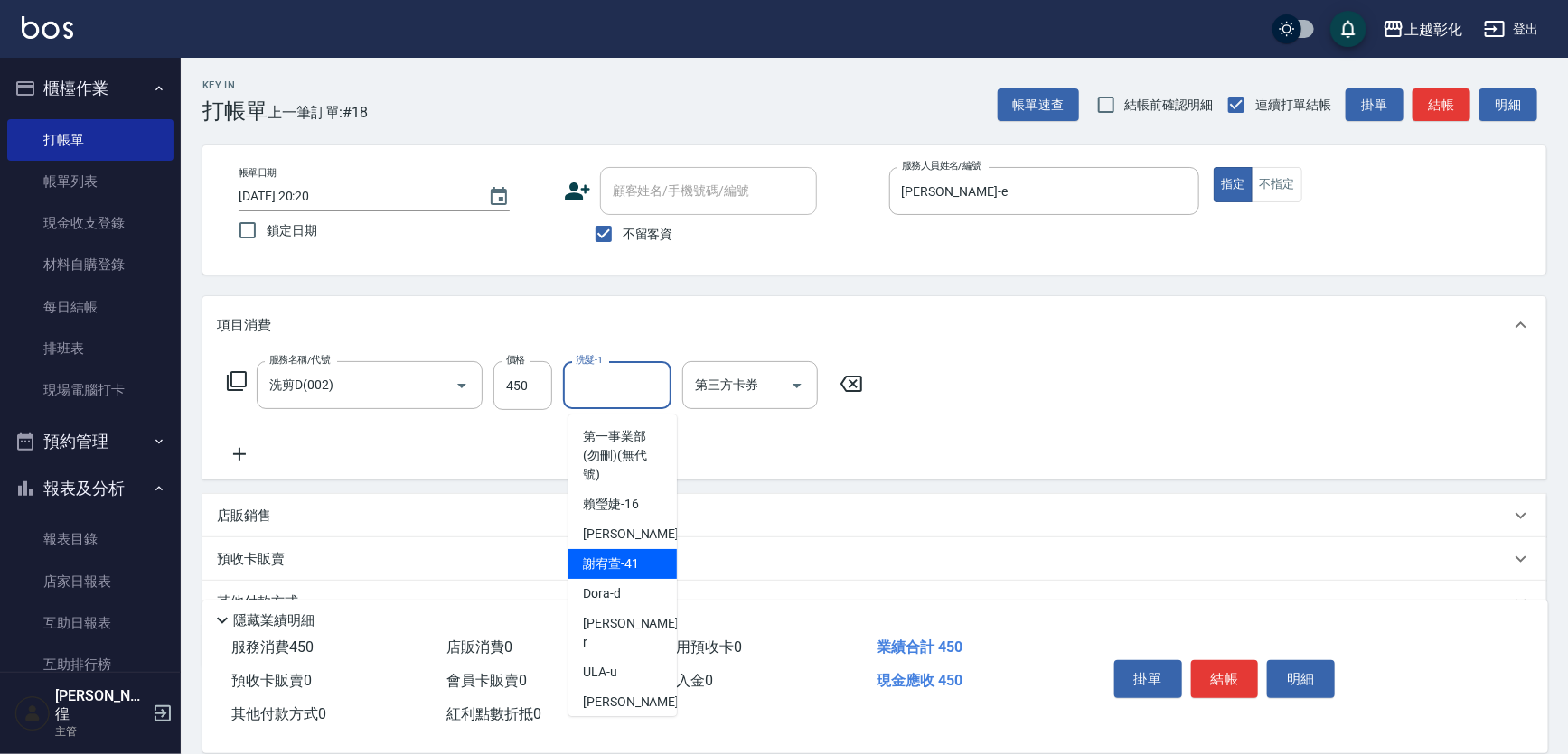
click at [616, 560] on span "謝宥萱 -41" at bounding box center [610, 564] width 56 height 19
type input "謝宥萱-41"
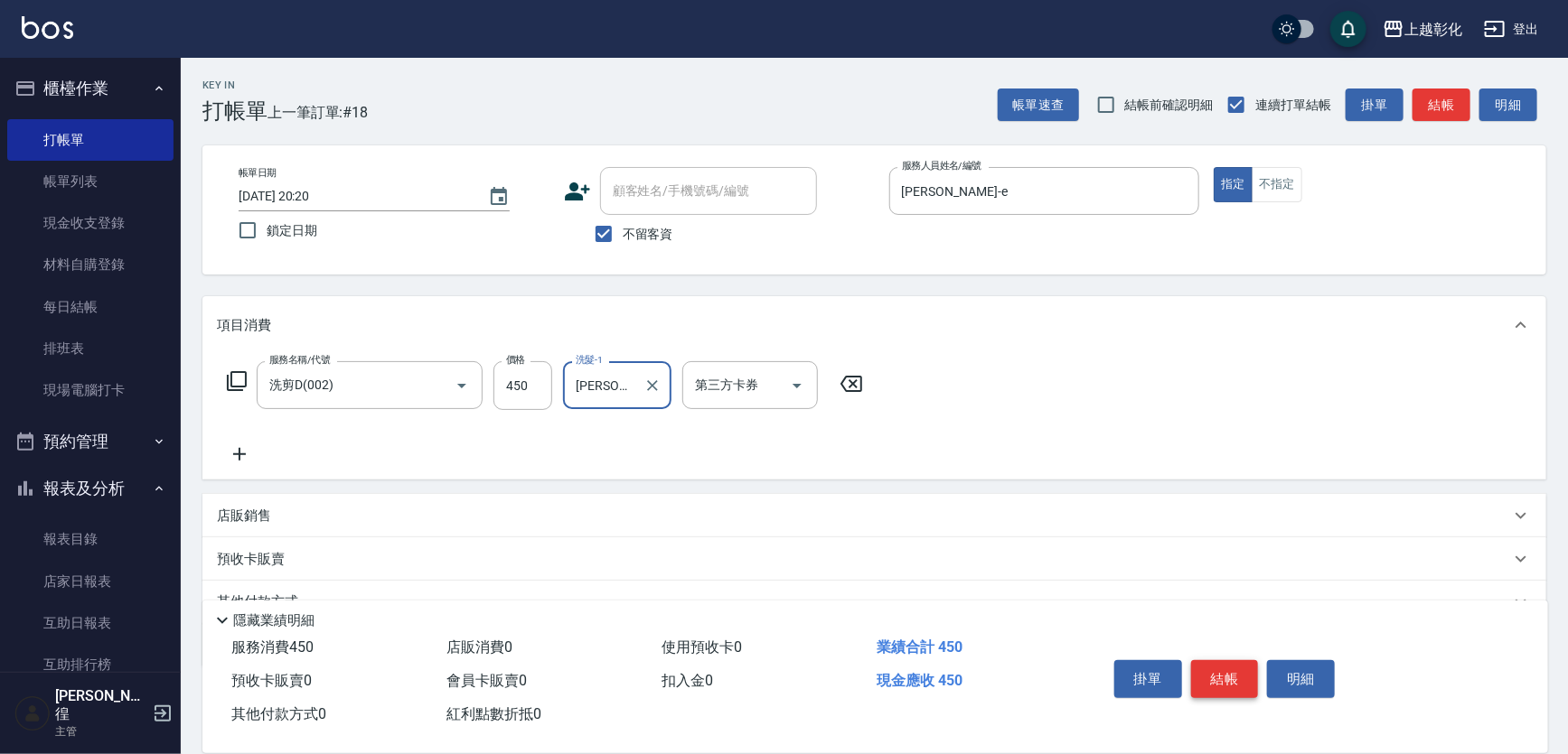
click at [1206, 660] on button "結帳" at bounding box center [1225, 679] width 68 height 38
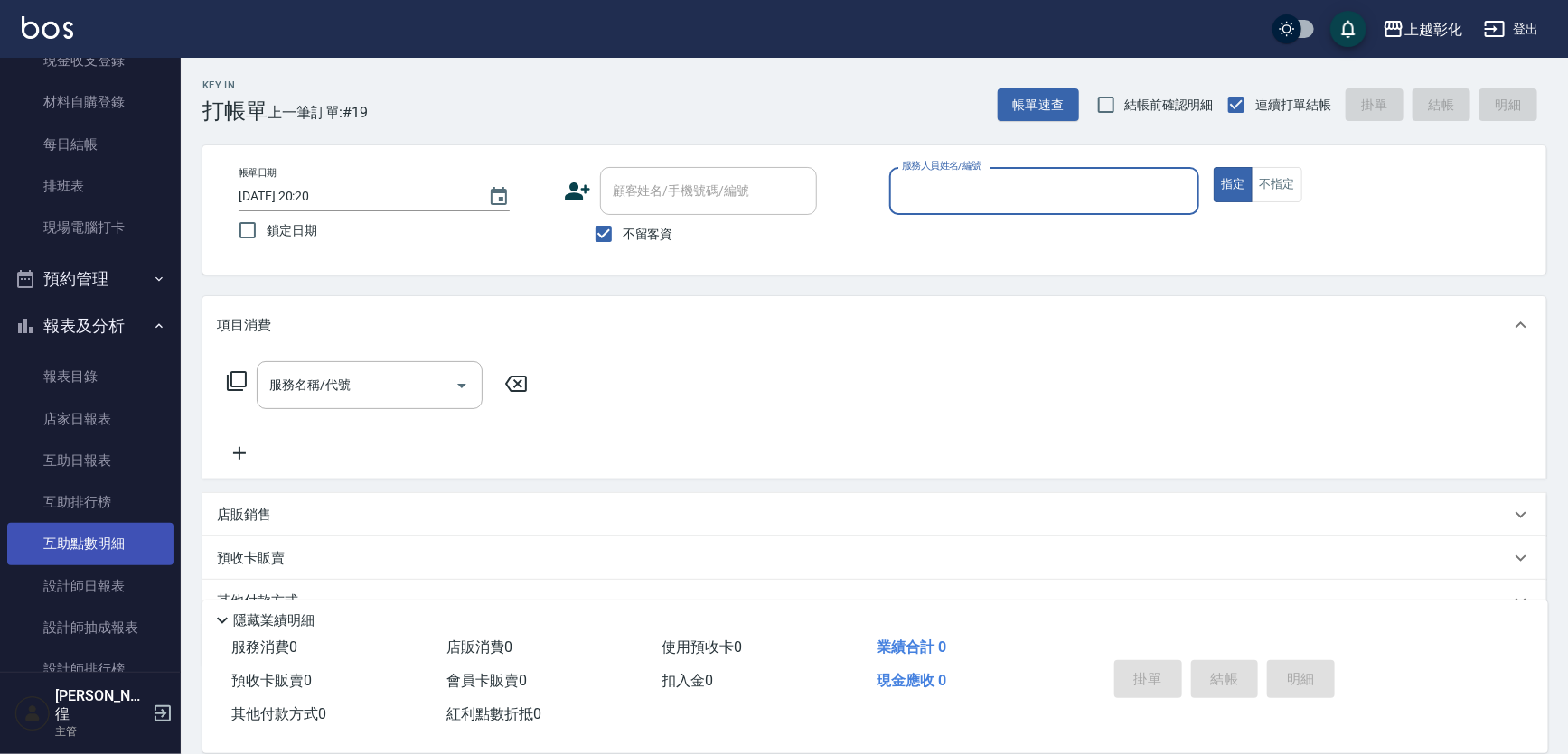
scroll to position [163, 0]
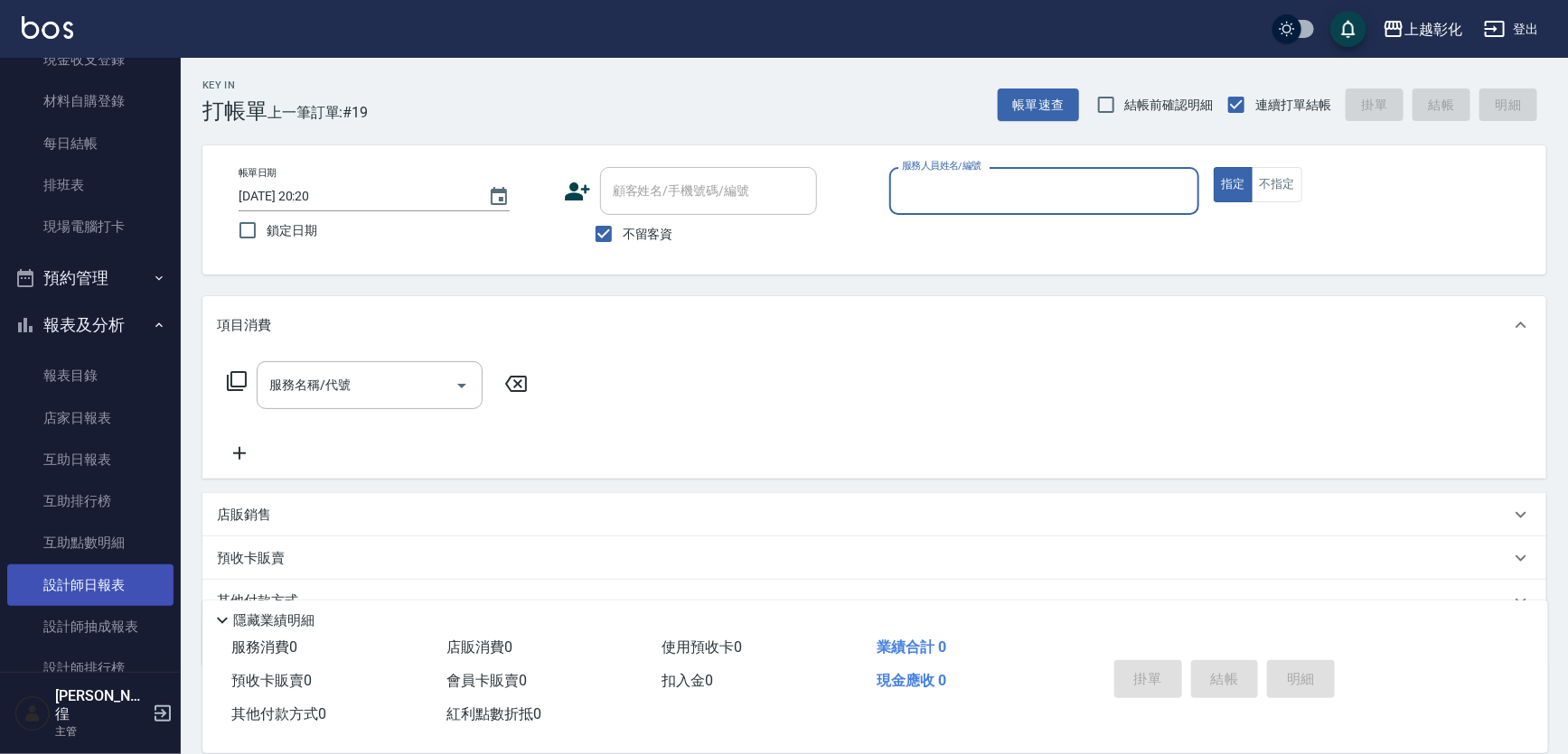
click at [104, 581] on link "設計師日報表" at bounding box center [90, 585] width 166 height 42
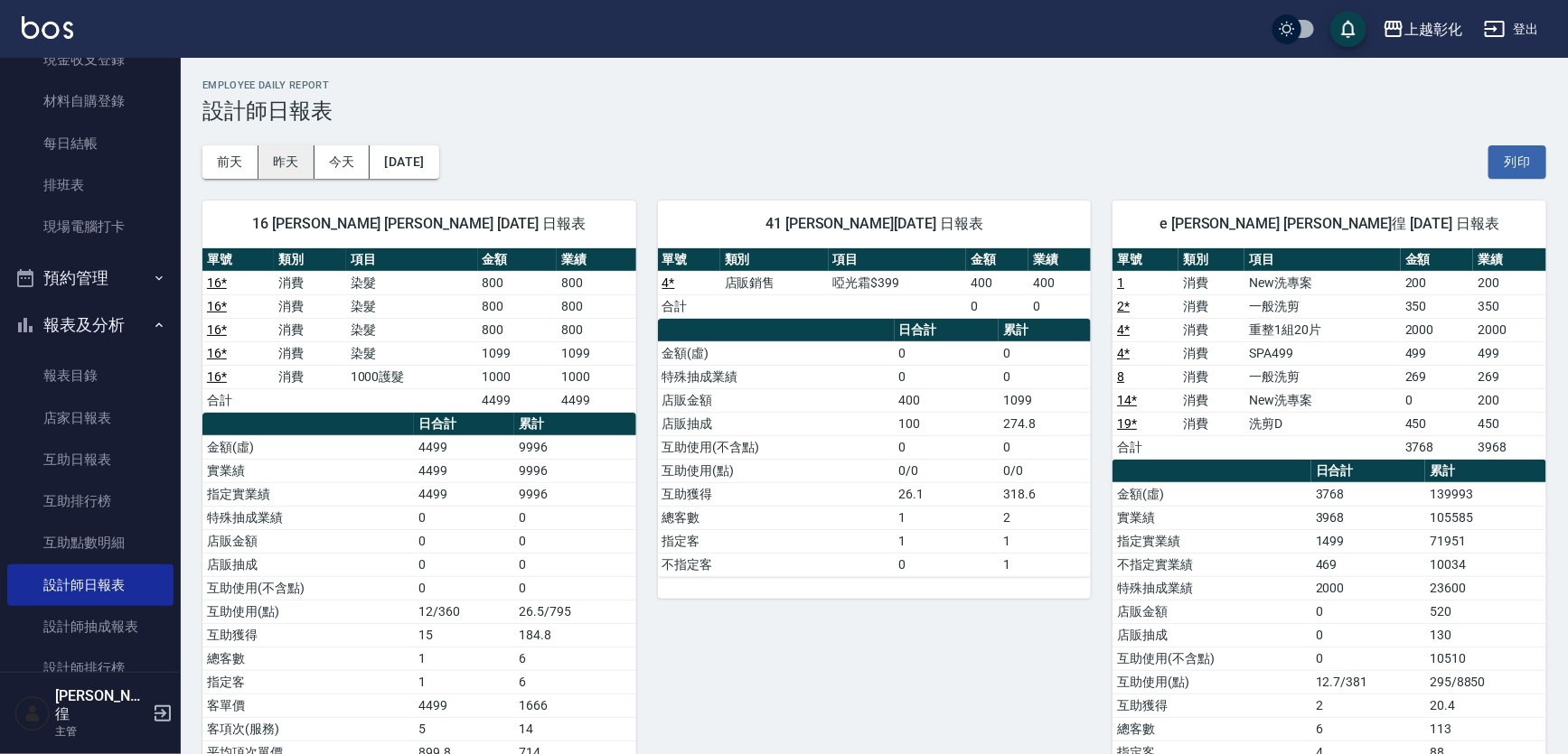
click at [276, 149] on button "昨天" at bounding box center [287, 162] width 56 height 33
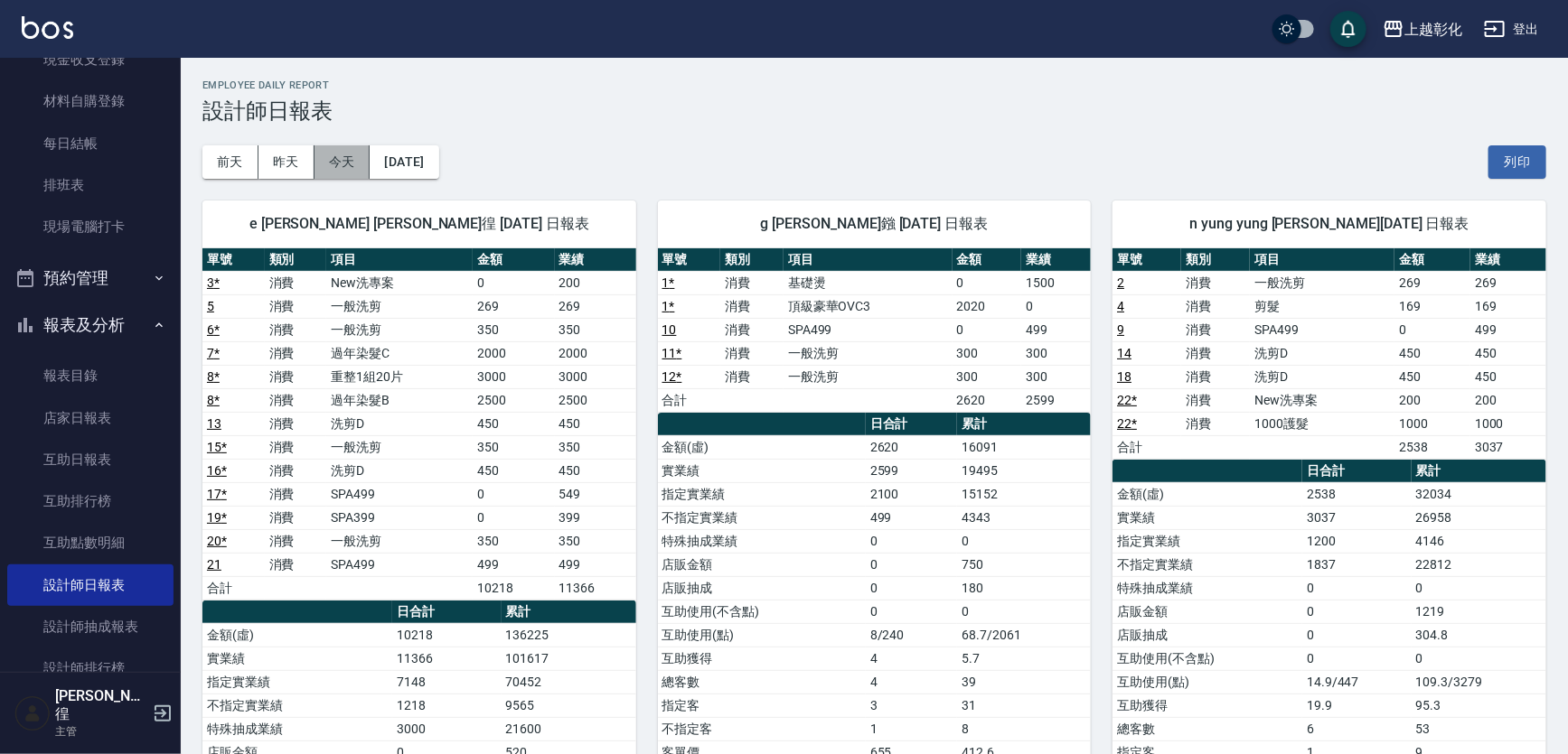
click at [339, 163] on button "今天" at bounding box center [342, 162] width 56 height 33
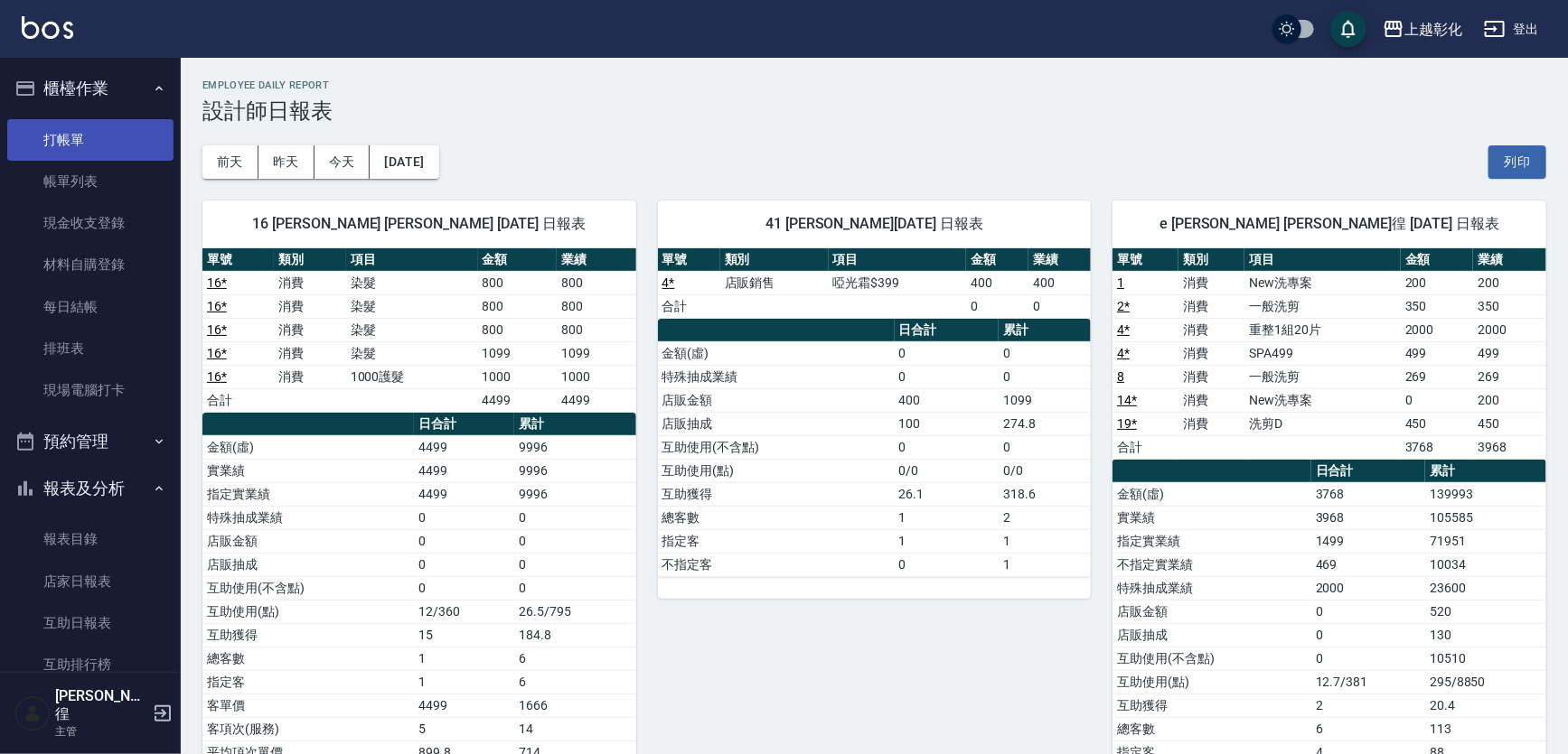
click at [126, 123] on link "打帳單" at bounding box center [90, 140] width 166 height 42
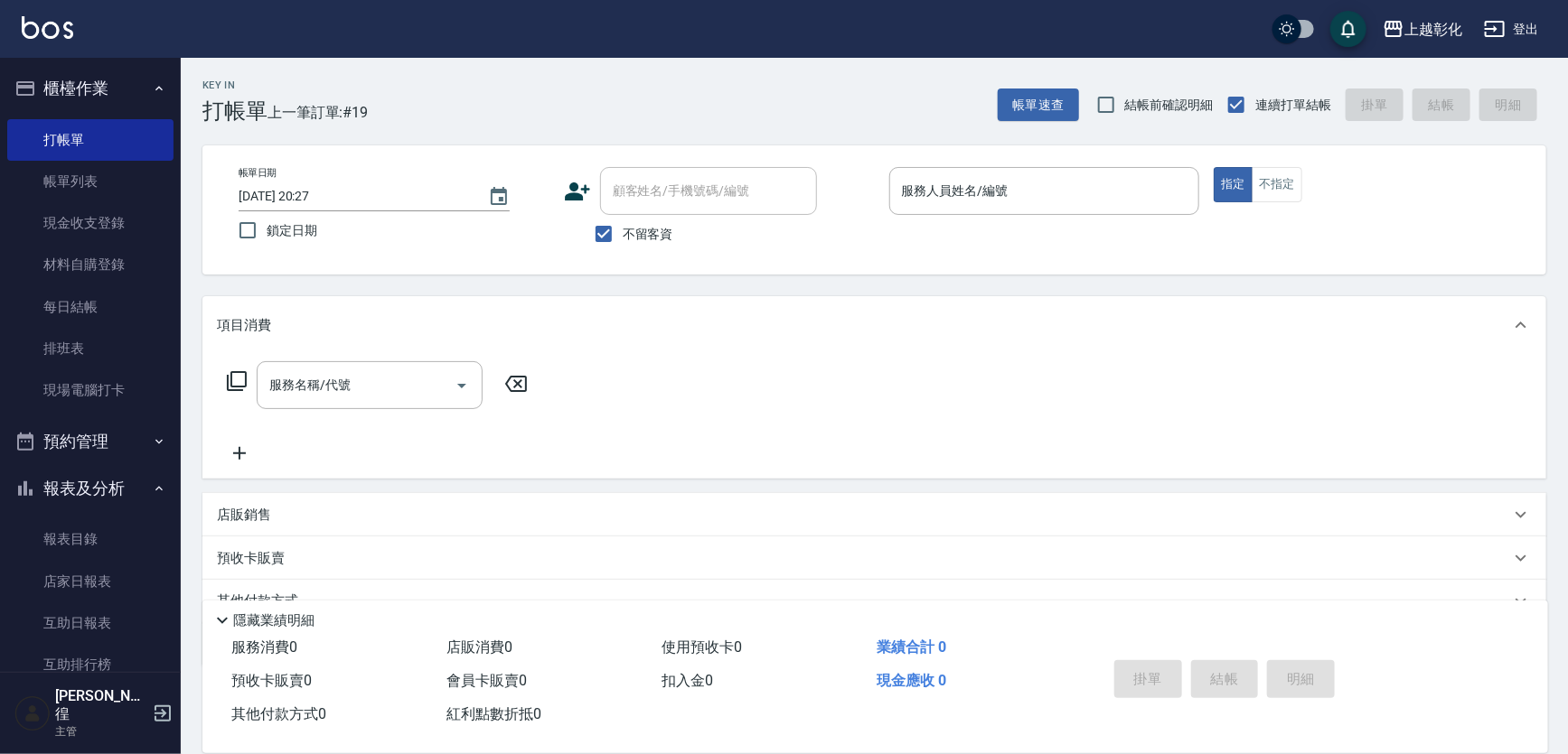
click at [646, 235] on span "不留客資" at bounding box center [648, 235] width 51 height 19
click at [623, 235] on input "不留客資" at bounding box center [603, 234] width 38 height 38
checkbox input "false"
click at [649, 181] on div "顧客姓名/手機號碼/編號 顧客姓名/手機號碼/編號" at bounding box center [709, 191] width 217 height 48
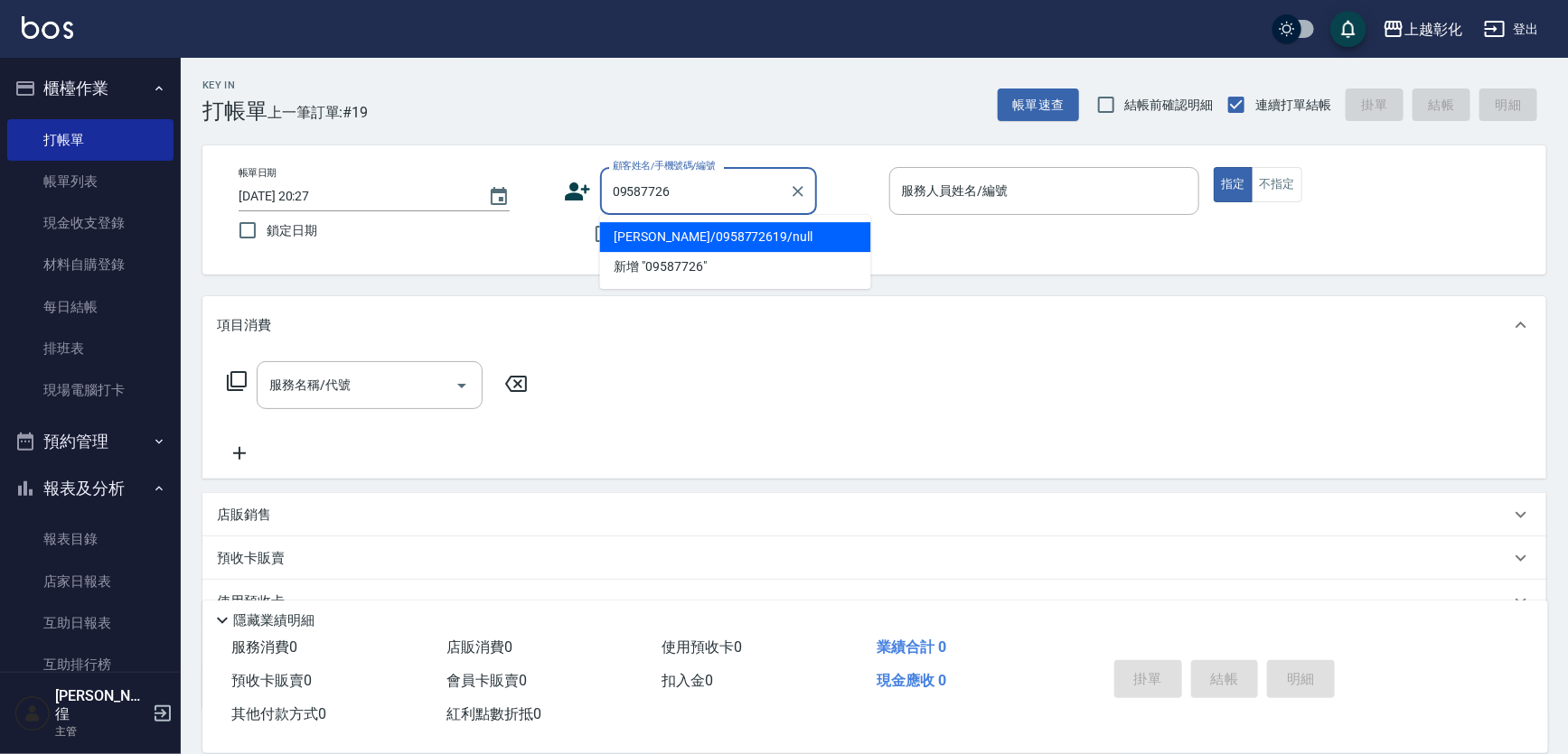
type input "張景翔/0958772619/null"
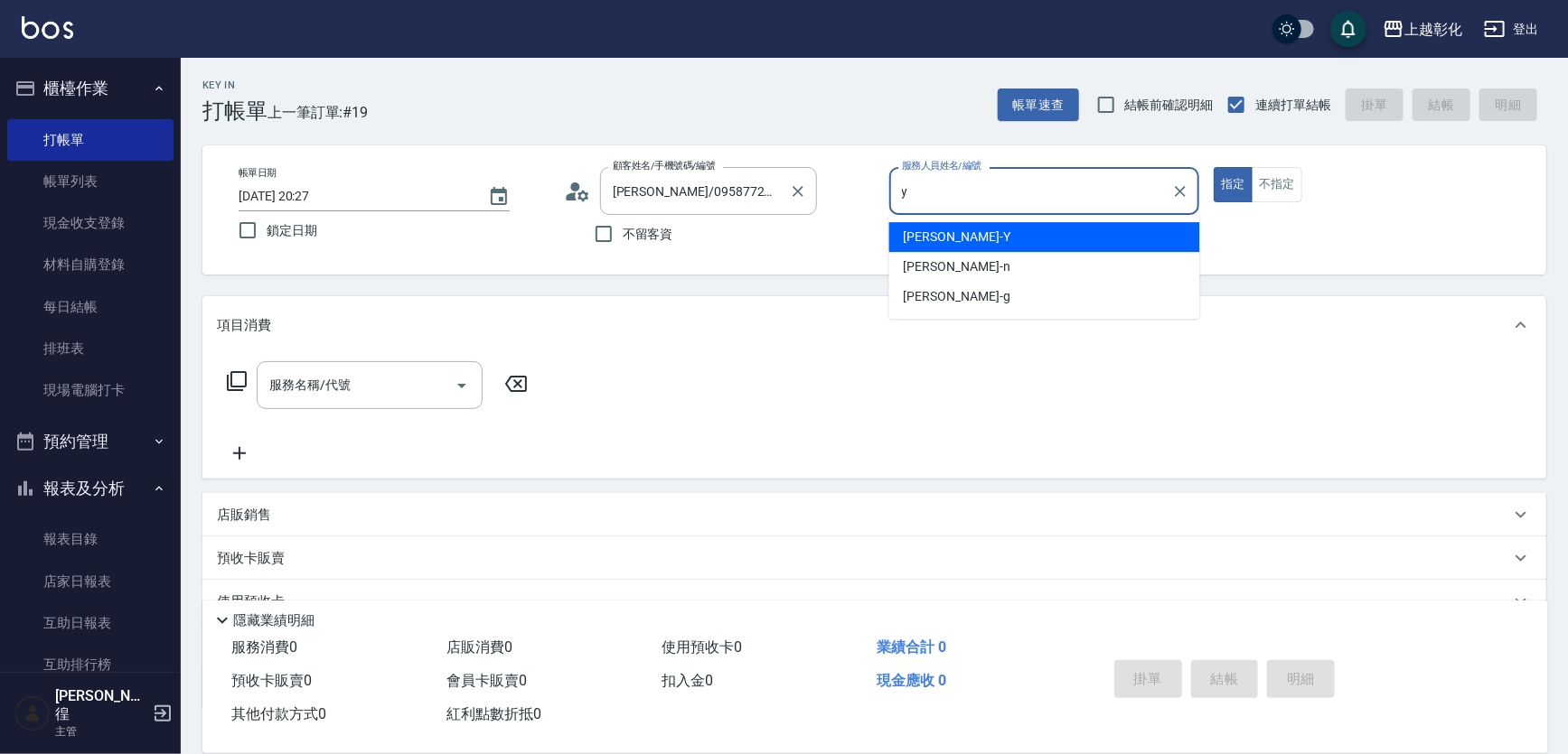
type input "[PERSON_NAME]-Y"
type button "true"
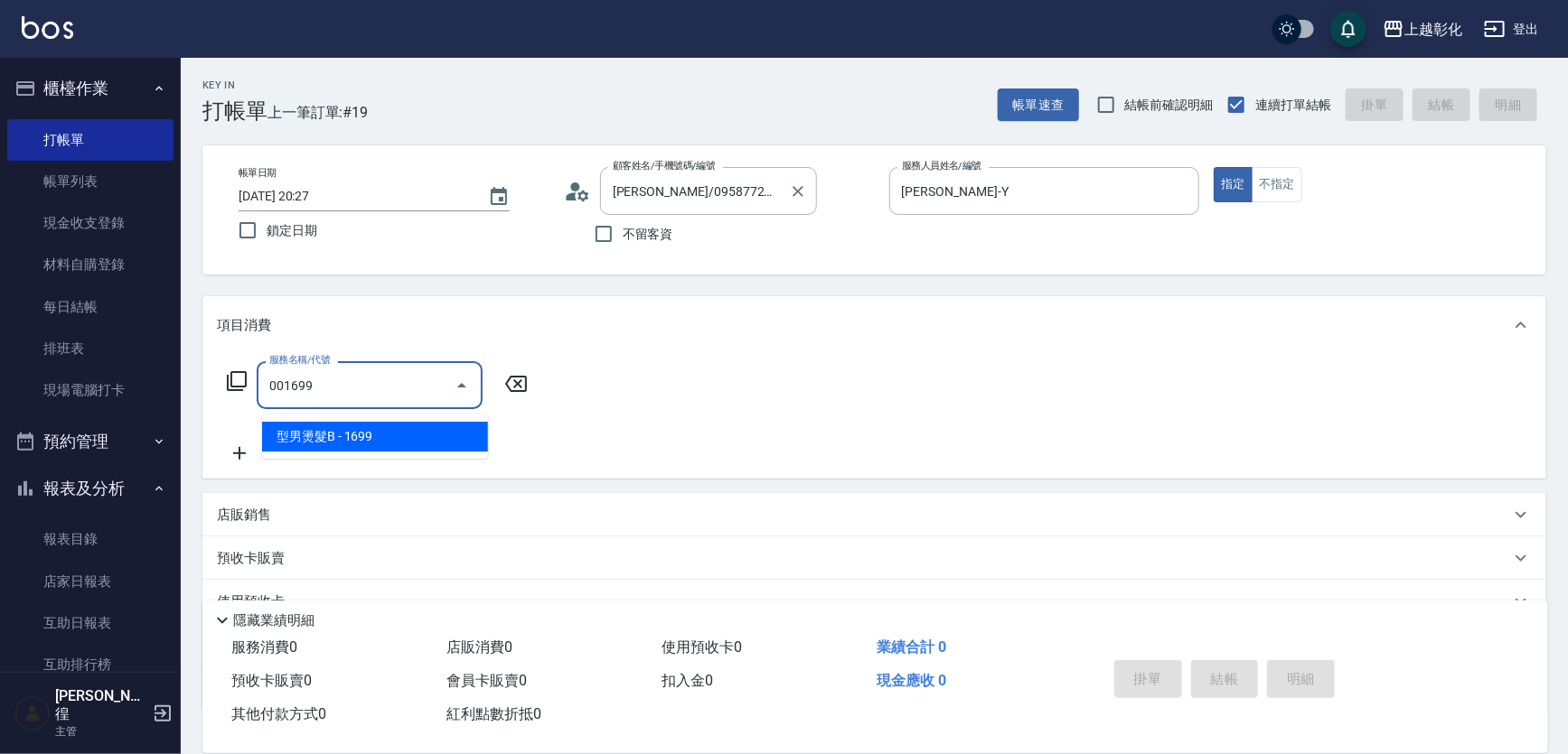
type input "型男燙髮B(001699)"
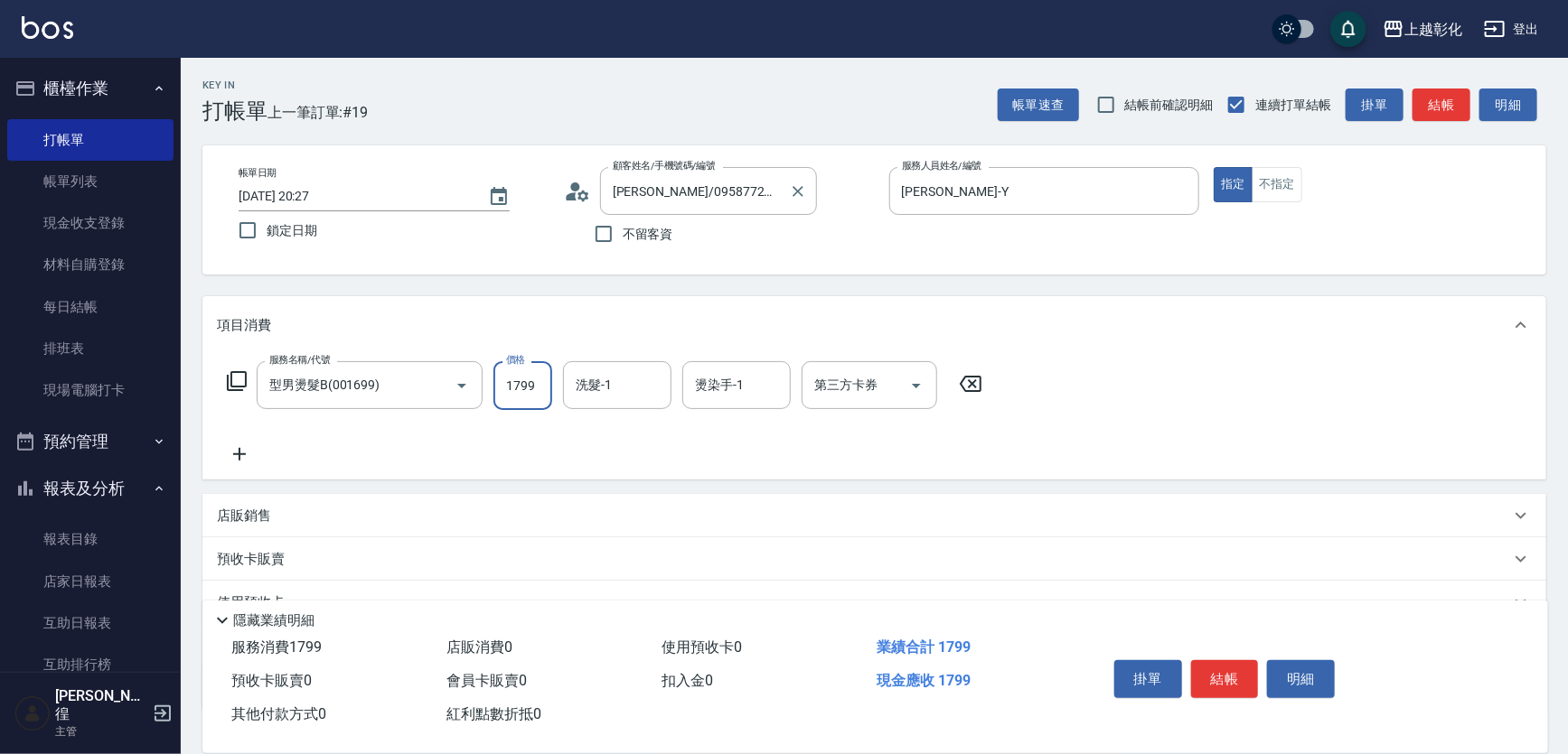
type input "1799"
type input "謝宥萱-41"
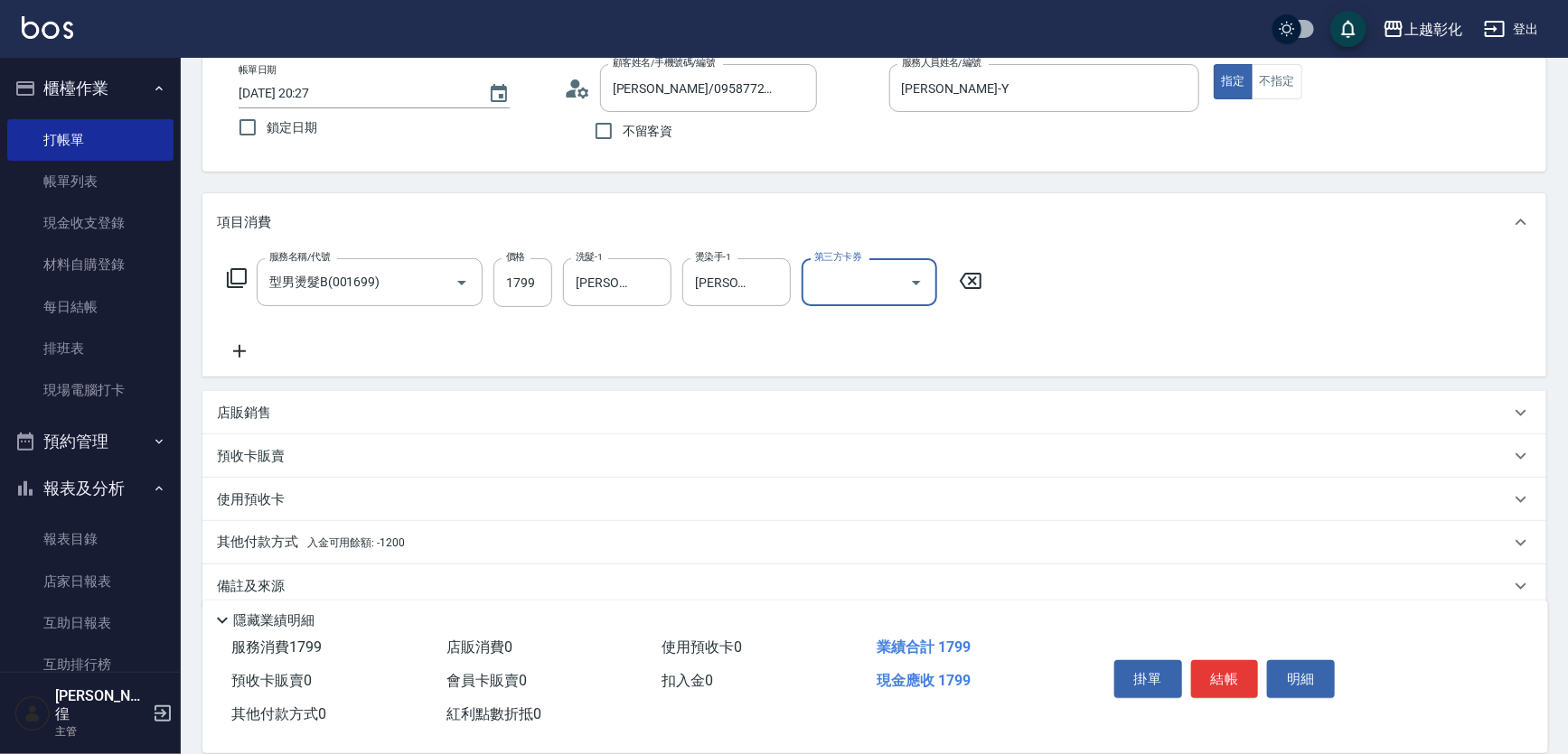
scroll to position [159, 0]
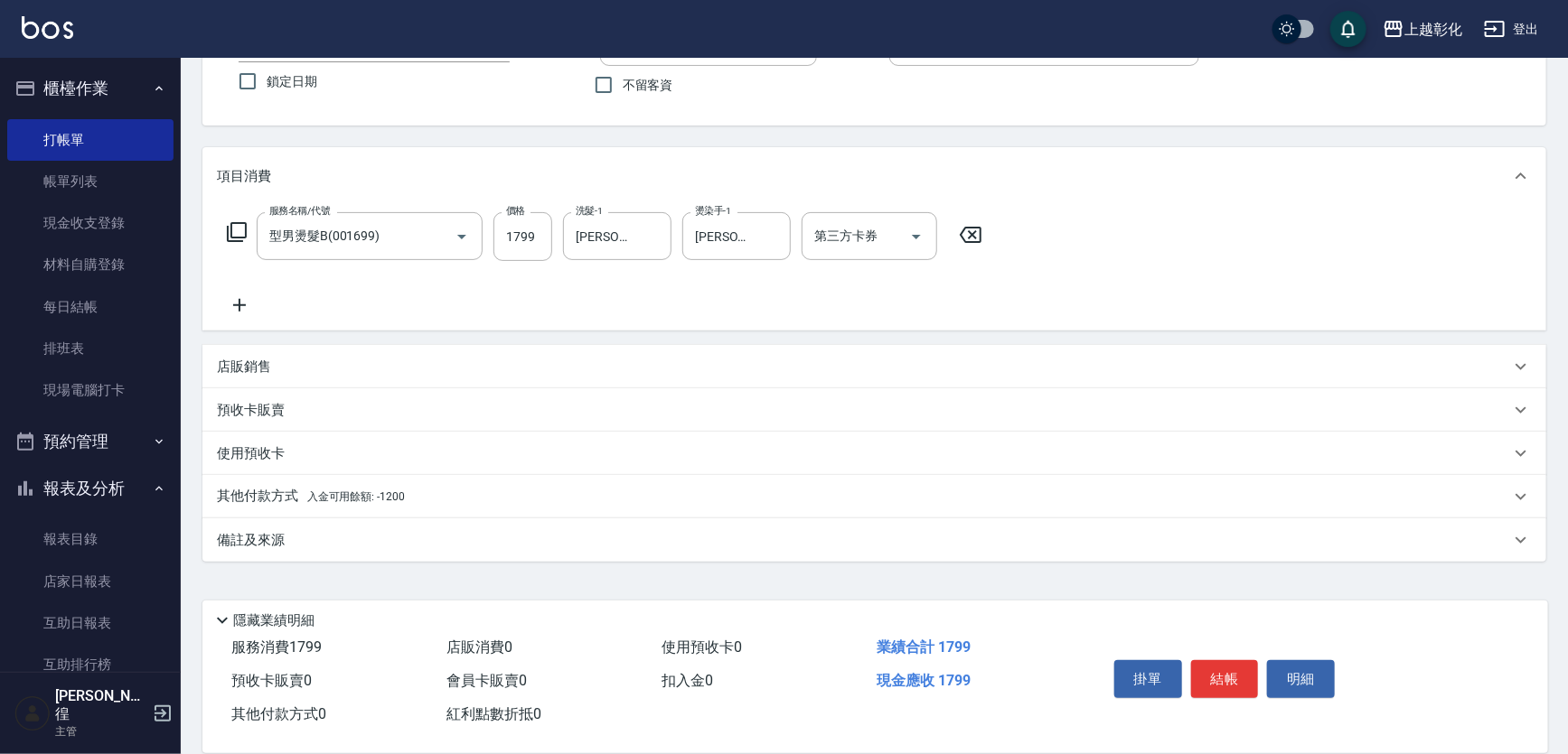
click at [397, 486] on div "其他付款方式 入金可用餘額: -1200" at bounding box center [874, 496] width 1344 height 44
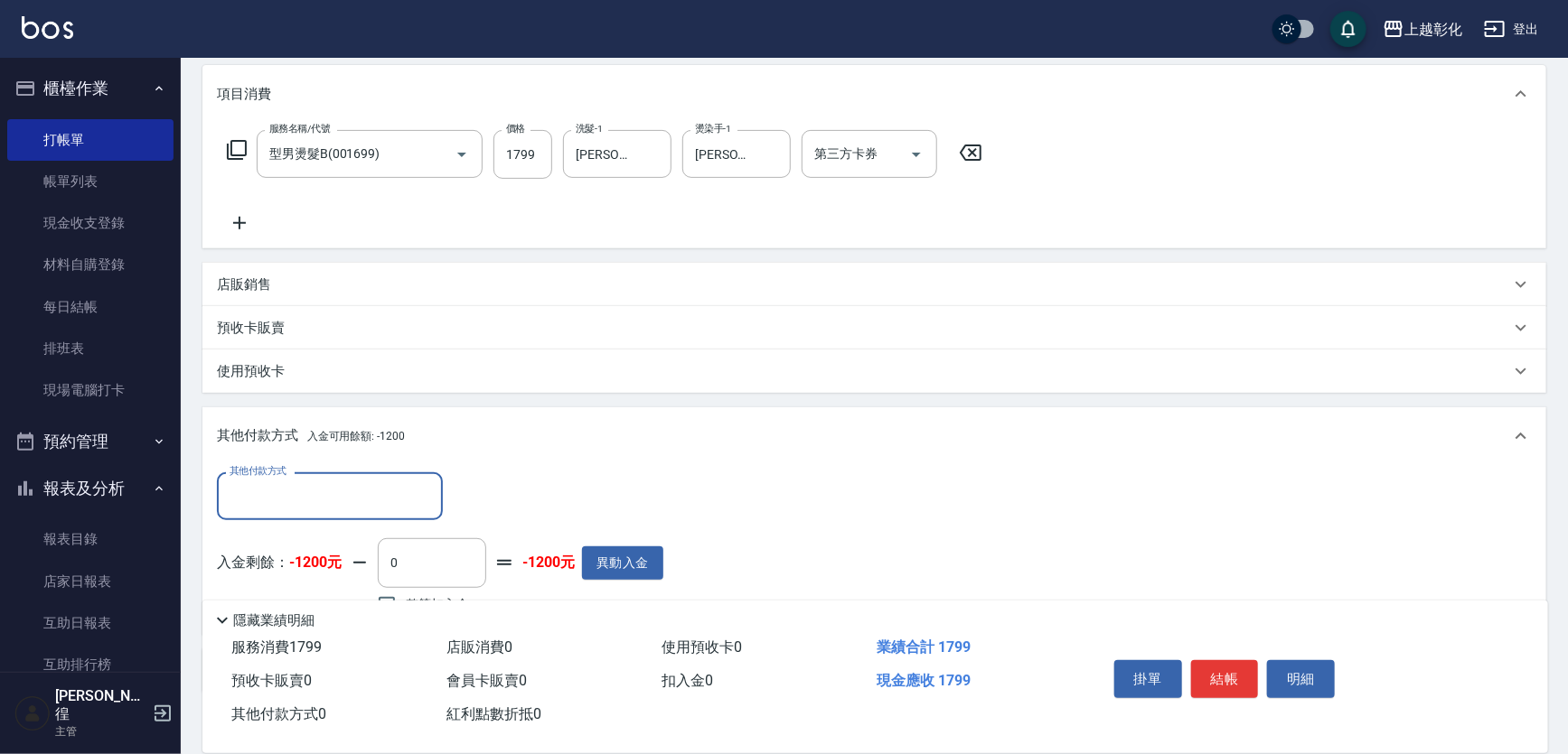
scroll to position [324, 0]
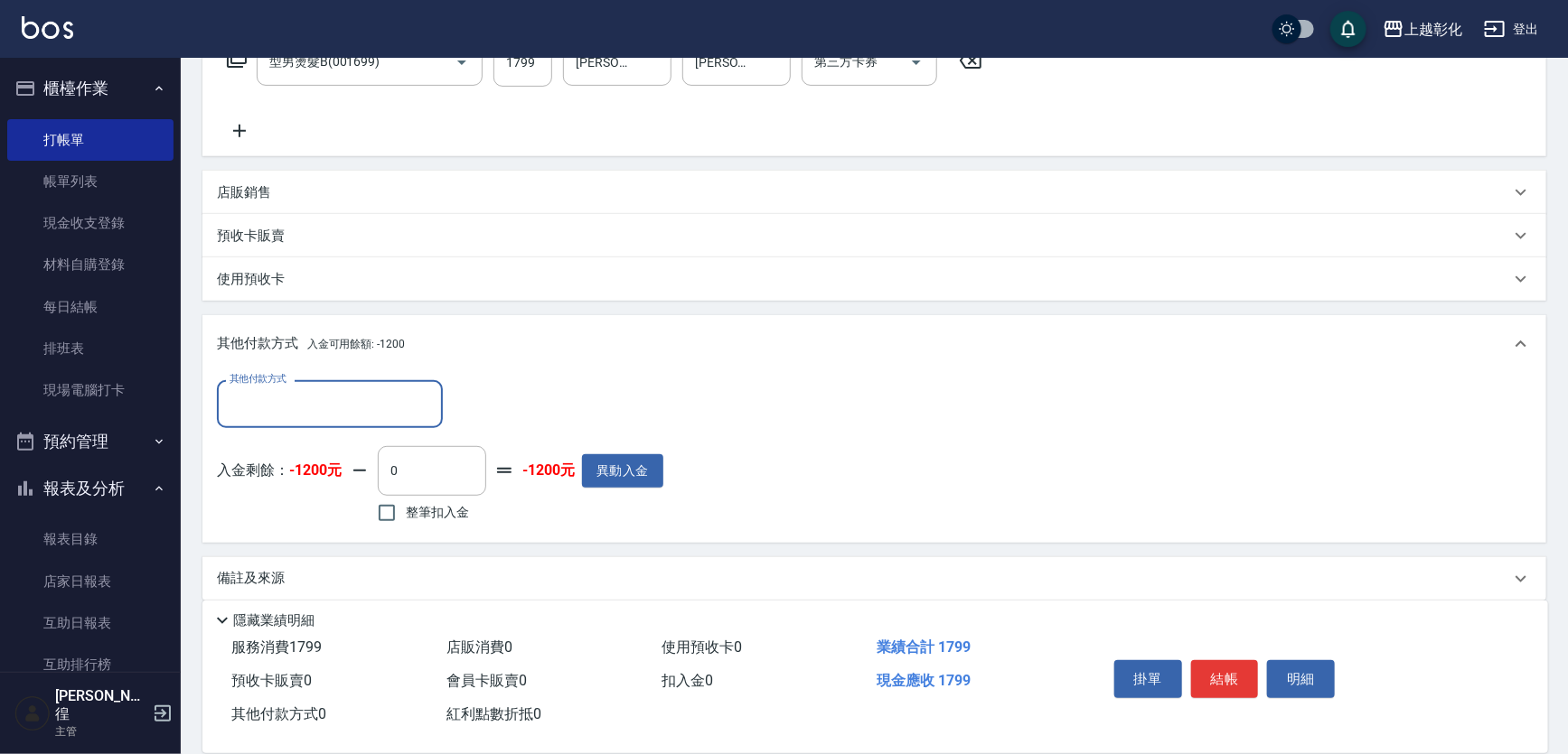
click at [358, 408] on input "其他付款方式" at bounding box center [330, 404] width 210 height 32
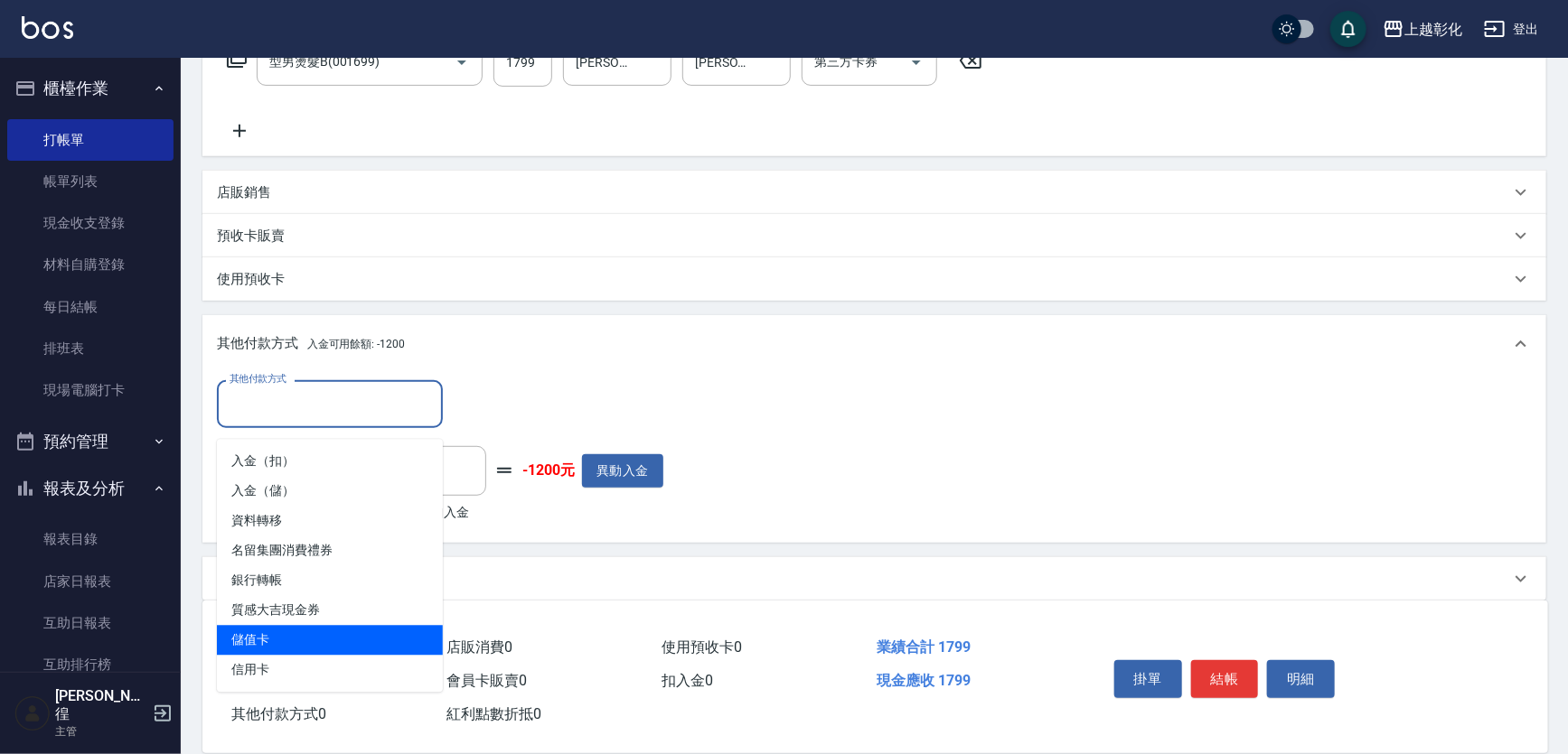
click at [289, 635] on span "儲值卡" at bounding box center [330, 641] width 226 height 30
type input "儲值卡"
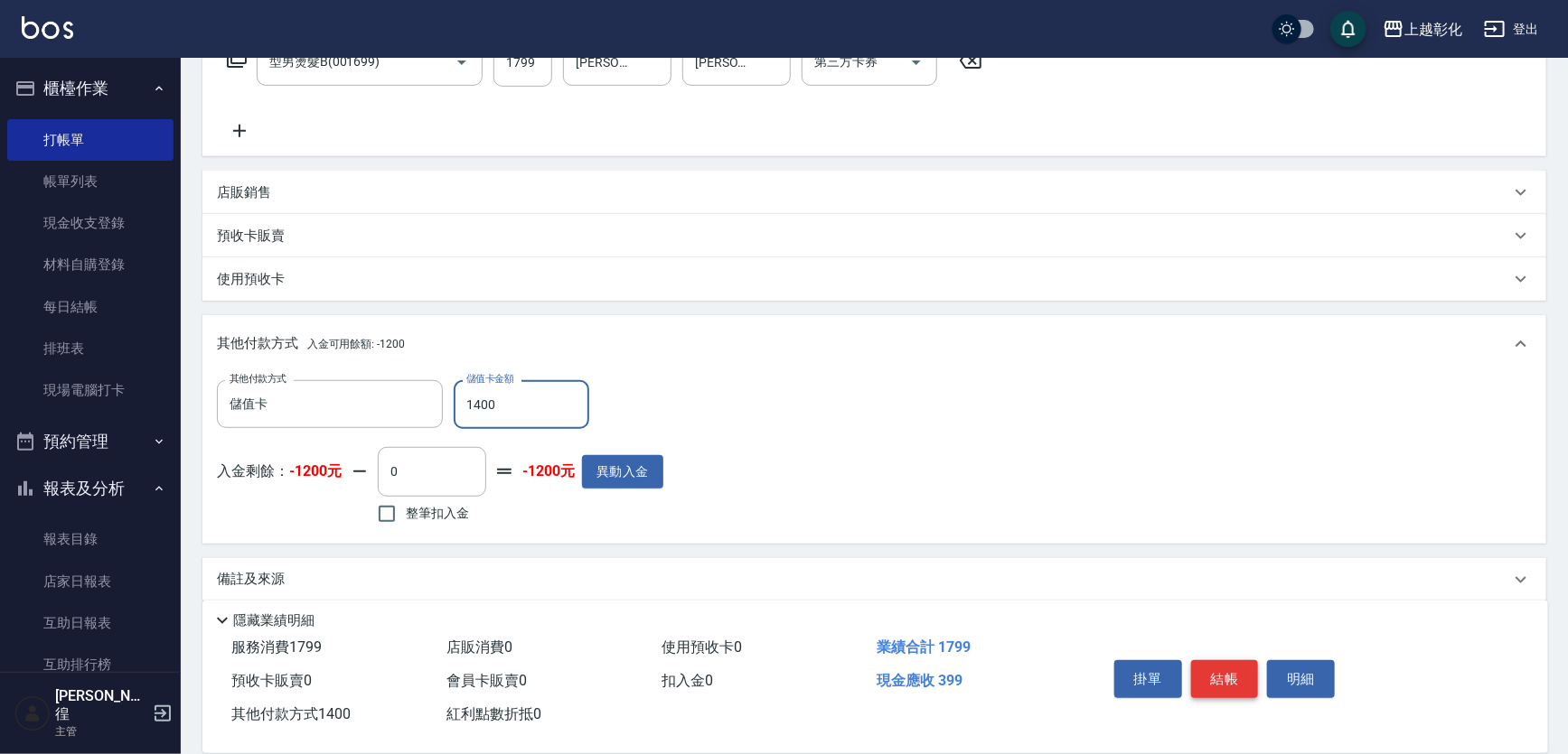
type input "1400"
click at [1218, 660] on button "結帳" at bounding box center [1225, 679] width 68 height 38
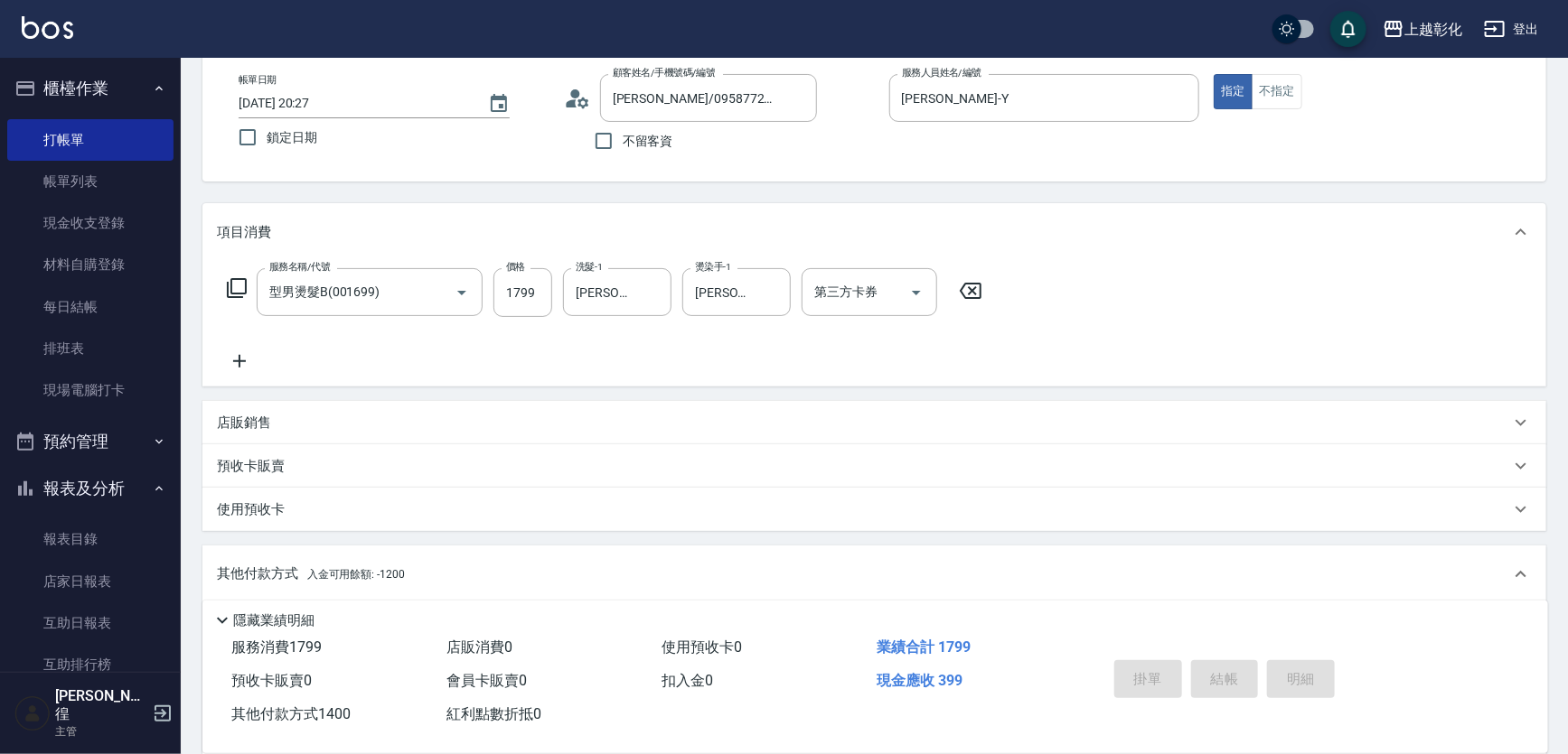
scroll to position [0, 0]
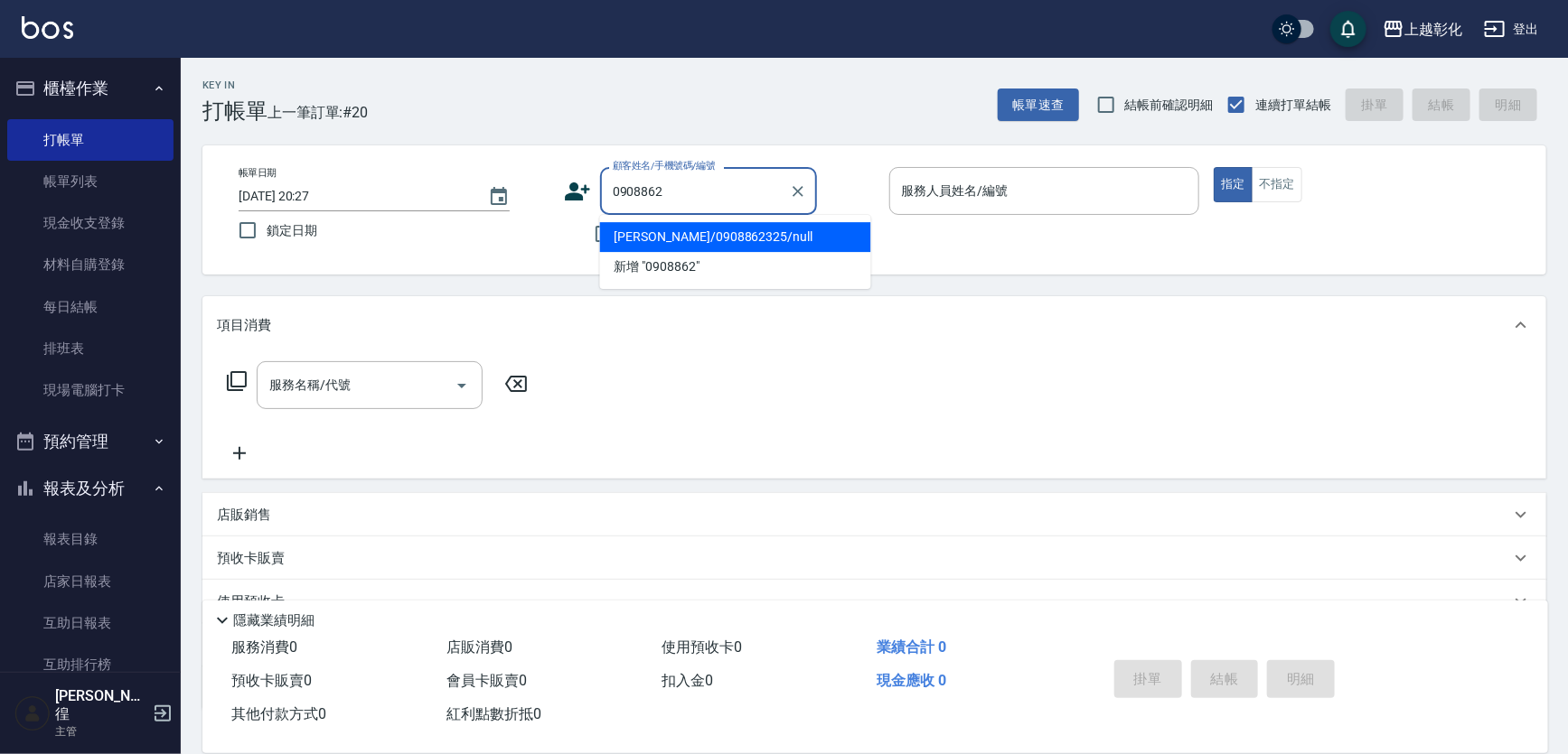
type input "呂敏嘉/0908862325/null"
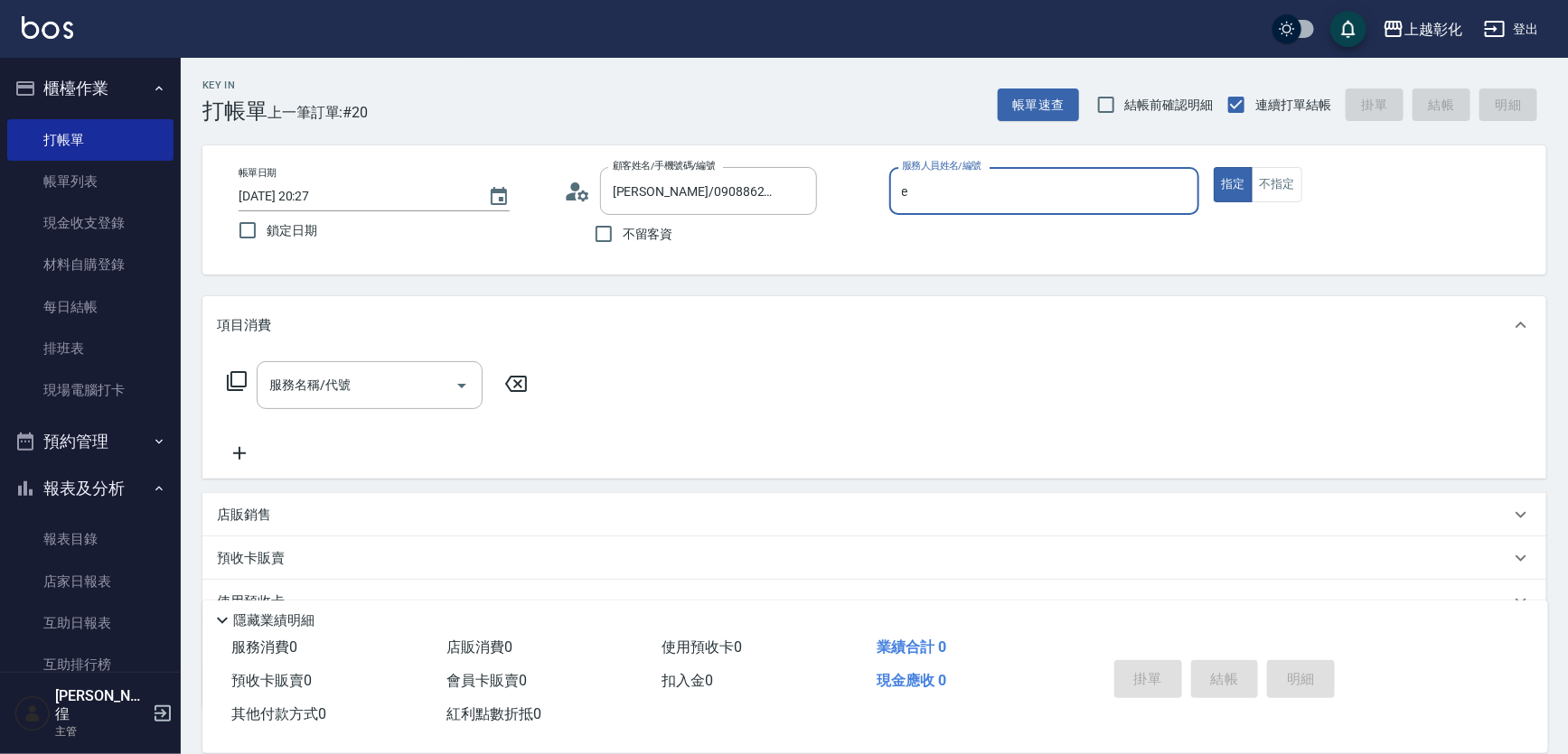
type input "allen-e"
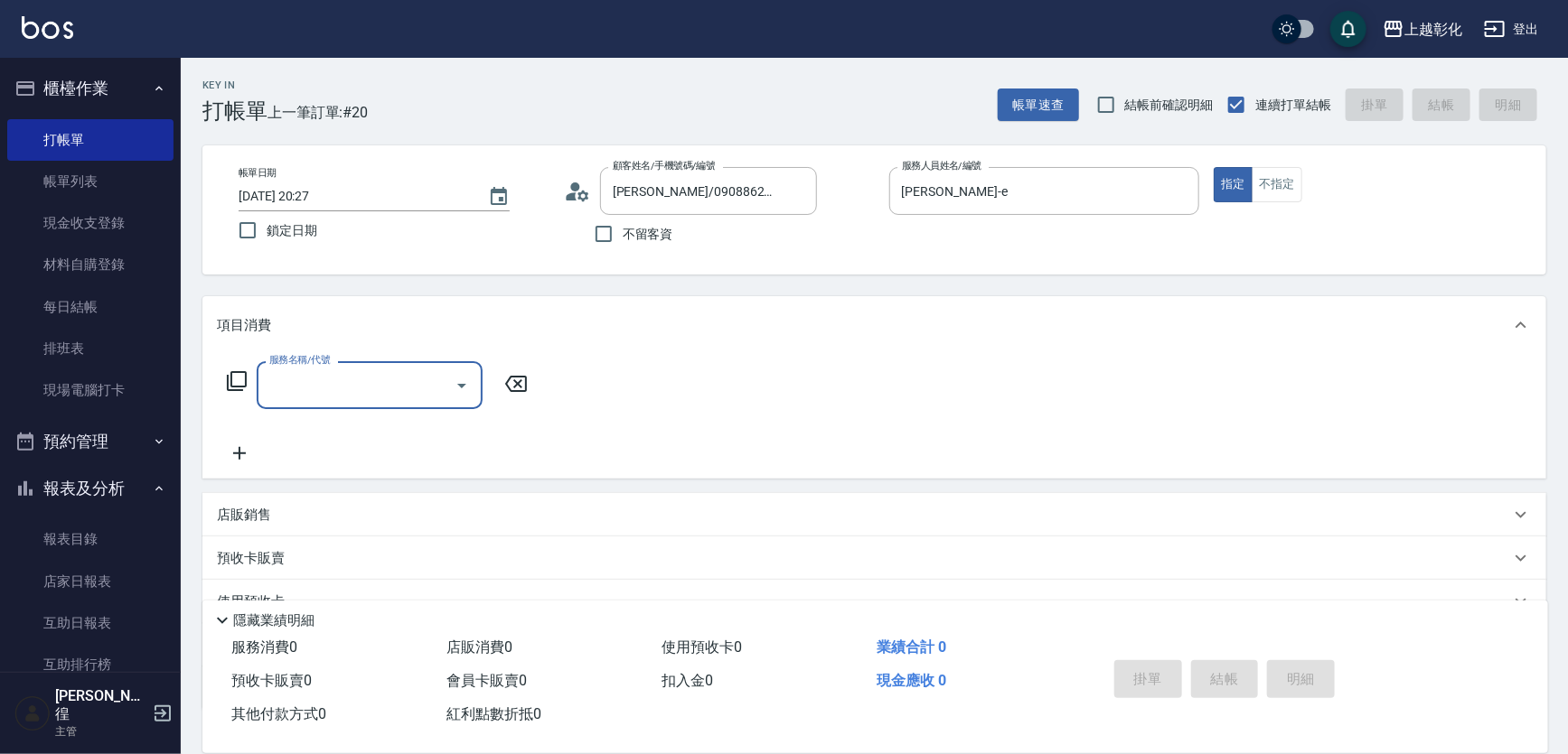
type input "h"
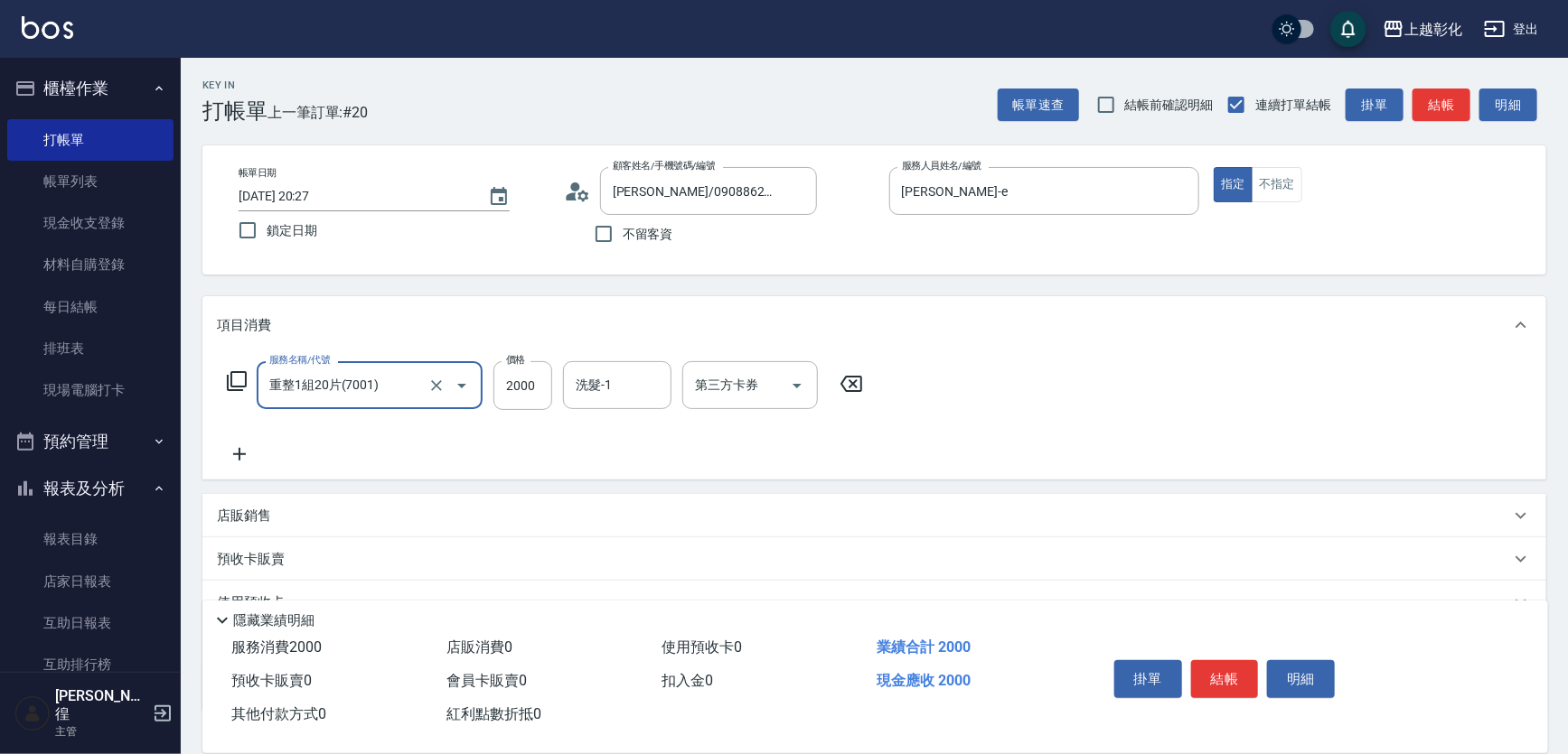
type input "重整1組20片(7001)"
type input "5000"
type input "ㄍ"
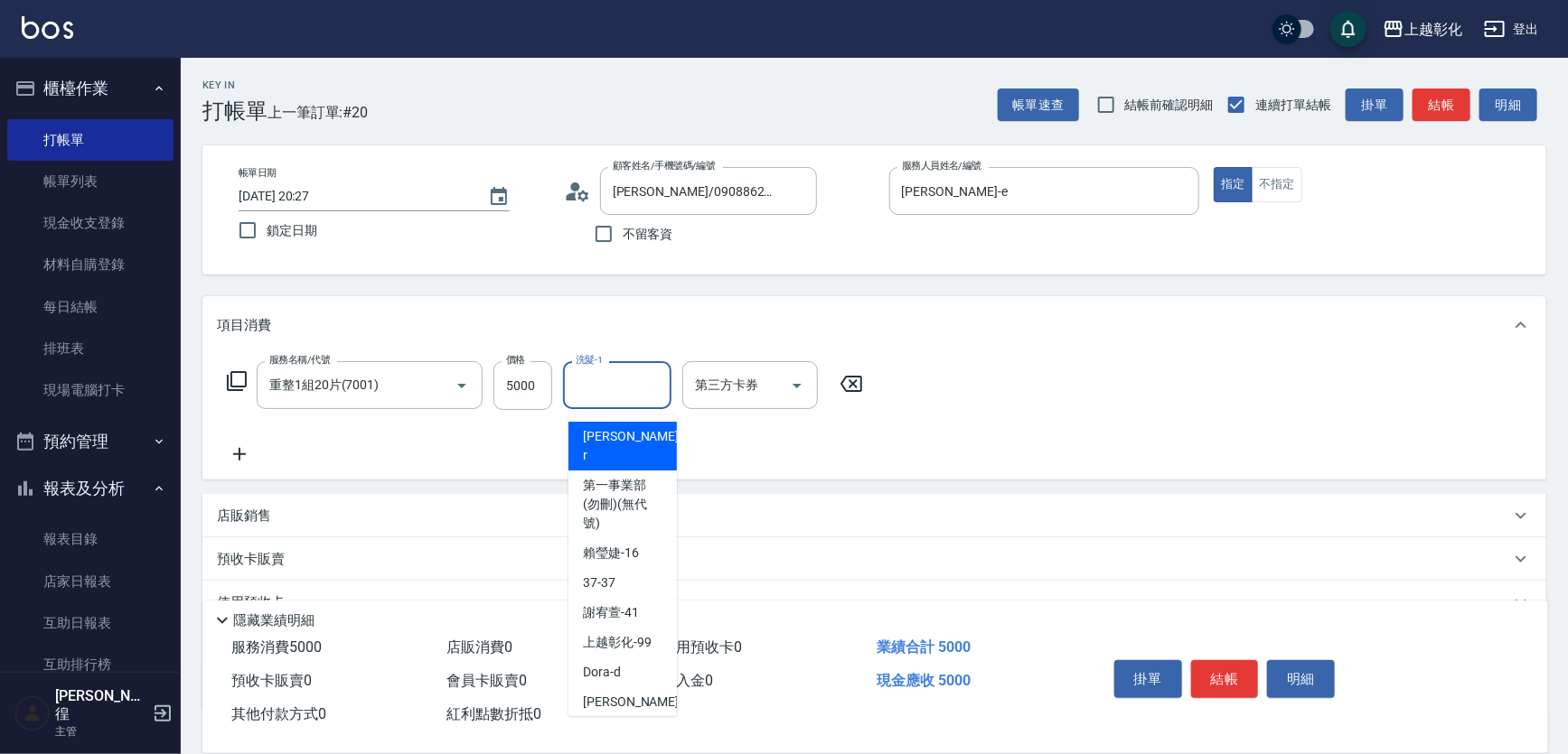
type input "e"
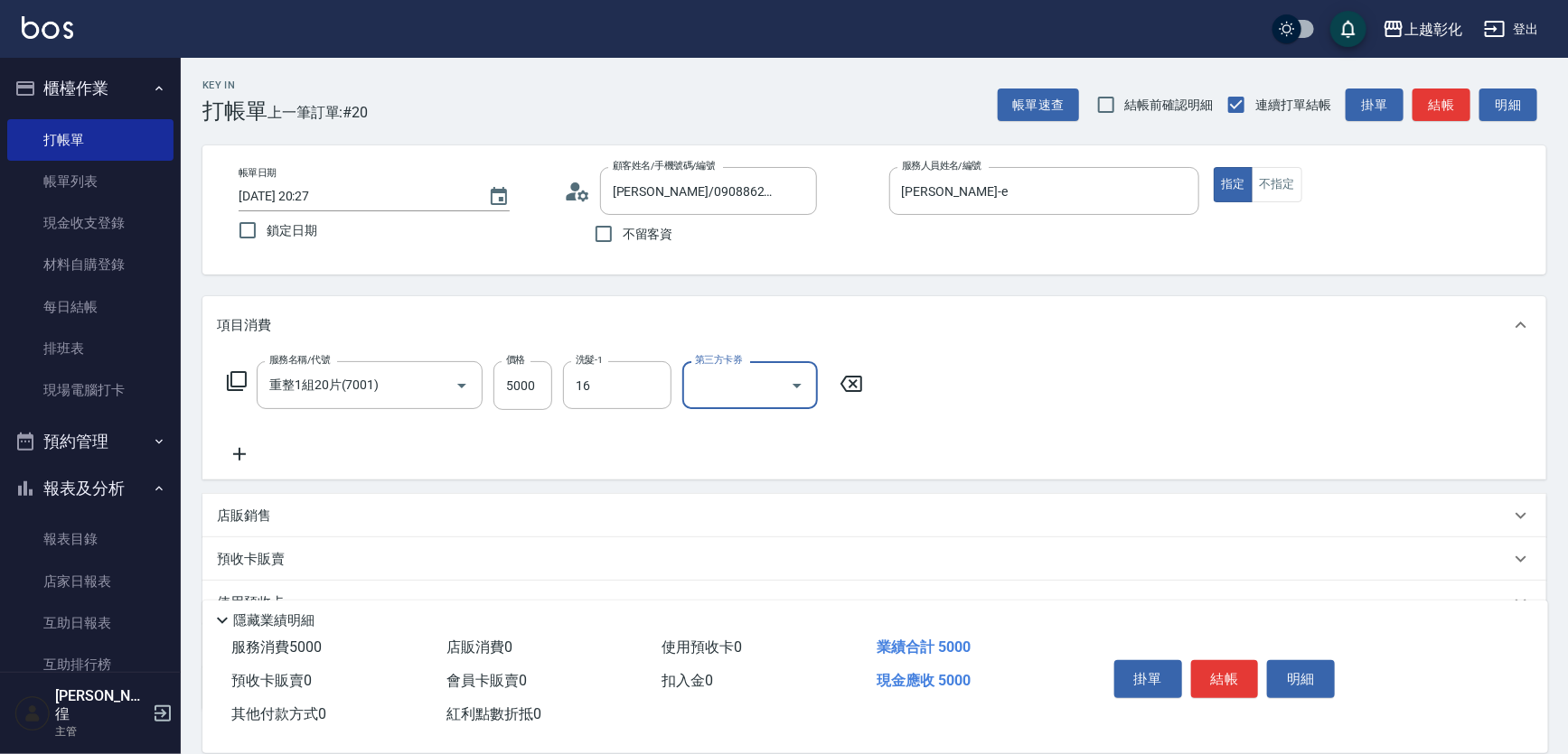
type input "賴瑩婕-16"
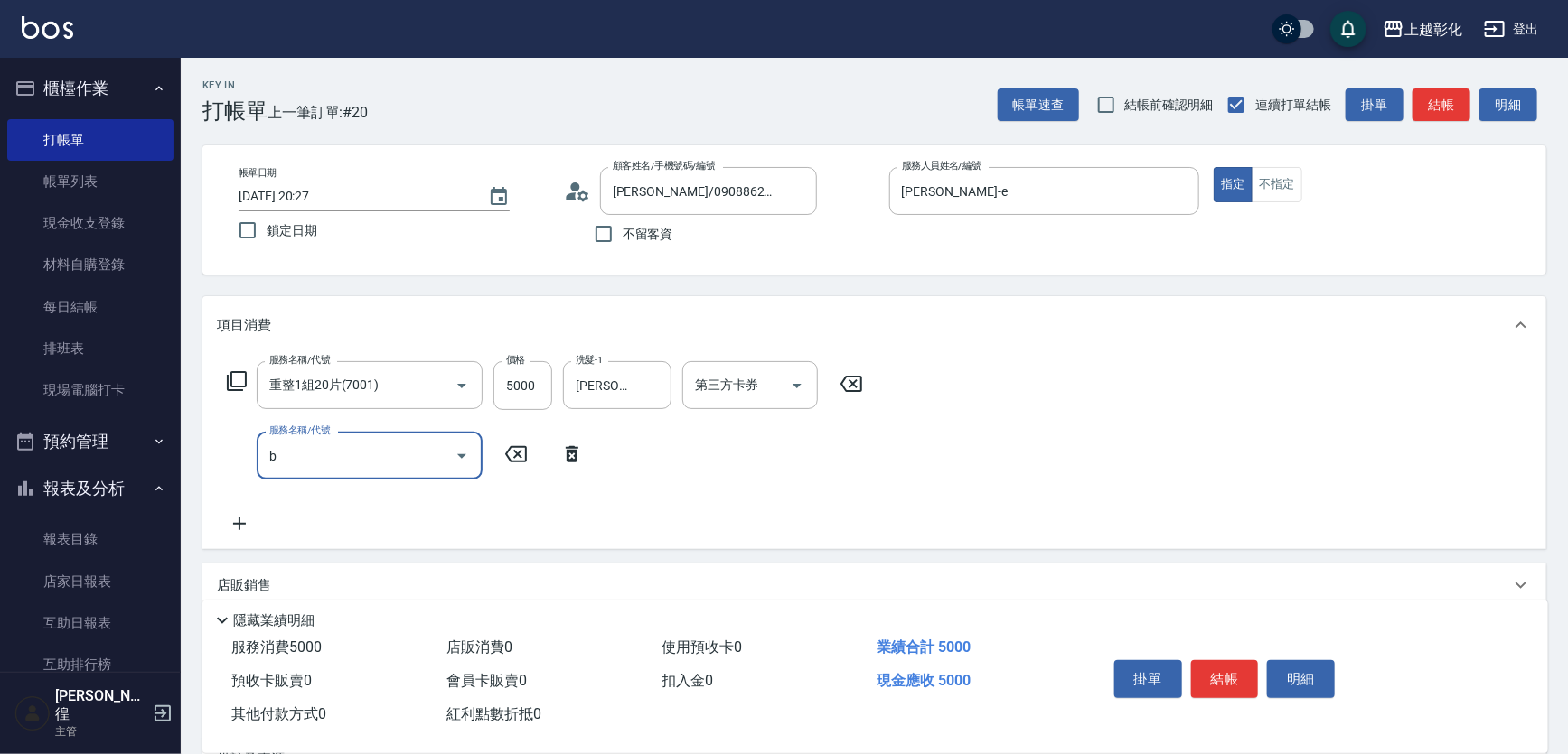
type input "洗剪B(004)"
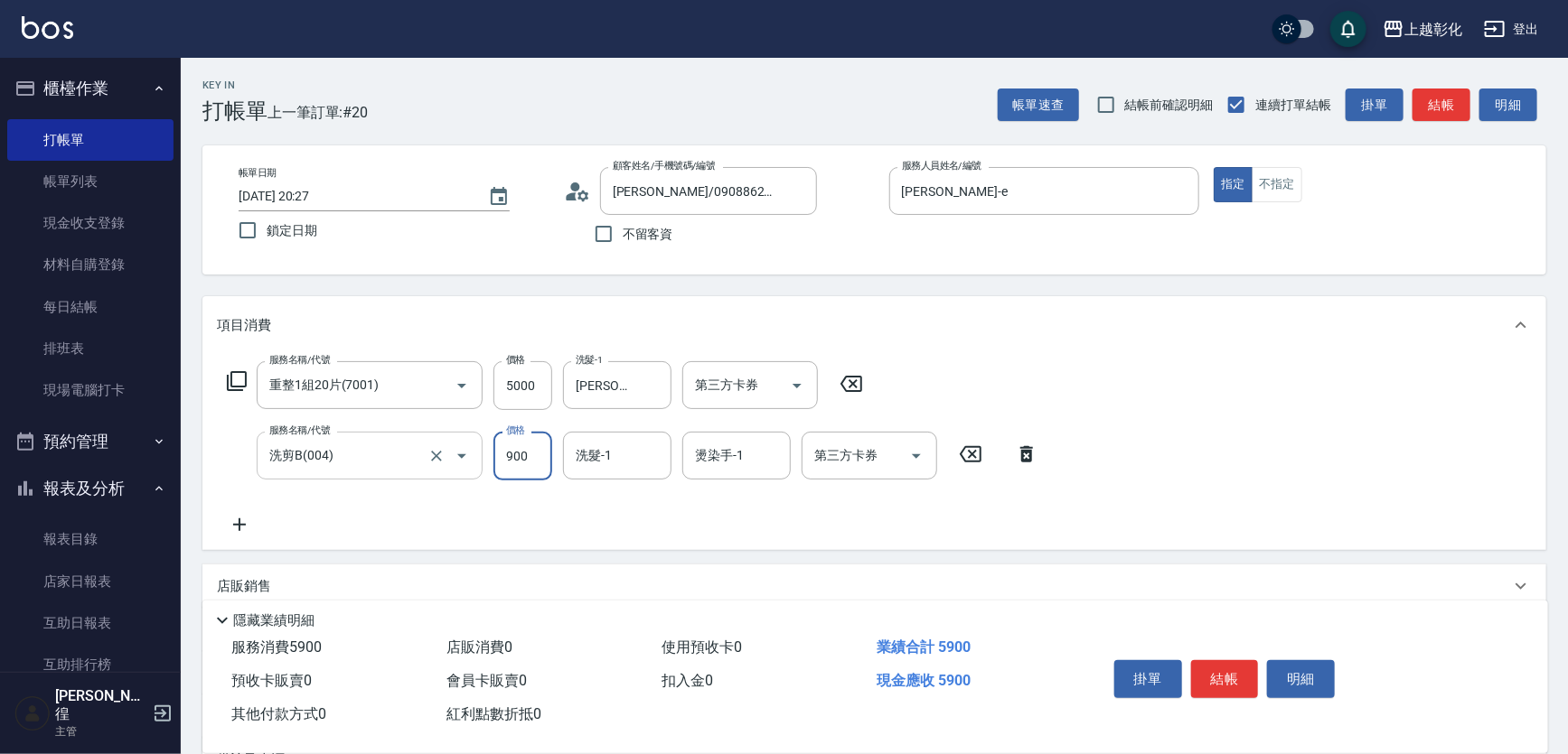
click at [397, 470] on input "洗剪B(004)" at bounding box center [343, 455] width 159 height 32
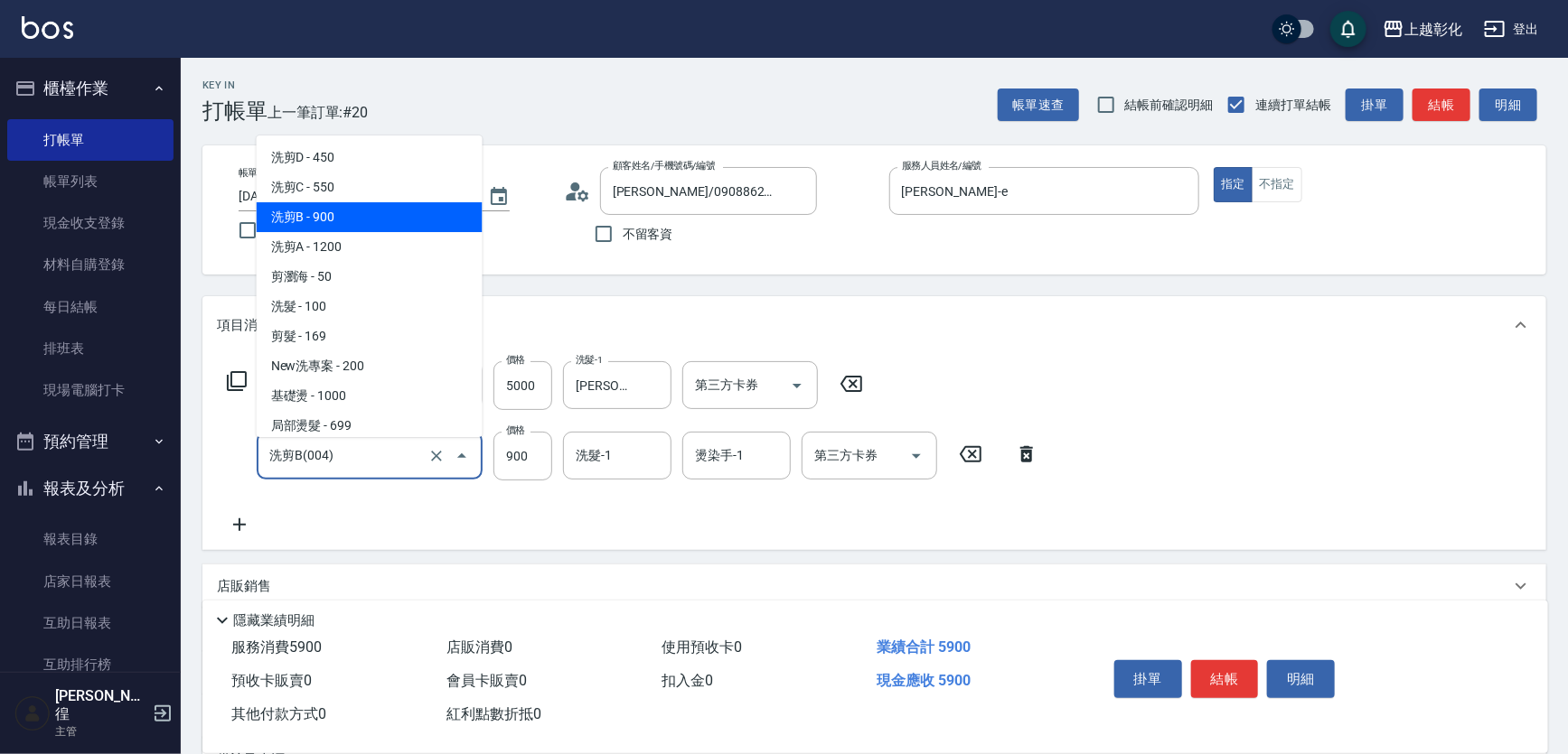
click at [397, 470] on input "洗剪B(004)" at bounding box center [343, 455] width 159 height 32
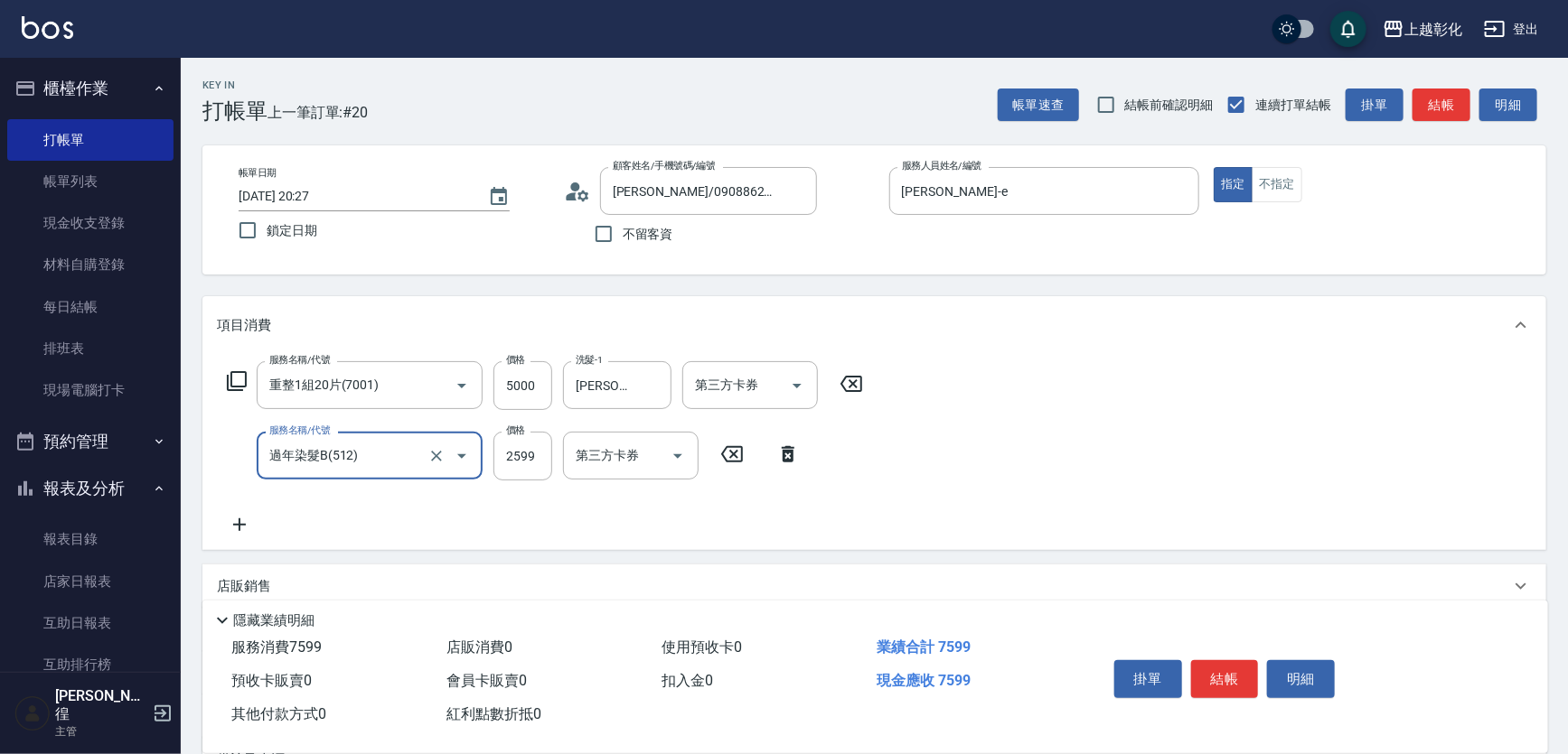
type input "過年染髮B(512)"
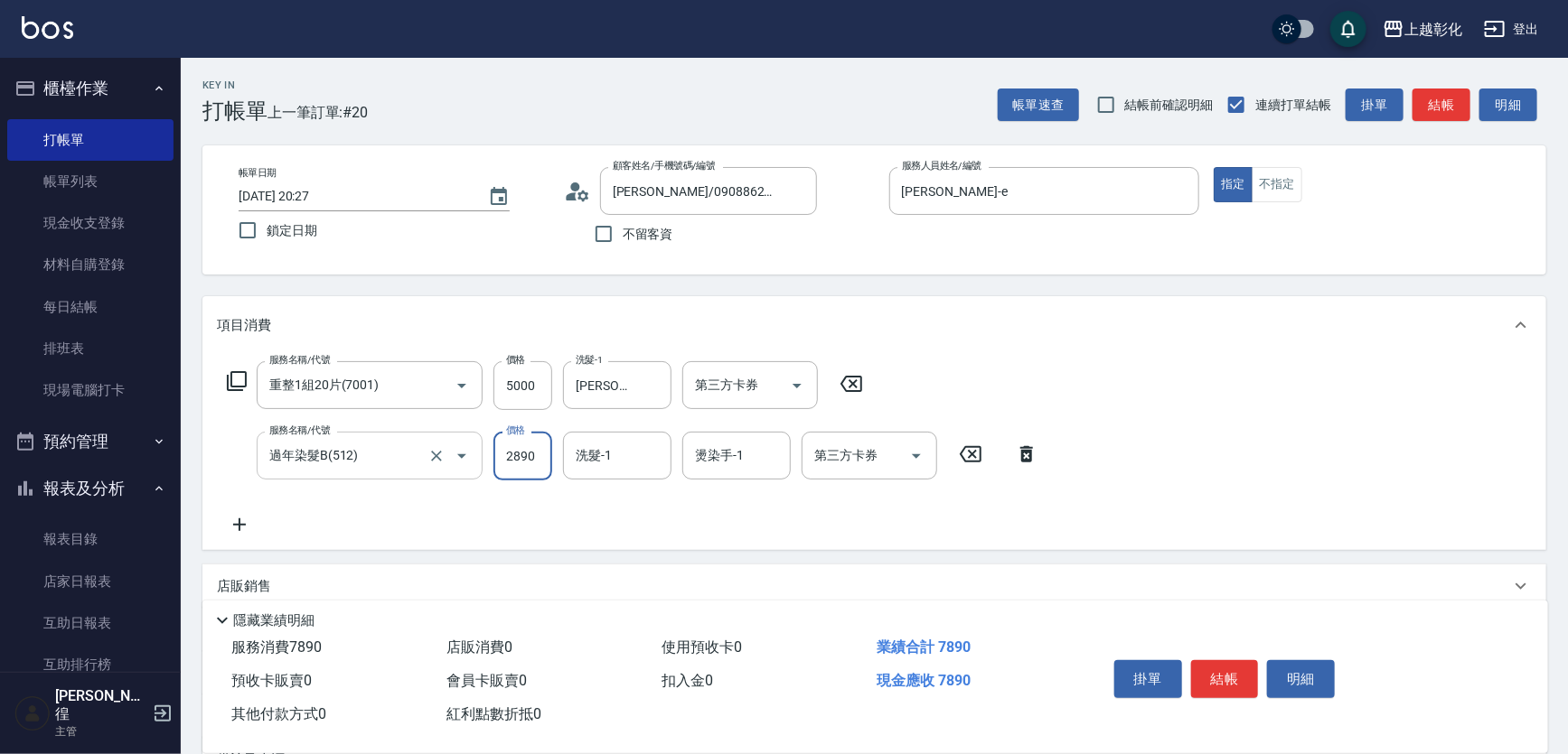
type input "2890"
type input "allen-e"
type input "賴瑩婕-16"
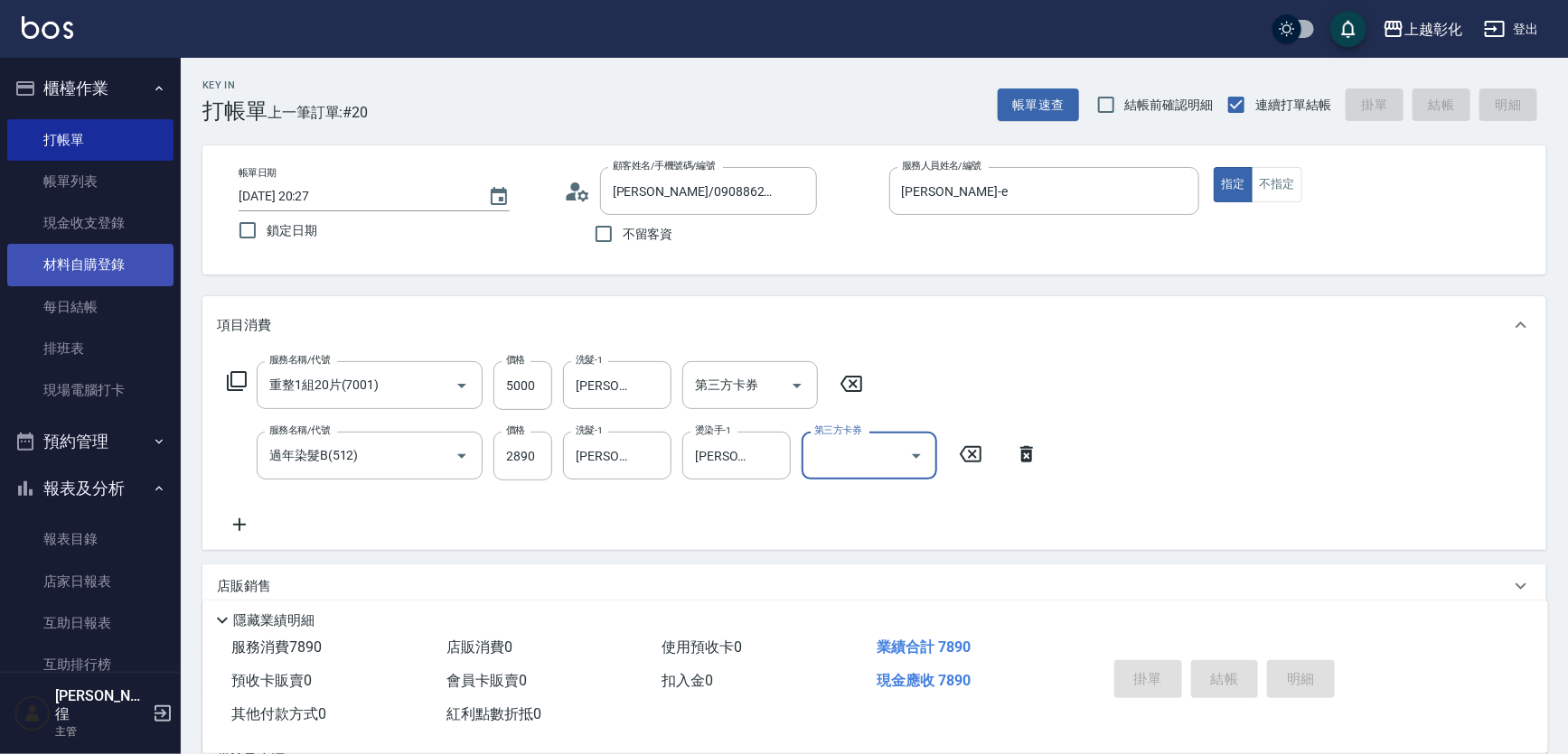
type input "2025/08/13 20:28"
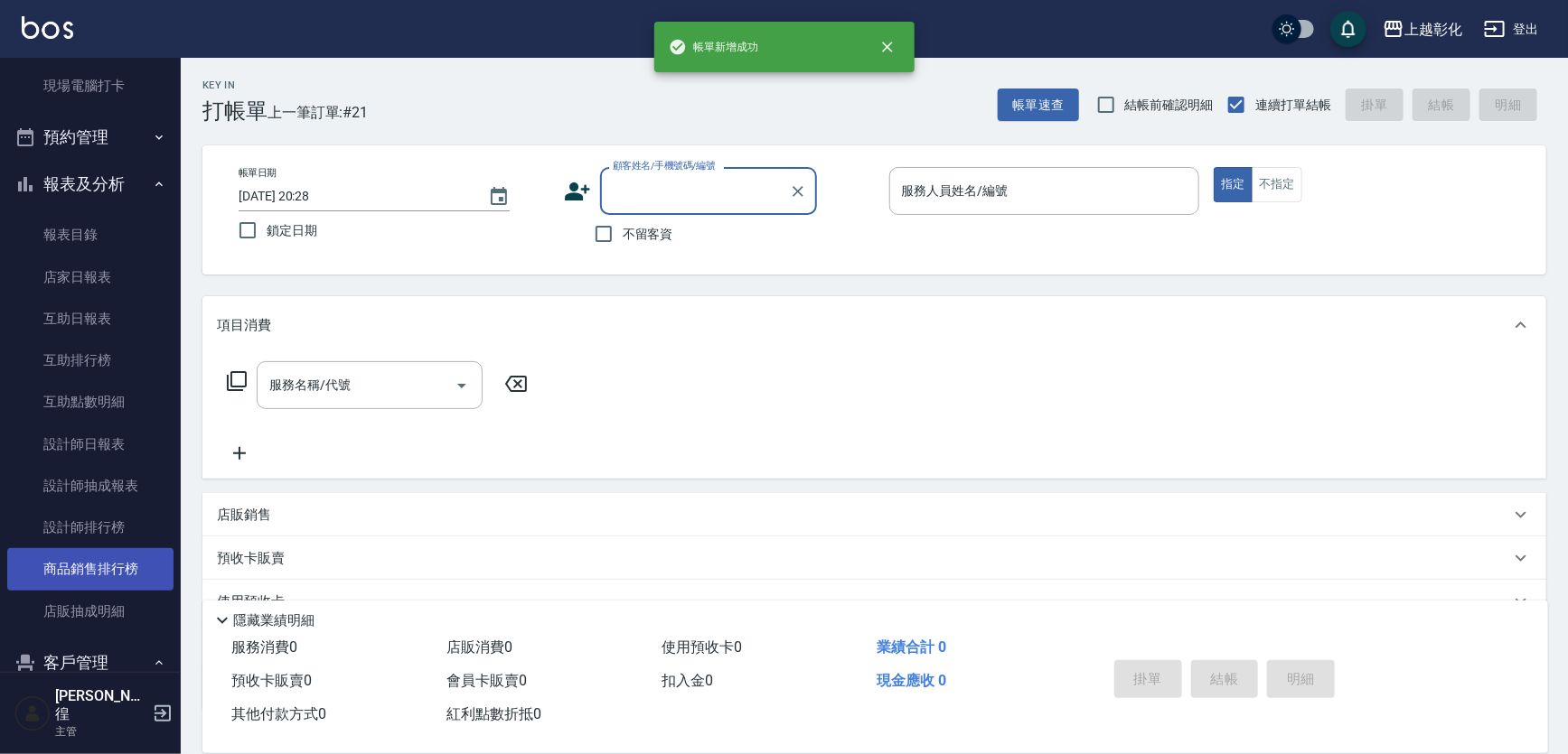
scroll to position [328, 0]
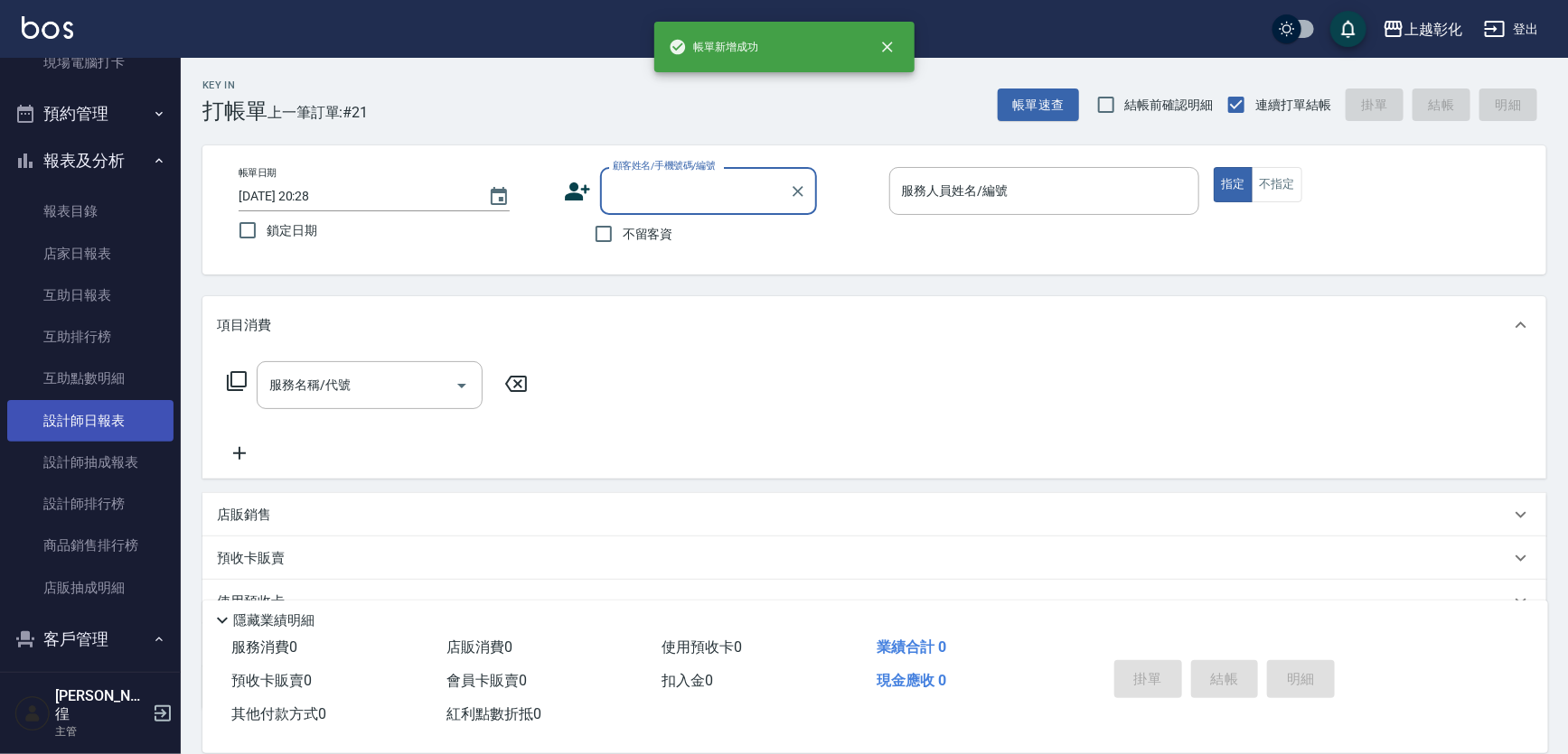
click at [76, 424] on link "設計師日報表" at bounding box center [90, 421] width 166 height 42
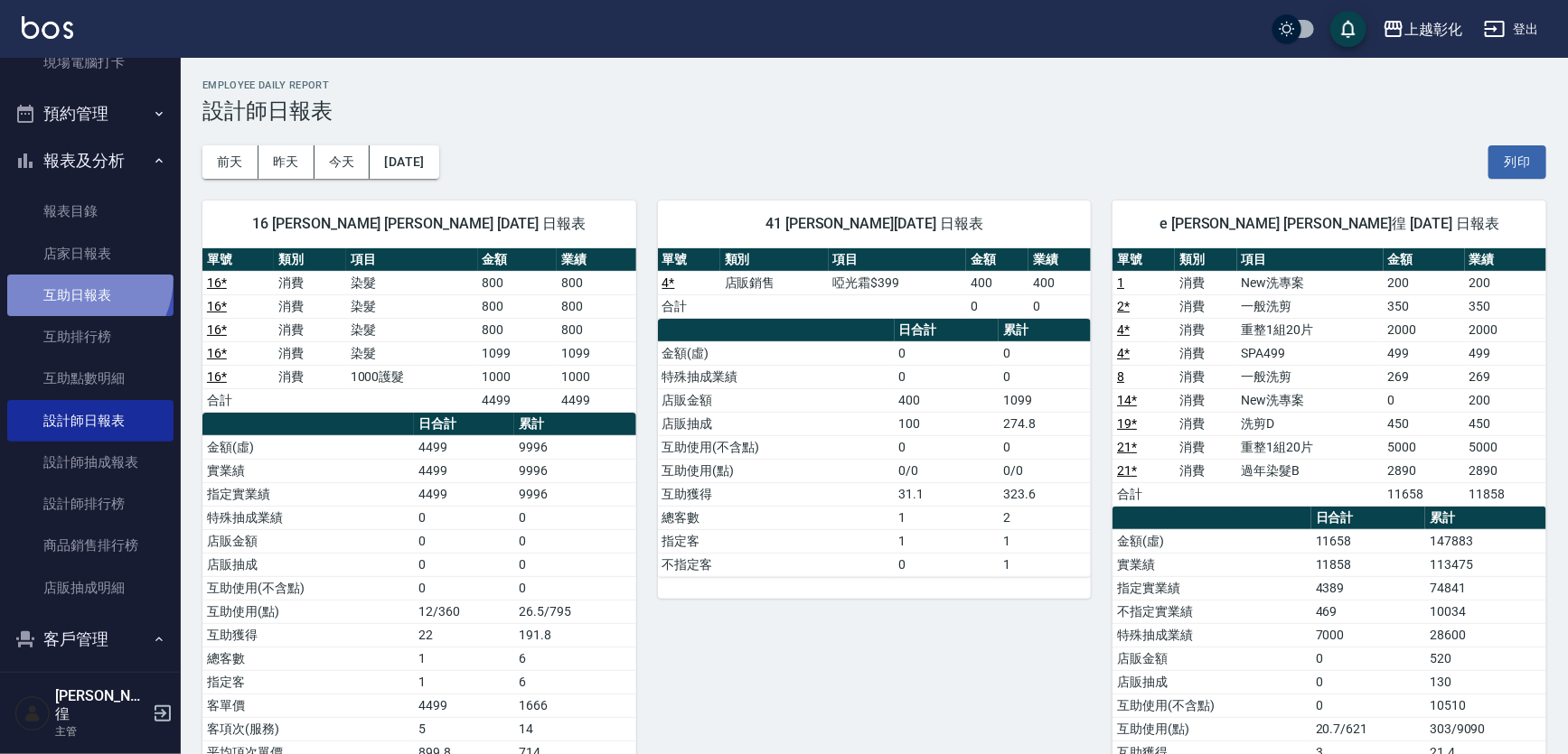
click at [77, 277] on link "互助日報表" at bounding box center [90, 295] width 166 height 42
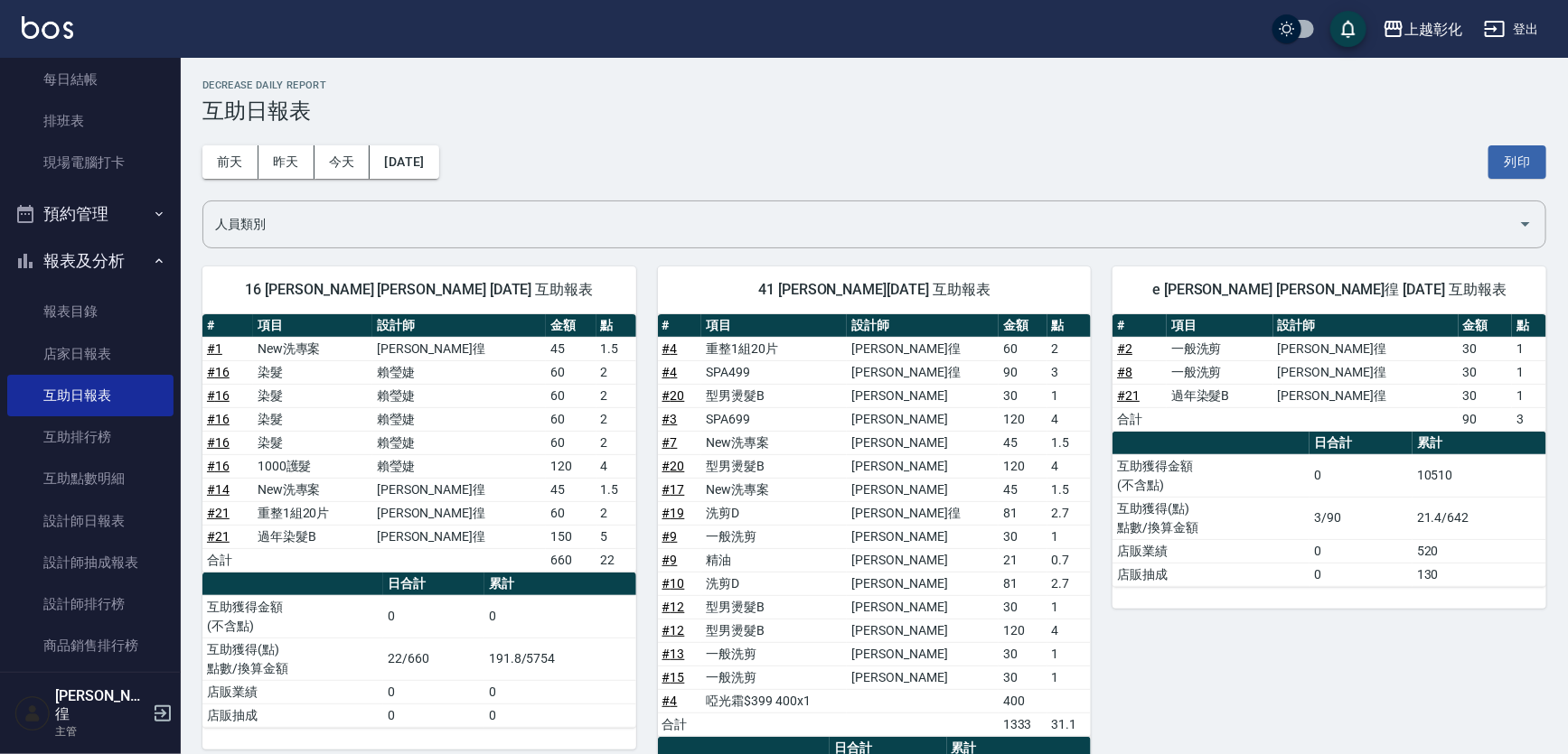
scroll to position [82, 0]
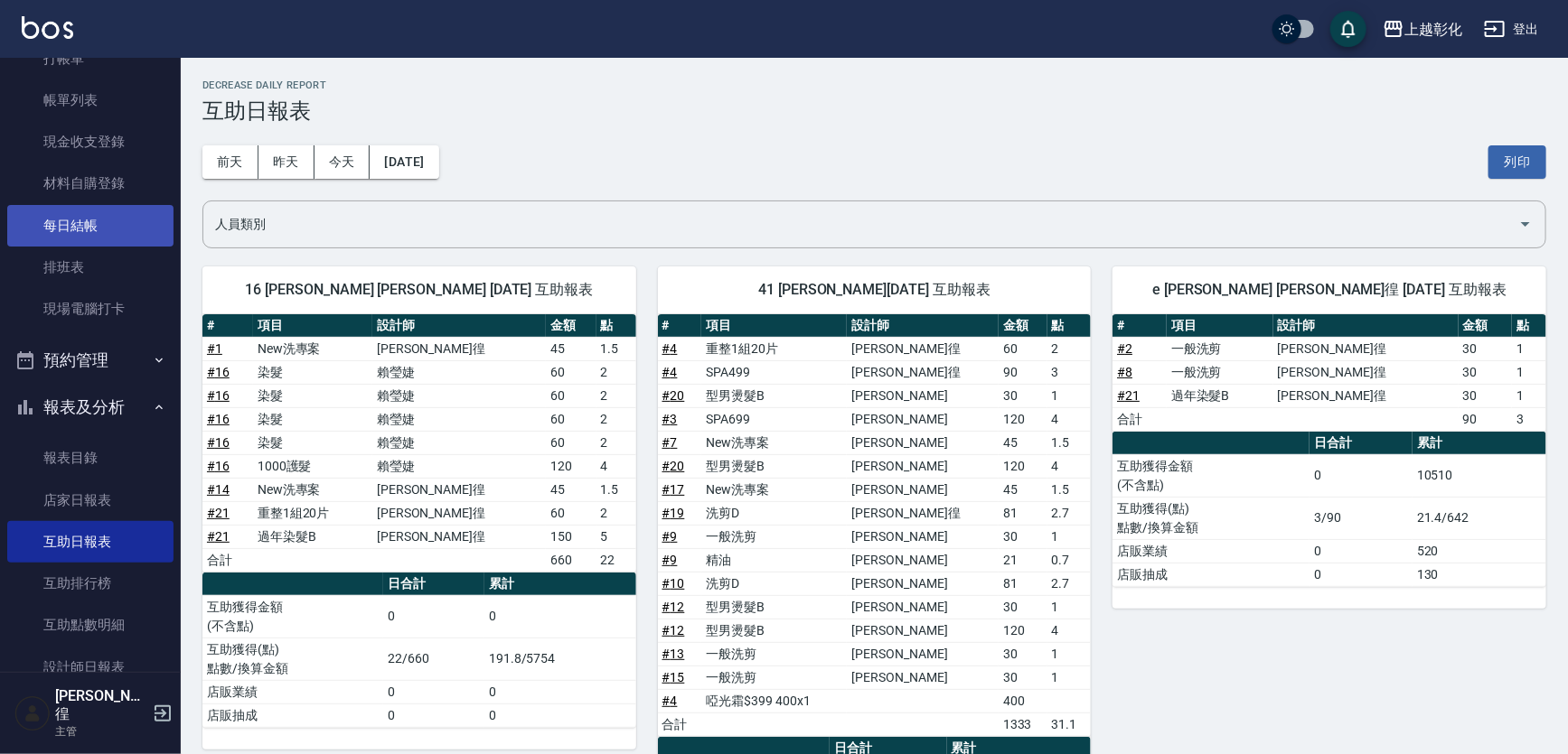
click at [87, 218] on link "每日結帳" at bounding box center [90, 225] width 166 height 42
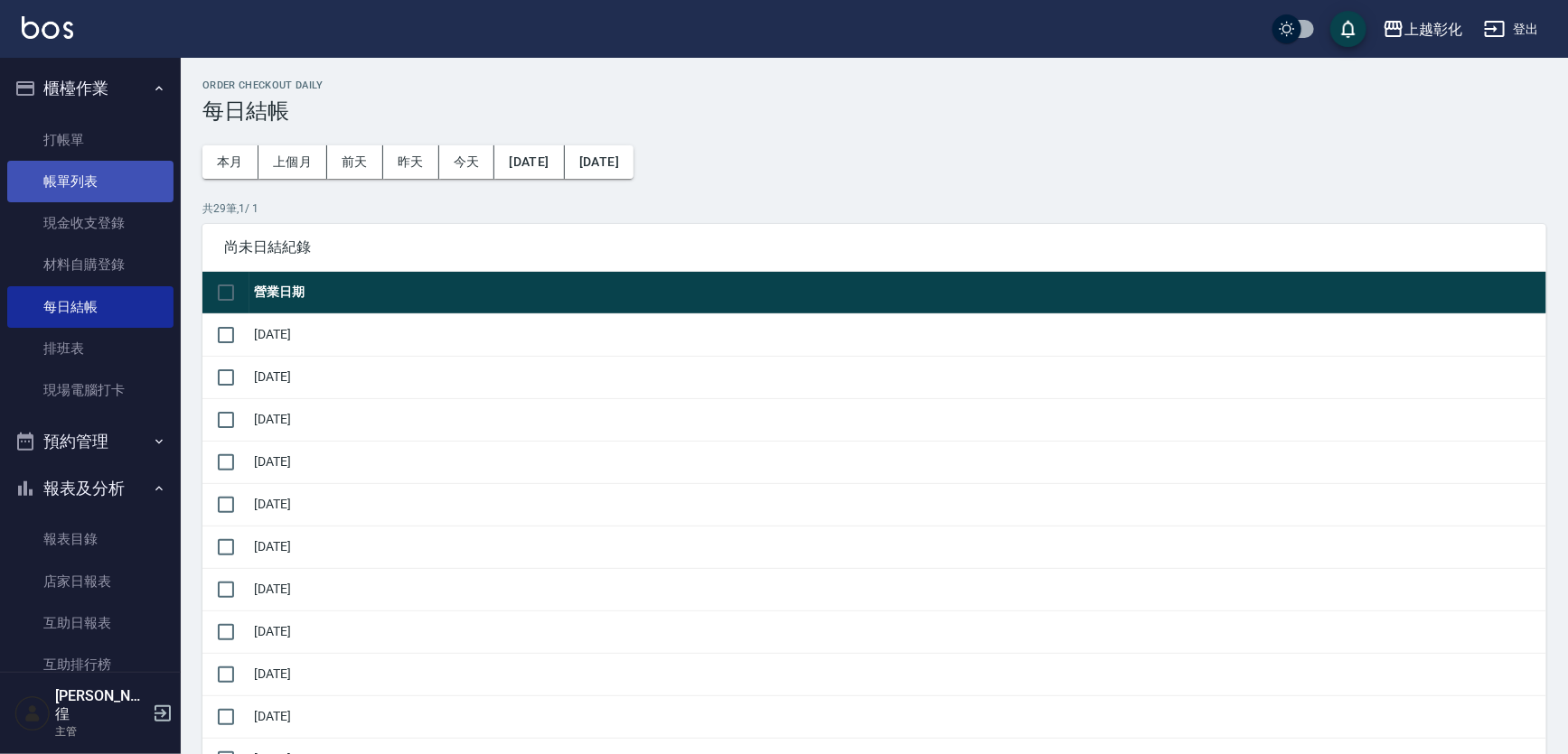
click at [123, 187] on link "帳單列表" at bounding box center [90, 181] width 166 height 42
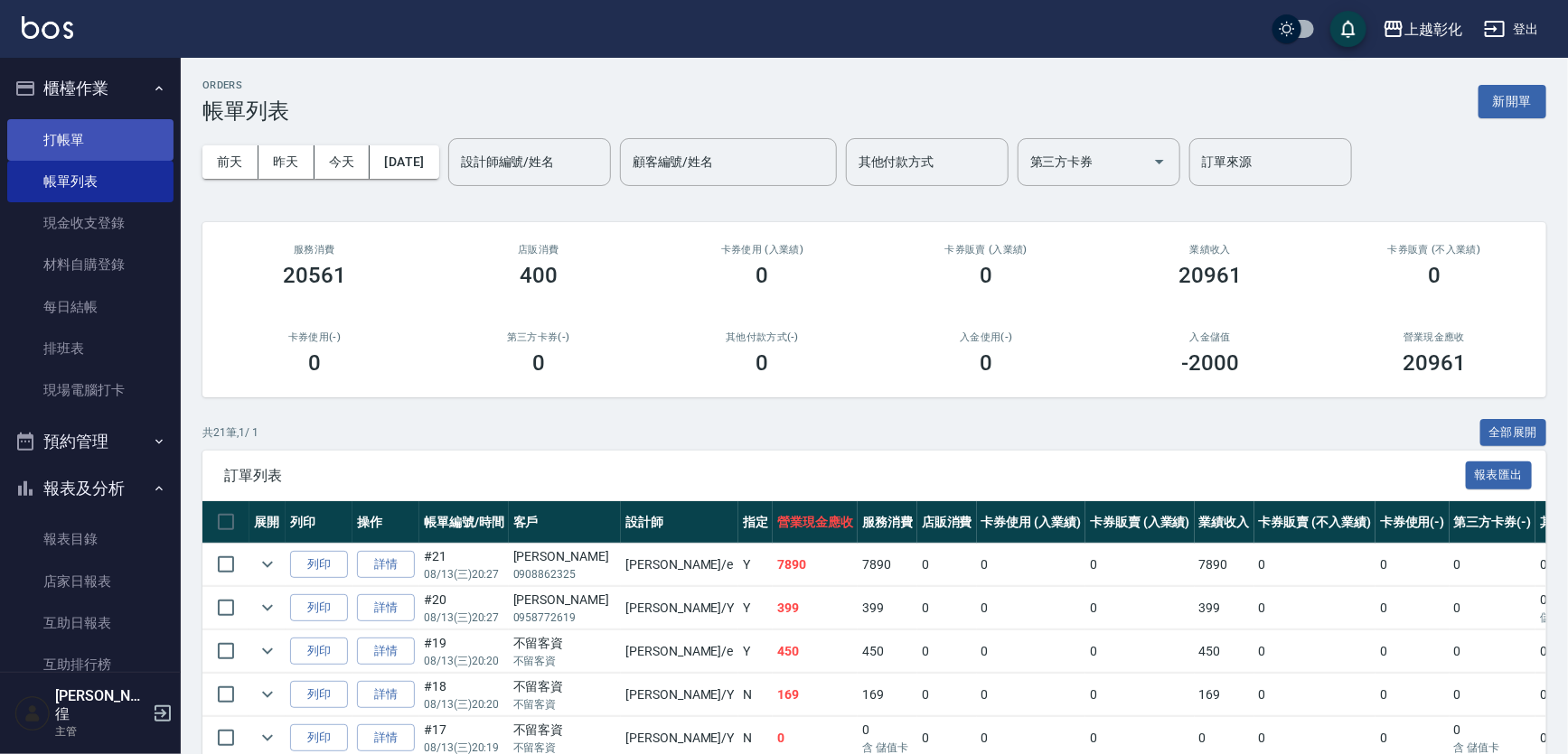
click at [45, 136] on link "打帳單" at bounding box center [90, 140] width 166 height 42
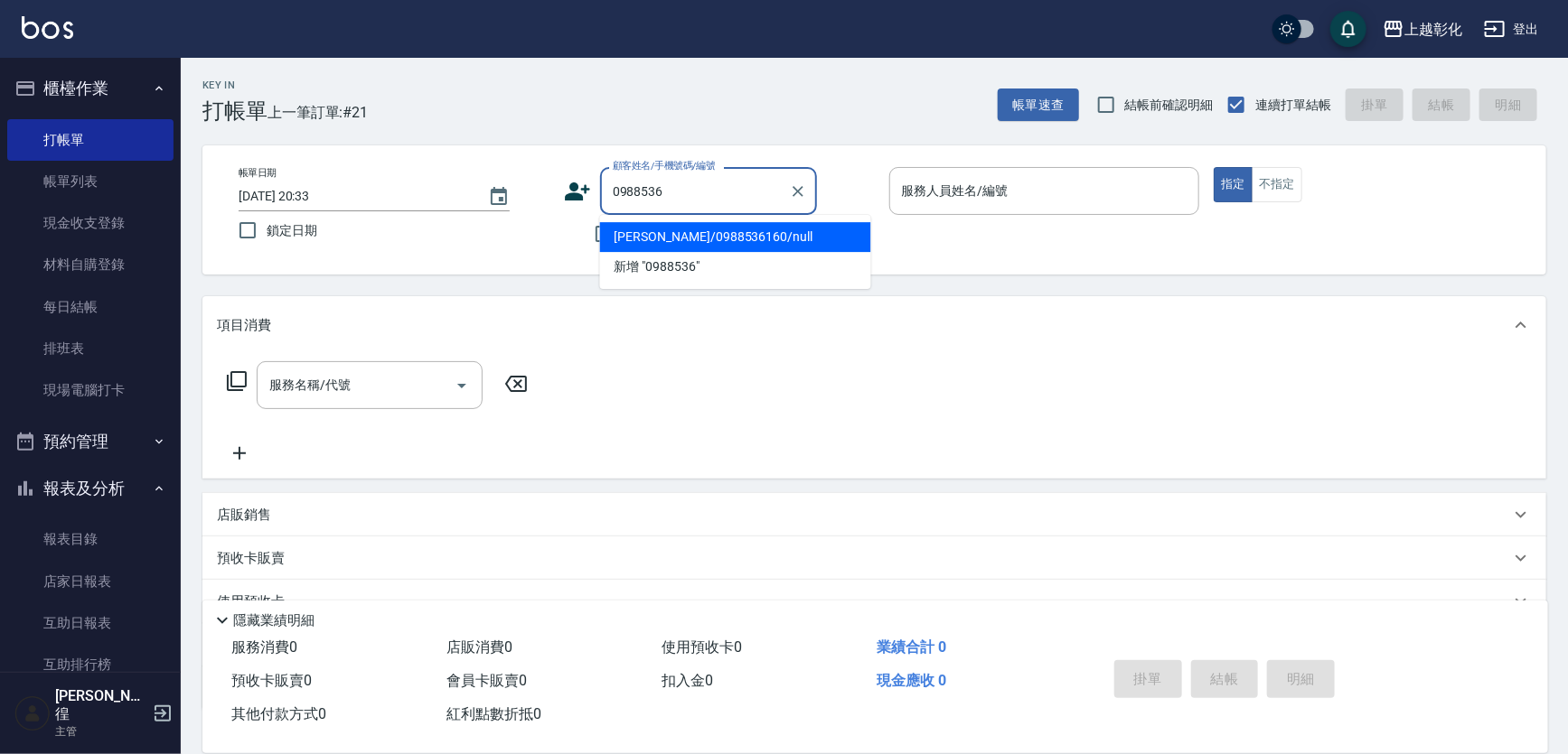
type input "李岱岳/0988536160/null"
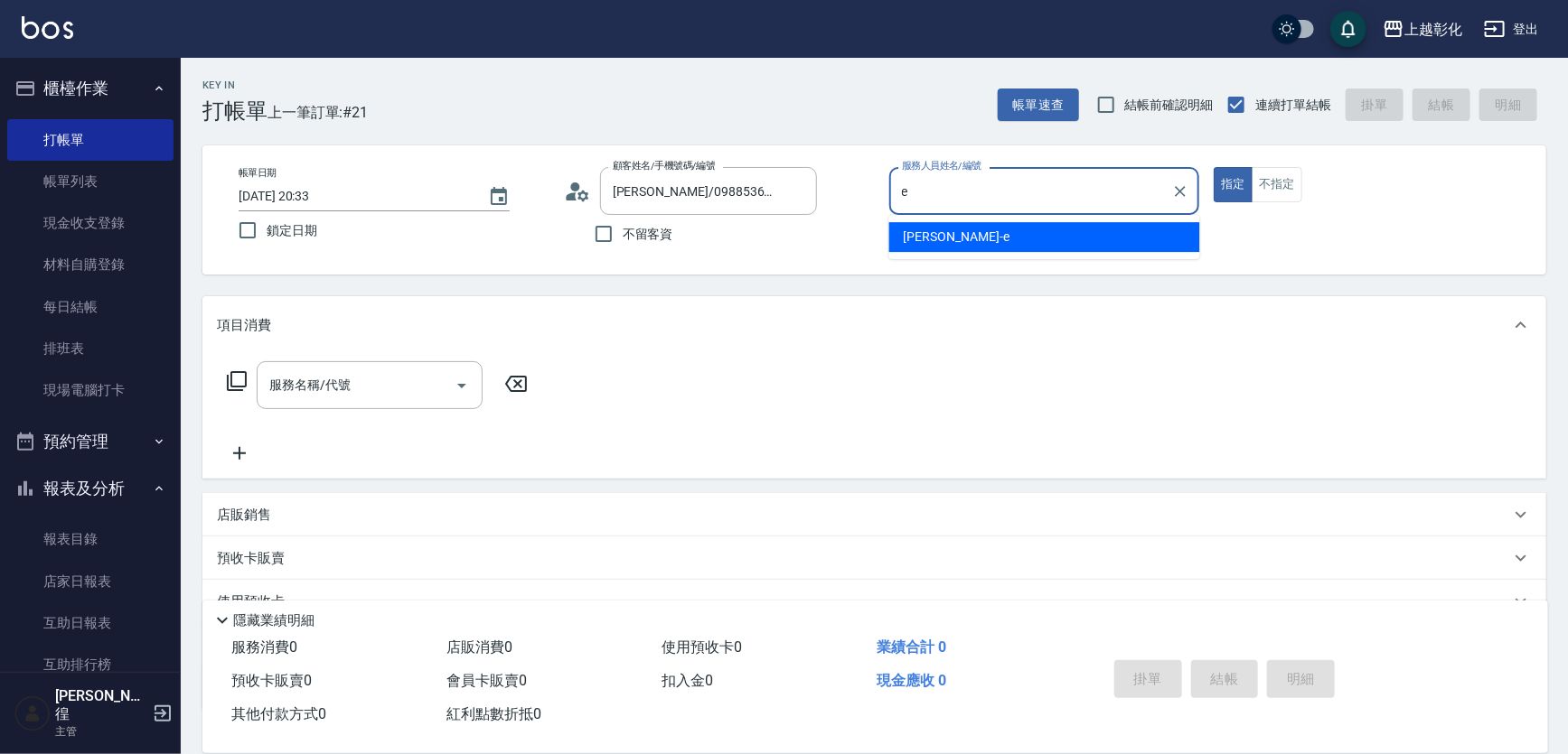
type input "allen-e"
type button "true"
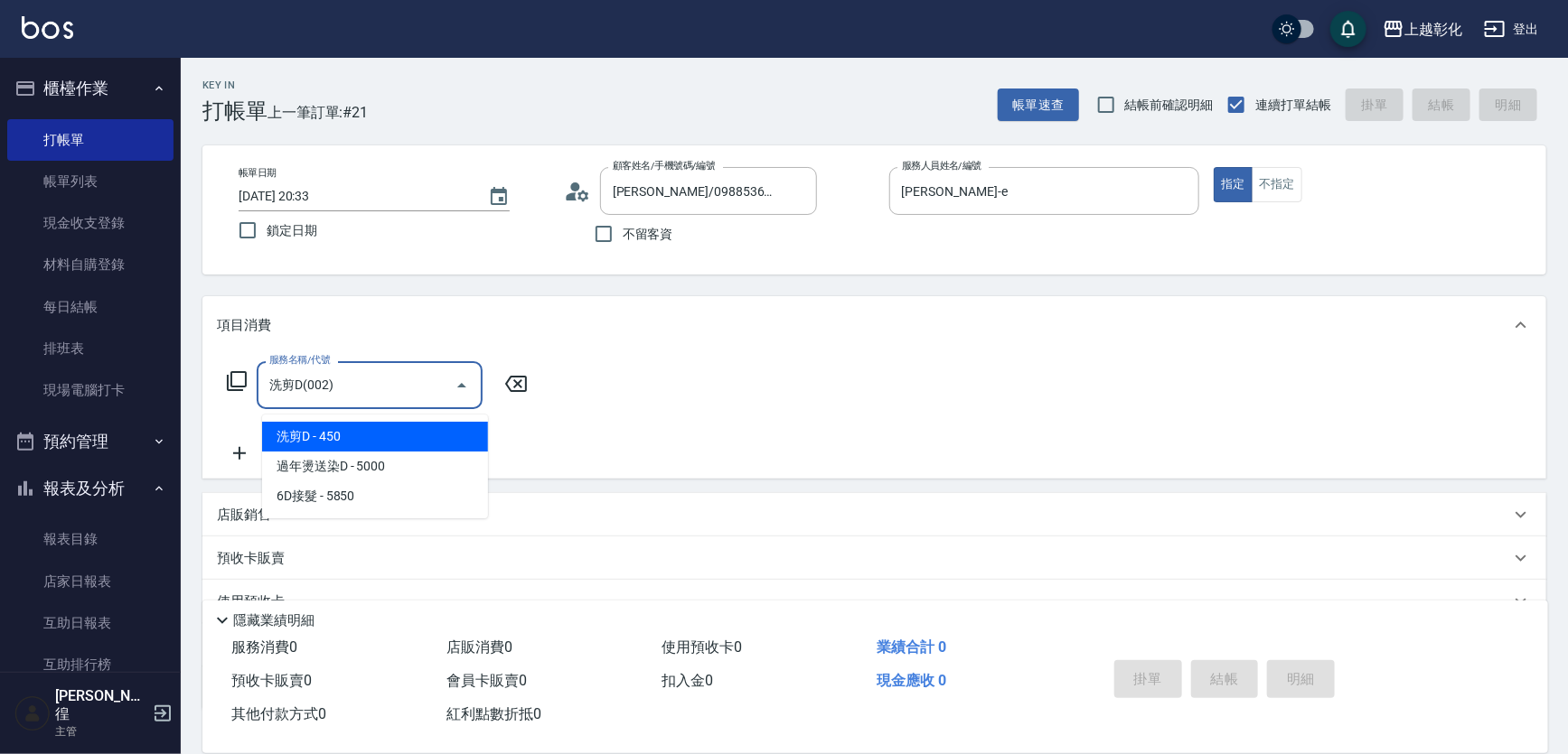
type input "洗剪D(002)"
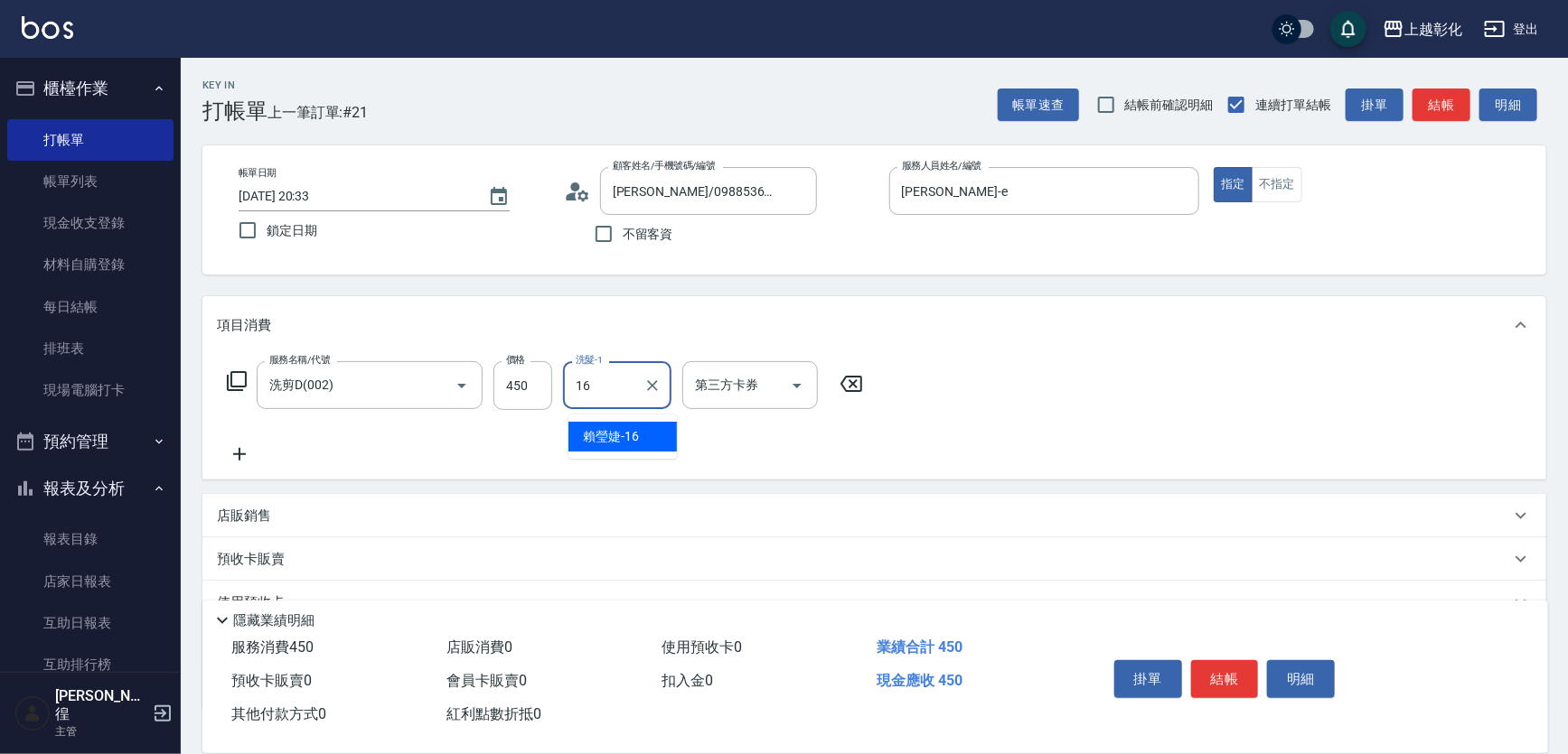
type input "賴瑩婕-16"
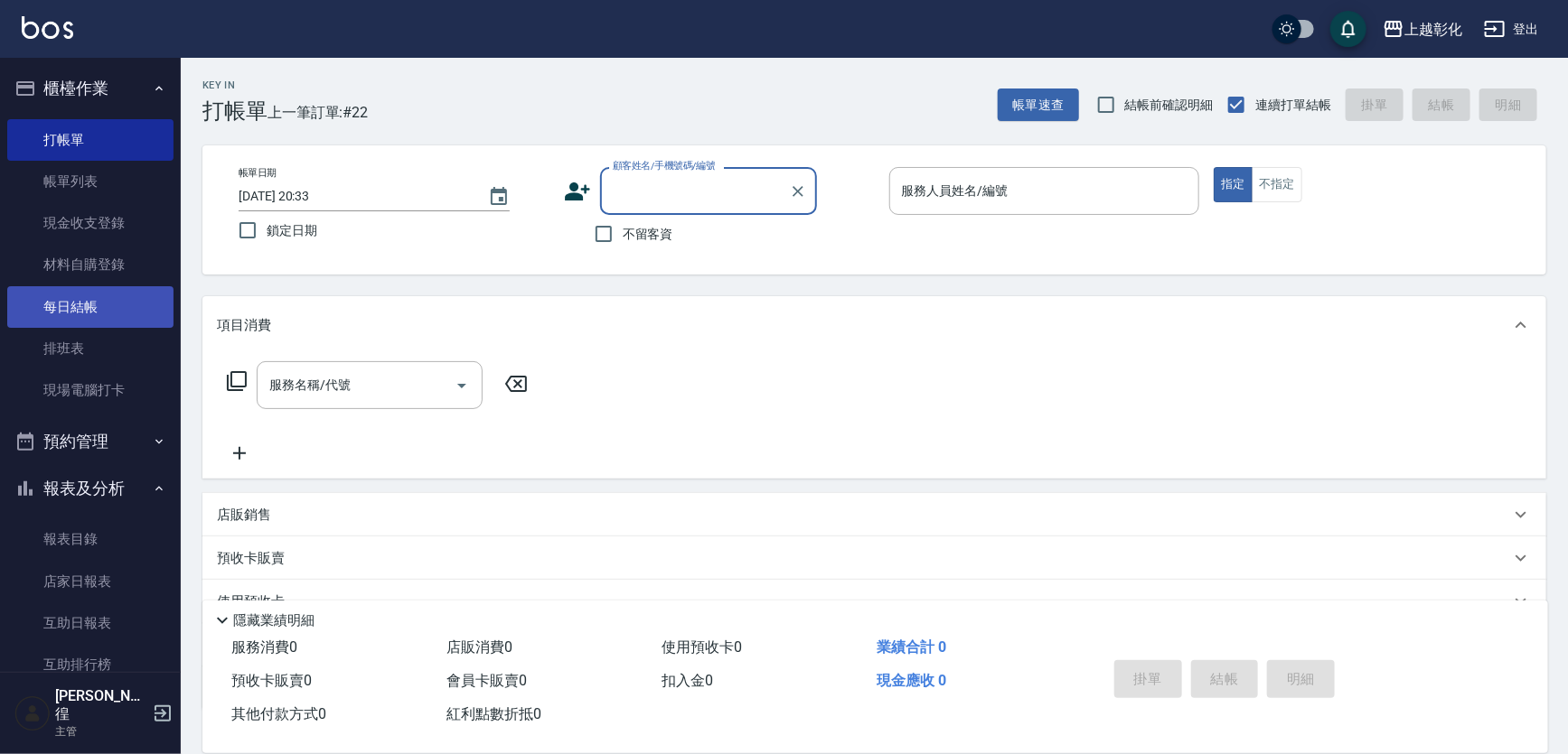
click at [88, 292] on link "每日結帳" at bounding box center [90, 307] width 166 height 42
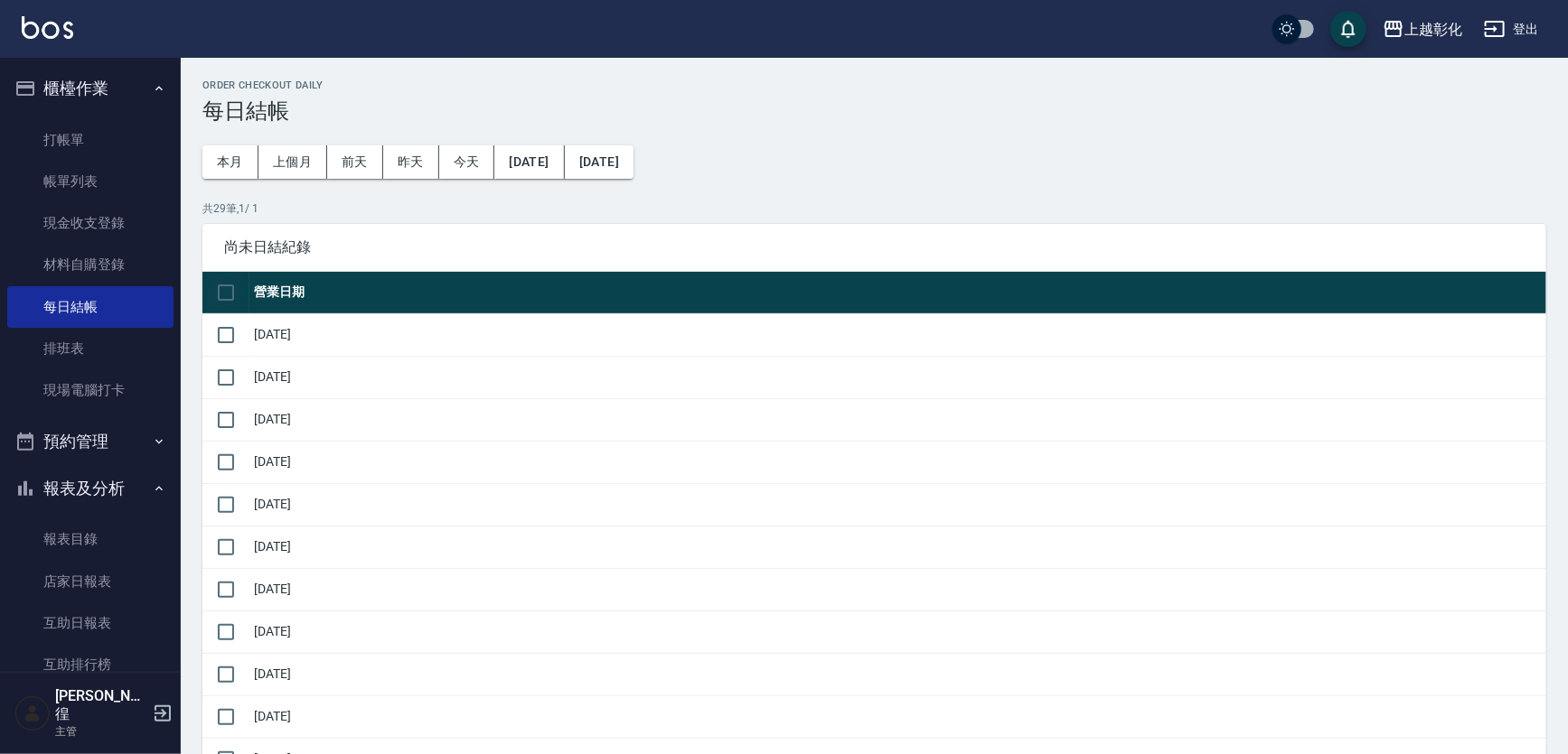
click at [221, 291] on input "checkbox" at bounding box center [225, 292] width 38 height 38
checkbox input "true"
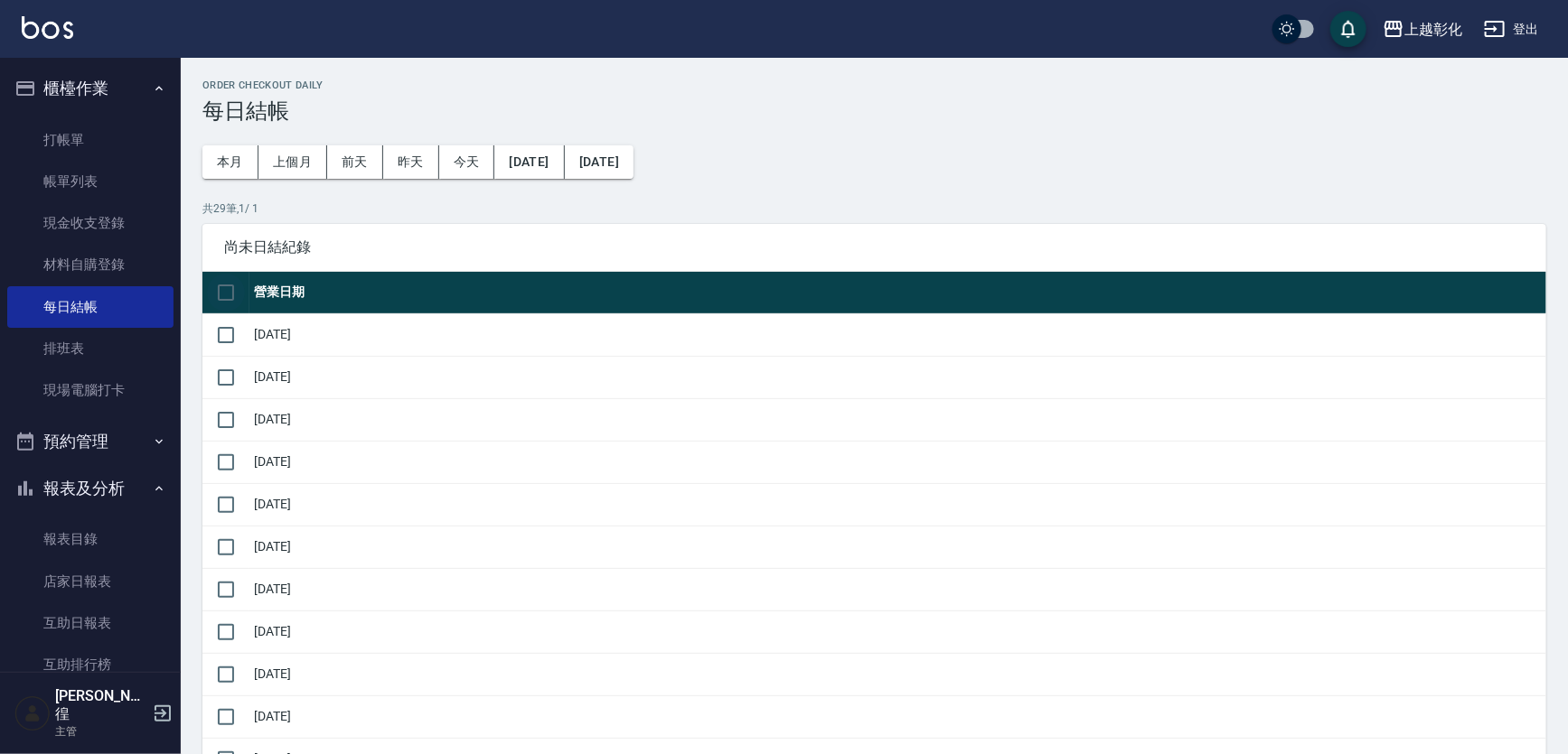
checkbox input "true"
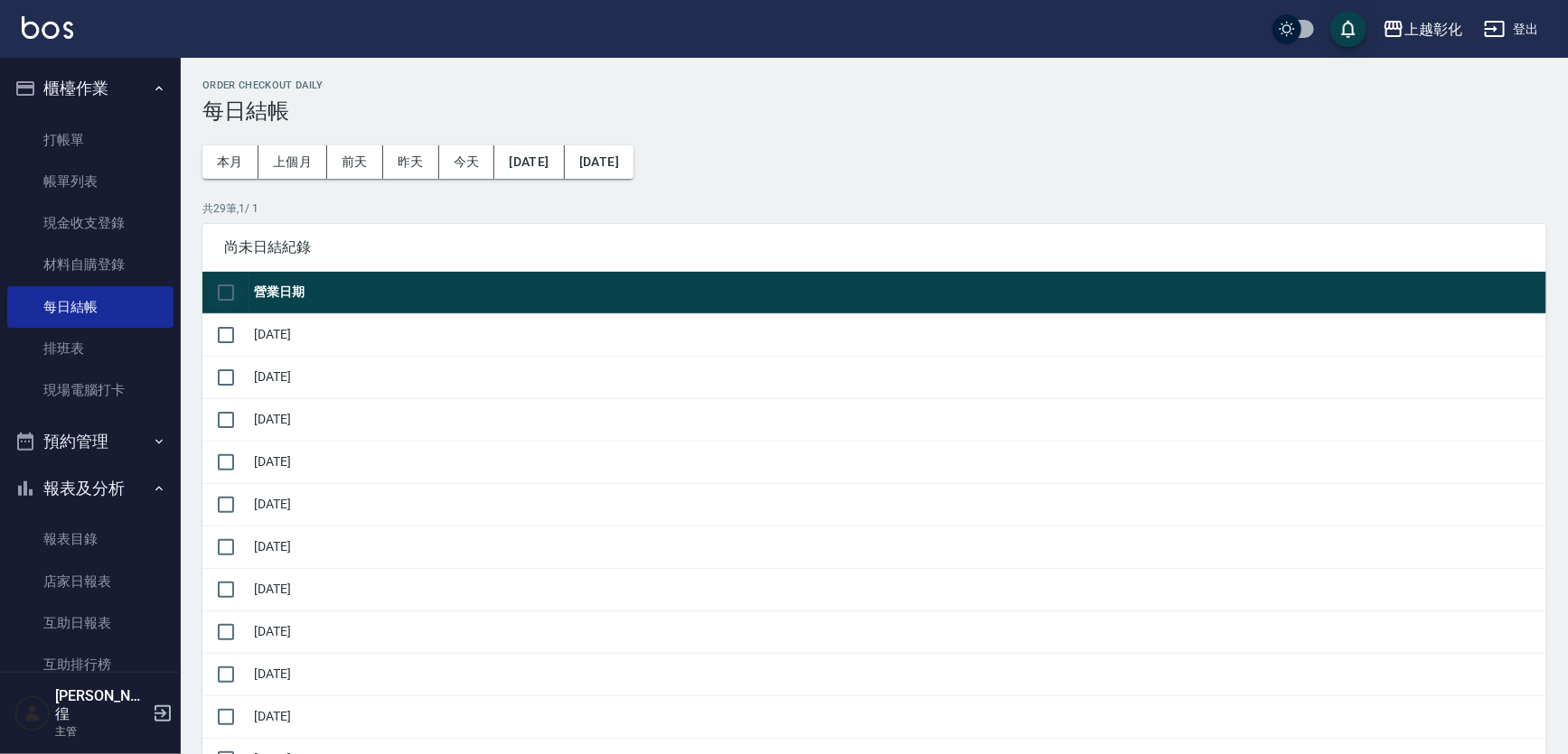
checkbox input "true"
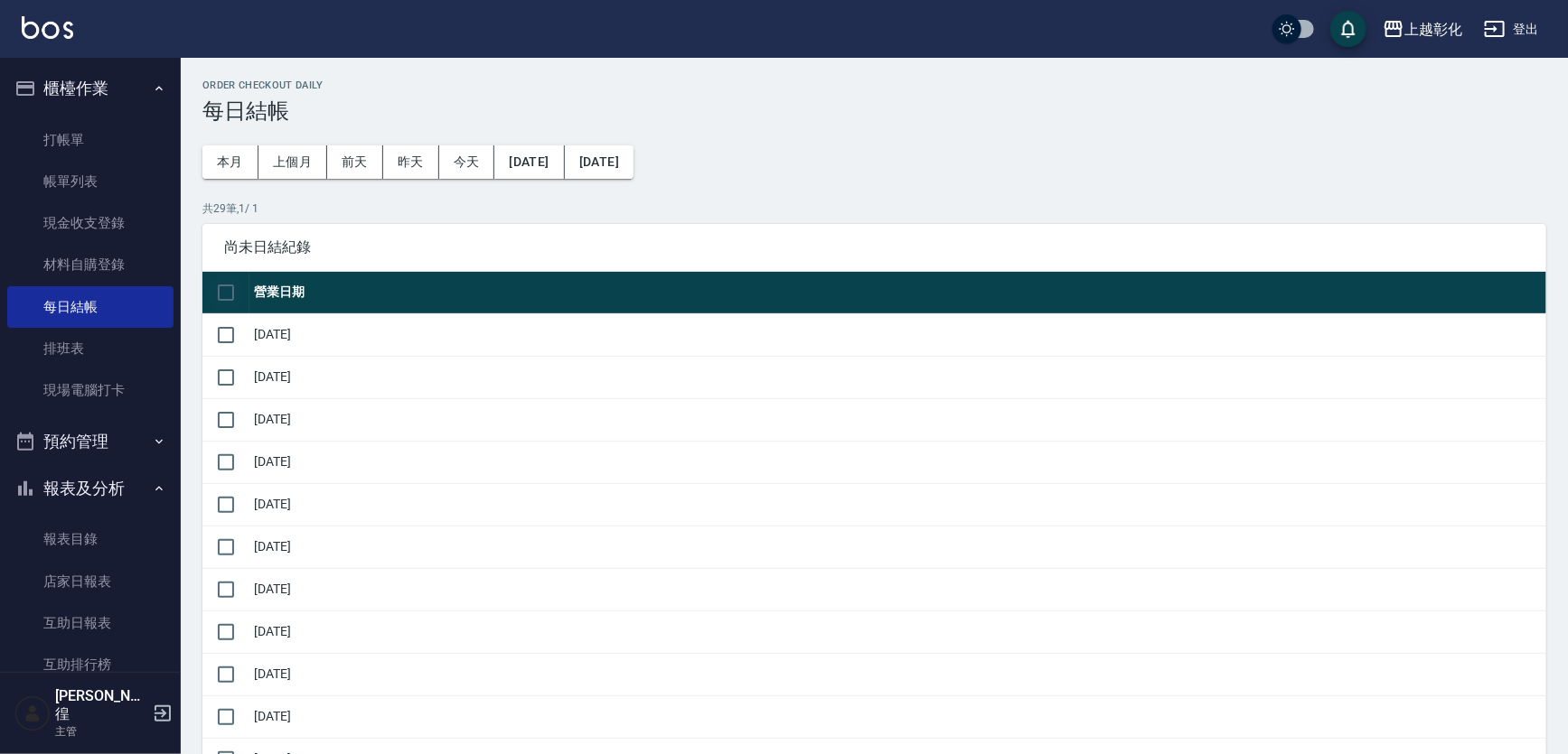
checkbox input "true"
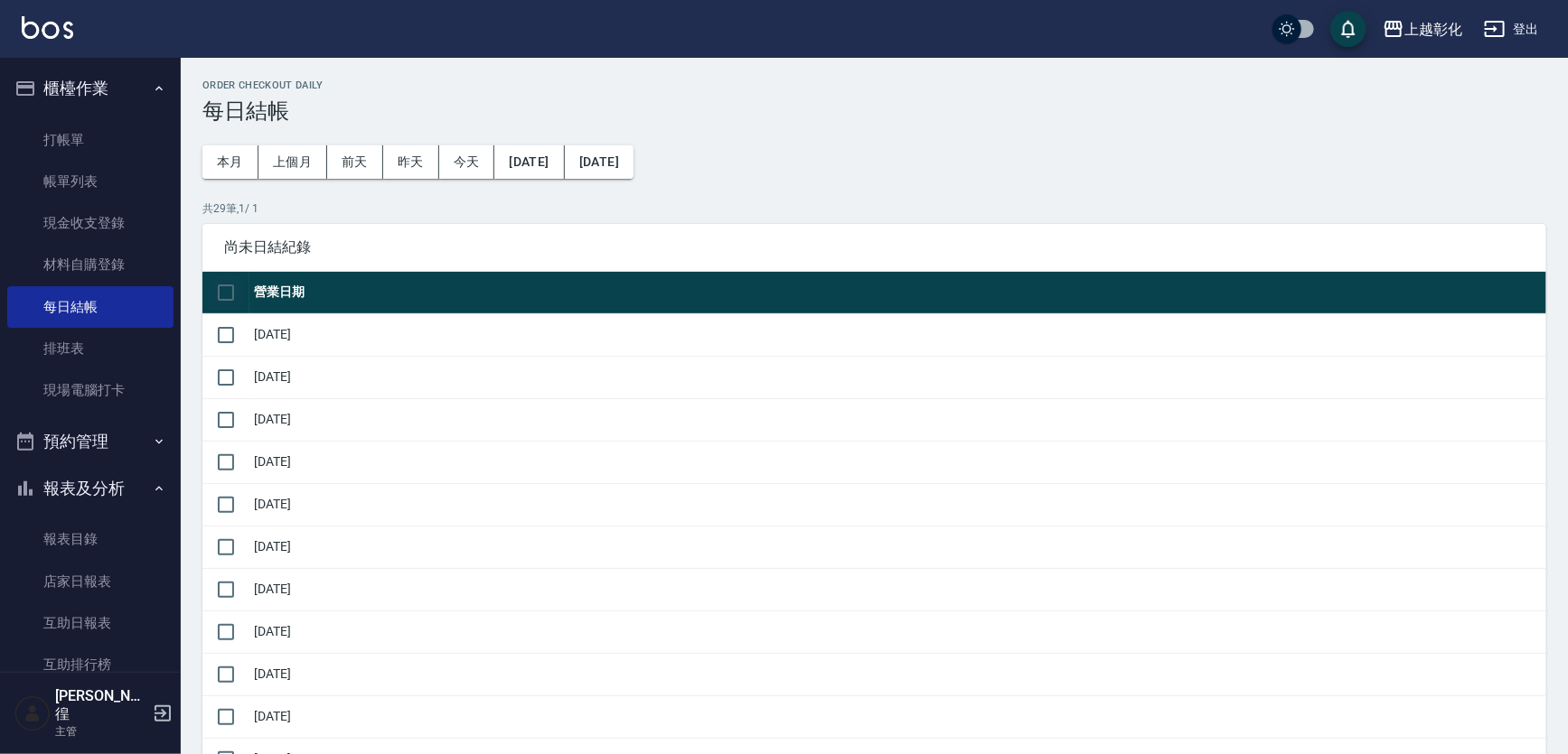
checkbox input "true"
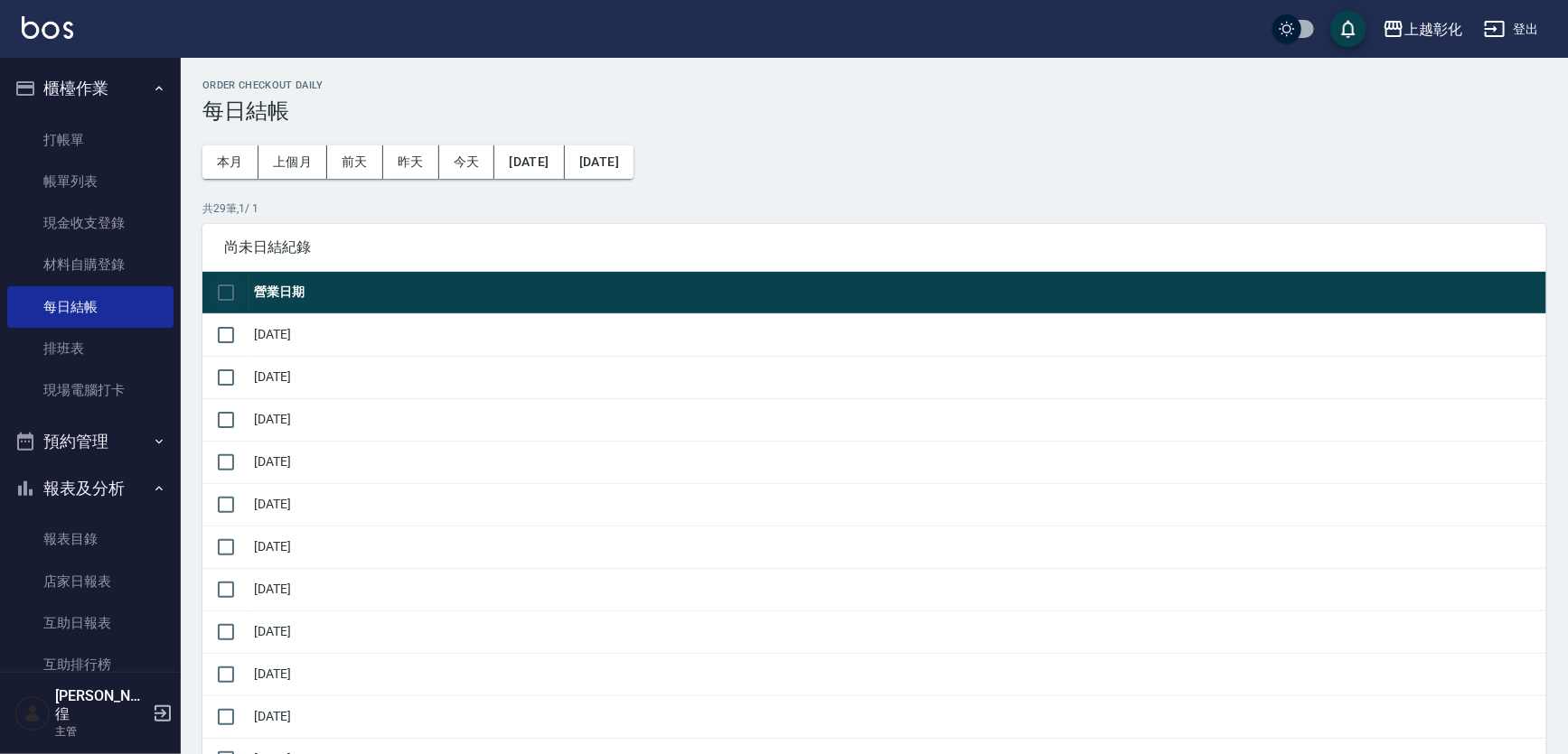
checkbox input "true"
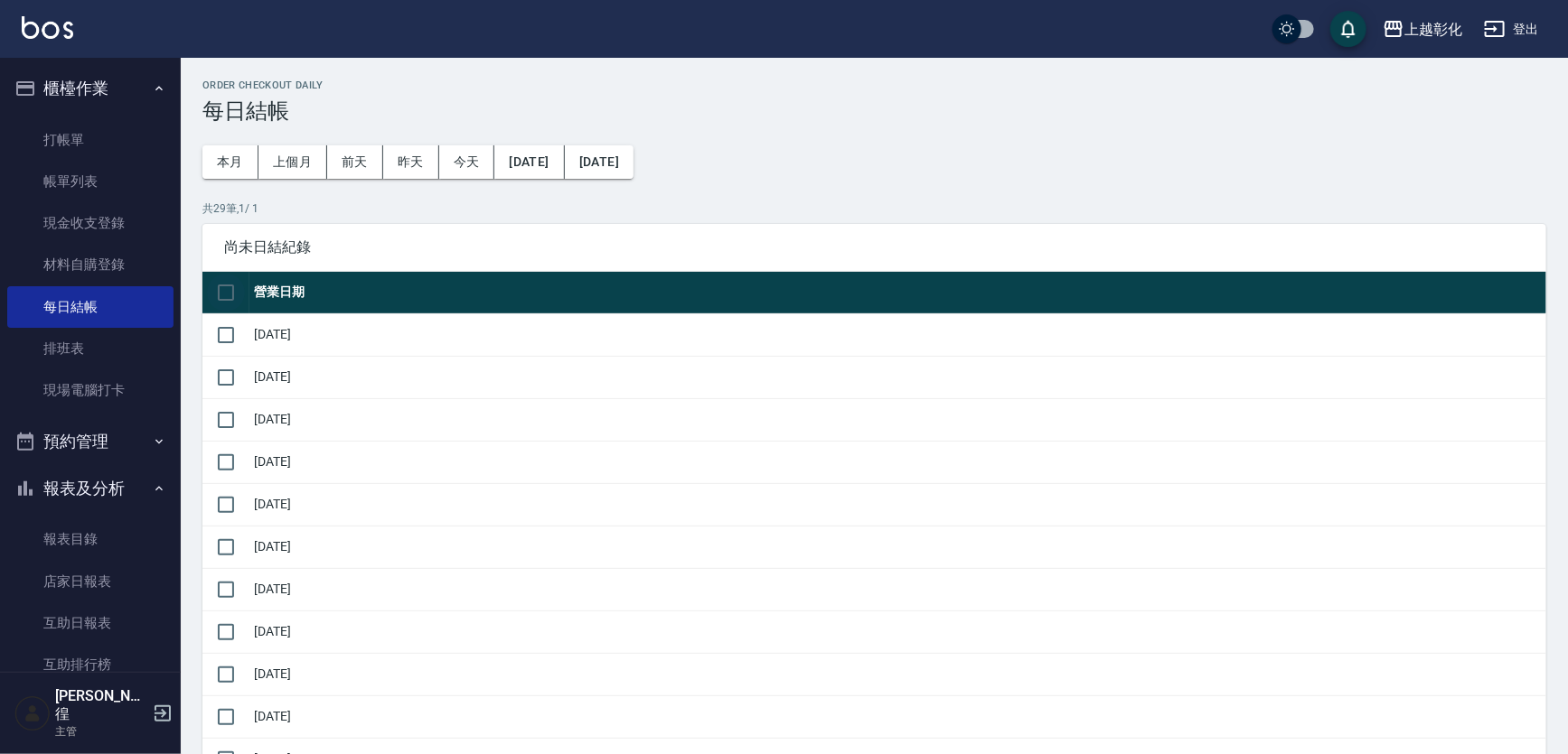
checkbox input "true"
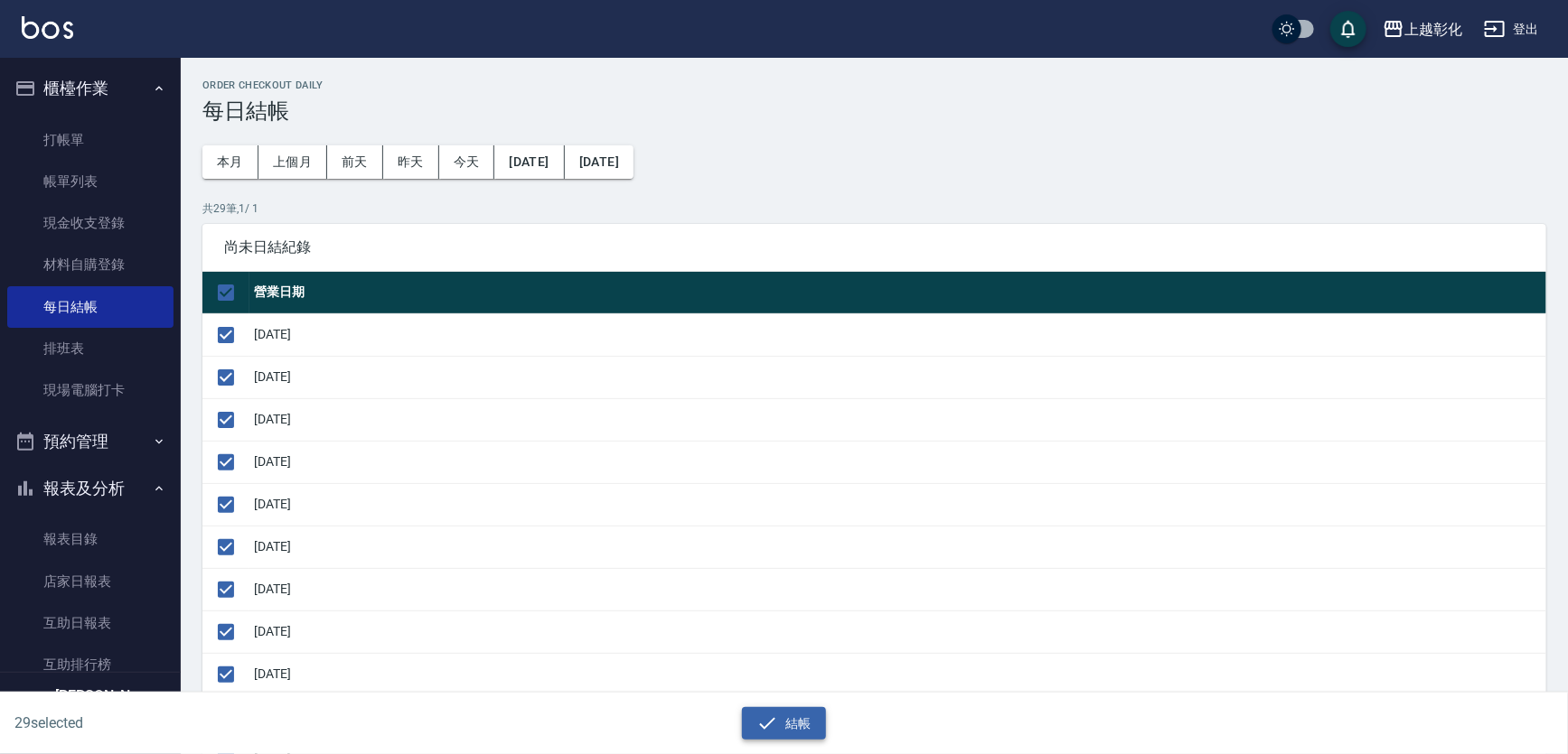
click at [743, 714] on button "結帳" at bounding box center [784, 724] width 84 height 33
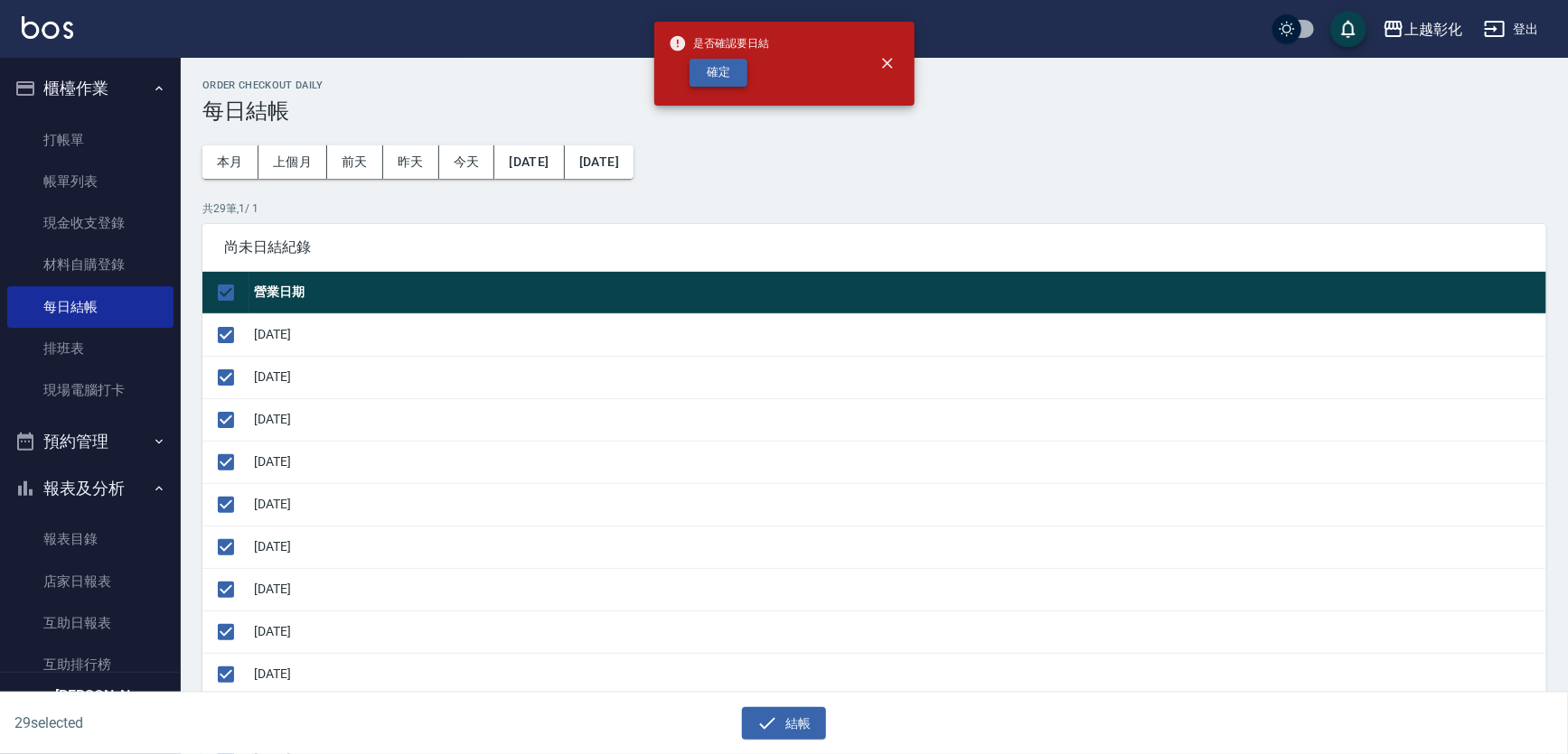
click at [724, 66] on button "確定" at bounding box center [718, 72] width 58 height 28
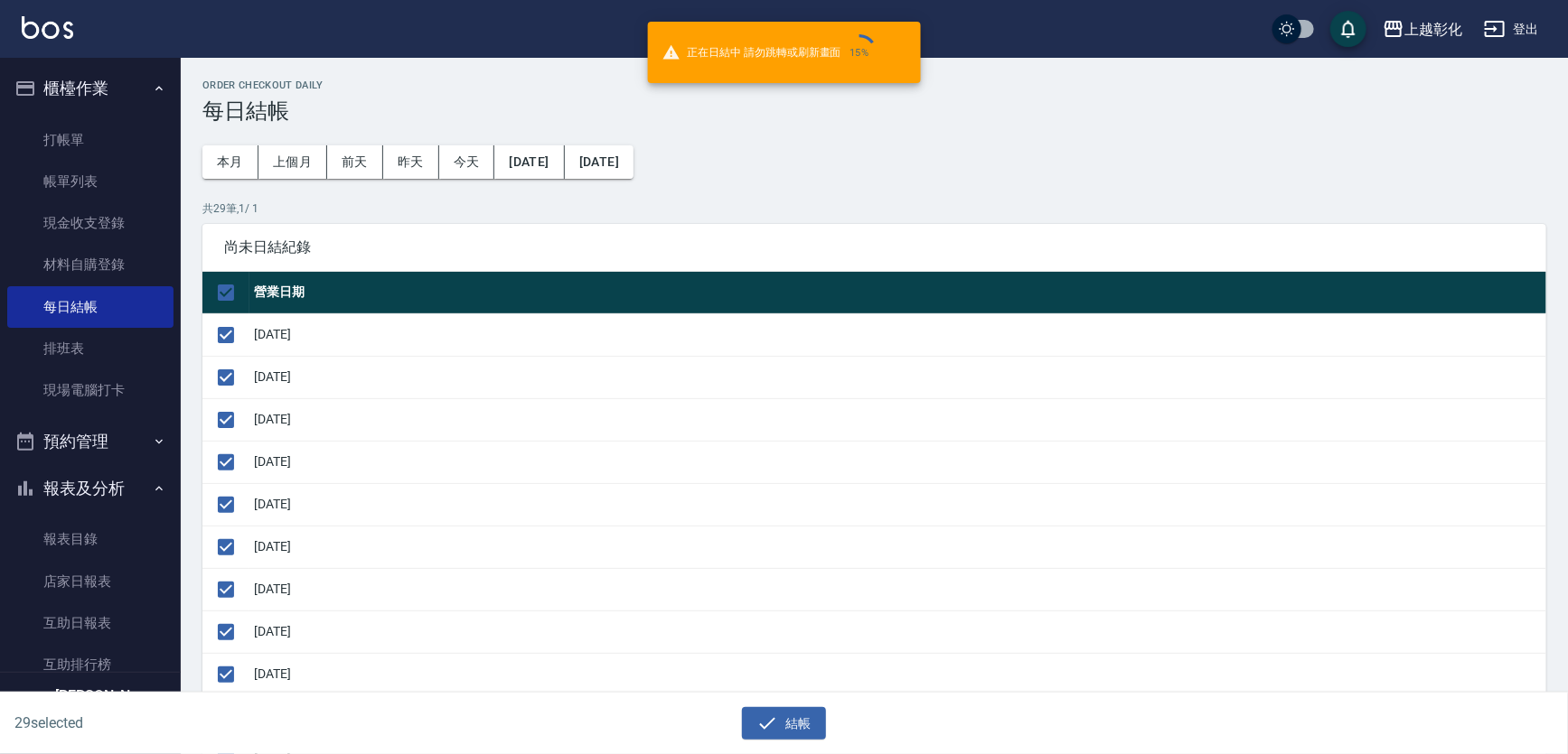
click at [741, 74] on div "正在日結中 請勿跳轉或刷新畫面 15 %" at bounding box center [769, 52] width 215 height 51
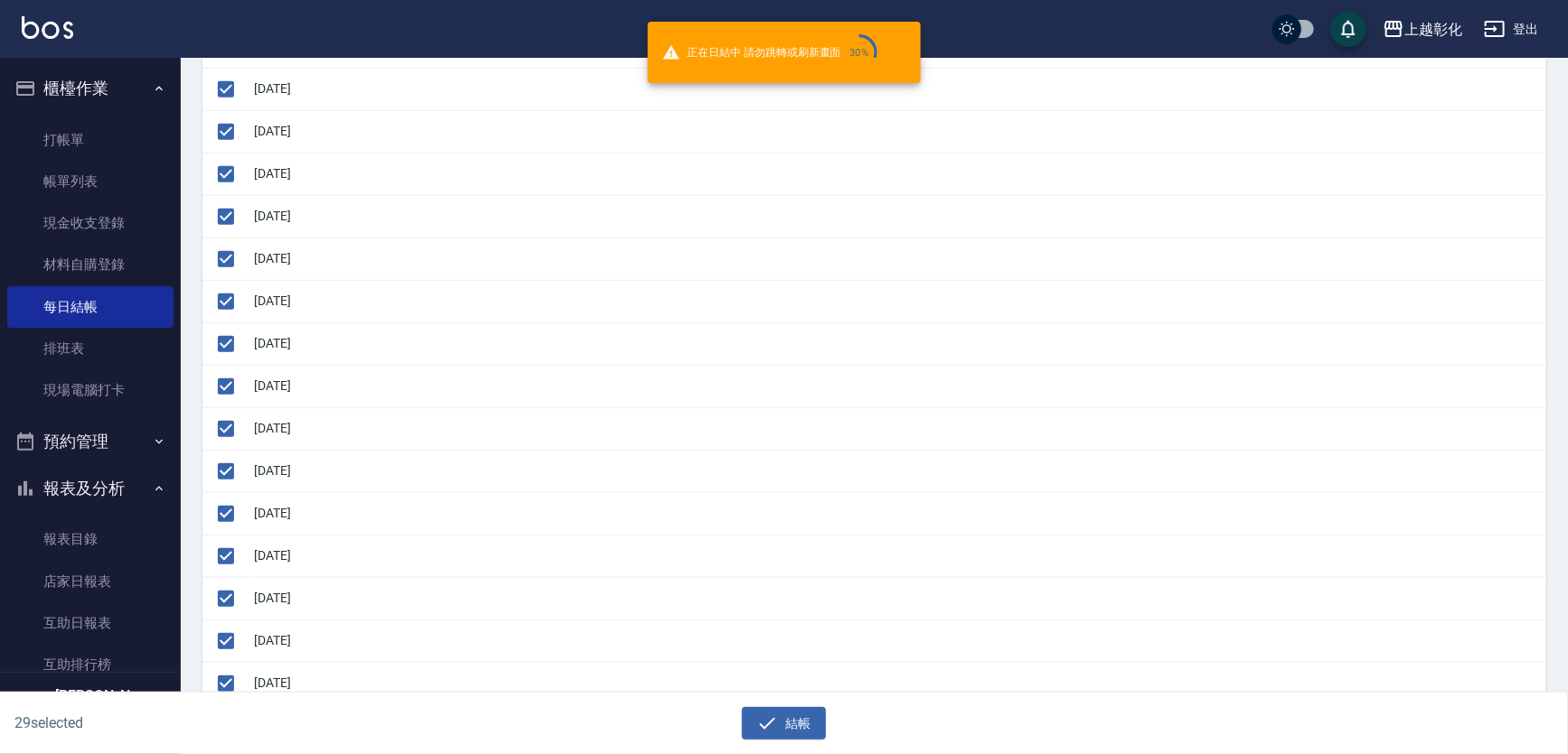
scroll to position [575, 0]
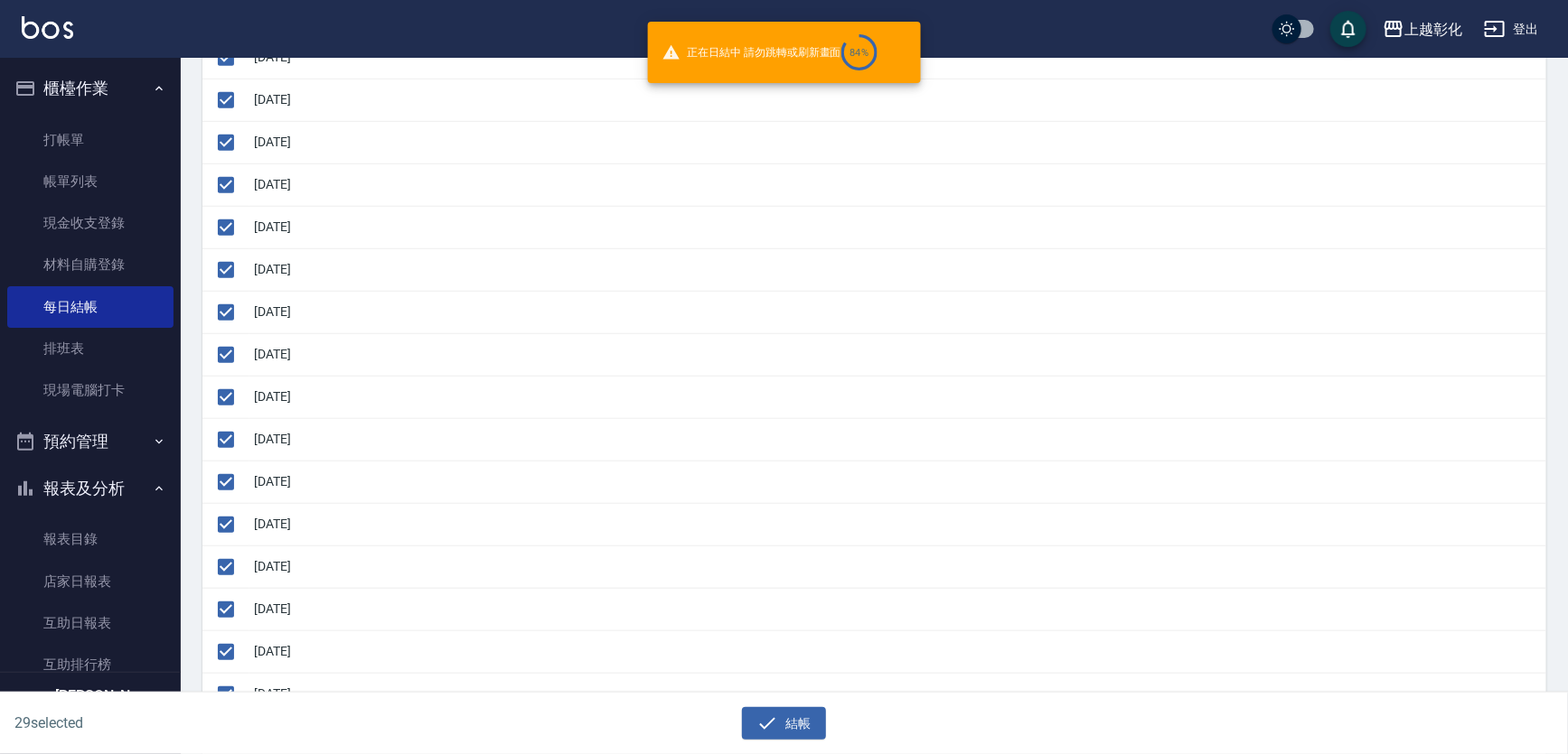
checkbox input "false"
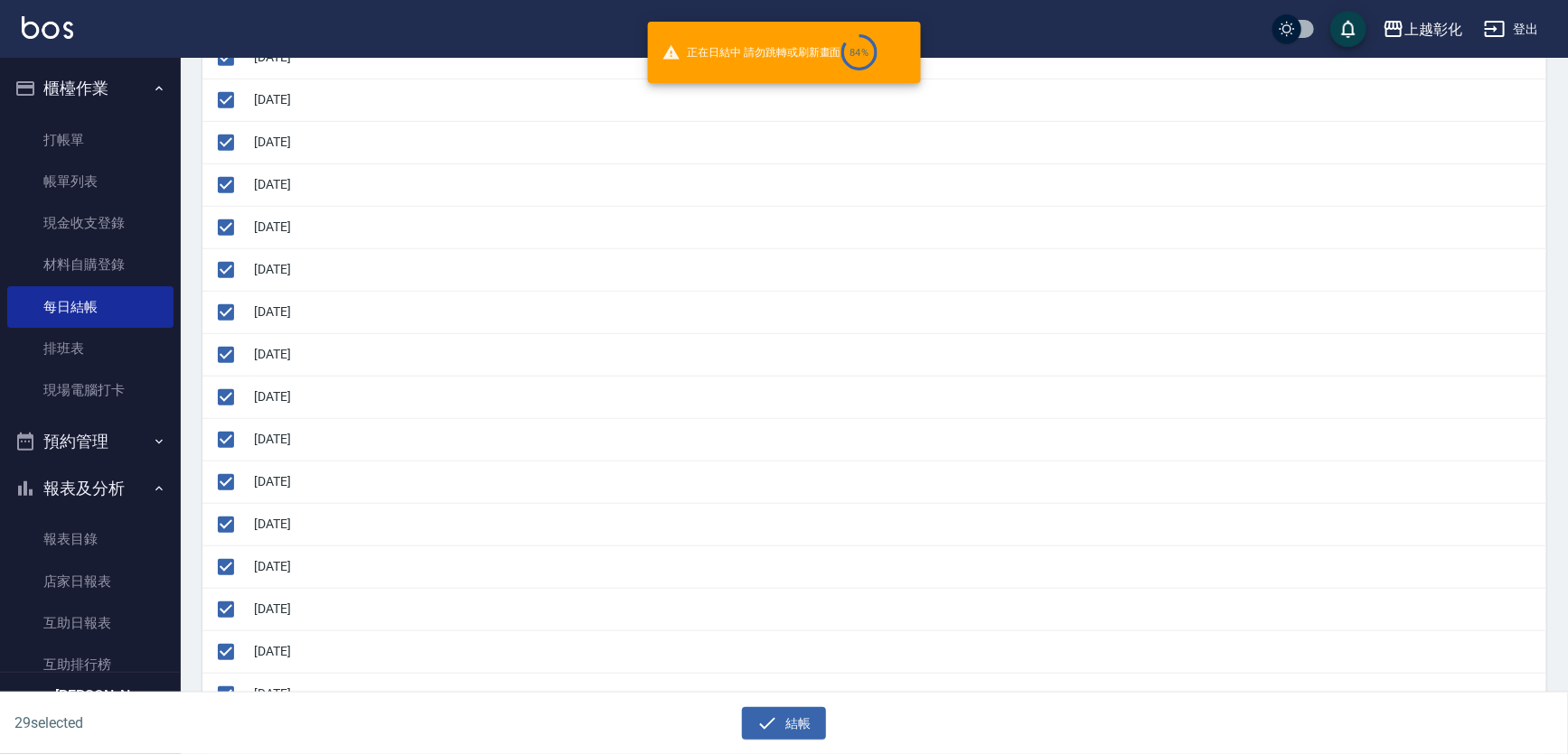
checkbox input "false"
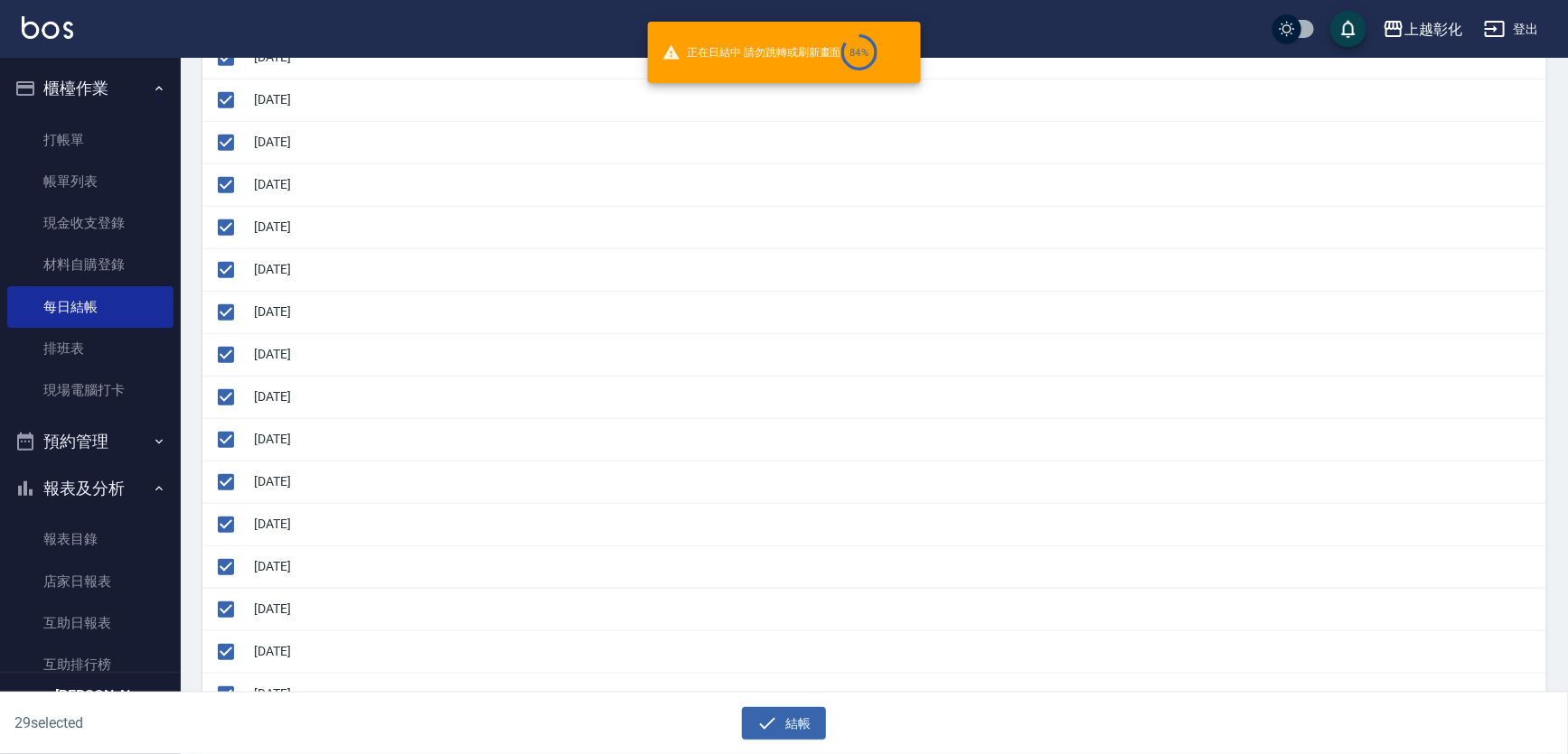
checkbox input "false"
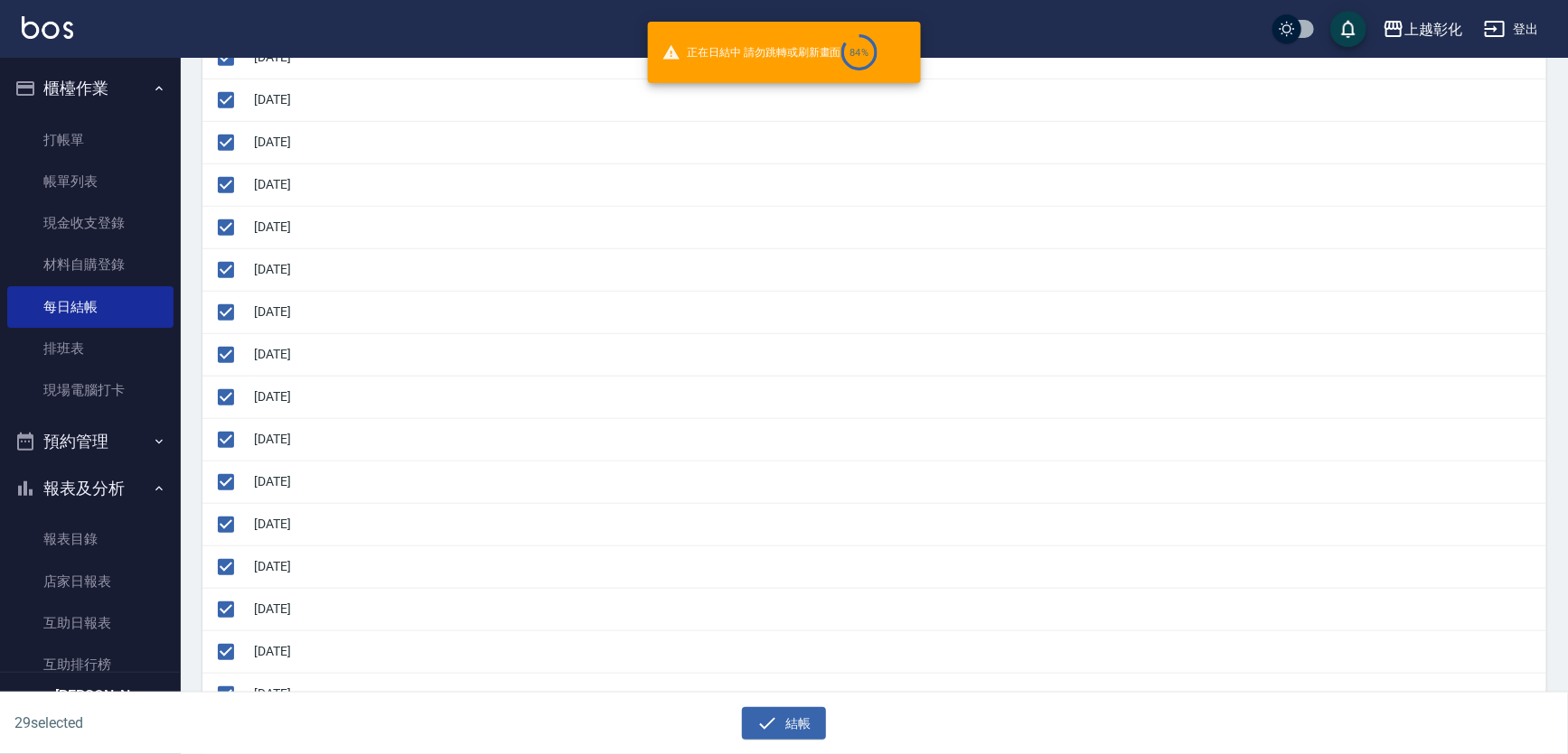
checkbox input "false"
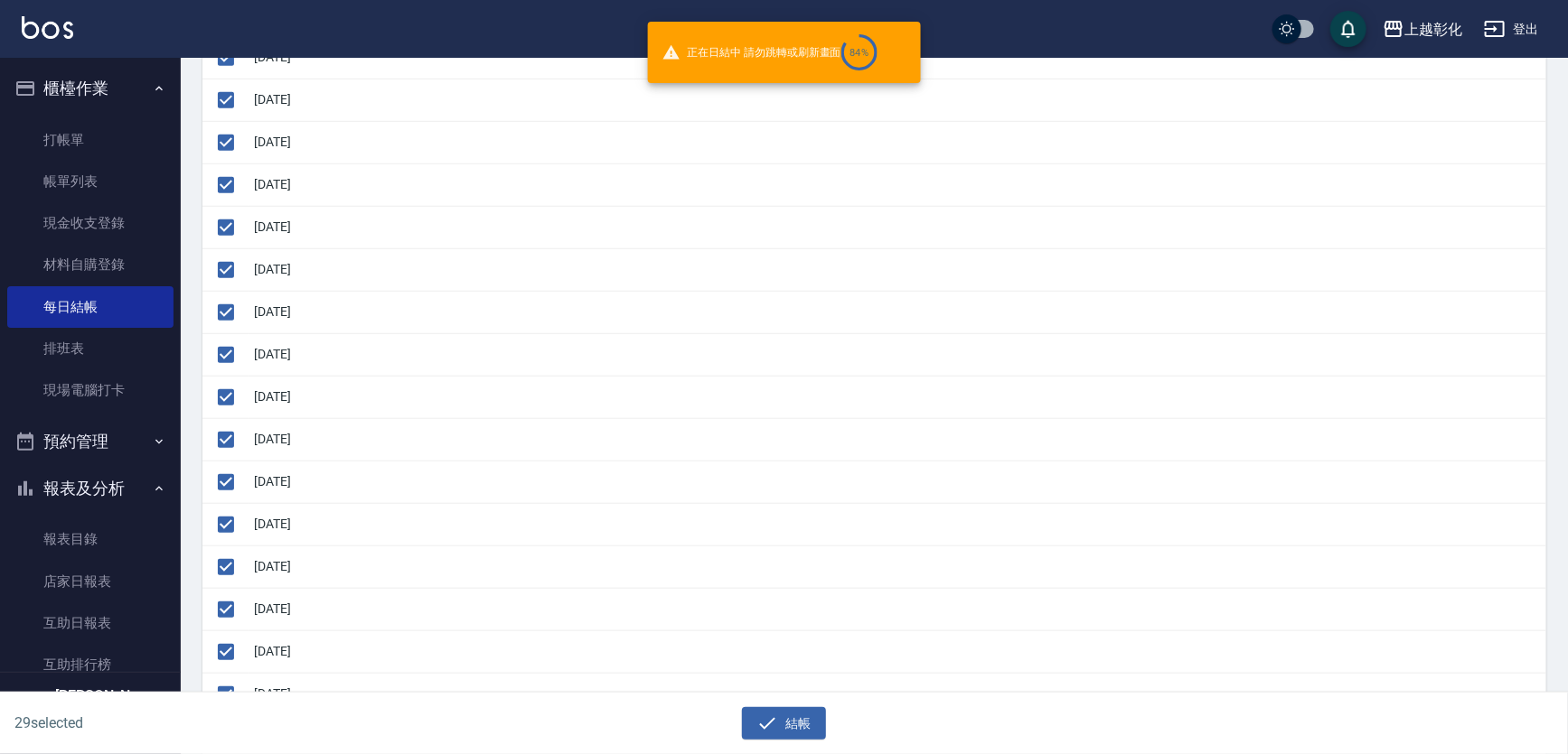
checkbox input "false"
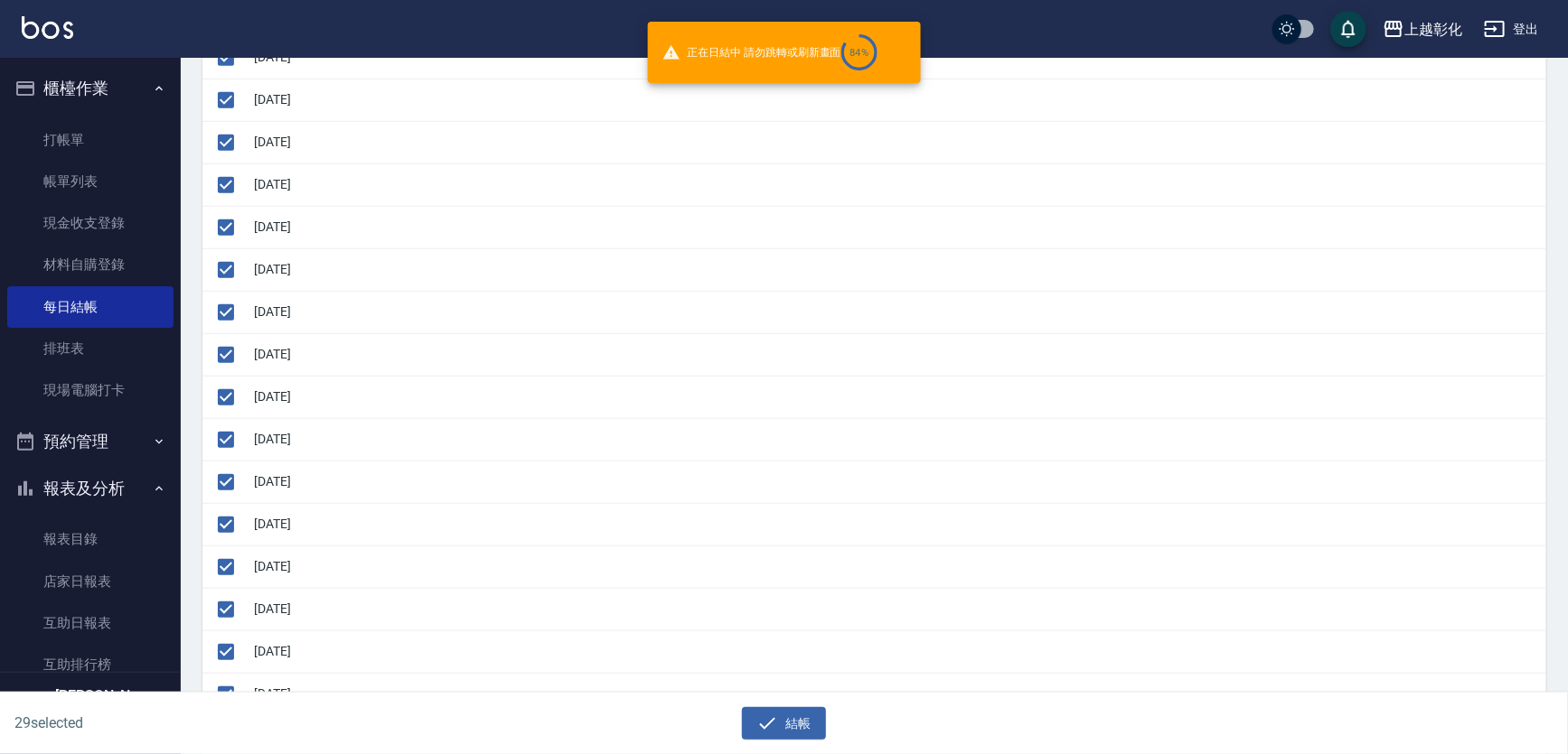
checkbox input "false"
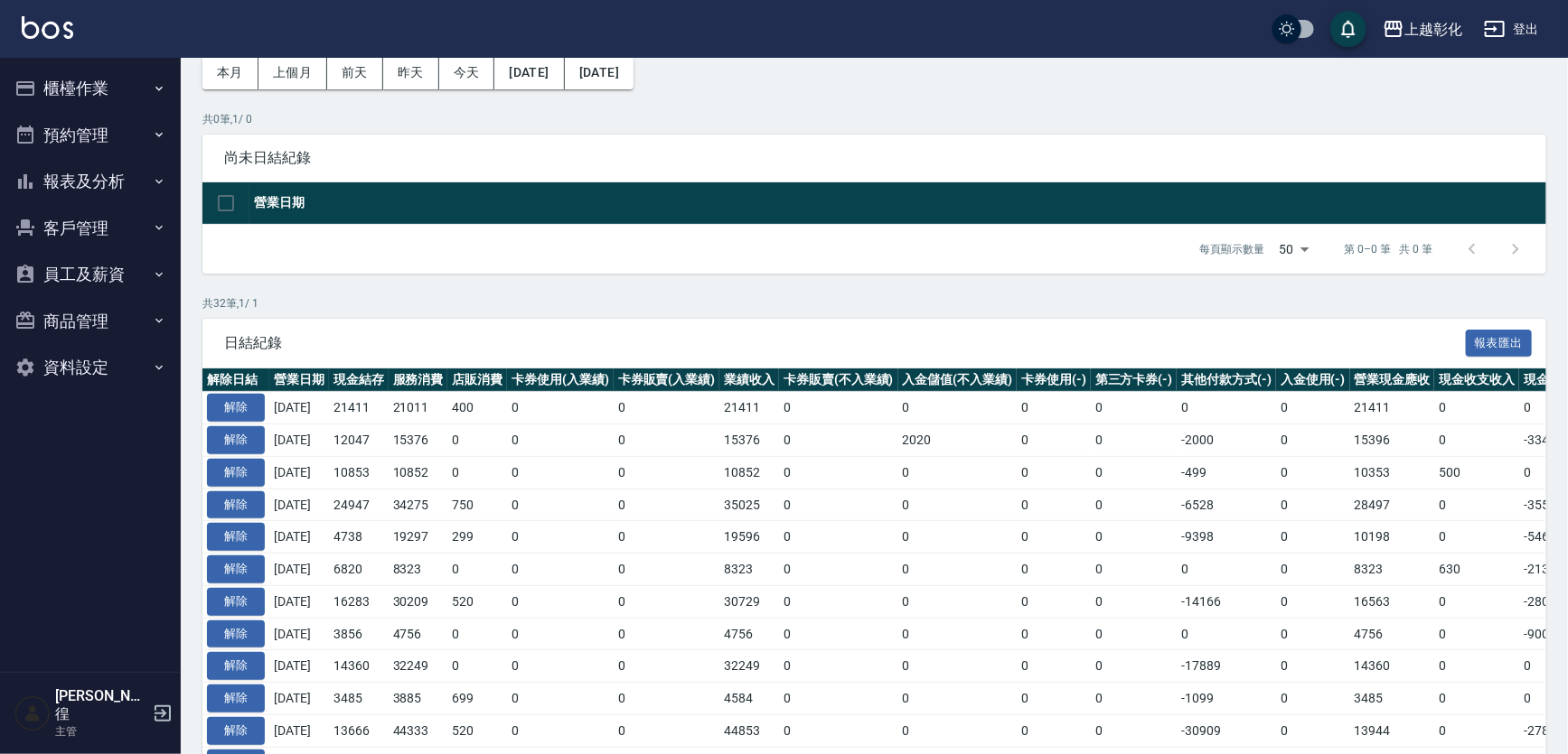
scroll to position [82, 0]
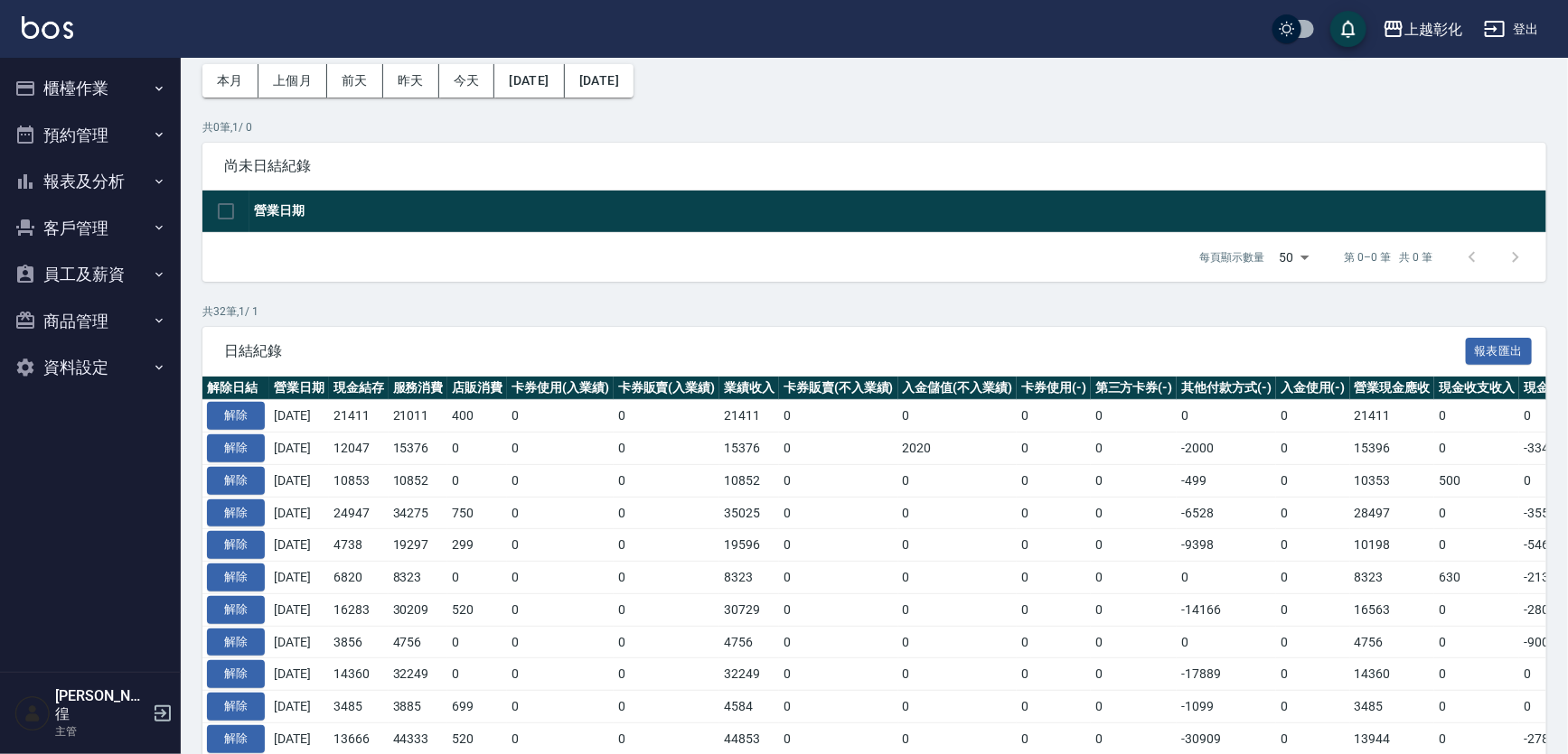
click at [128, 82] on button "櫃檯作業" at bounding box center [90, 88] width 166 height 47
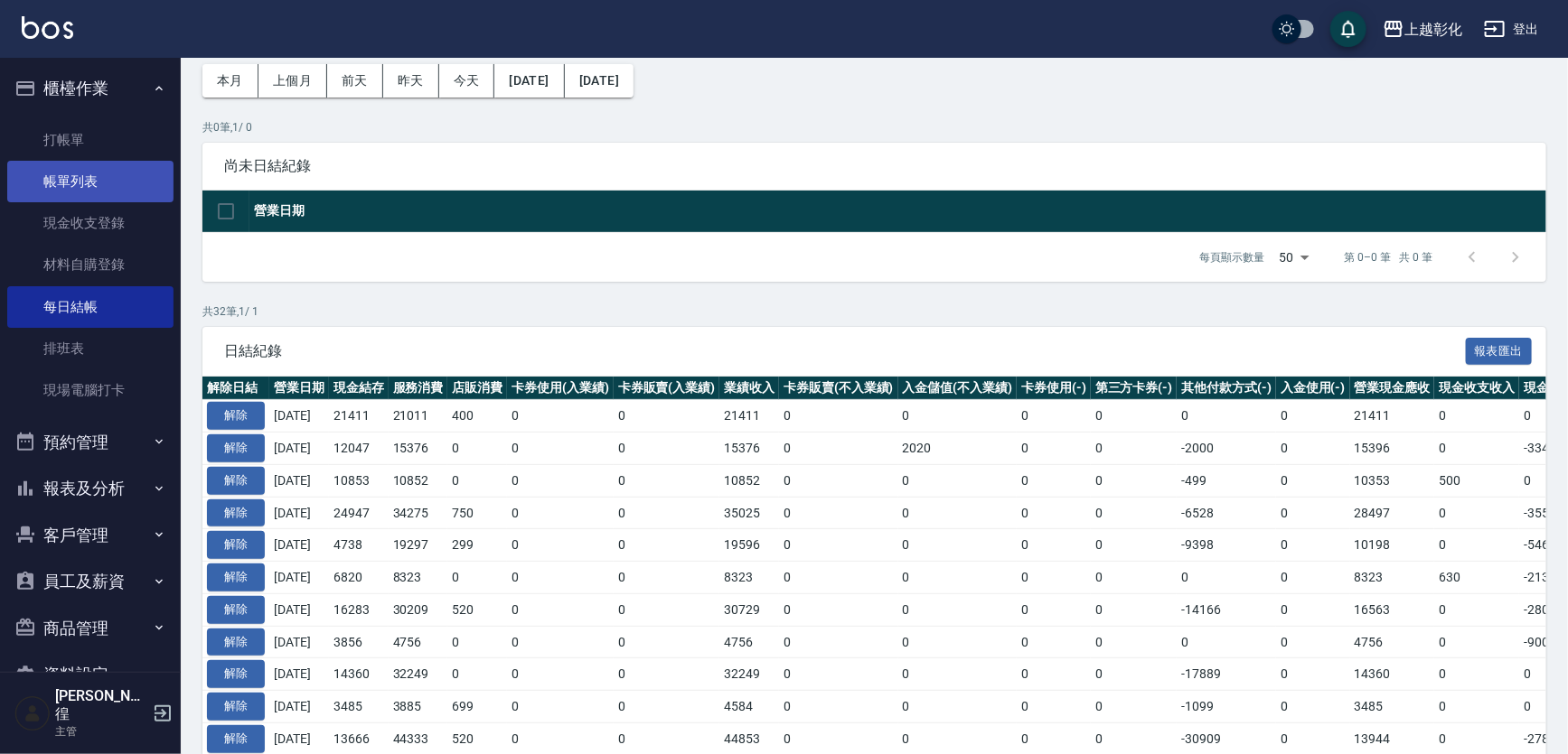
click at [121, 172] on link "帳單列表" at bounding box center [90, 181] width 166 height 42
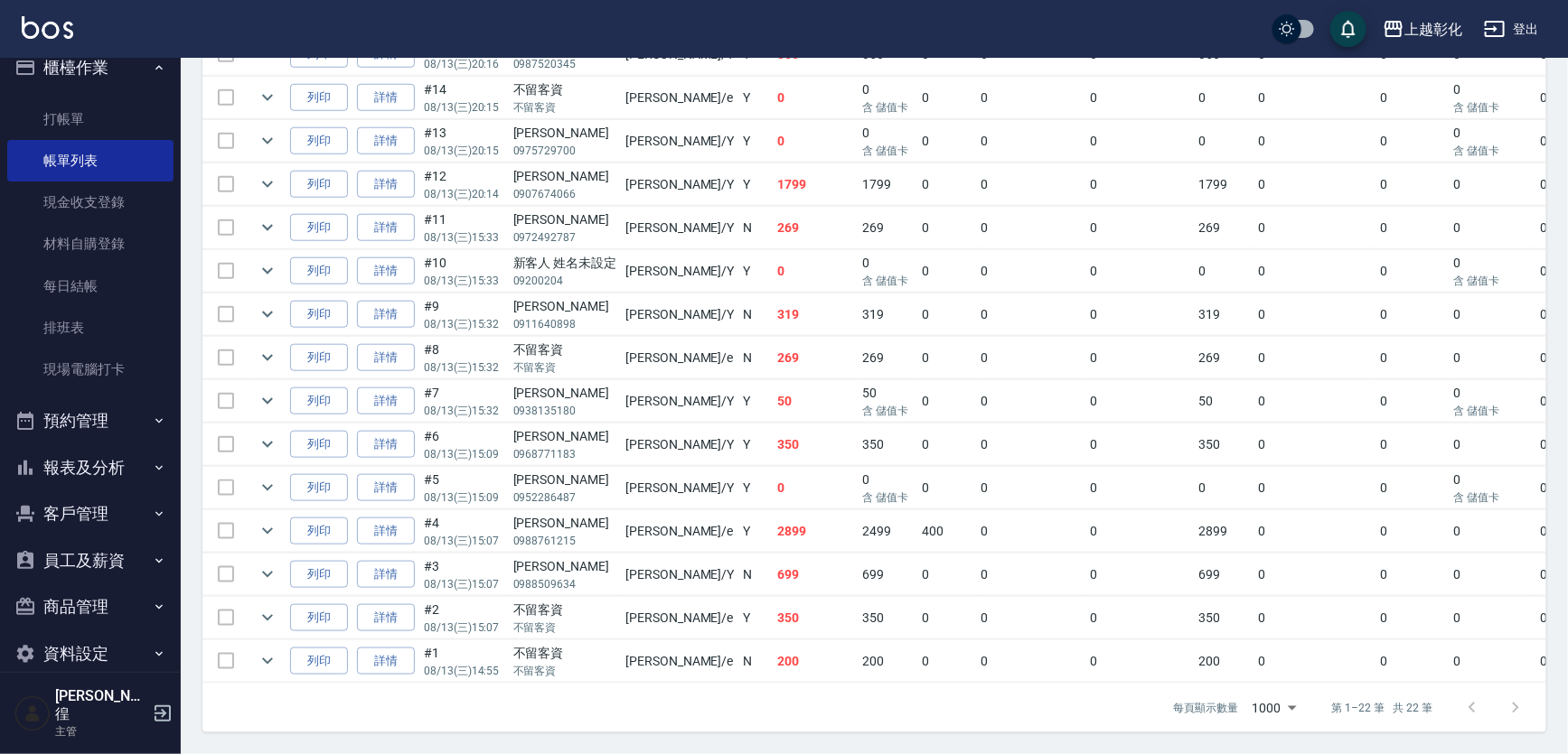
scroll to position [30, 0]
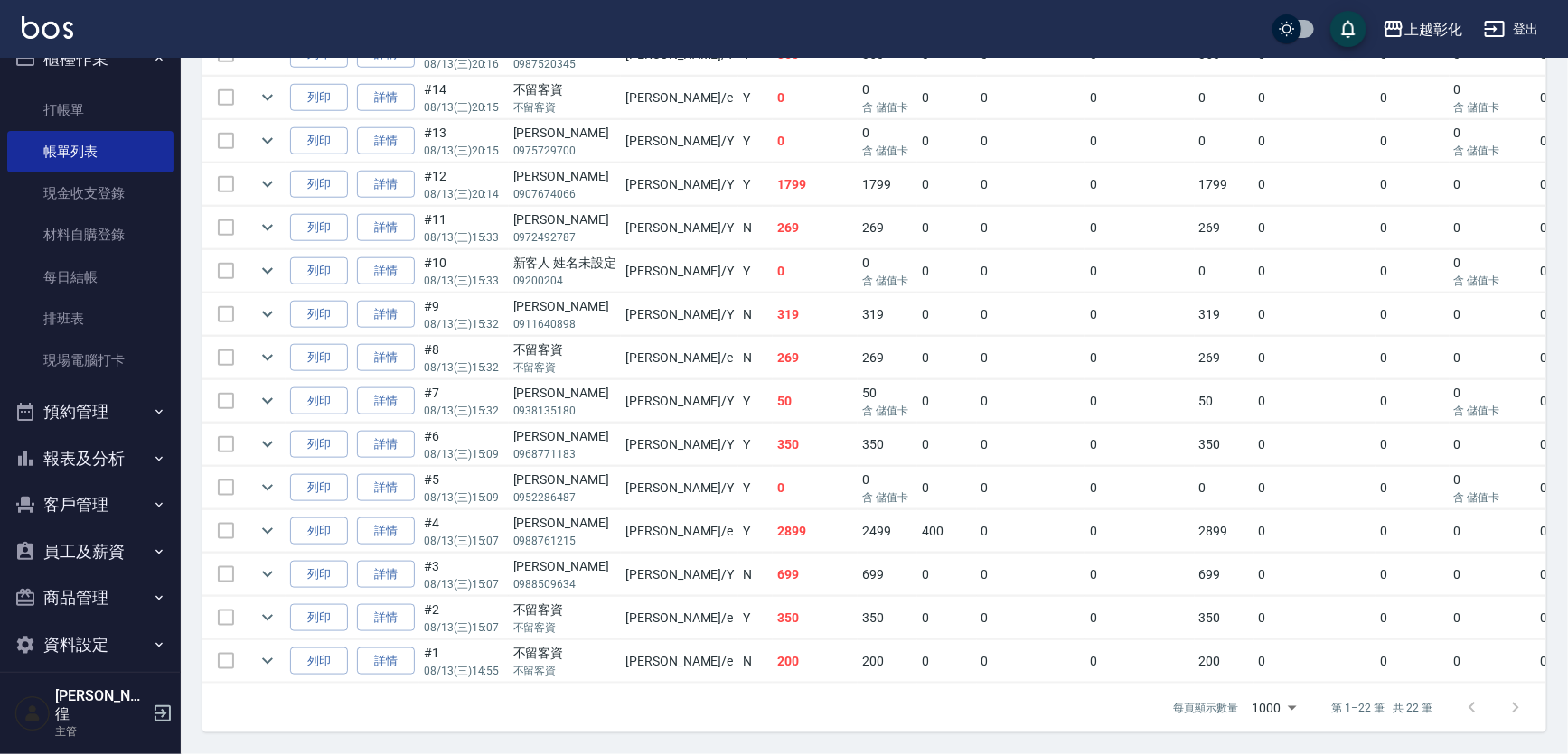
click at [101, 488] on button "客戶管理" at bounding box center [90, 505] width 166 height 47
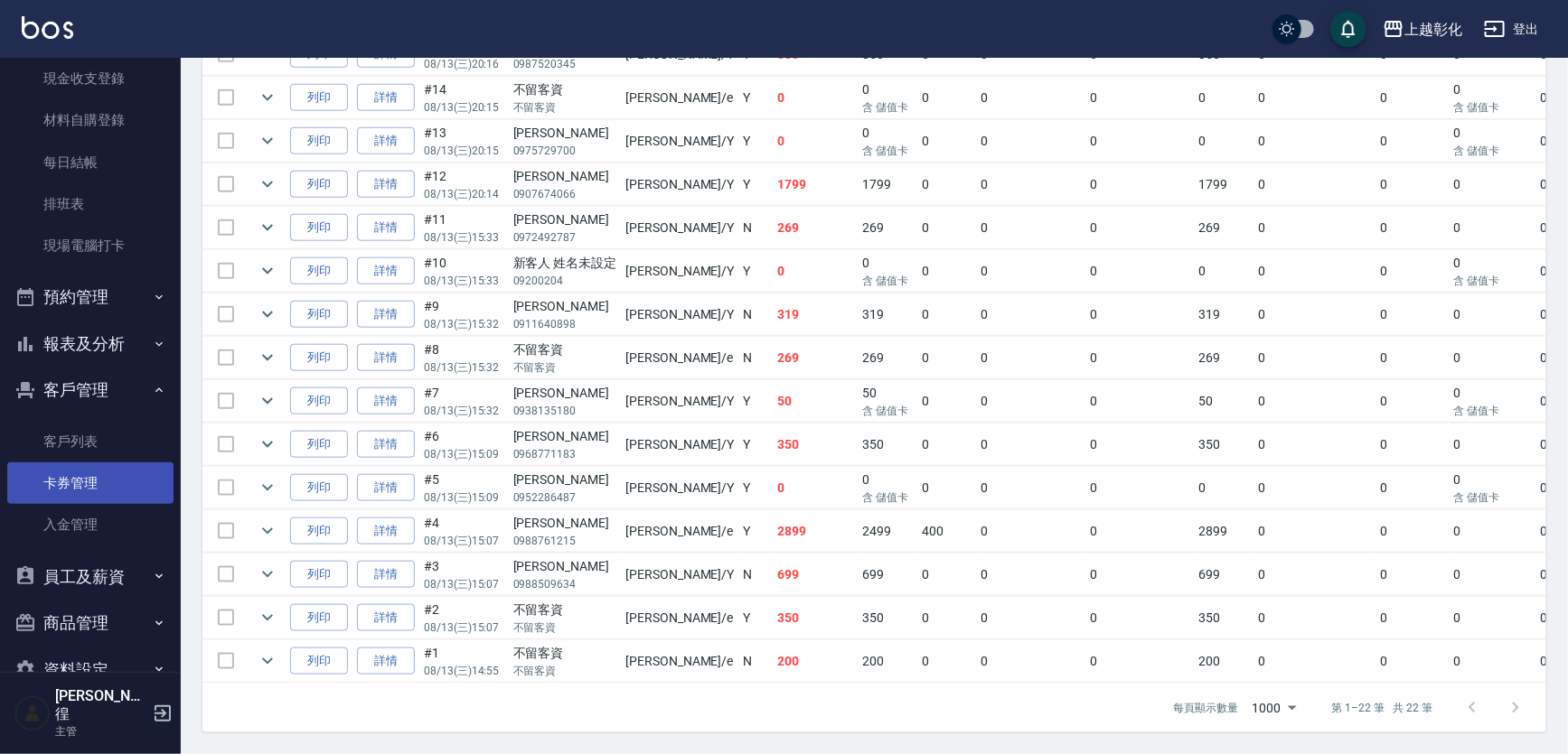
scroll to position [147, 0]
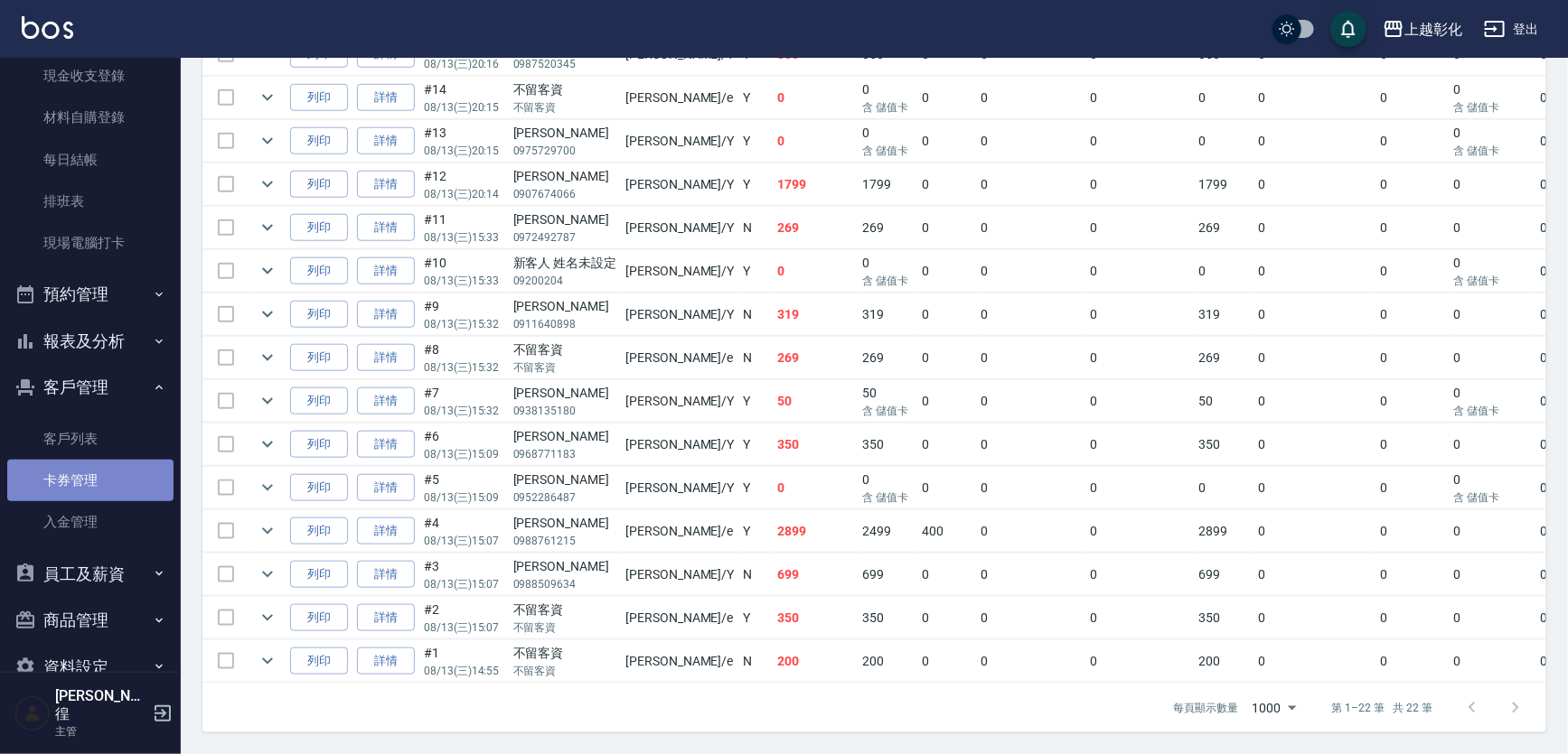
click at [116, 506] on link "入金管理" at bounding box center [90, 522] width 166 height 42
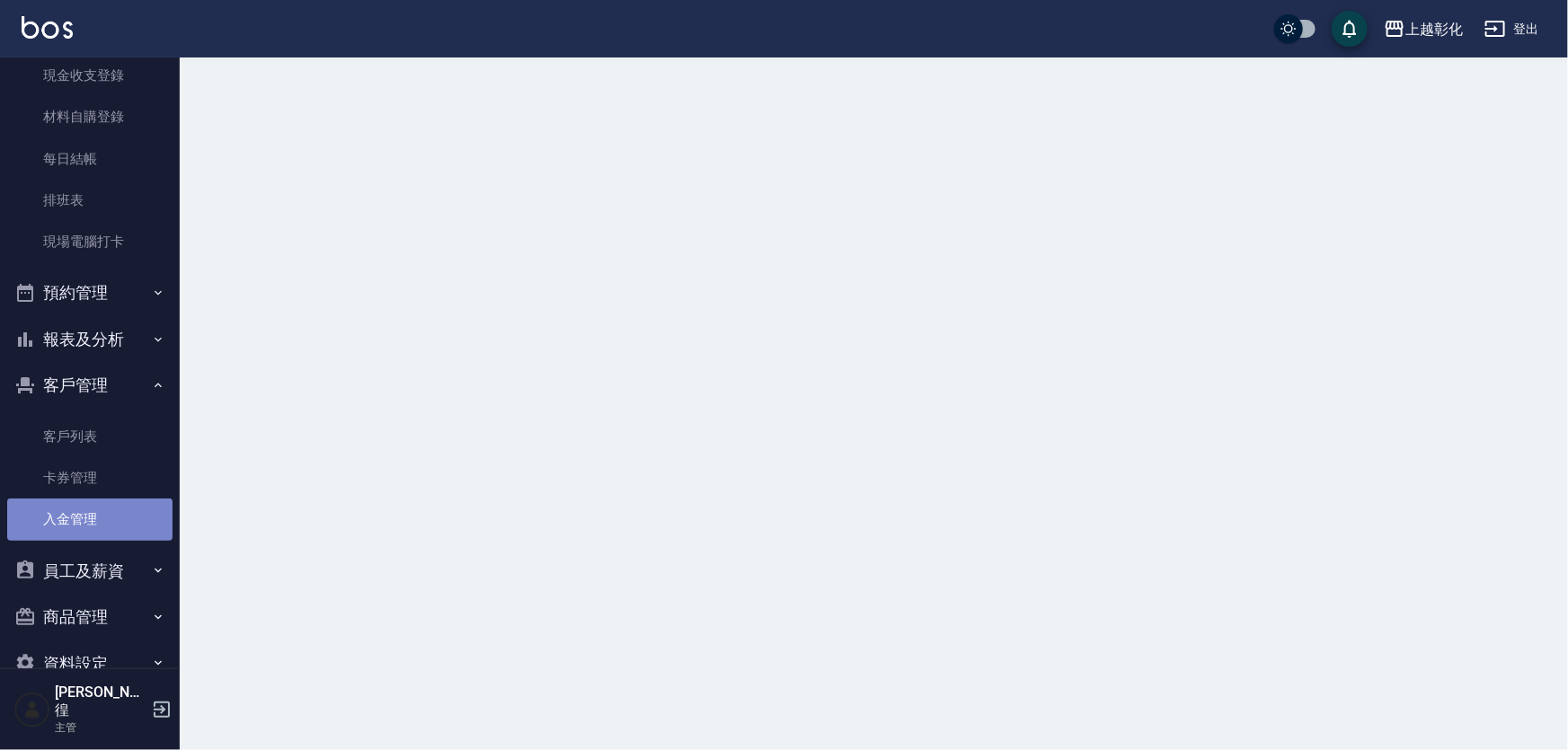
click at [107, 521] on link "入金管理" at bounding box center [89, 519] width 165 height 42
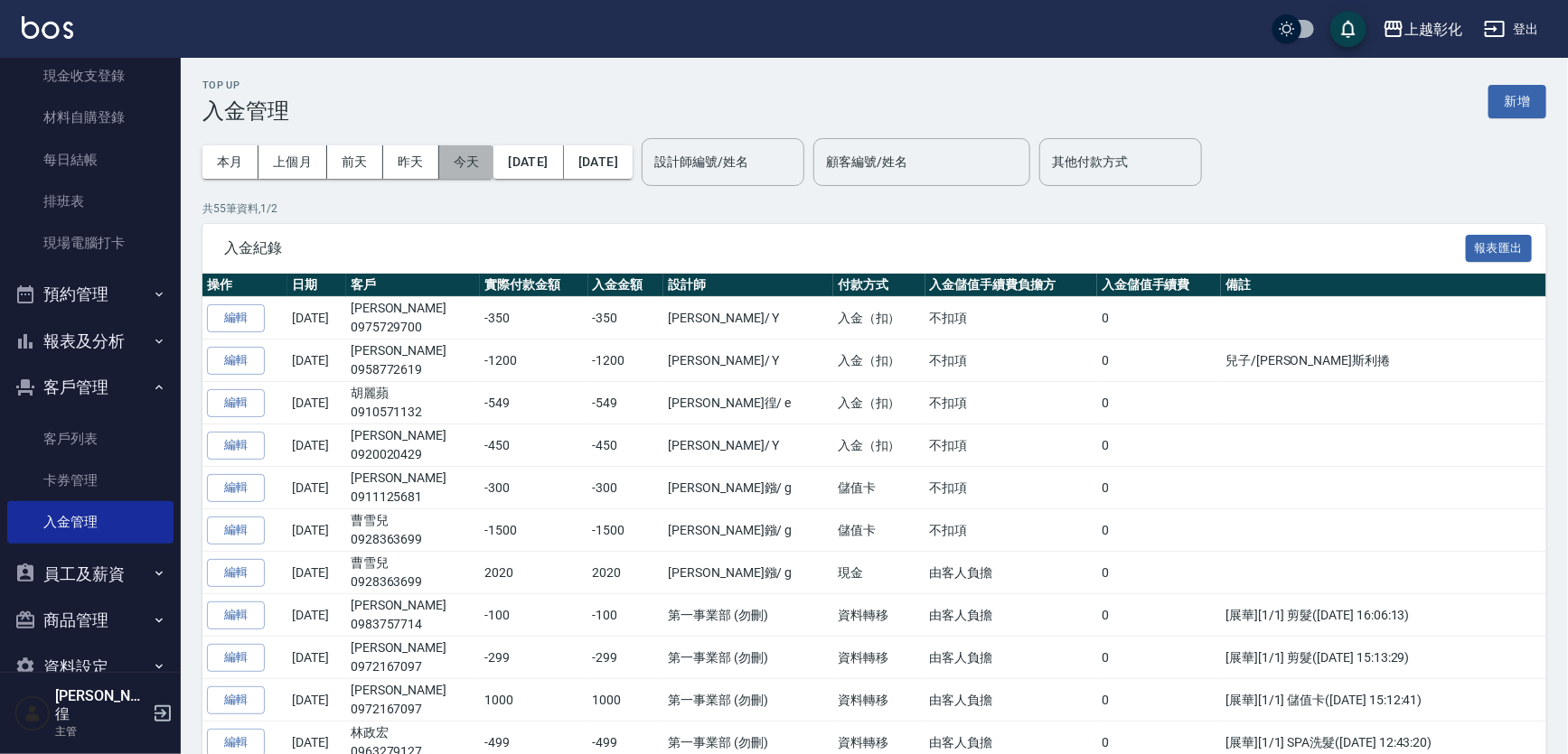
click at [447, 170] on button "今天" at bounding box center [466, 162] width 55 height 33
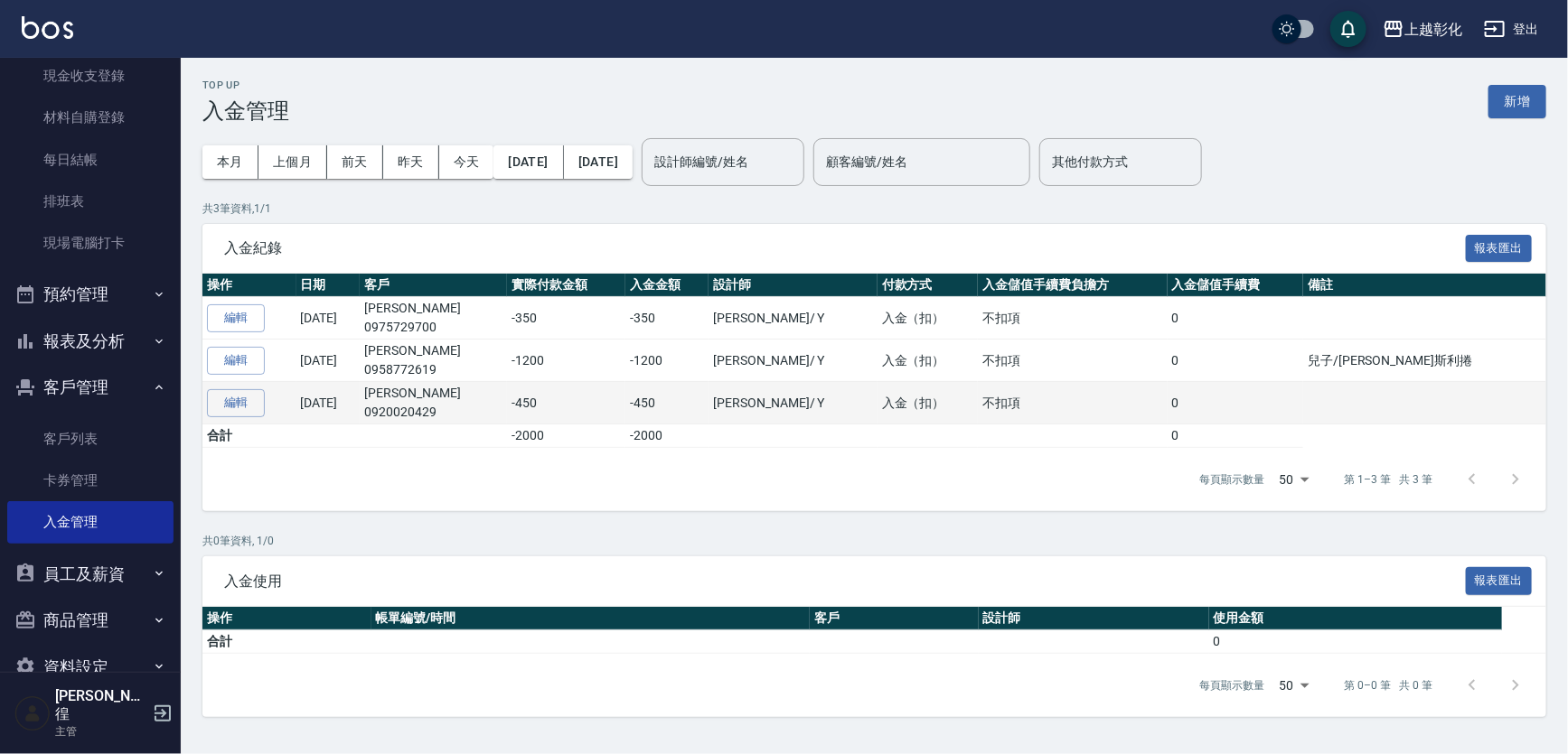
click at [457, 401] on td "[PERSON_NAME] 0920020429" at bounding box center [433, 403] width 148 height 43
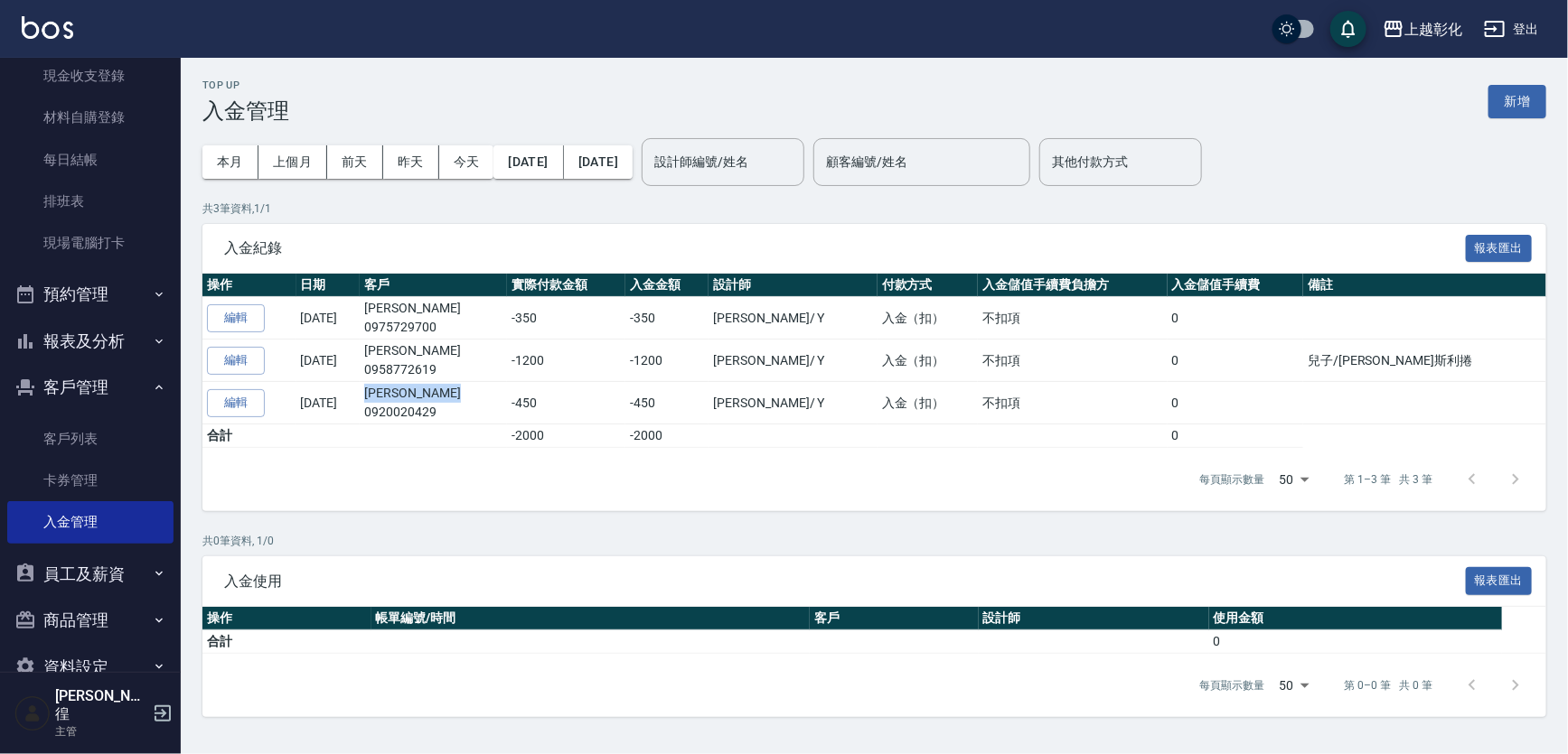
copy td "[PERSON_NAME]"
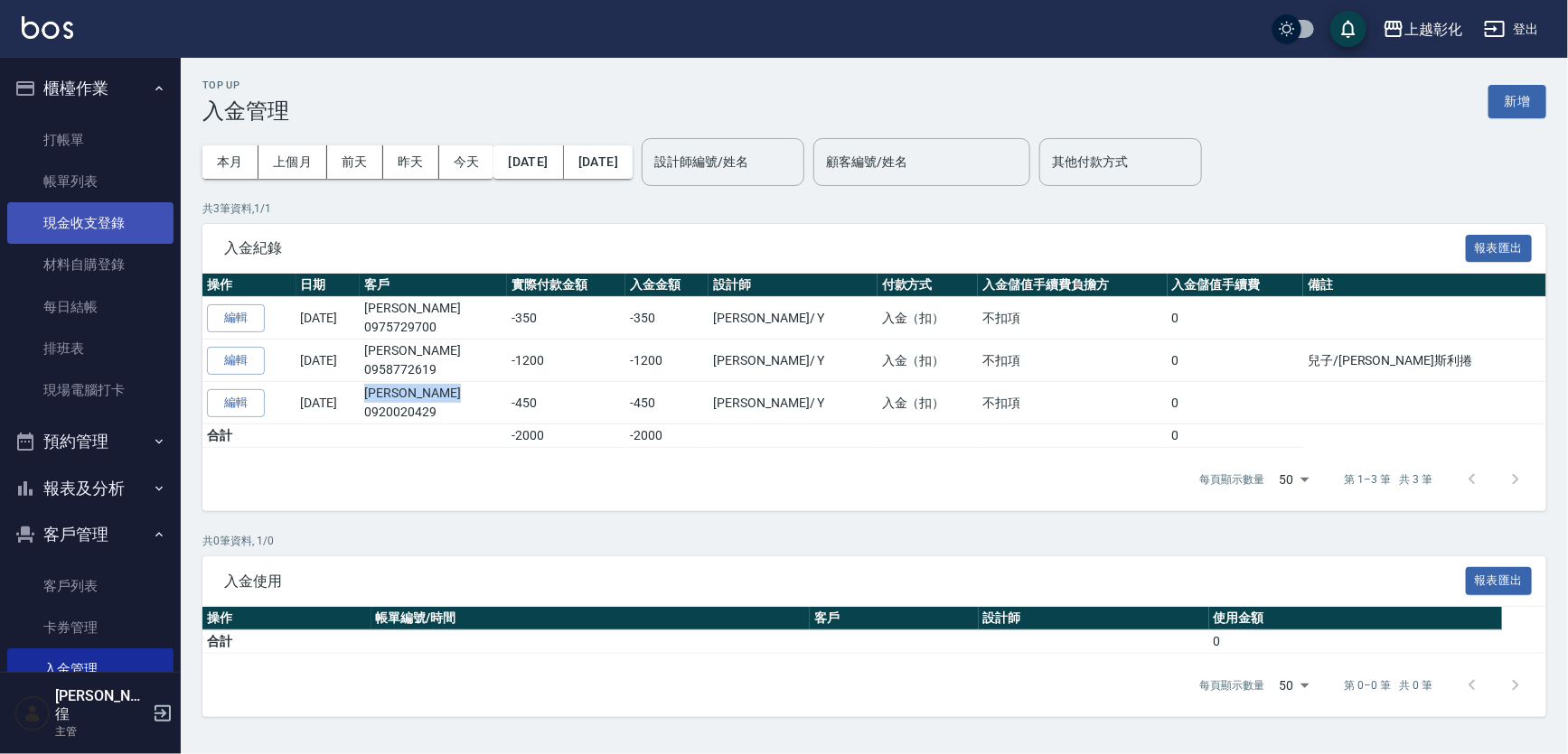
click at [82, 202] on link "現金收支登錄" at bounding box center [90, 223] width 166 height 42
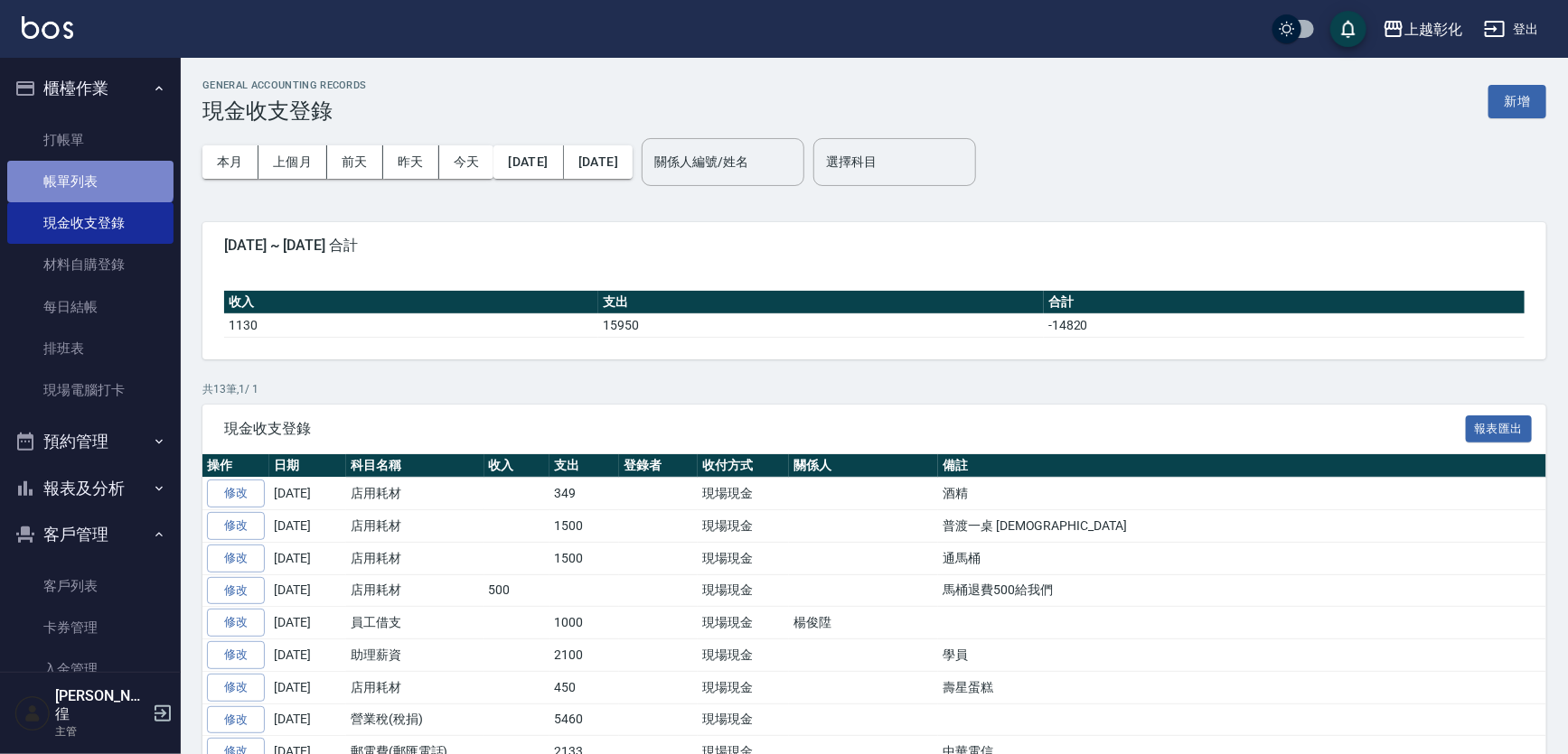
click at [88, 166] on link "帳單列表" at bounding box center [90, 181] width 166 height 42
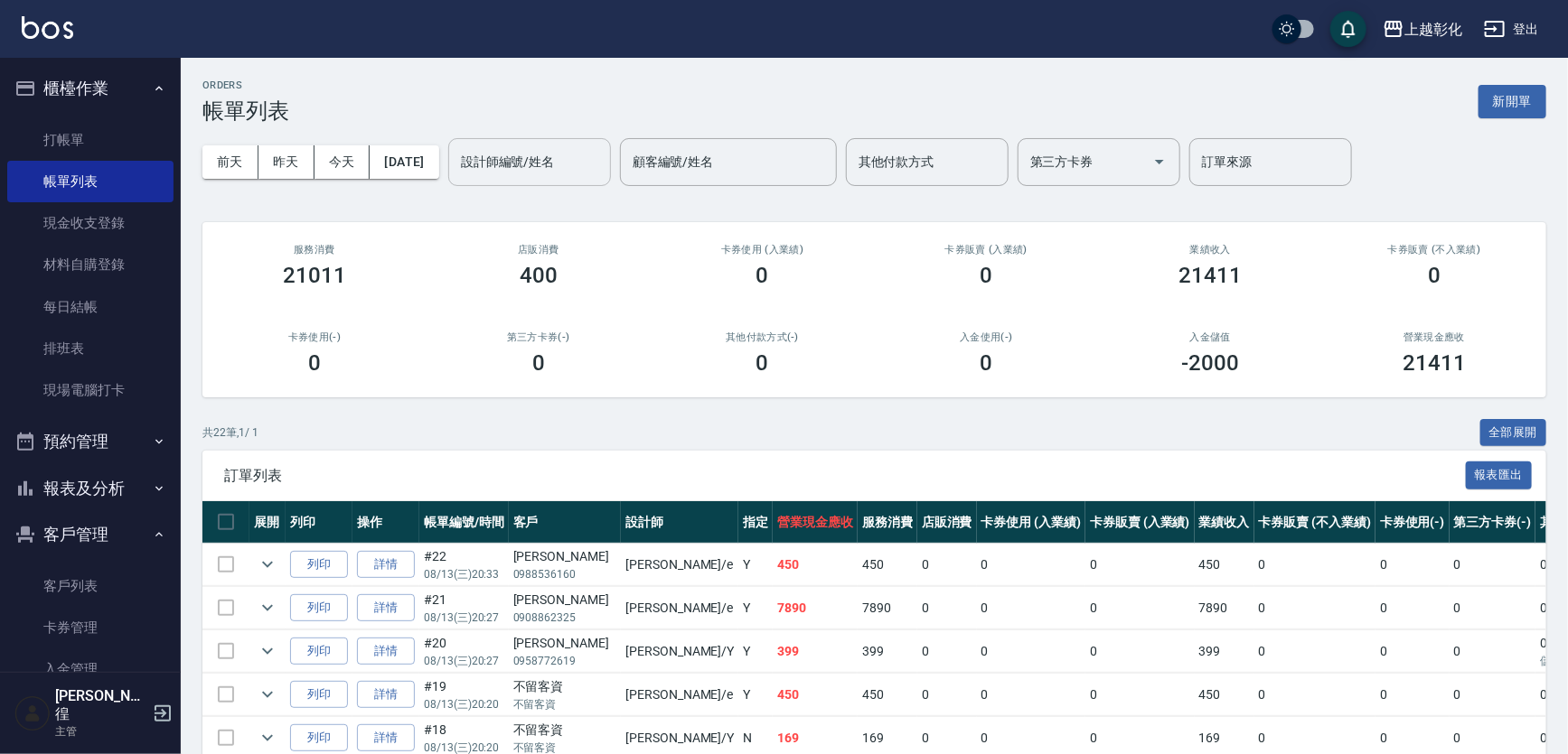
click at [577, 164] on div "設計師編號/姓名 設計師編號/姓名" at bounding box center [529, 162] width 162 height 48
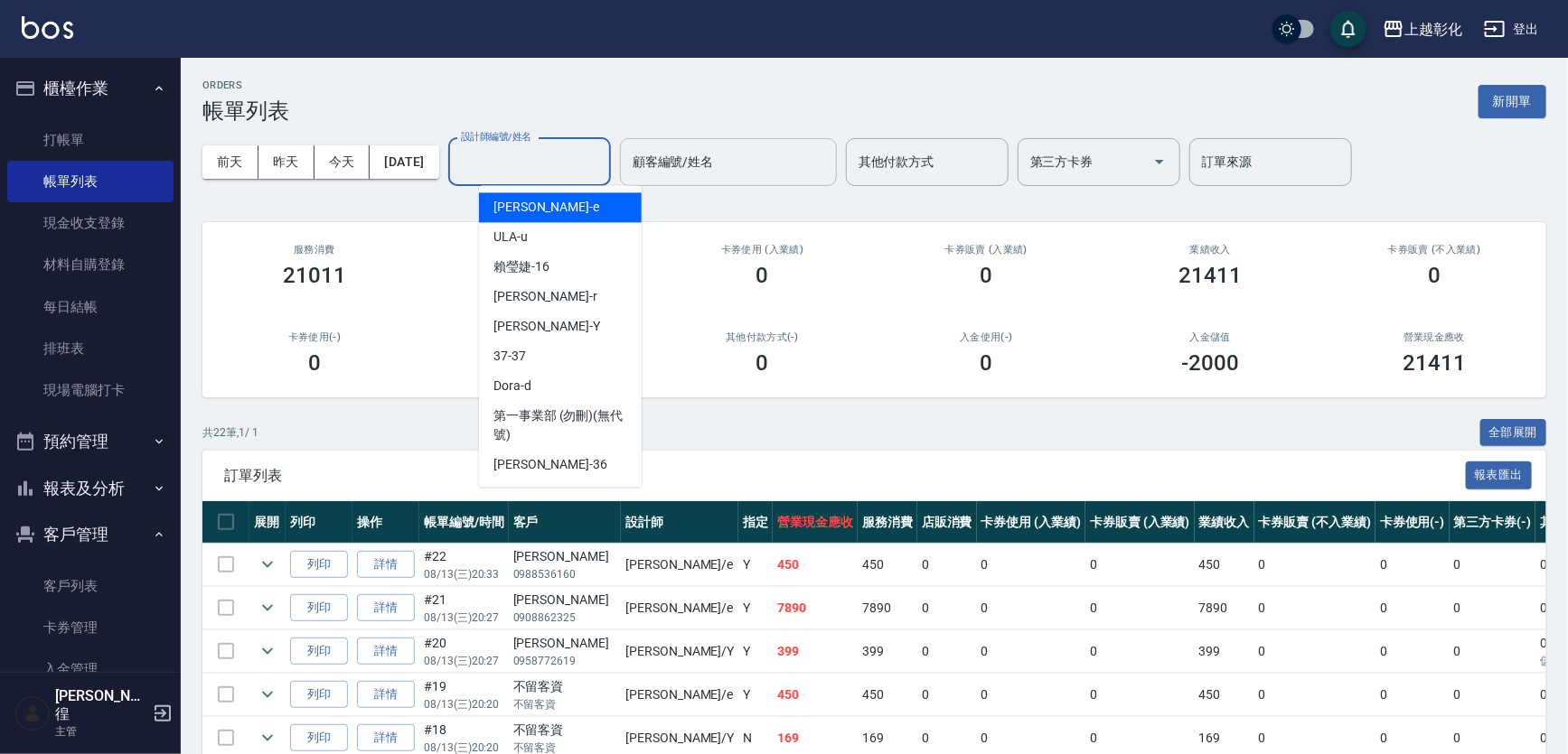
click at [694, 164] on input "顧客編號/姓名" at bounding box center [728, 162] width 200 height 32
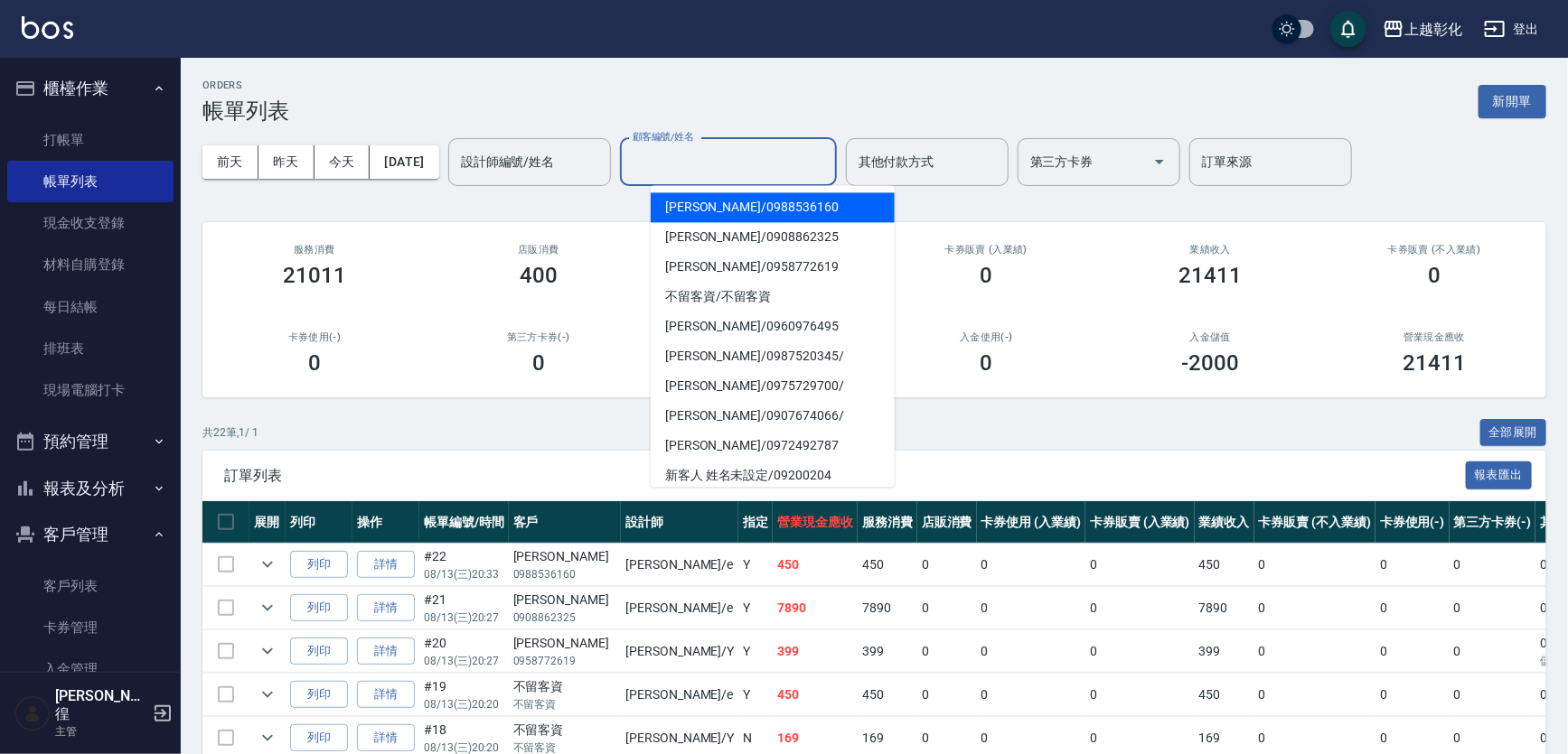
paste input "[PERSON_NAME]"
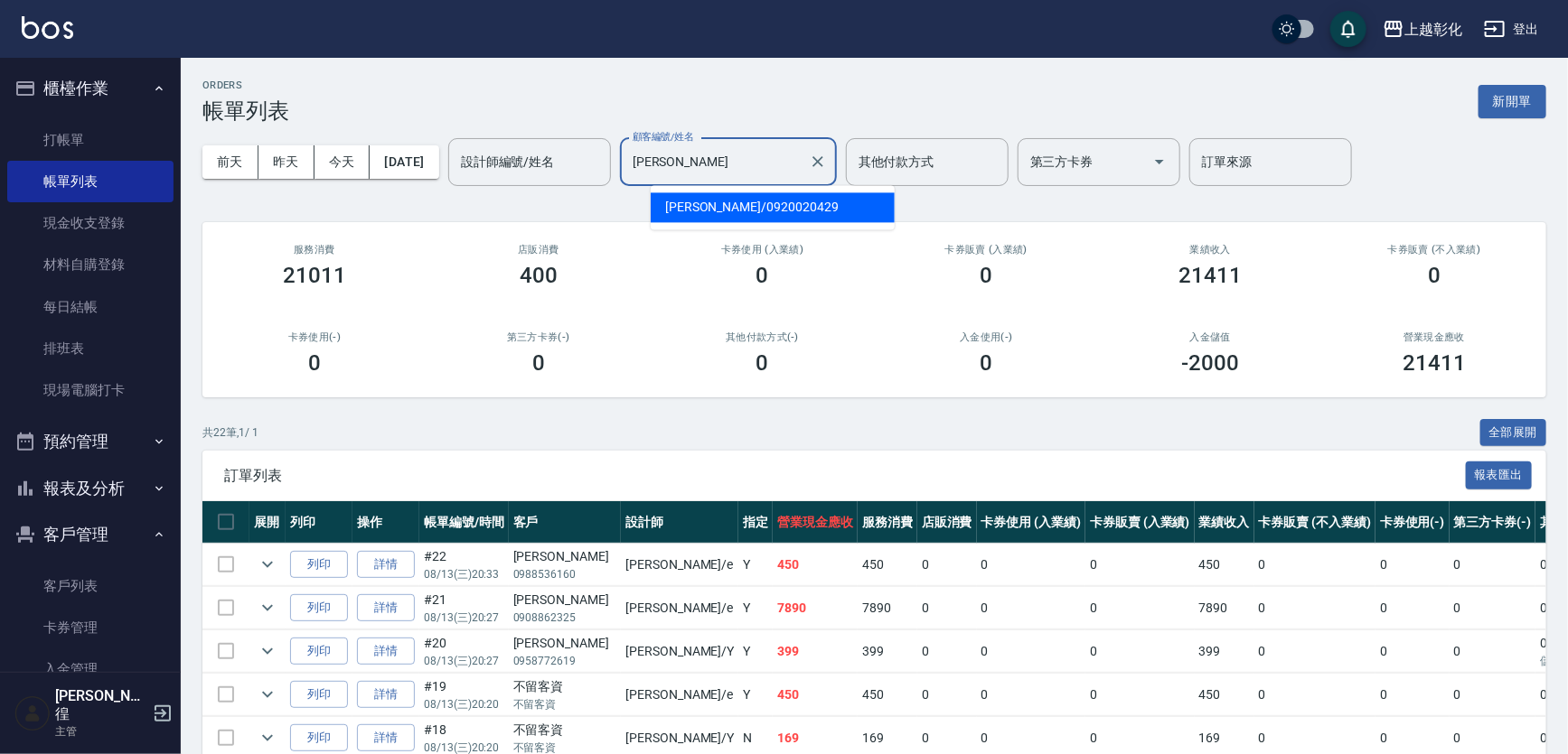
click at [726, 217] on span "[PERSON_NAME] / 0920020429" at bounding box center [772, 207] width 244 height 30
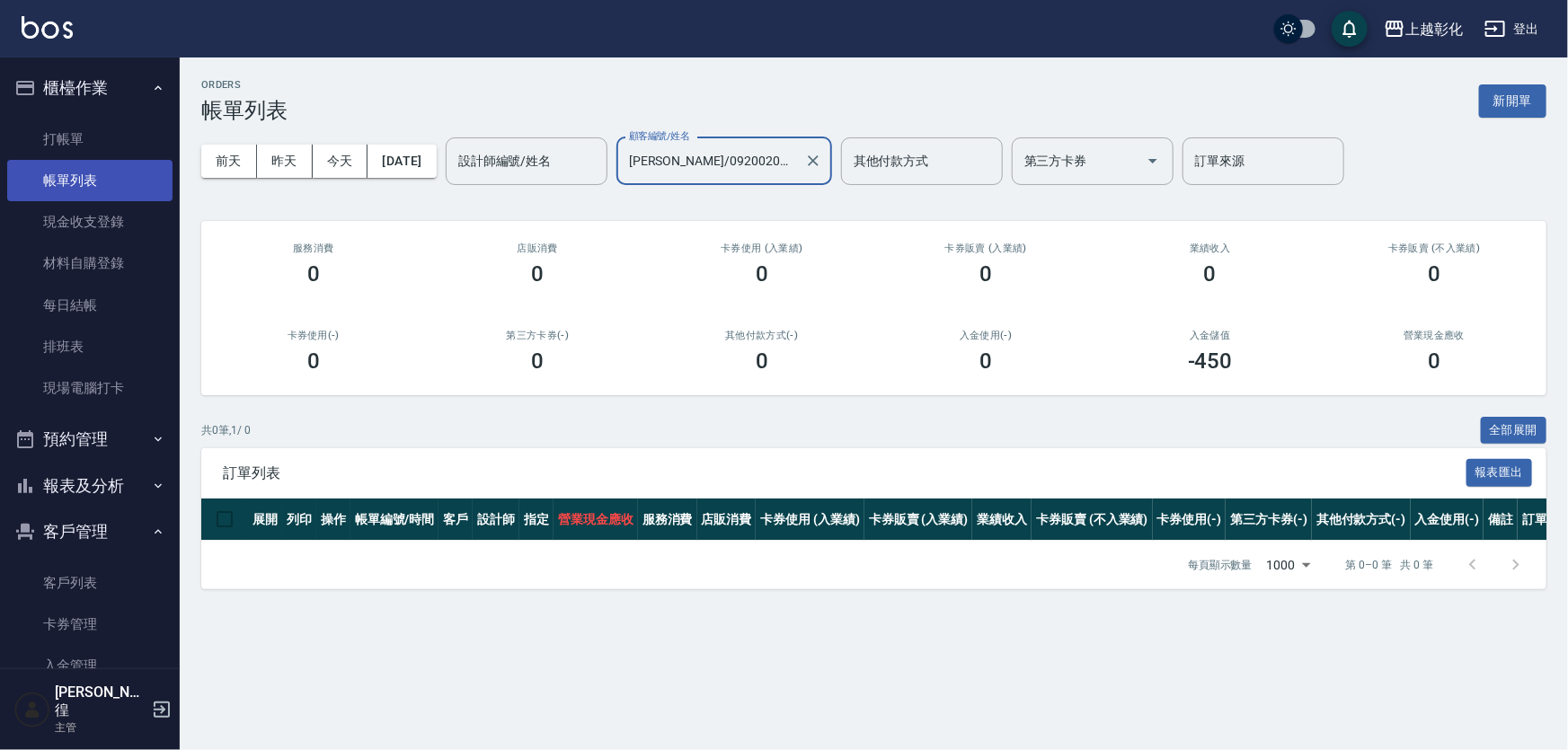
type input "[PERSON_NAME]/0920020429"
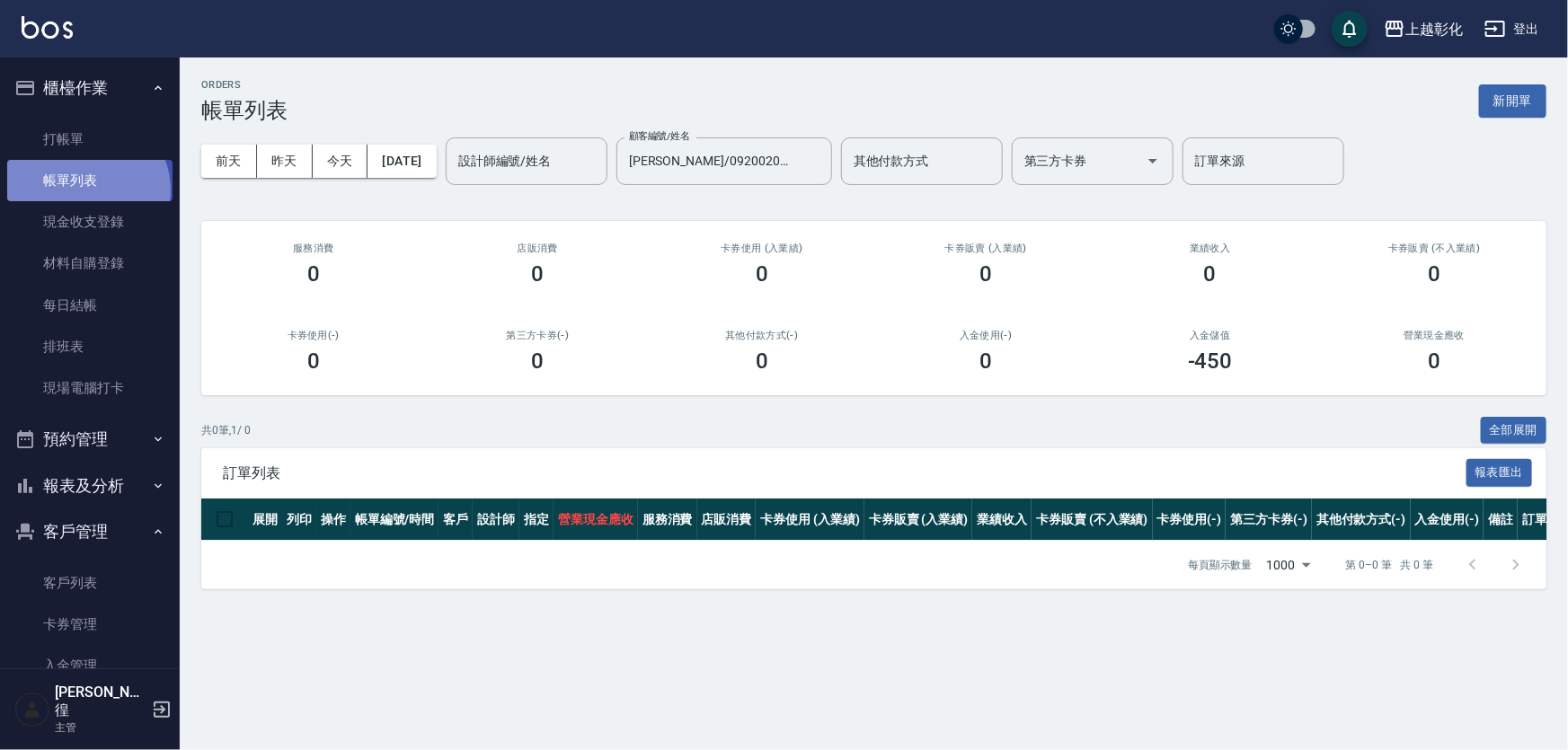
click at [85, 191] on link "帳單列表" at bounding box center [89, 180] width 165 height 42
click at [90, 218] on link "現金收支登錄" at bounding box center [89, 221] width 165 height 42
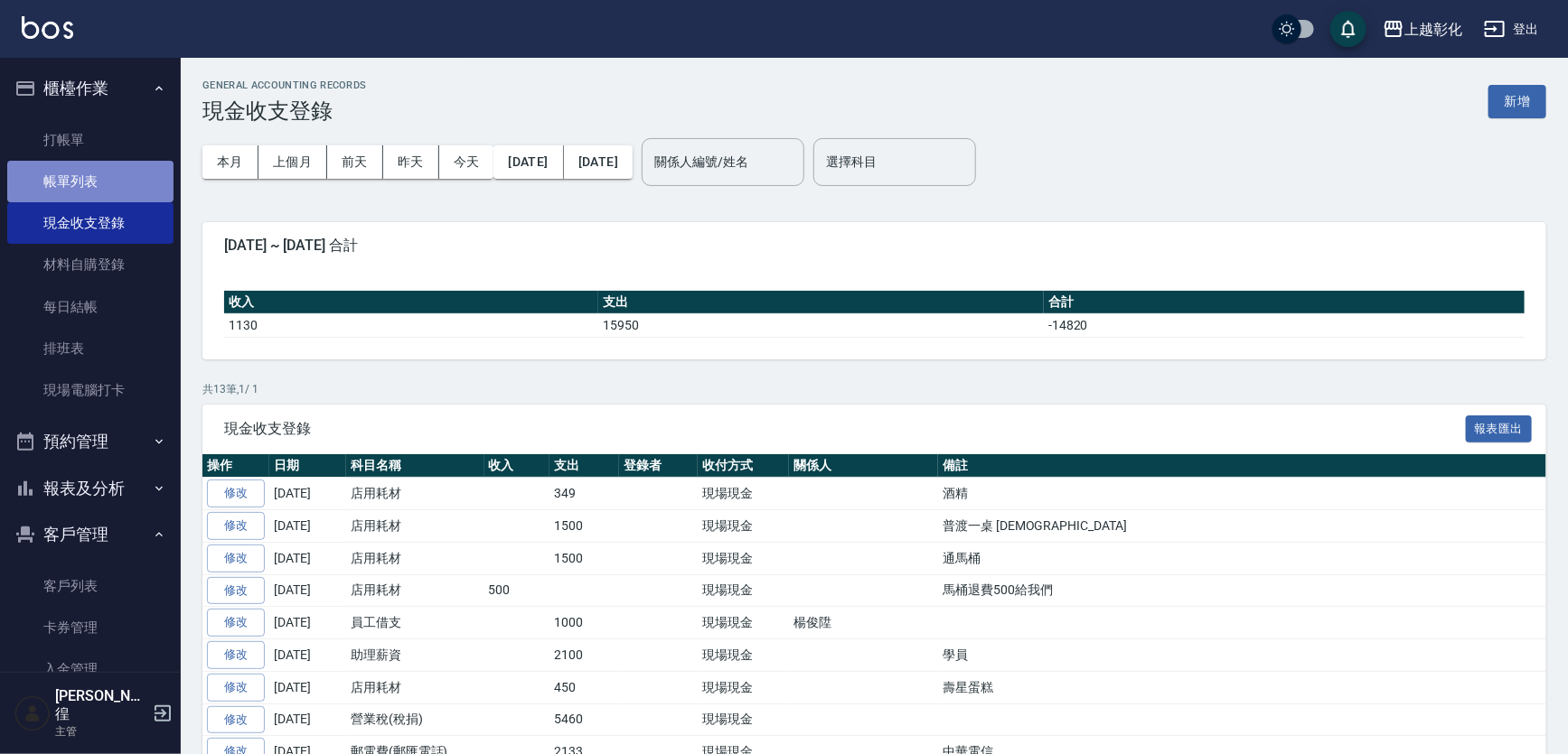
click at [120, 177] on link "帳單列表" at bounding box center [90, 181] width 166 height 42
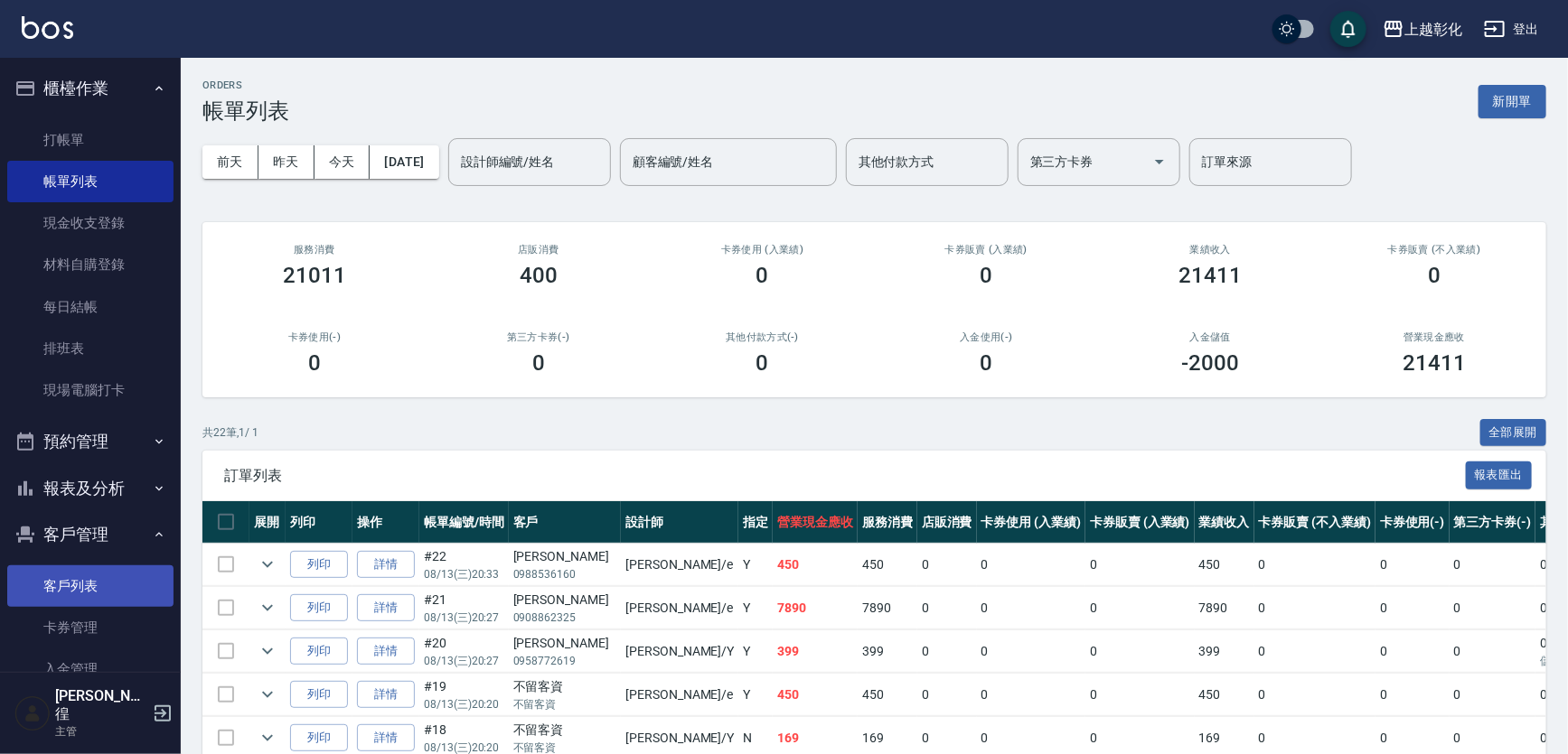
click at [91, 579] on link "客戶列表" at bounding box center [90, 586] width 166 height 42
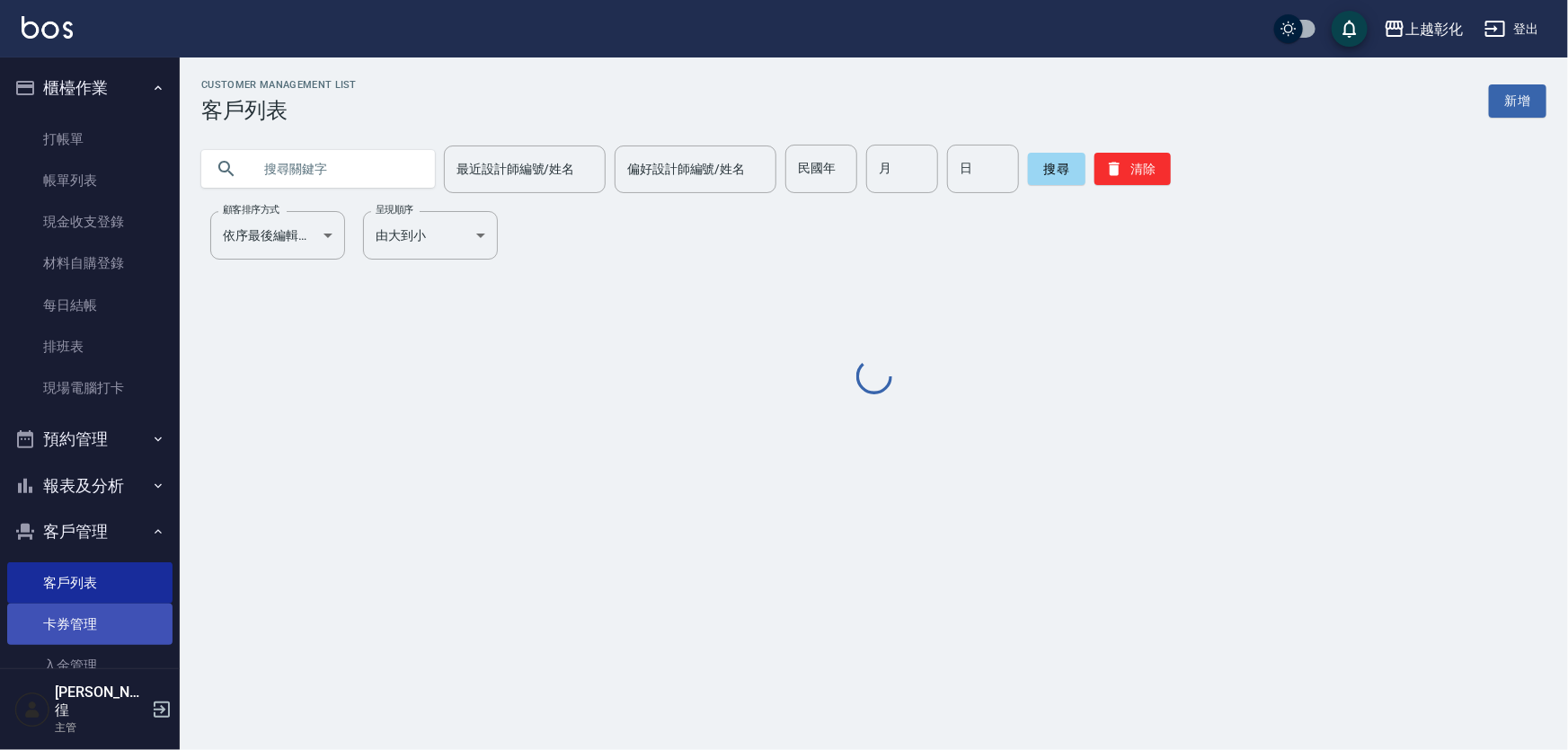
click at [115, 640] on link "卡券管理" at bounding box center [89, 625] width 165 height 42
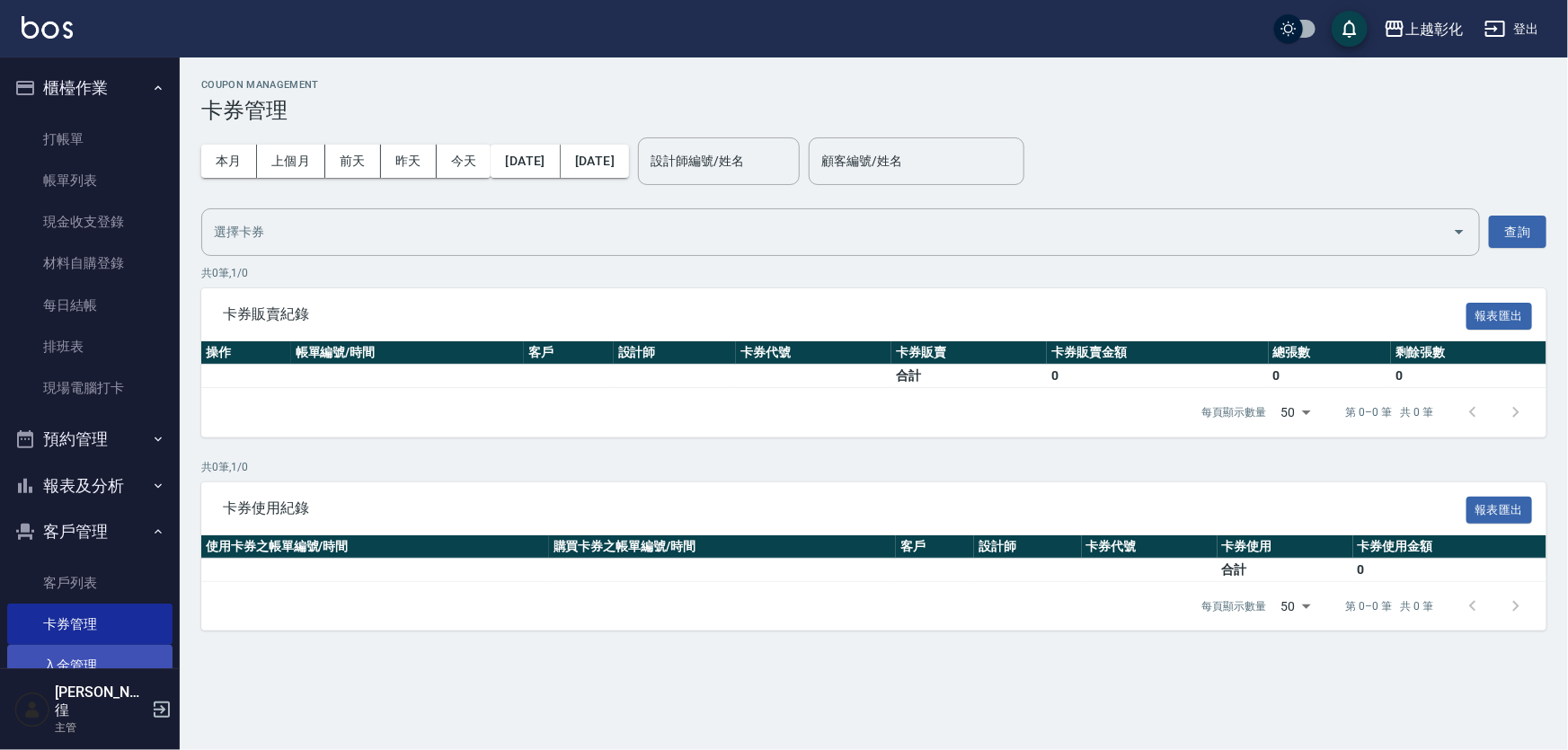
click at [68, 682] on link "入金管理" at bounding box center [89, 665] width 165 height 42
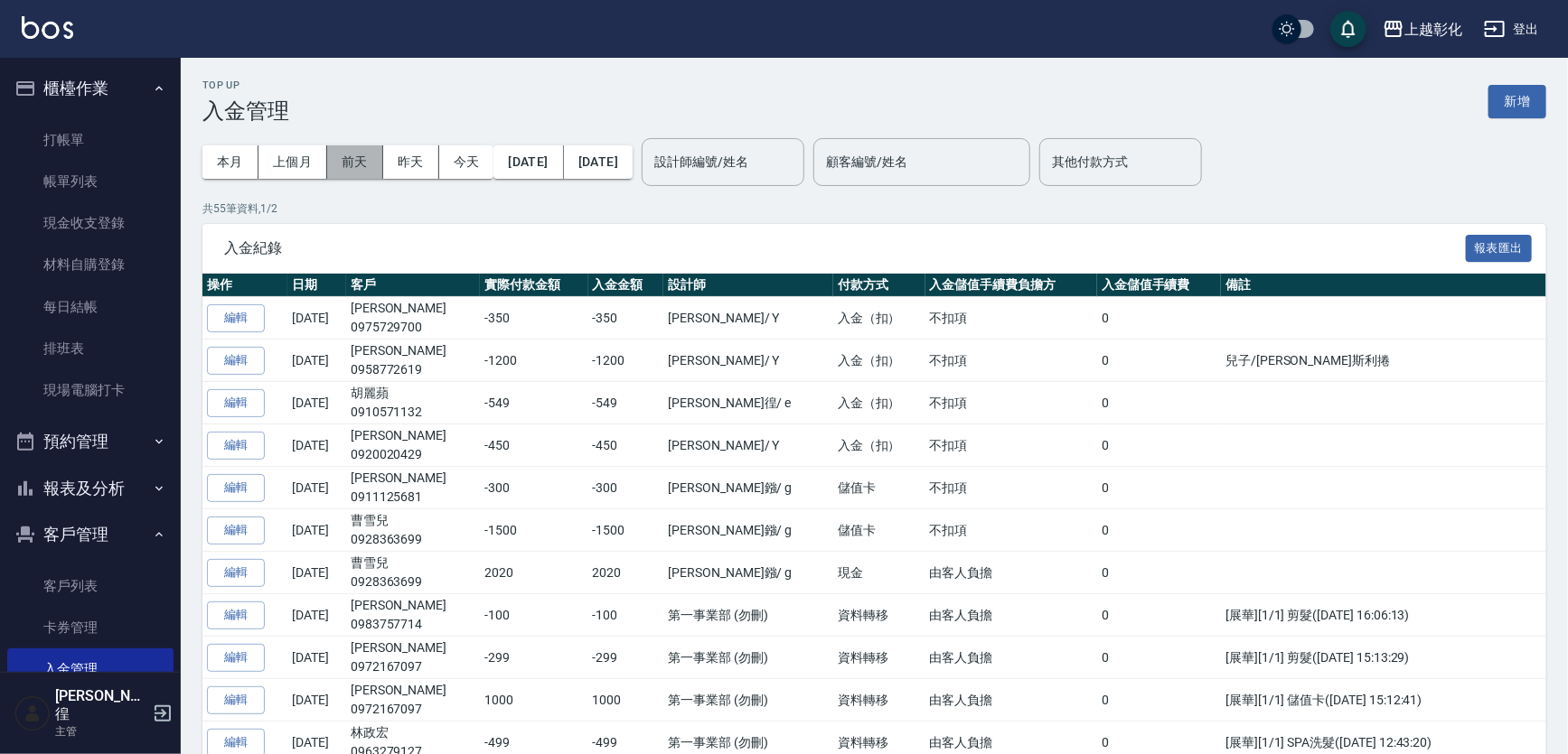
click at [350, 151] on button "前天" at bounding box center [355, 162] width 56 height 33
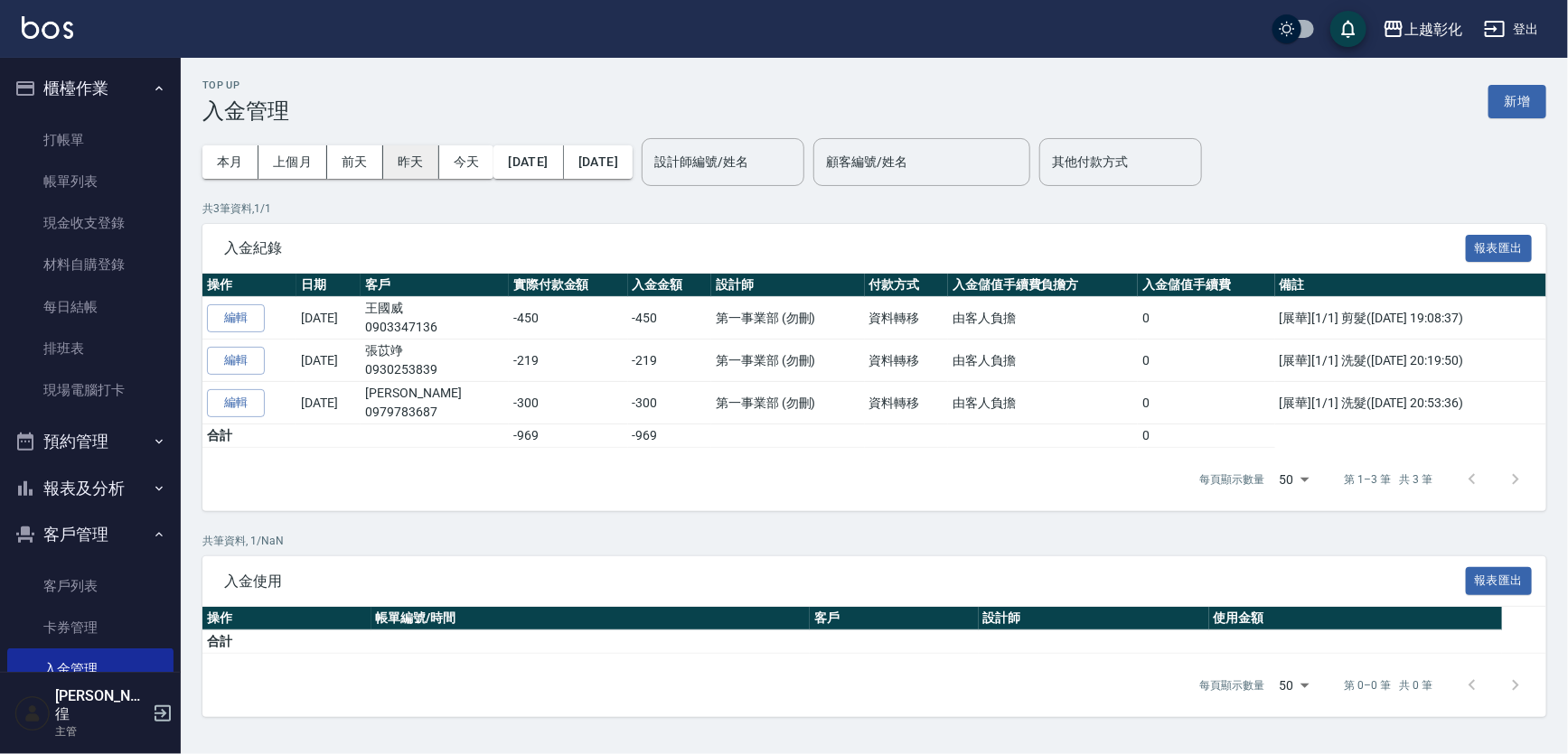
click at [434, 161] on button "昨天" at bounding box center [411, 162] width 56 height 33
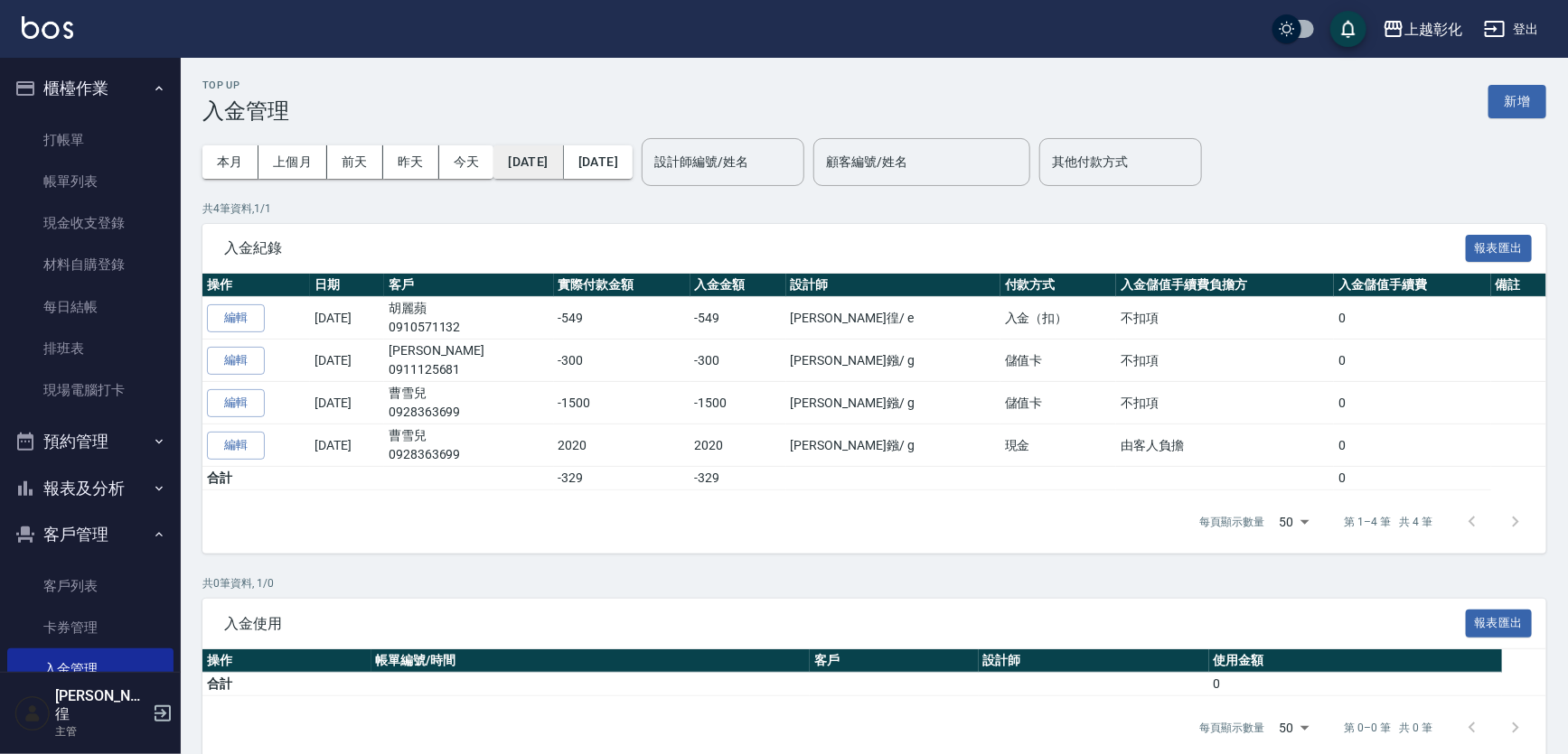
click at [518, 161] on button "[DATE]" at bounding box center [528, 162] width 70 height 33
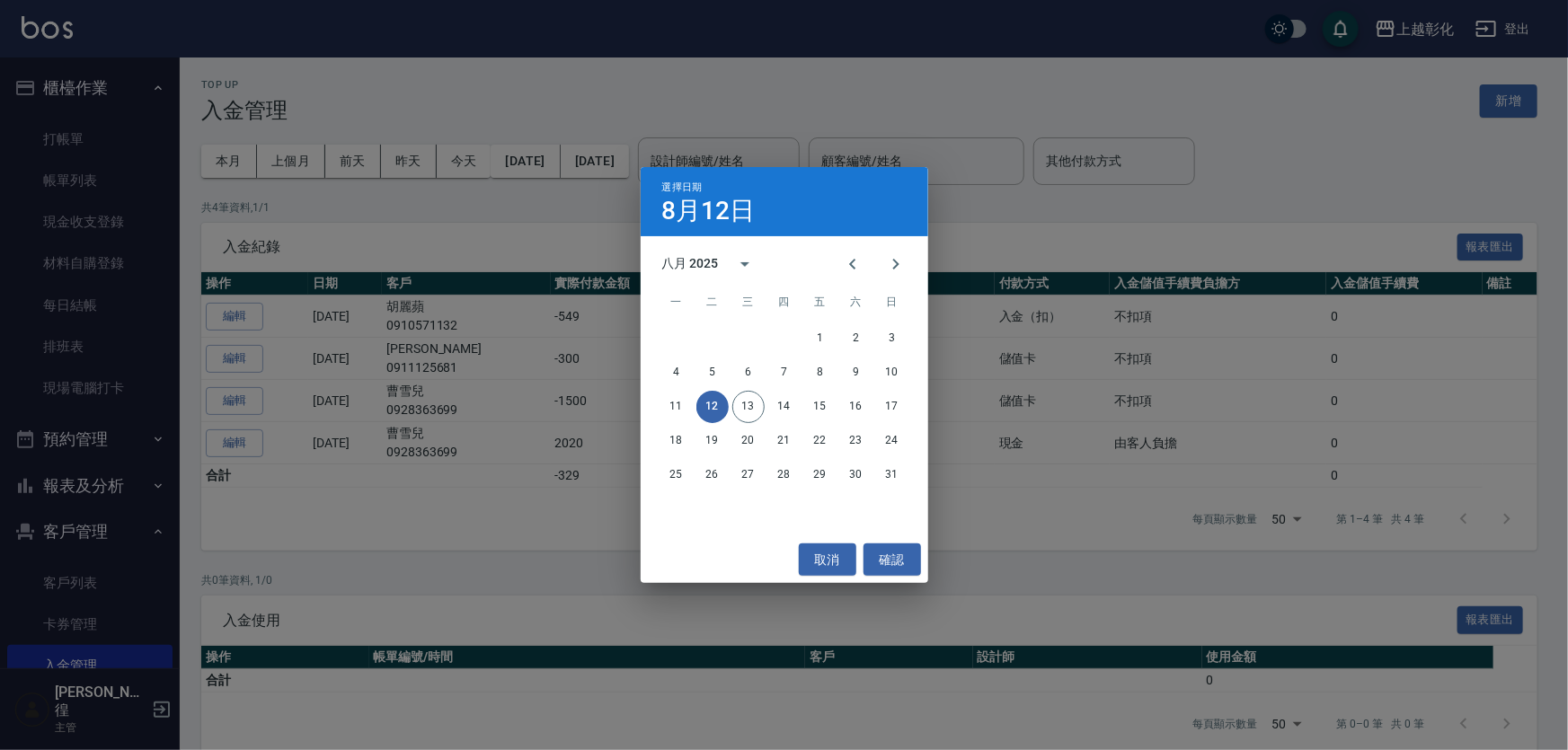
click at [426, 159] on div "選擇日期 [DATE] 八月 2025 一 二 三 四 五 六 日 1 2 3 4 5 6 7 8 9 10 11 12 13 14 15 16 17 18 …" at bounding box center [784, 375] width 1568 height 750
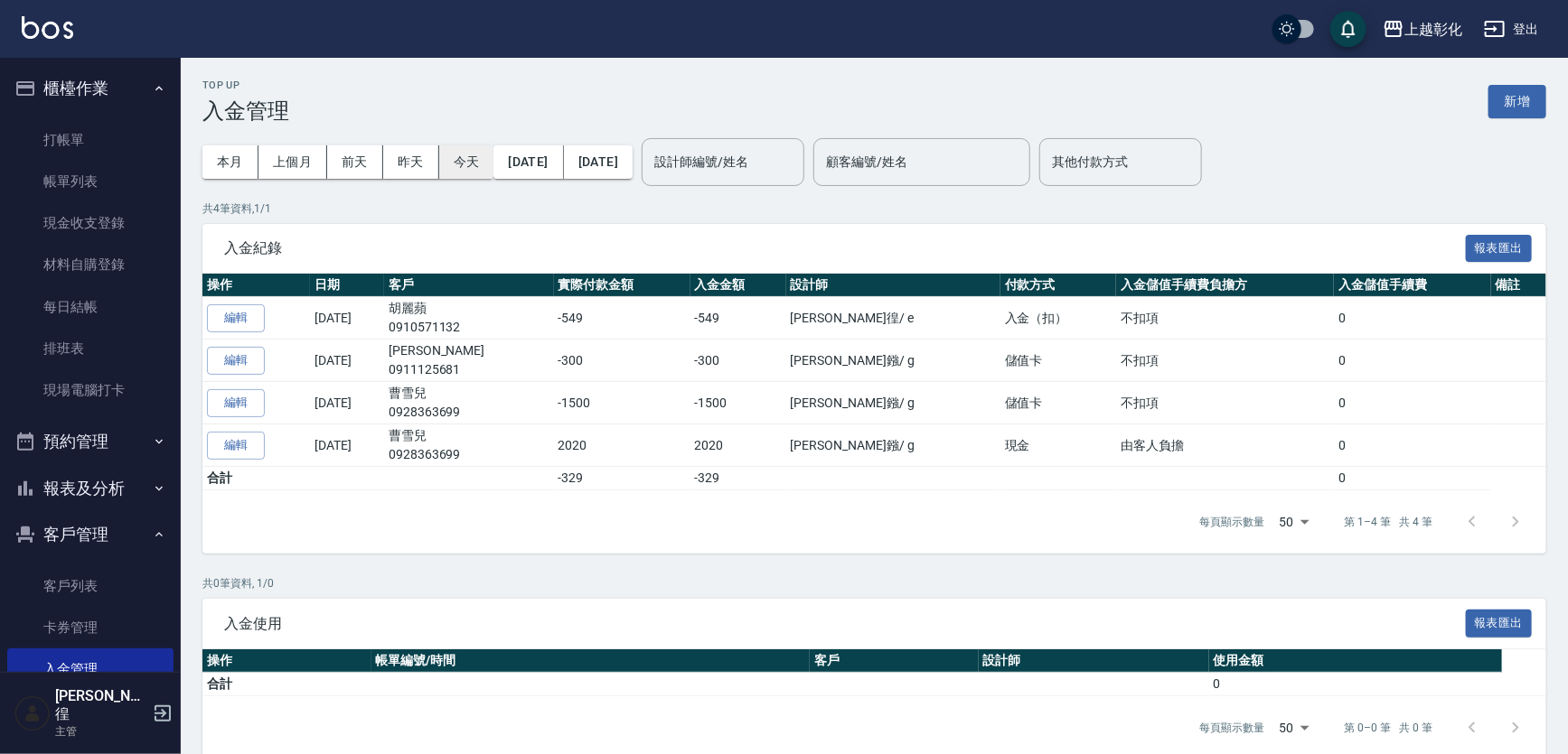
click at [472, 164] on button "今天" at bounding box center [466, 162] width 55 height 33
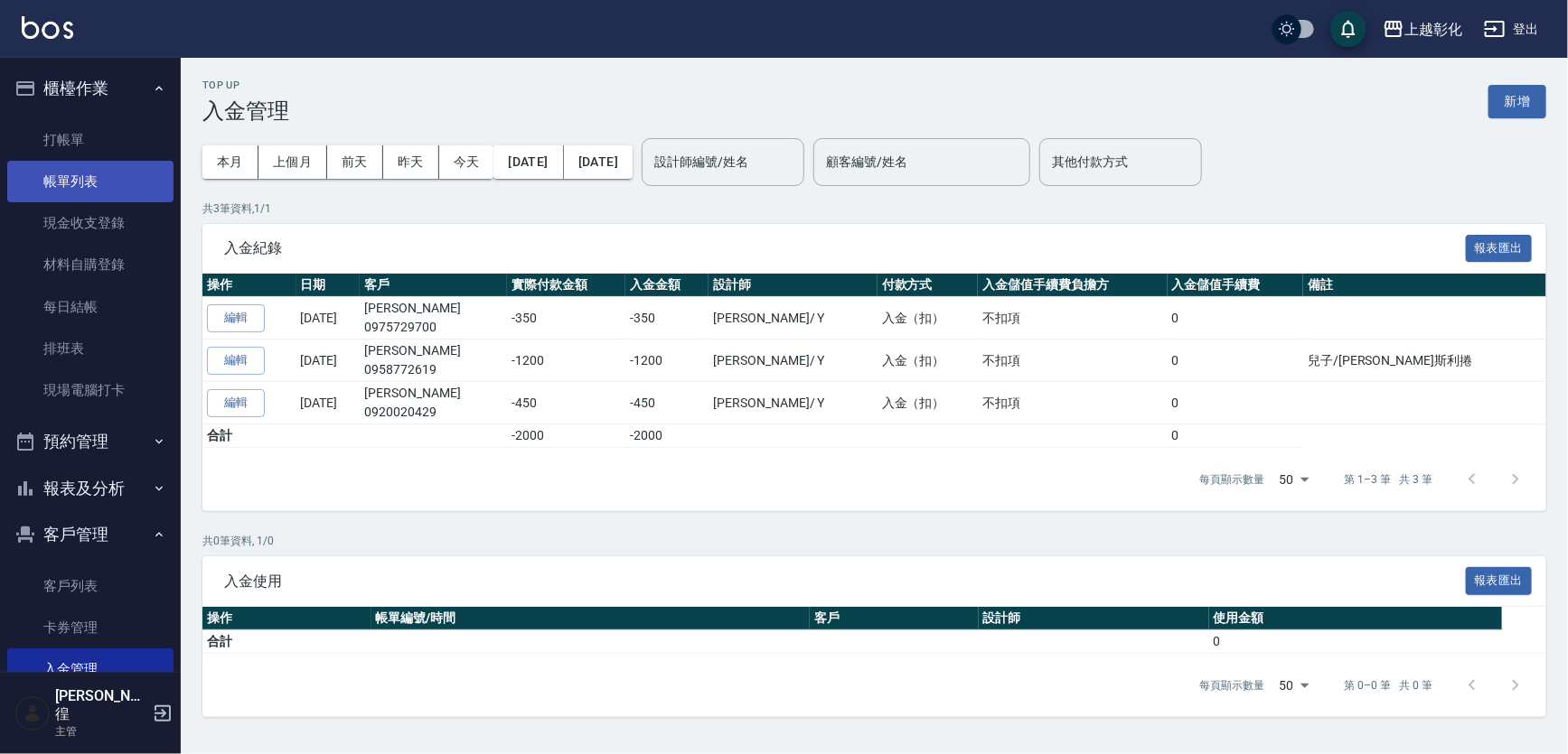
click at [128, 181] on link "帳單列表" at bounding box center [90, 181] width 166 height 42
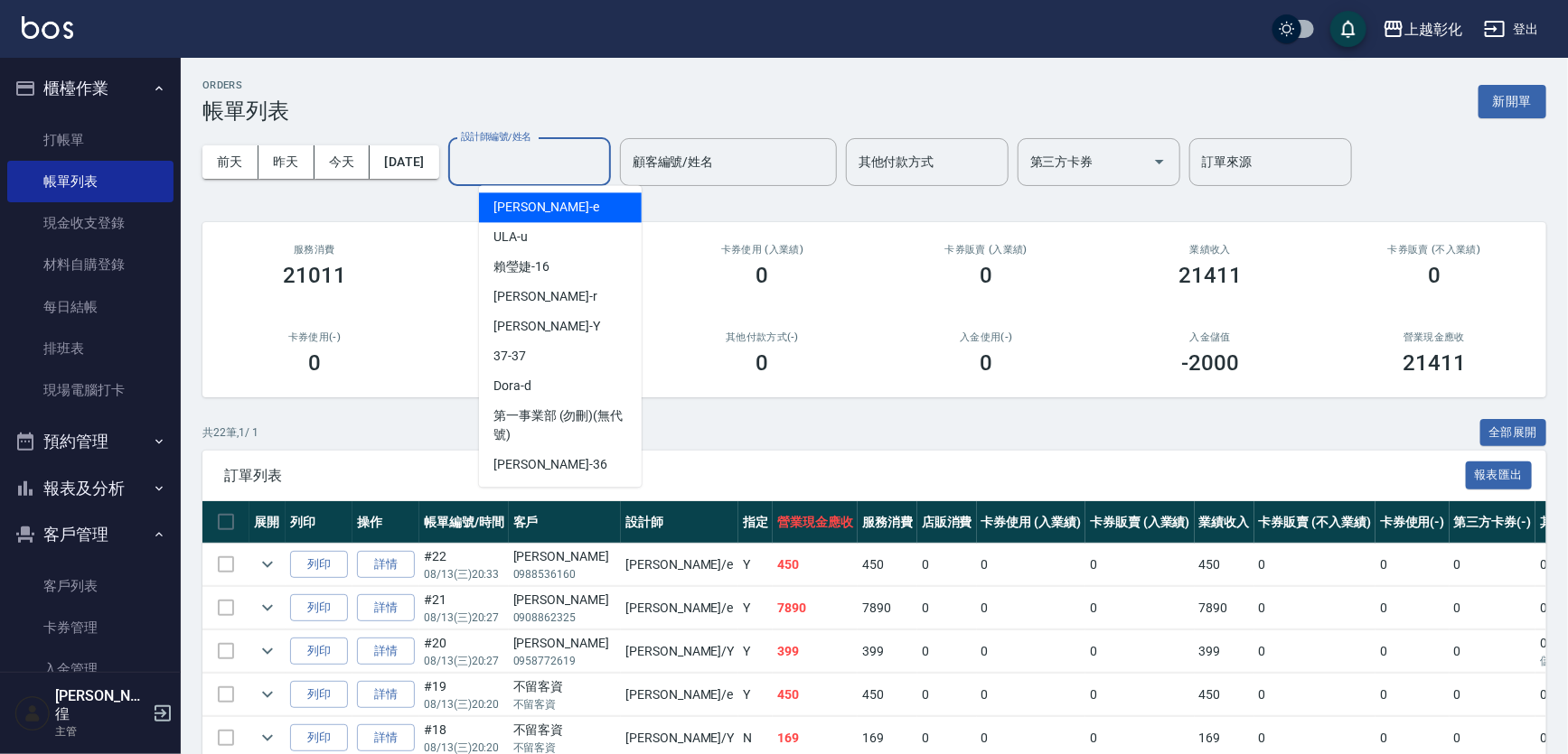
click at [588, 152] on input "設計師編號/姓名" at bounding box center [530, 162] width 147 height 32
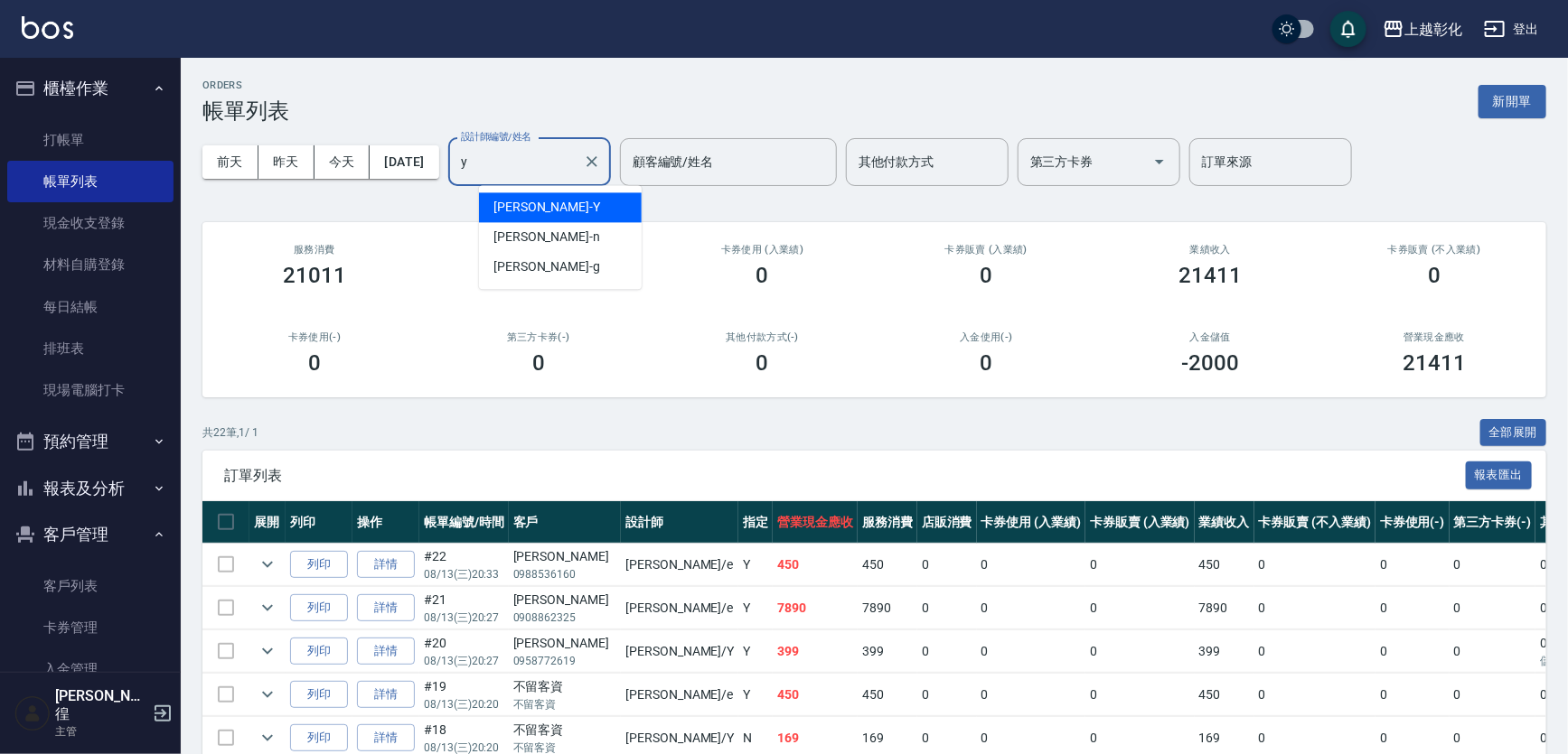
click at [580, 211] on div "[PERSON_NAME]" at bounding box center [559, 207] width 162 height 30
type input "[PERSON_NAME]-Y"
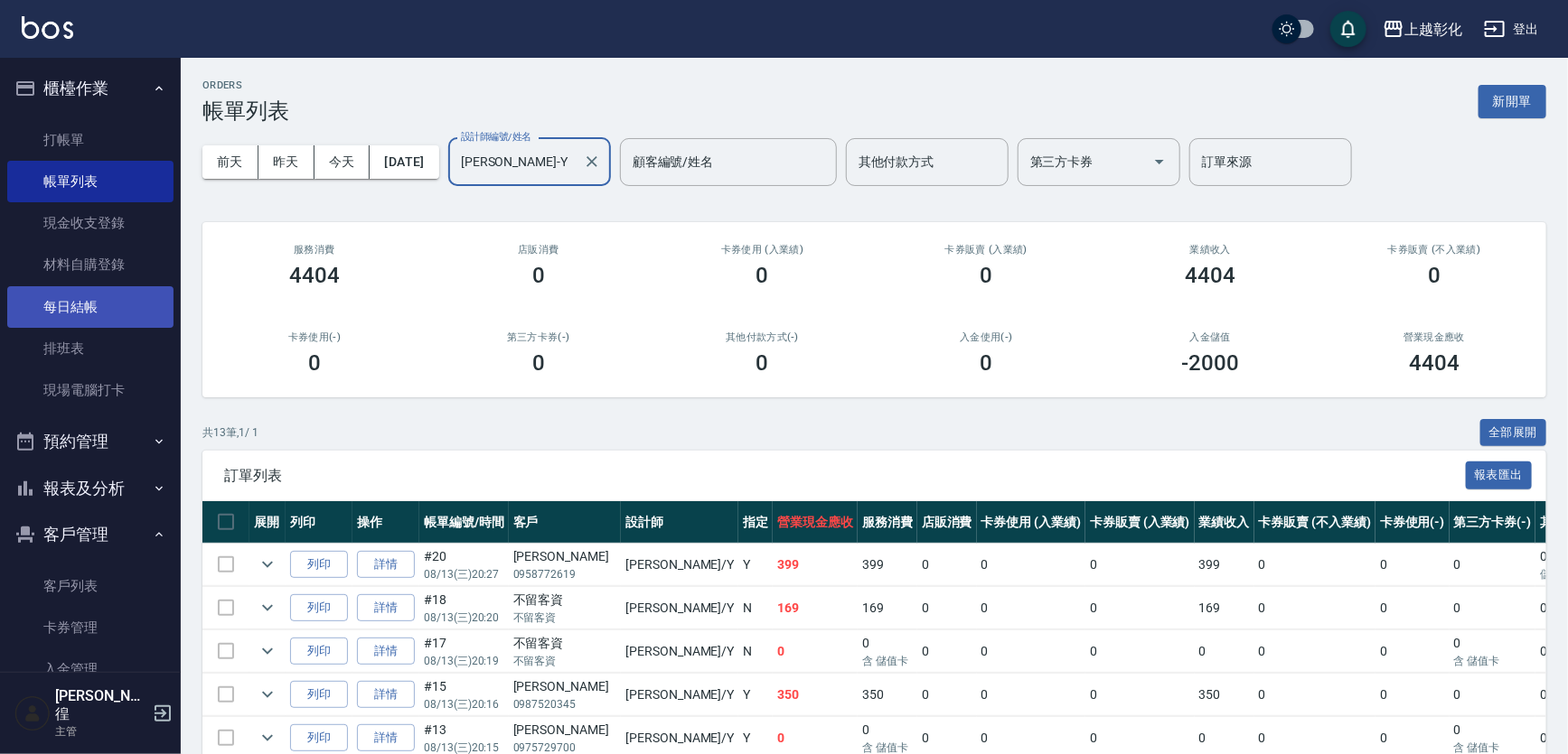
click at [99, 315] on link "每日結帳" at bounding box center [90, 307] width 166 height 42
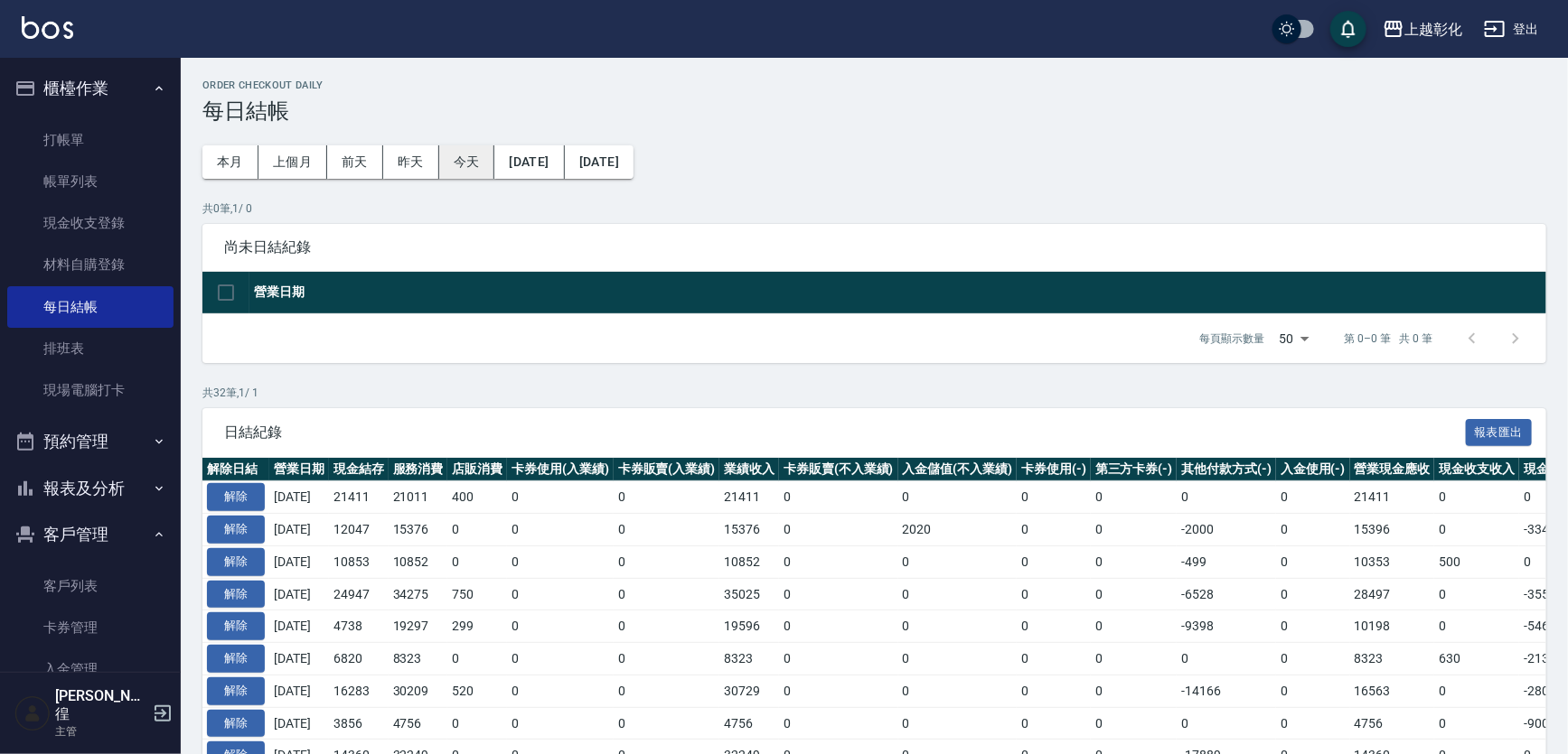
click at [464, 165] on button "今天" at bounding box center [467, 162] width 56 height 33
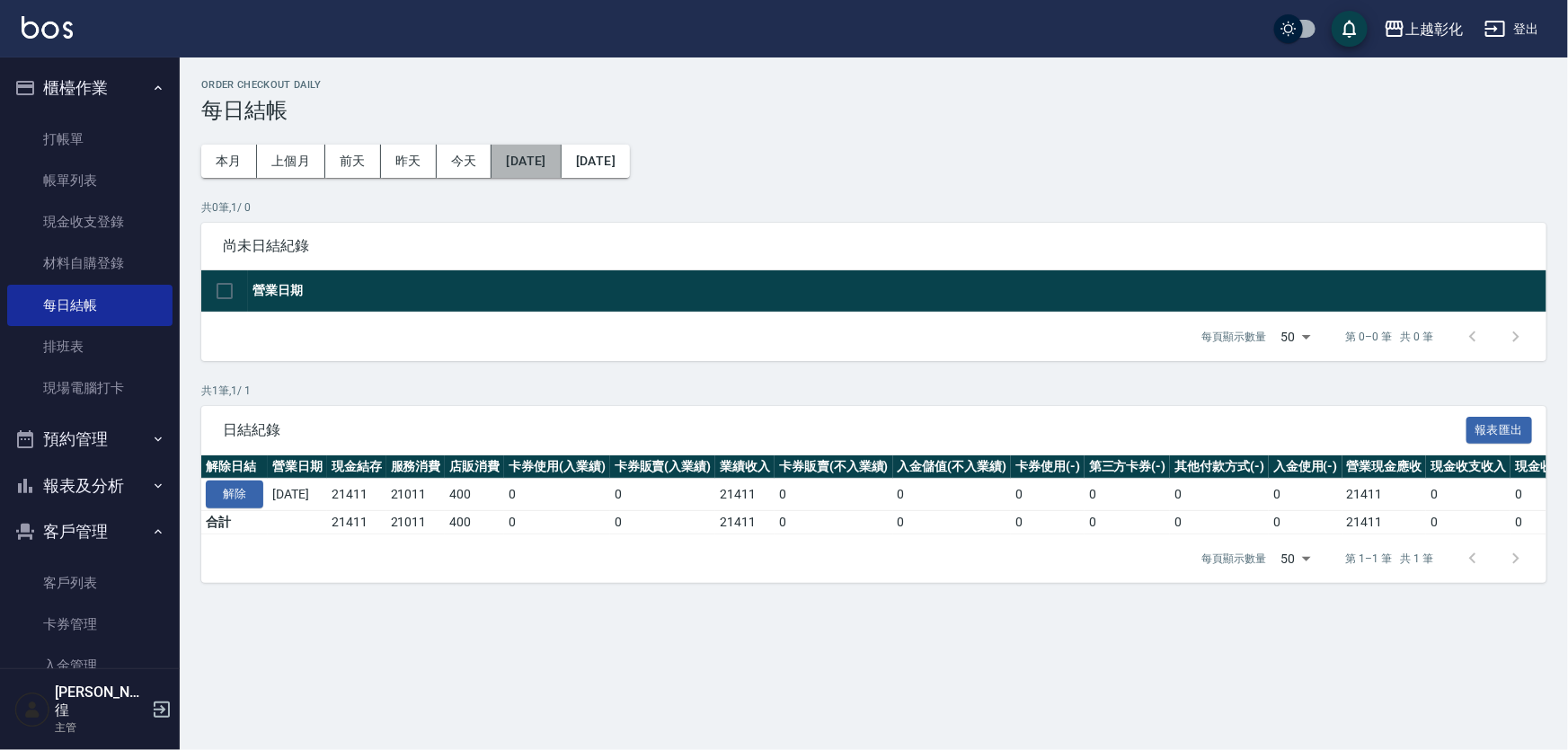
click at [545, 154] on button "[DATE]" at bounding box center [526, 161] width 69 height 33
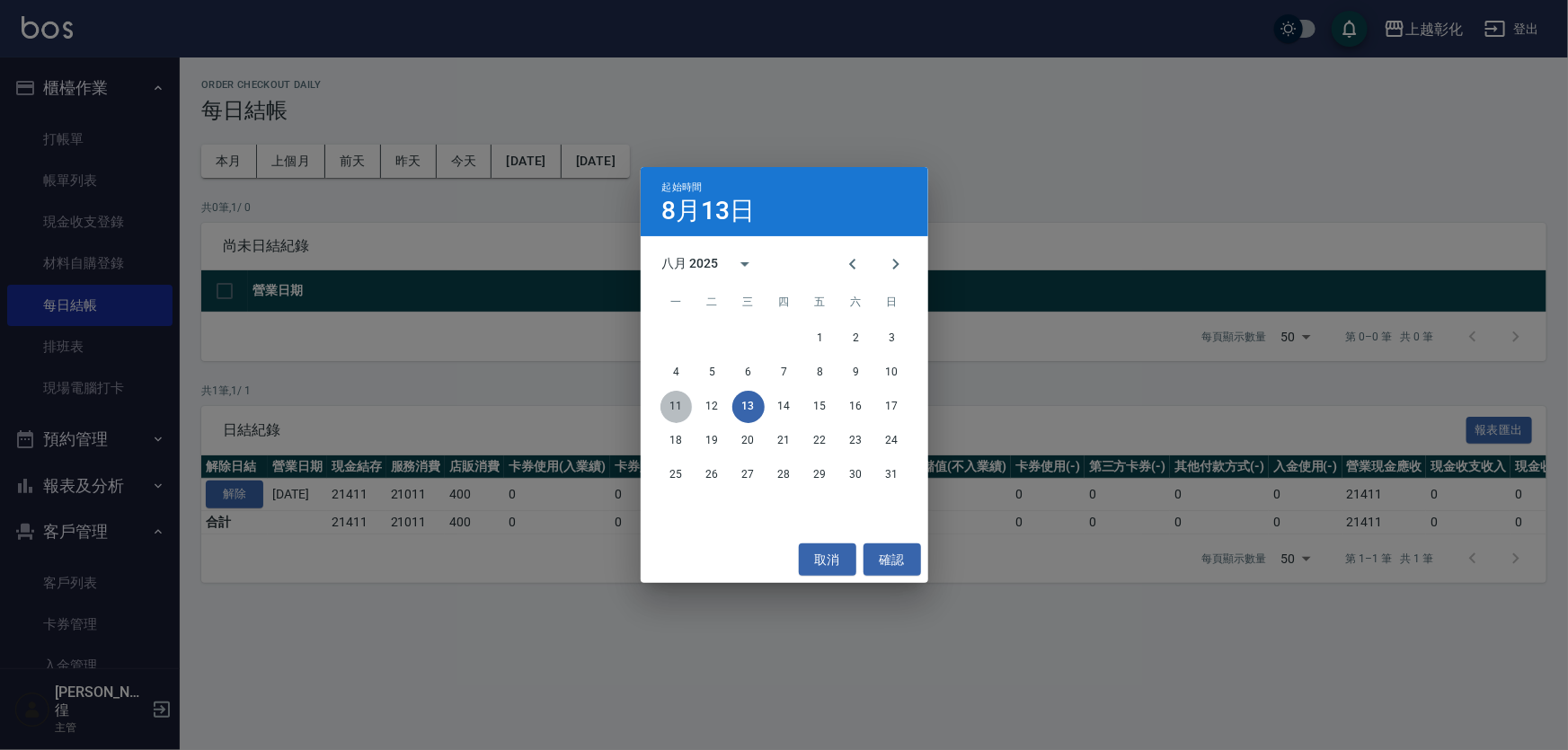
click at [673, 404] on button "11" at bounding box center [676, 407] width 32 height 32
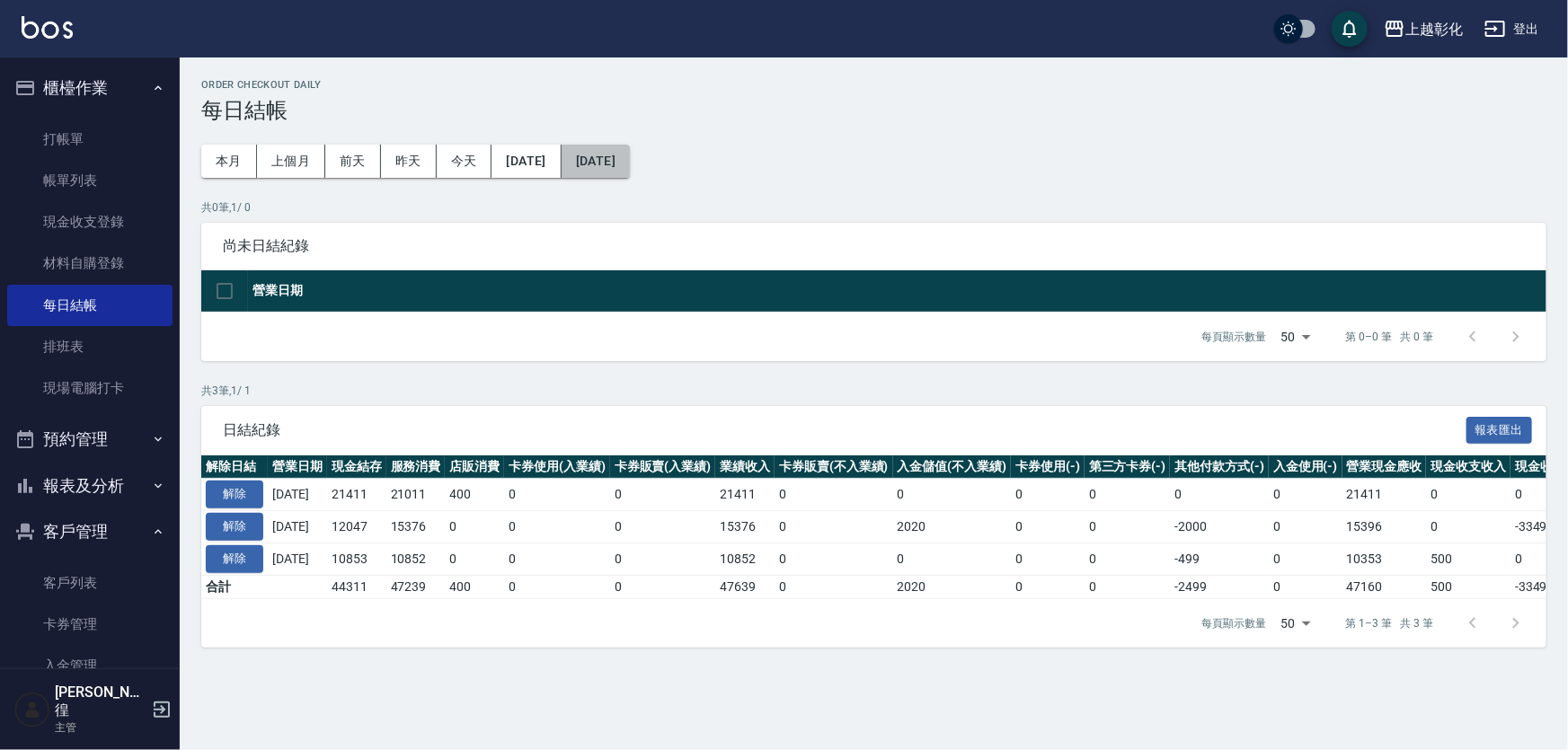
click at [630, 161] on button "[DATE]" at bounding box center [596, 161] width 68 height 33
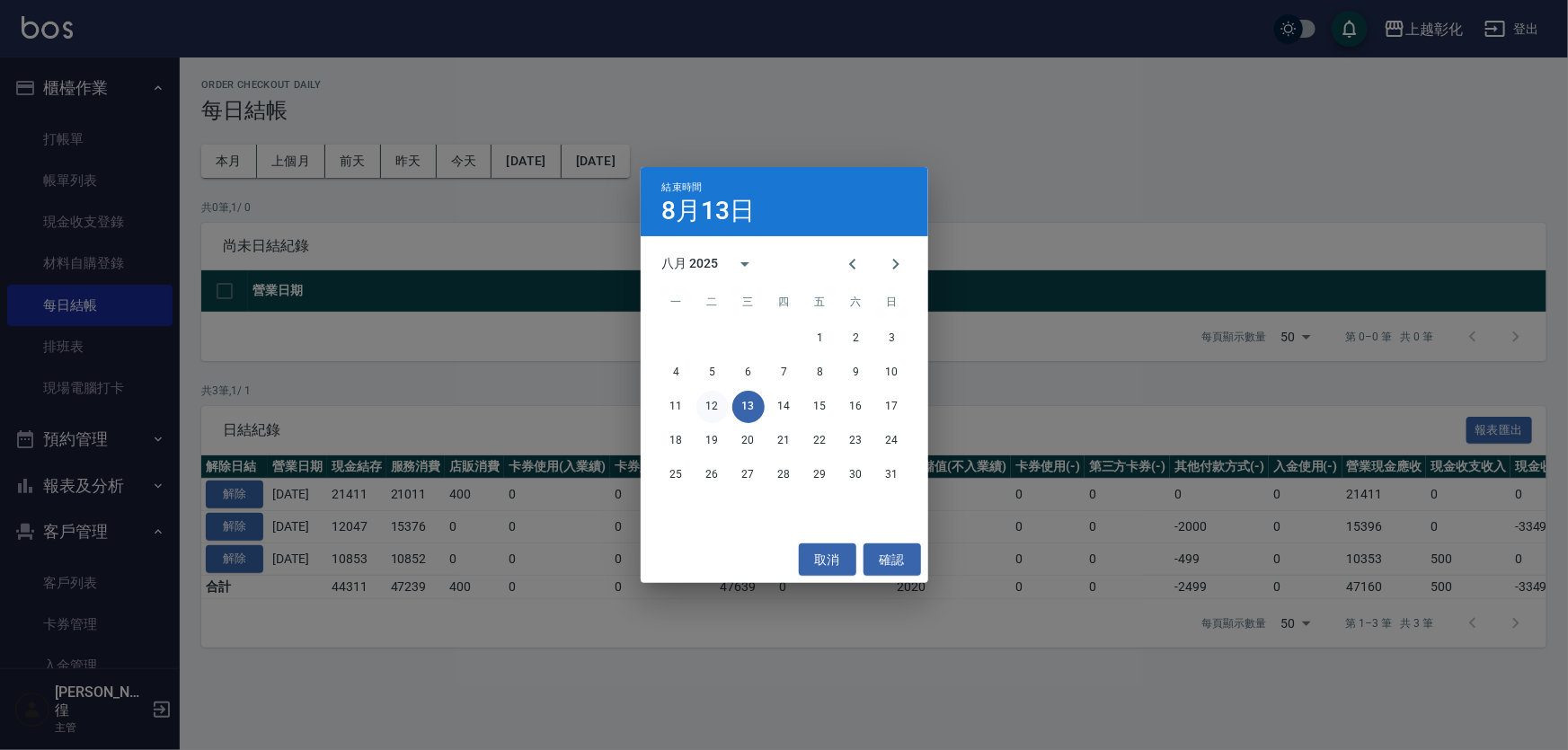
click at [709, 415] on button "12" at bounding box center [712, 407] width 32 height 32
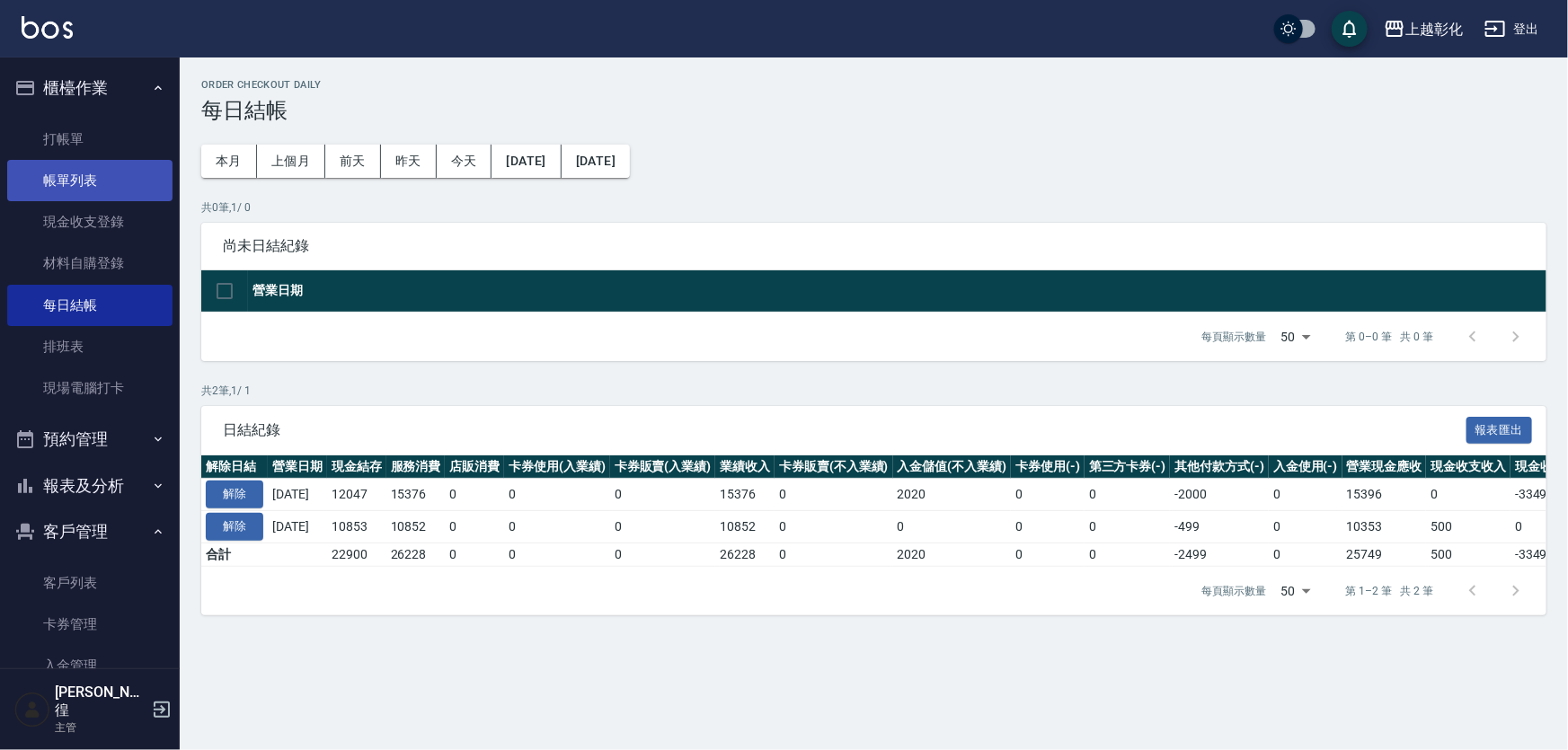
click at [64, 194] on link "帳單列表" at bounding box center [89, 180] width 165 height 42
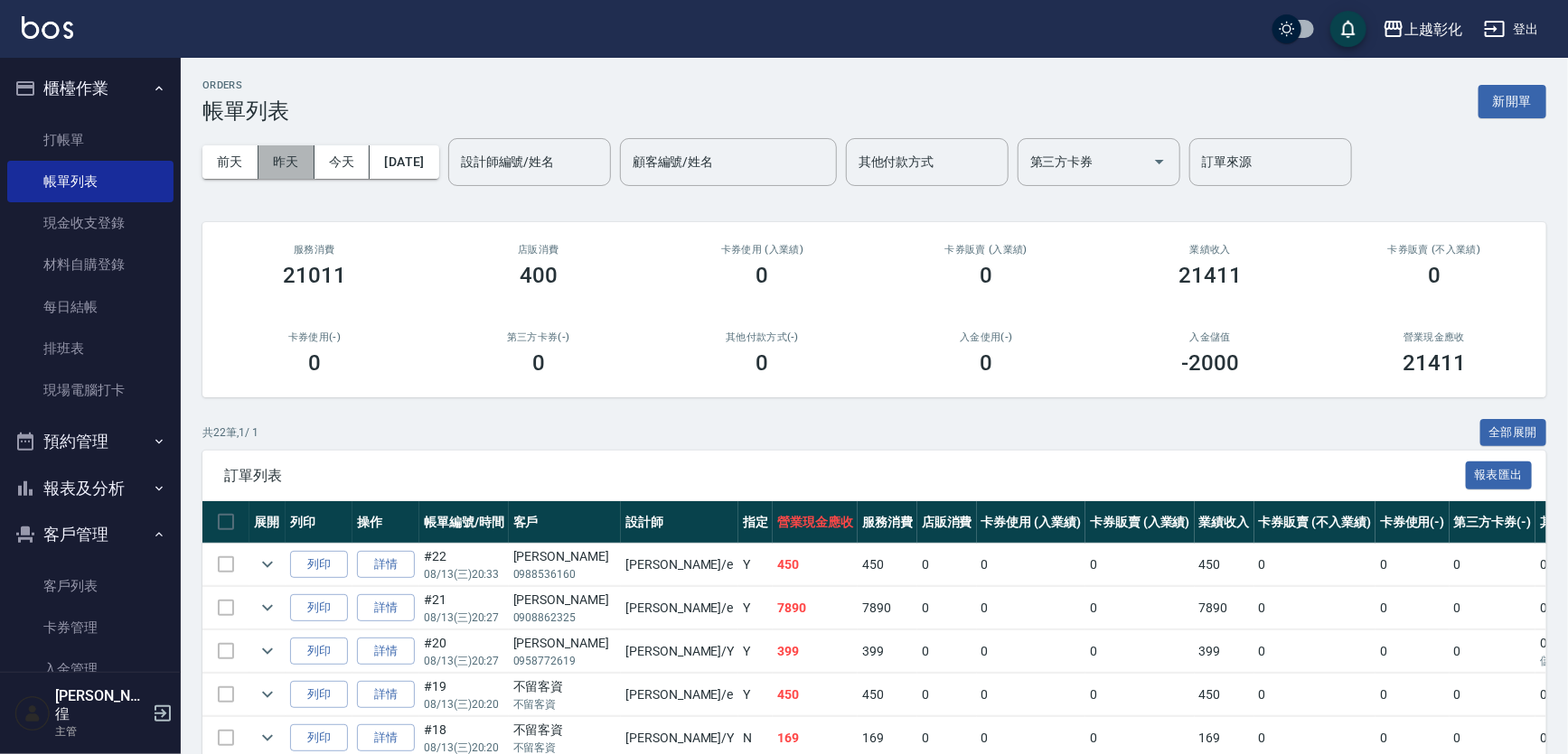
click at [268, 158] on button "昨天" at bounding box center [287, 162] width 56 height 33
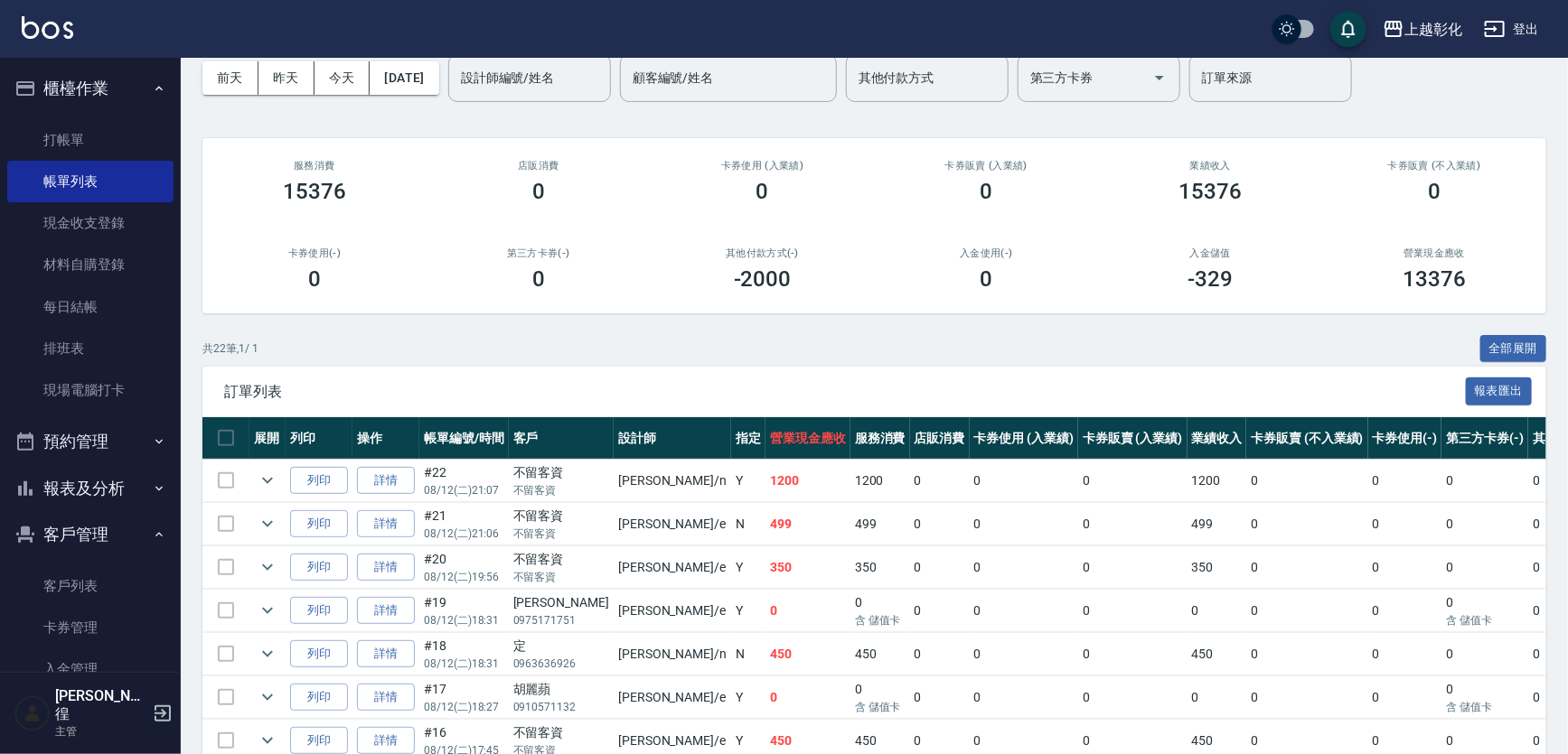
scroll to position [82, 0]
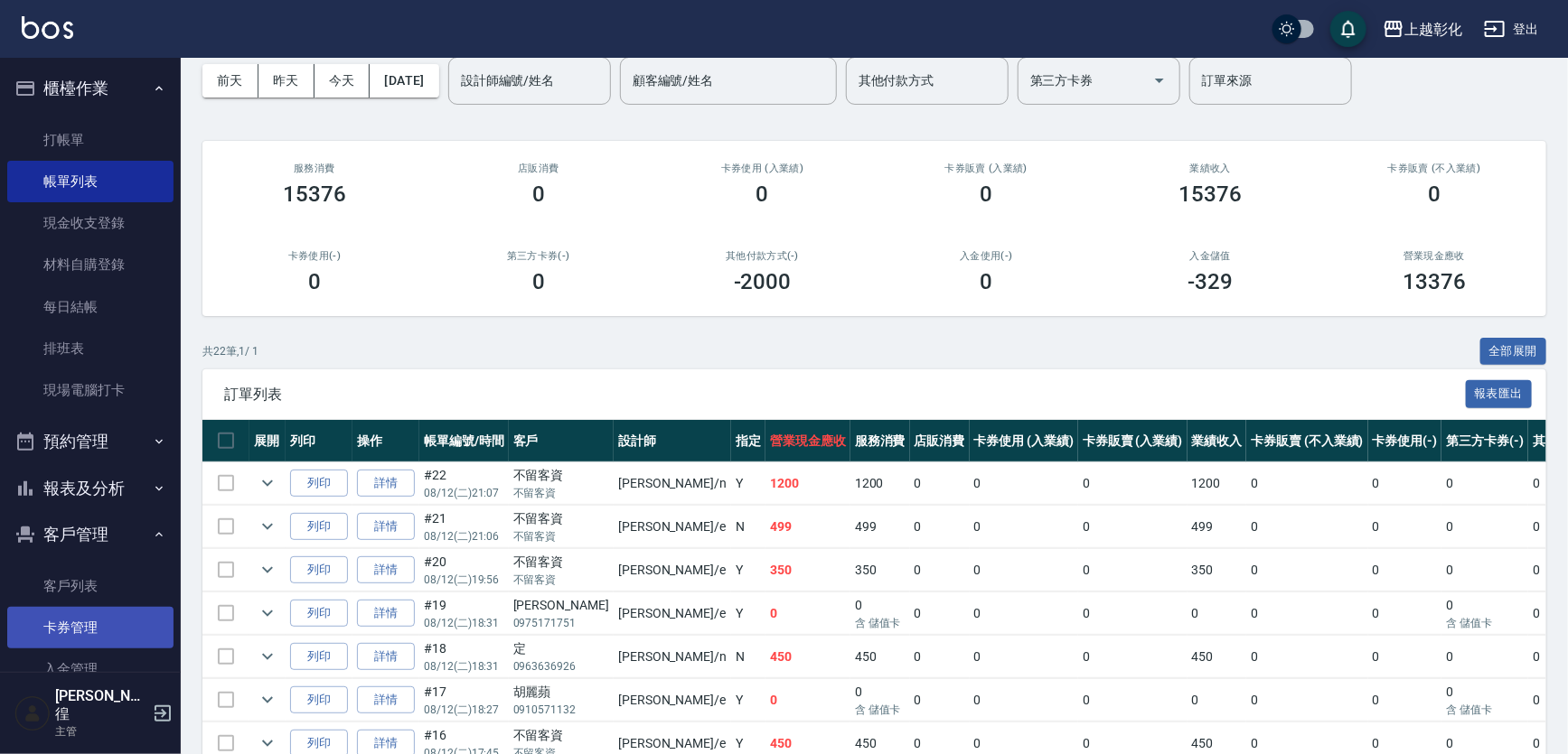
click at [103, 625] on link "卡券管理" at bounding box center [90, 628] width 166 height 42
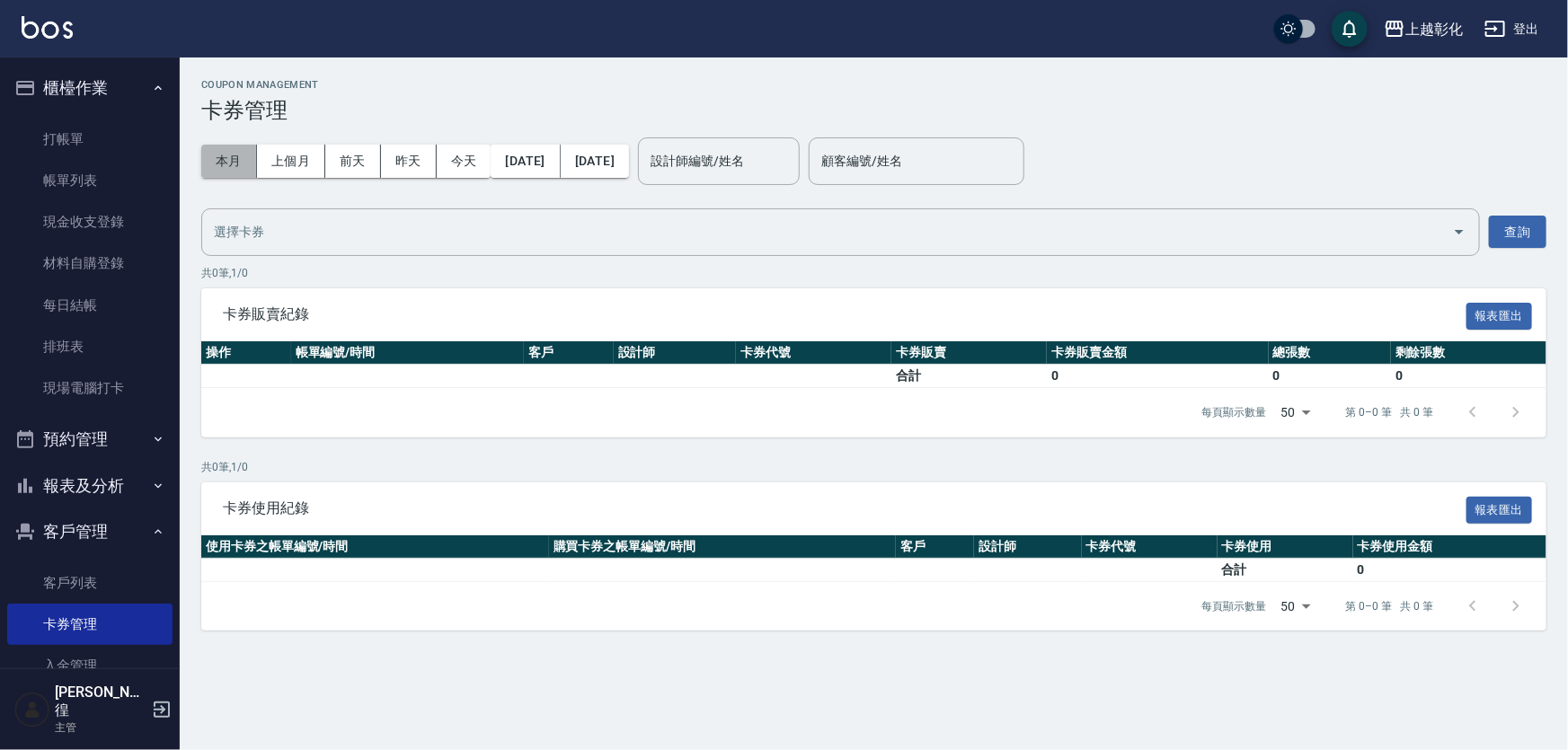
click at [236, 153] on button "本月" at bounding box center [229, 161] width 55 height 33
click at [415, 153] on button "昨天" at bounding box center [409, 161] width 55 height 33
click at [111, 657] on link "入金管理" at bounding box center [89, 665] width 165 height 42
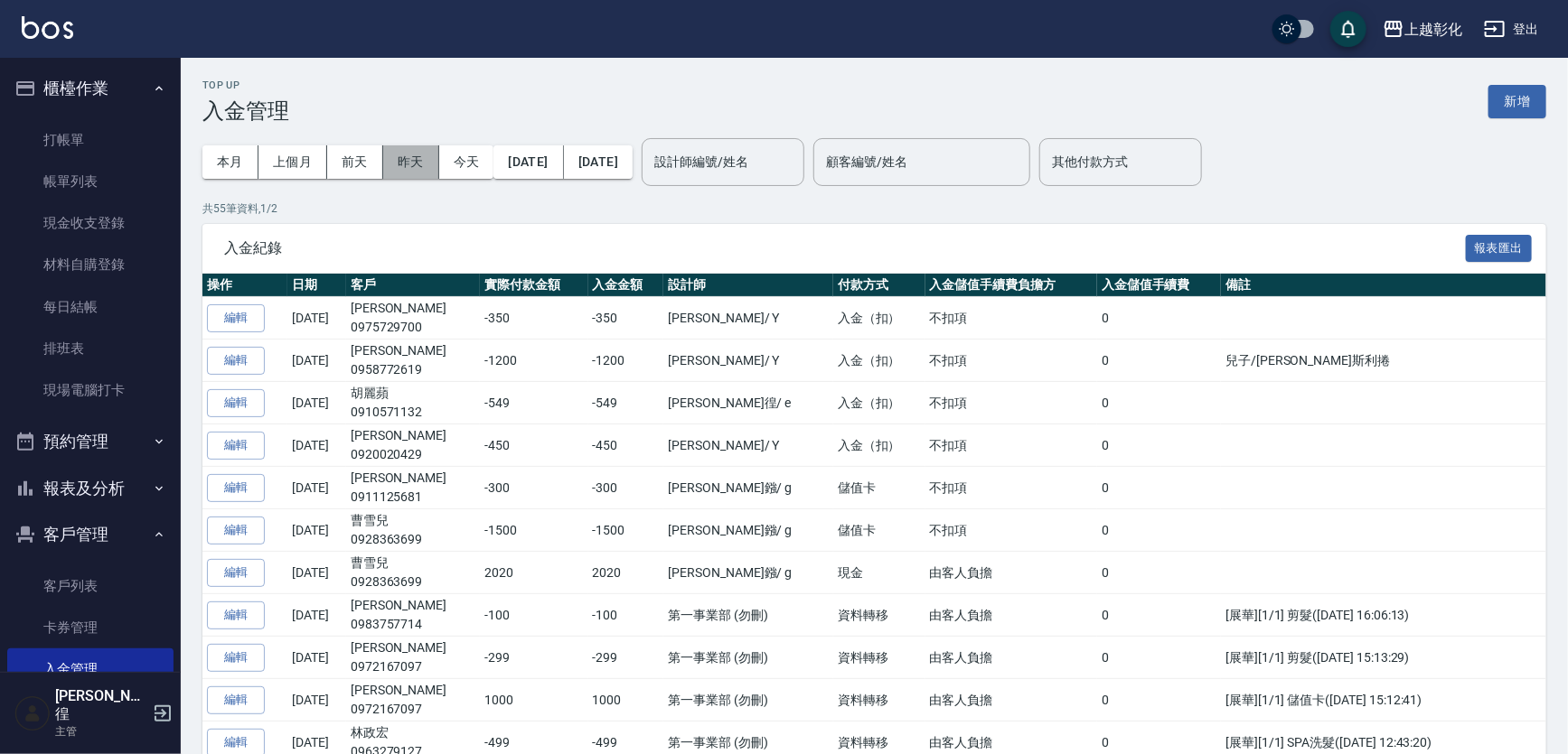
click at [405, 164] on button "昨天" at bounding box center [411, 162] width 56 height 33
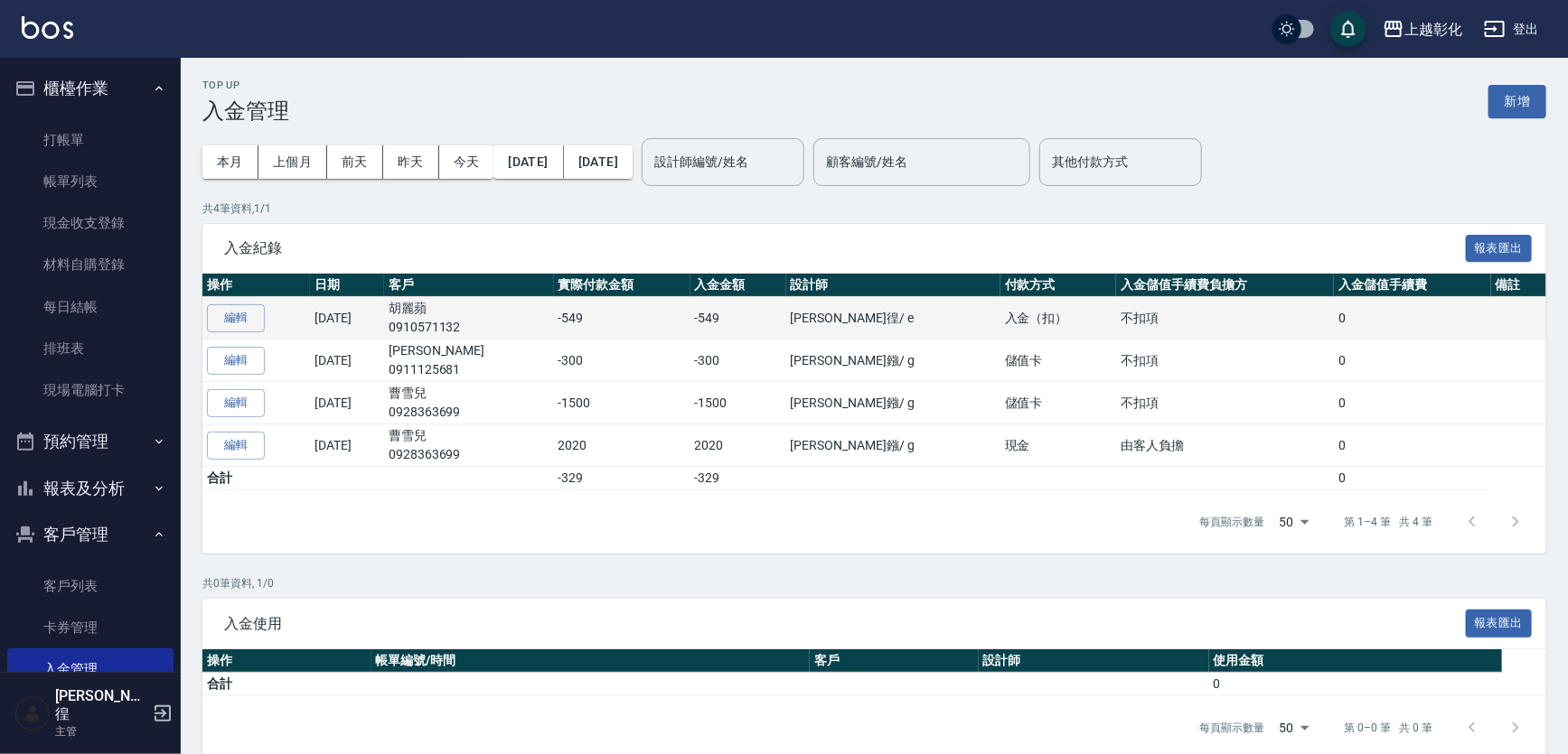
click at [467, 308] on td "[PERSON_NAME]0910571132" at bounding box center [469, 318] width 170 height 43
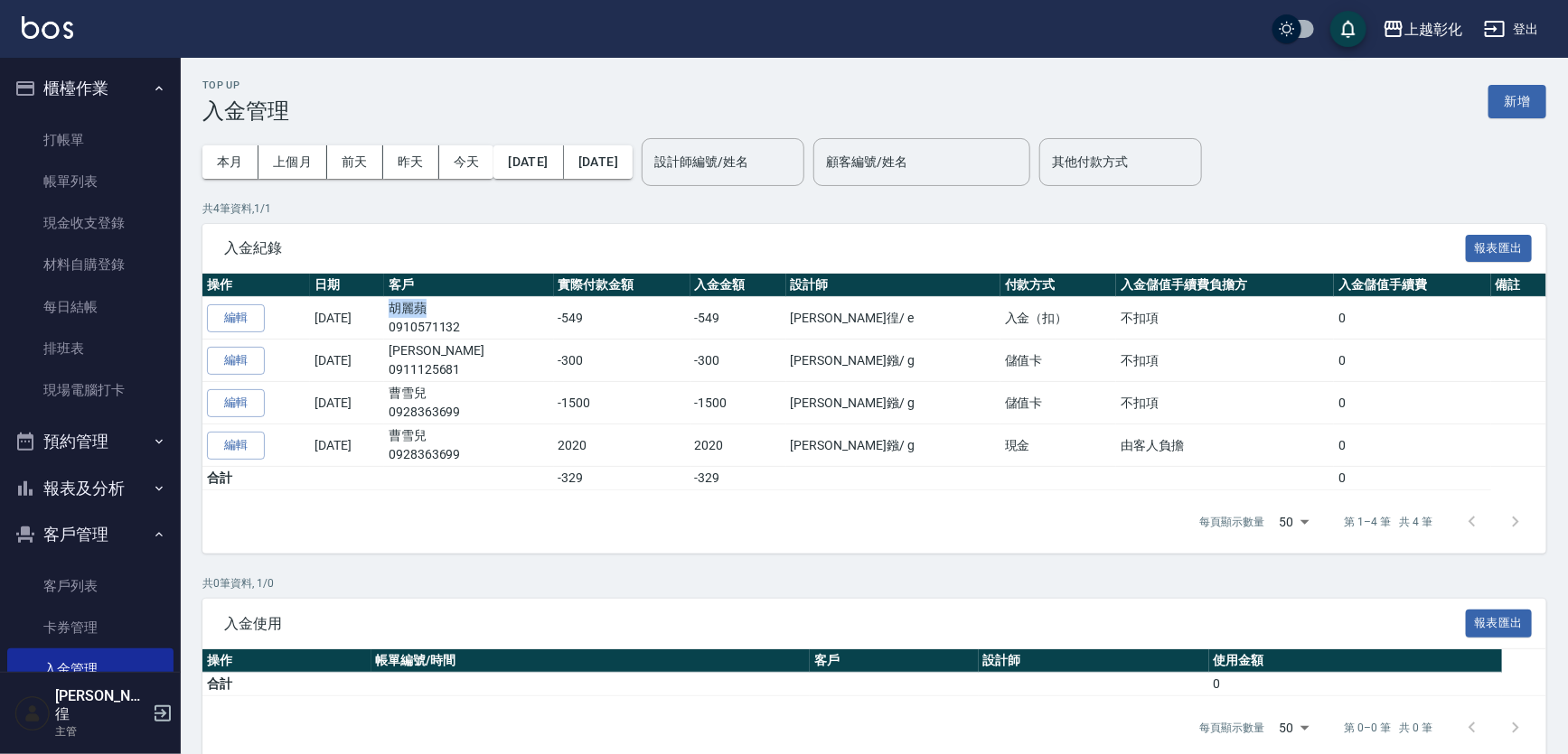
copy td "胡麗蘋"
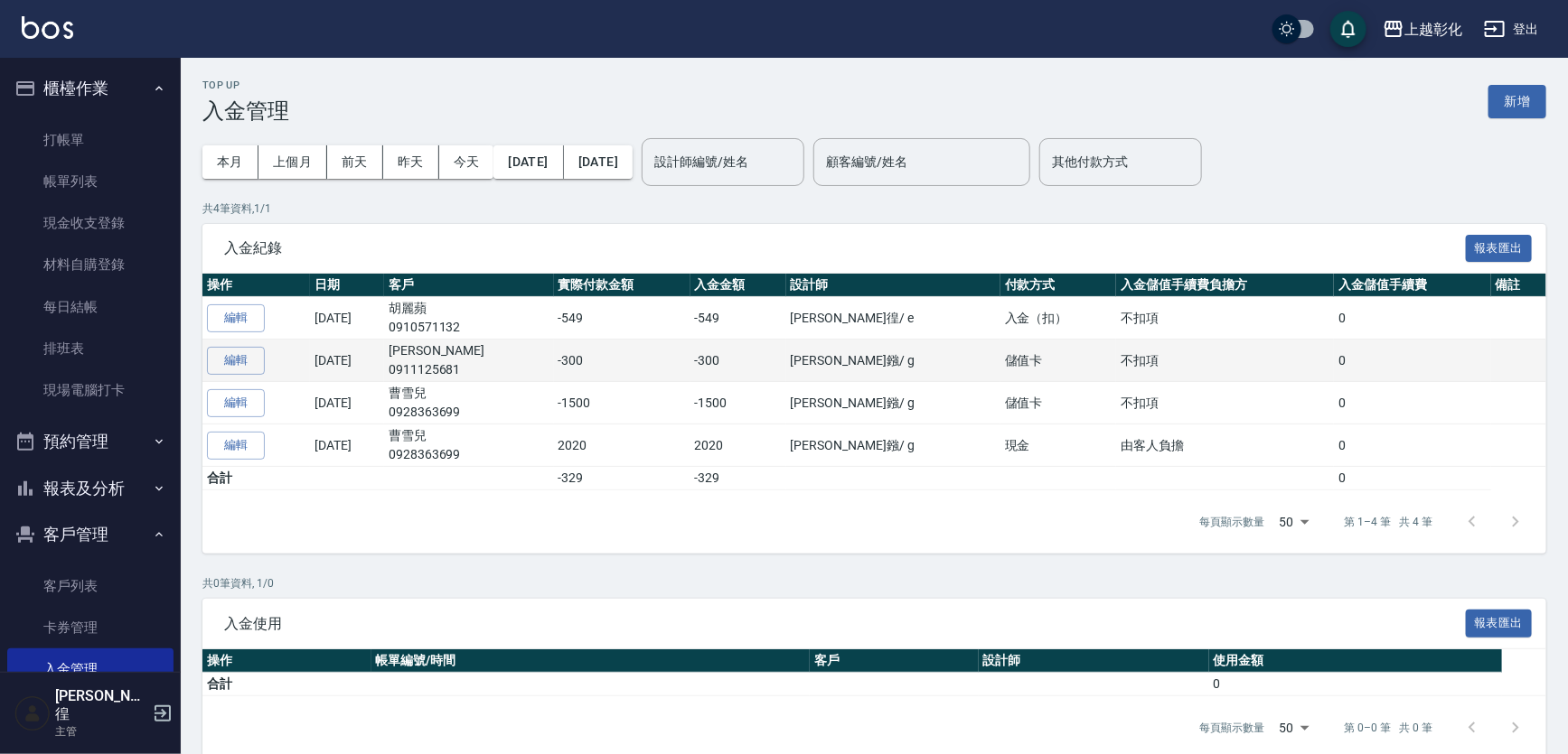
click at [476, 356] on td "[PERSON_NAME]0911125681" at bounding box center [469, 361] width 170 height 43
copy td "[PERSON_NAME]"
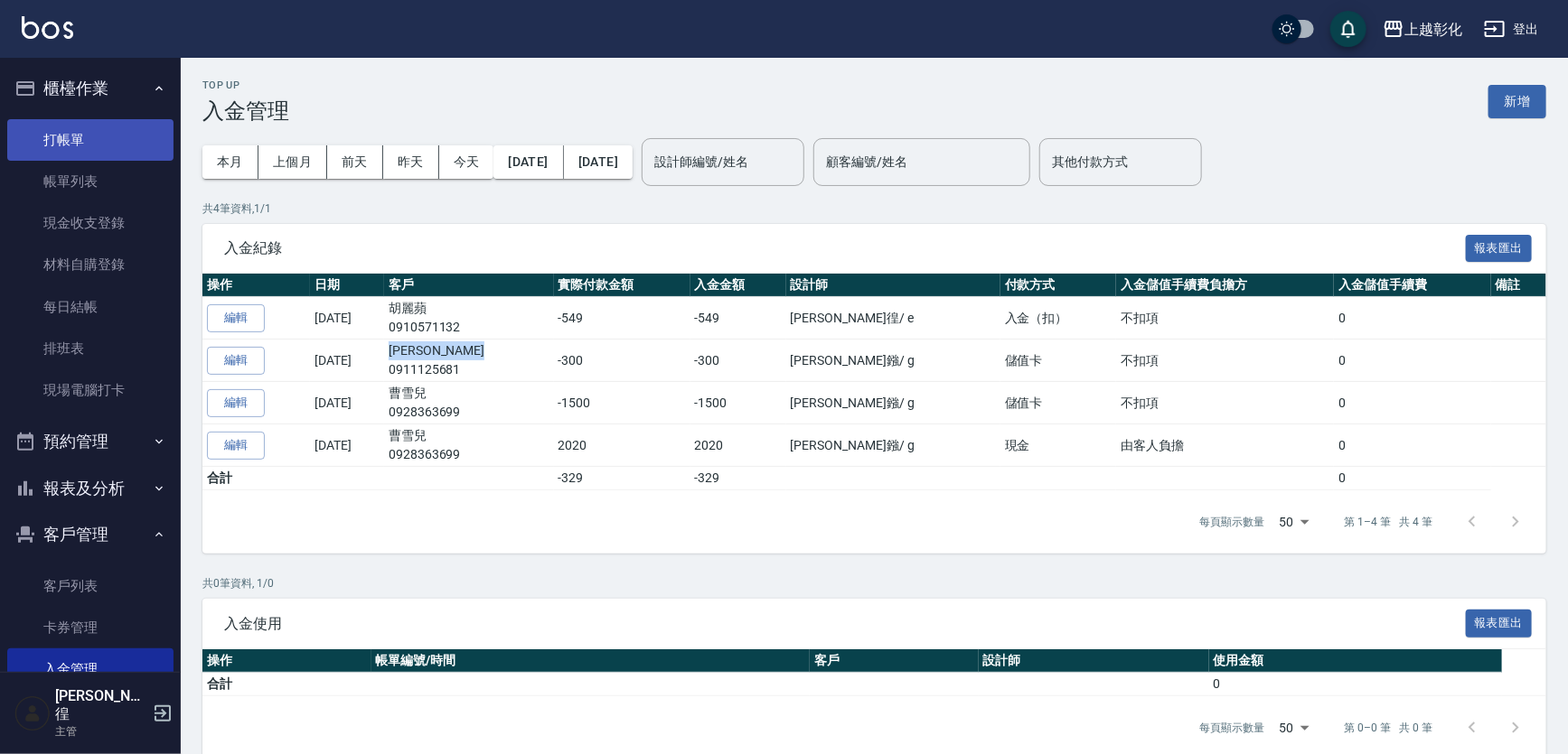
click at [107, 151] on link "打帳單" at bounding box center [90, 140] width 166 height 42
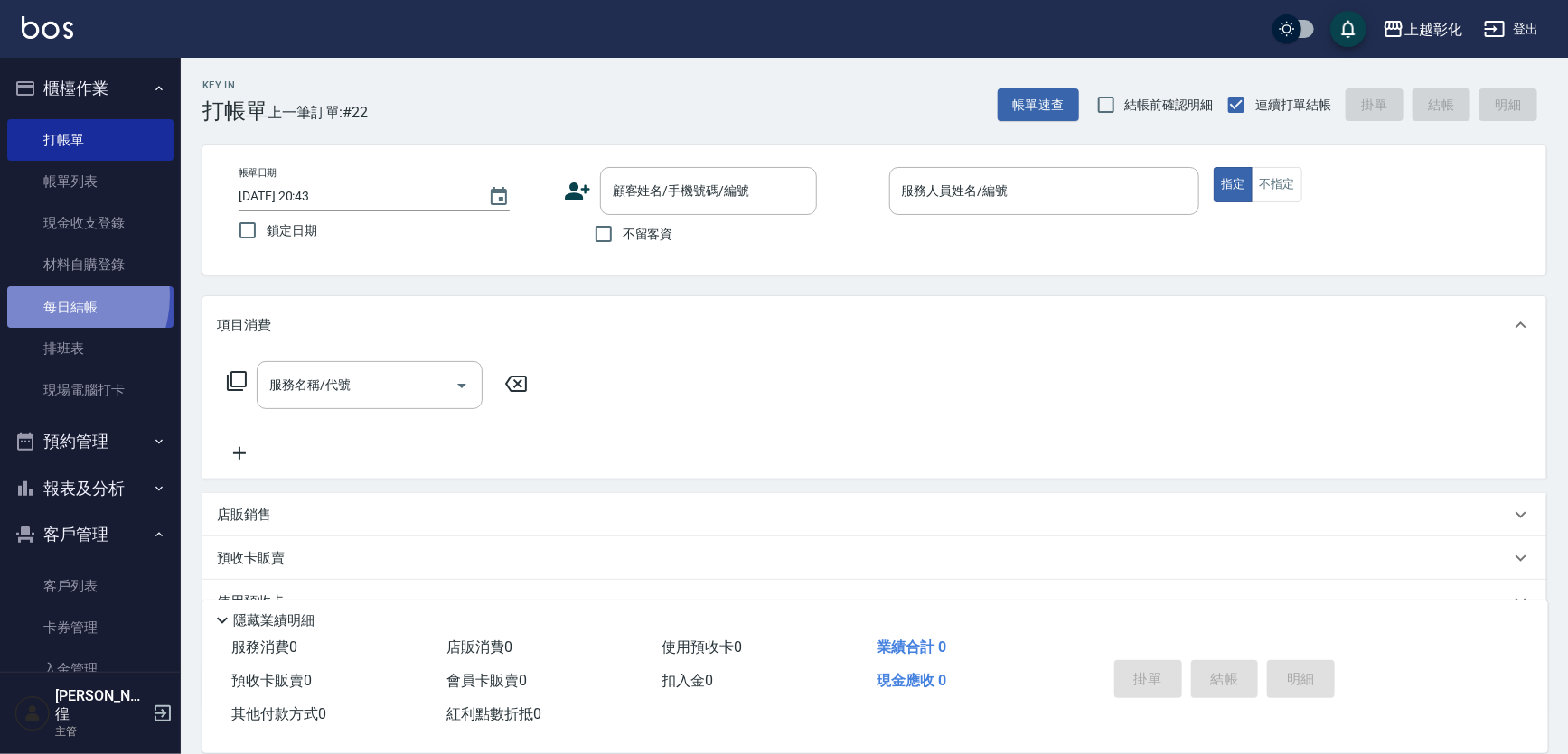
click at [45, 296] on link "每日結帳" at bounding box center [90, 307] width 166 height 42
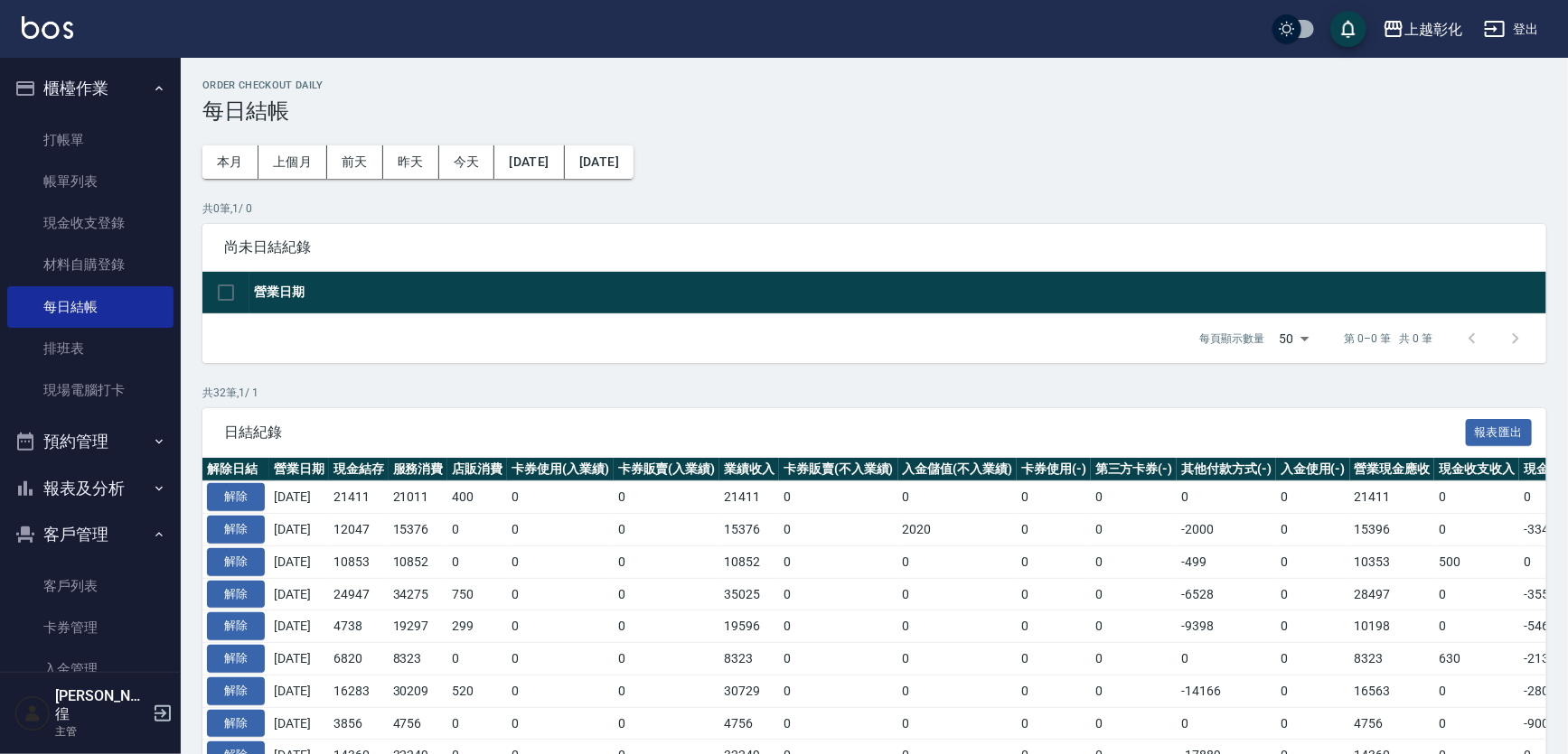
click at [83, 494] on button "報表及分析" at bounding box center [90, 489] width 166 height 47
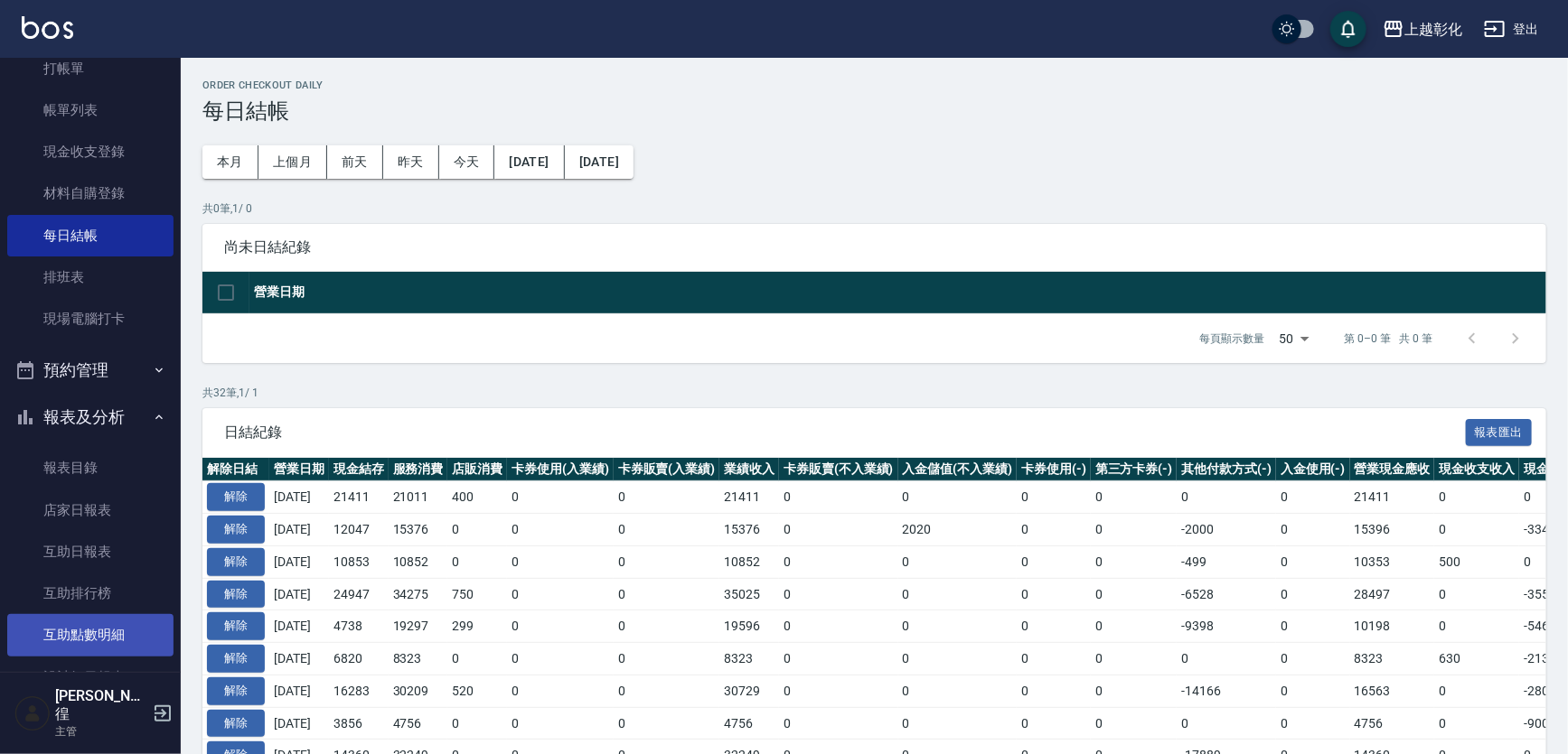
scroll to position [163, 0]
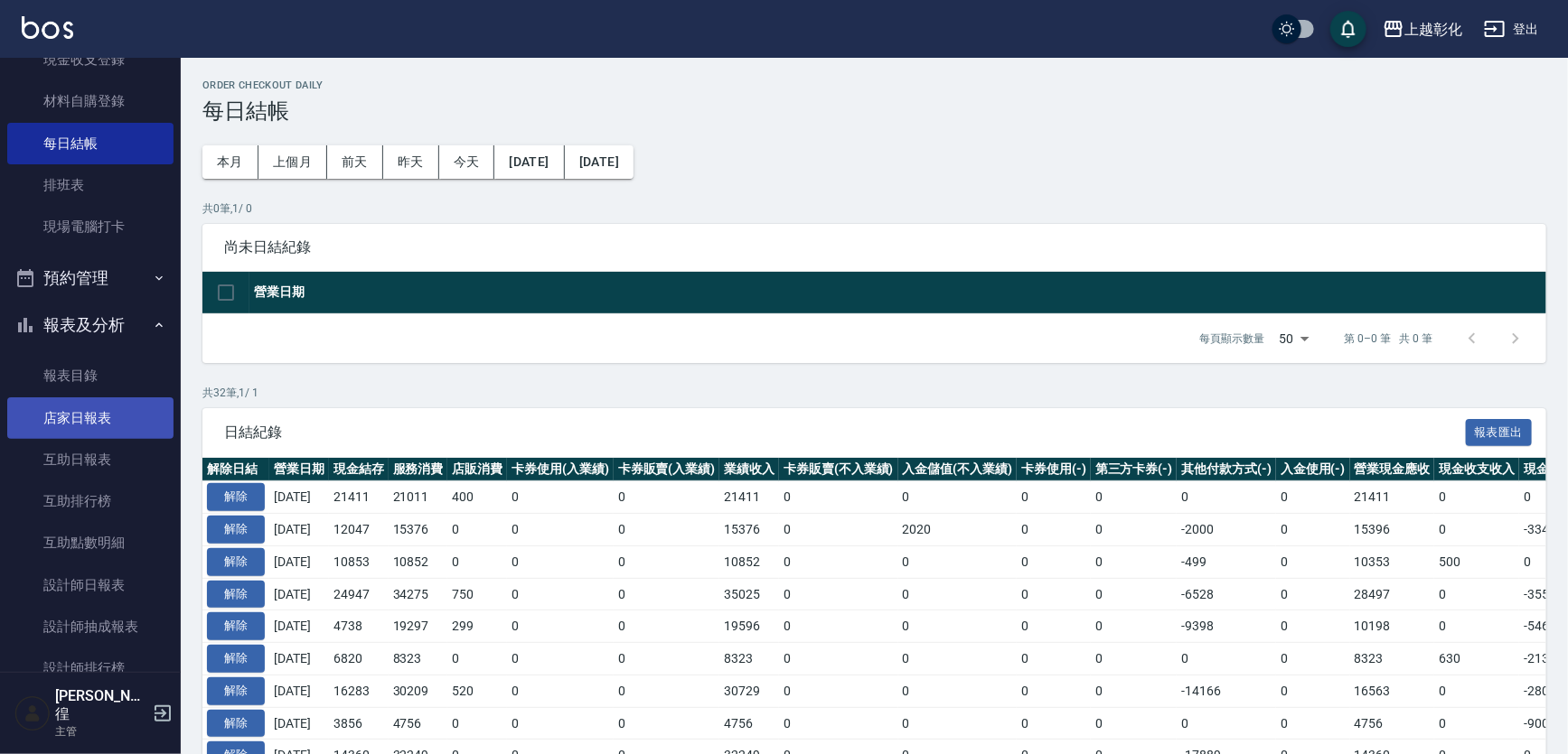
click at [109, 415] on link "店家日報表" at bounding box center [90, 418] width 166 height 42
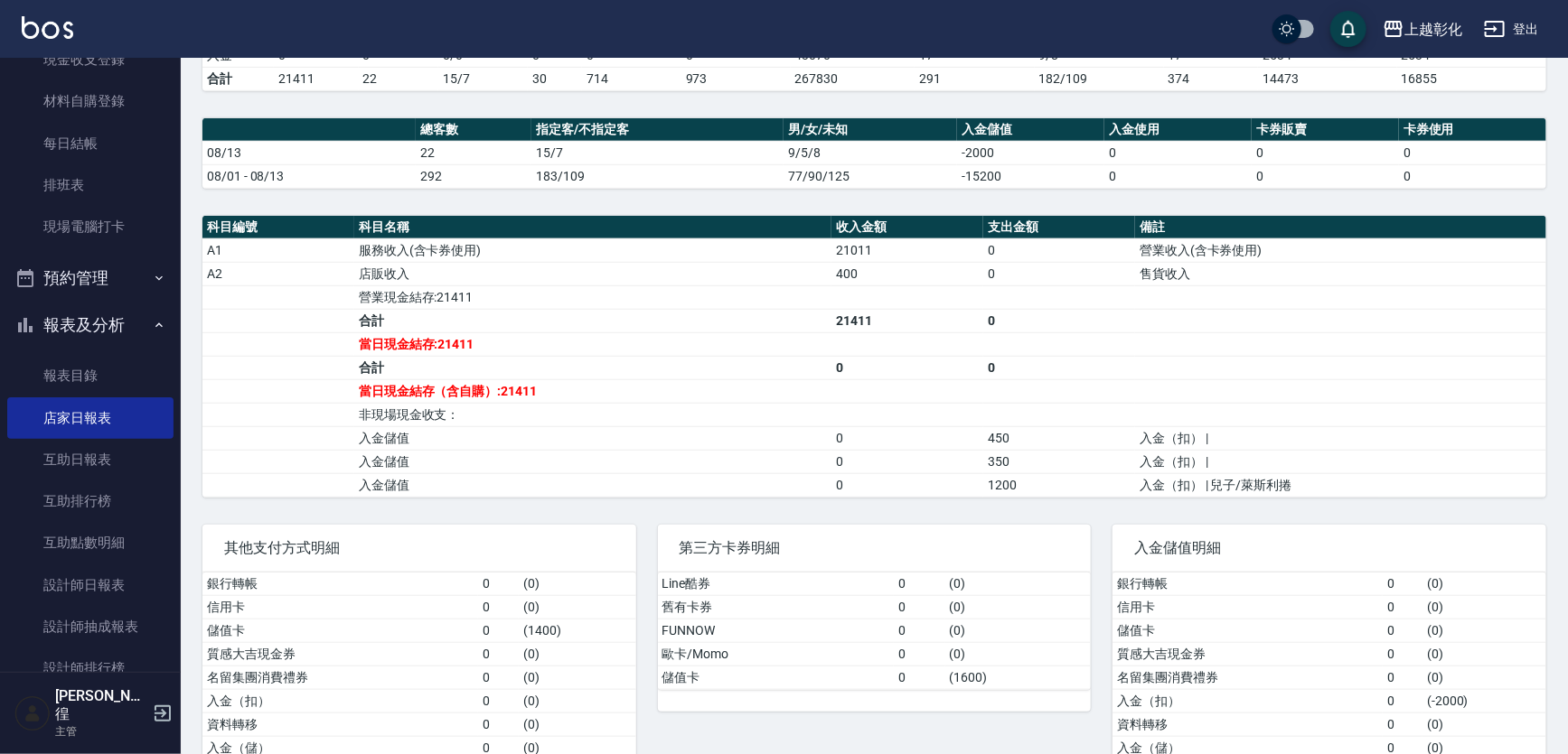
scroll to position [446, 0]
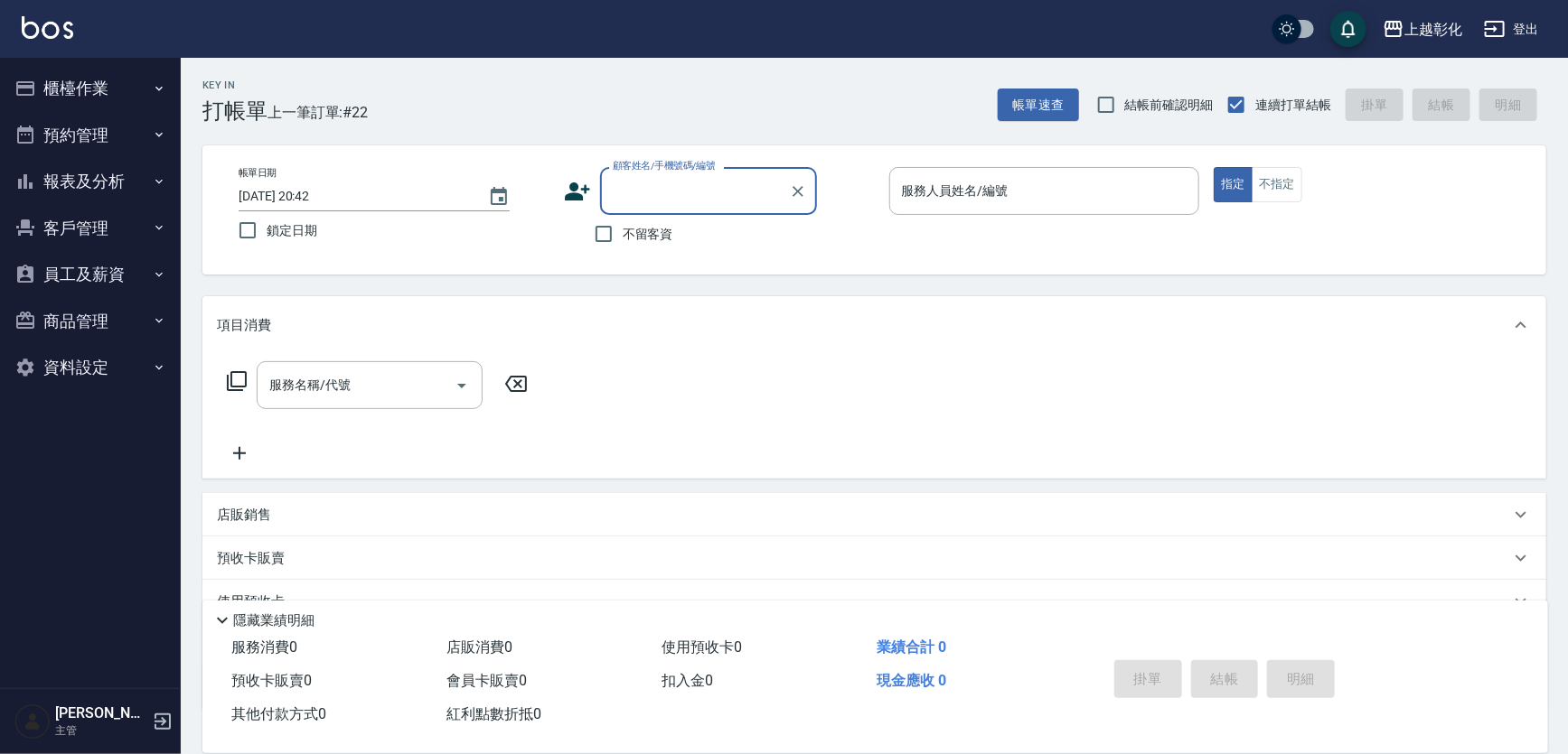
click at [118, 104] on button "櫃檯作業" at bounding box center [90, 88] width 166 height 47
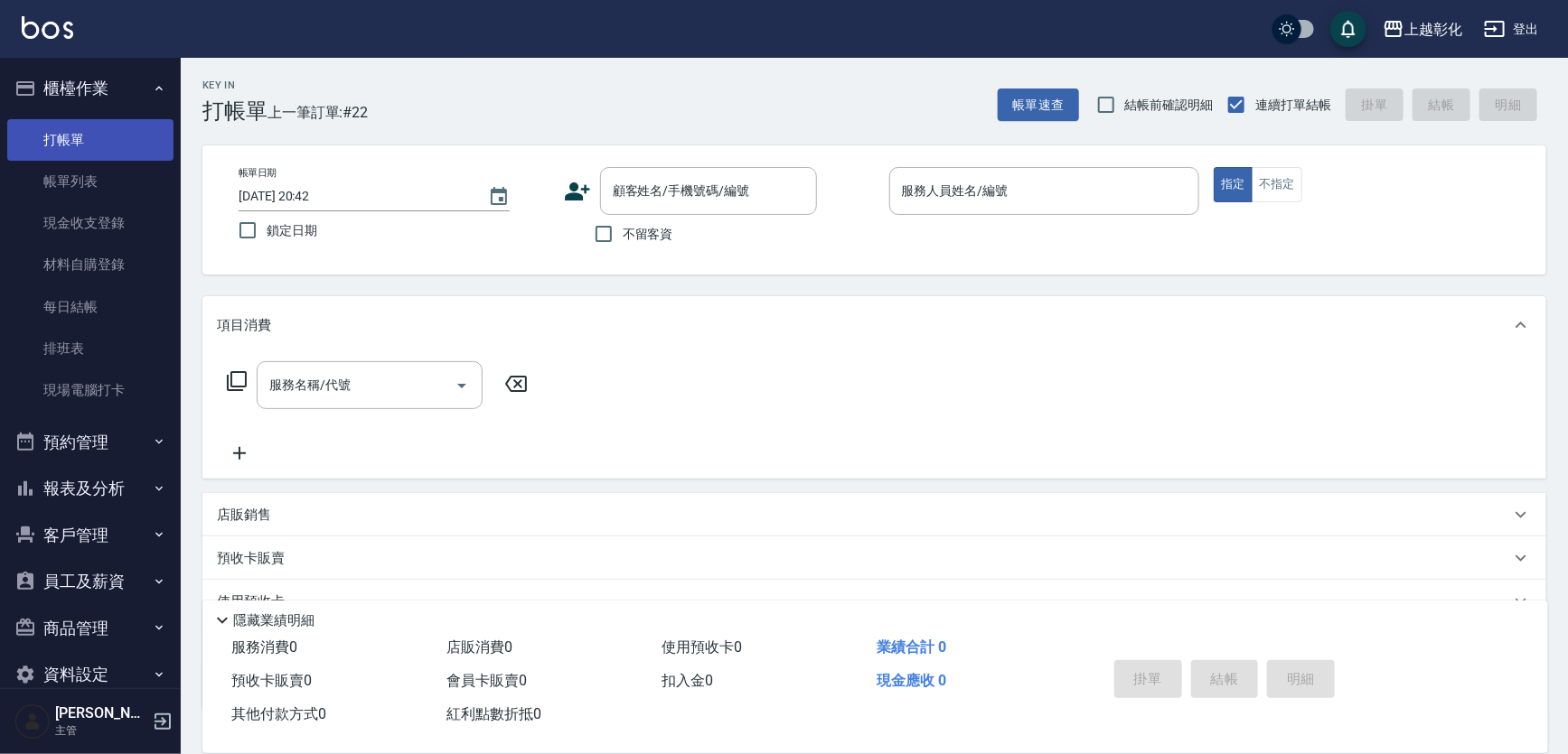
click at [116, 152] on link "打帳單" at bounding box center [90, 140] width 166 height 42
click at [107, 180] on link "帳單列表" at bounding box center [90, 181] width 166 height 42
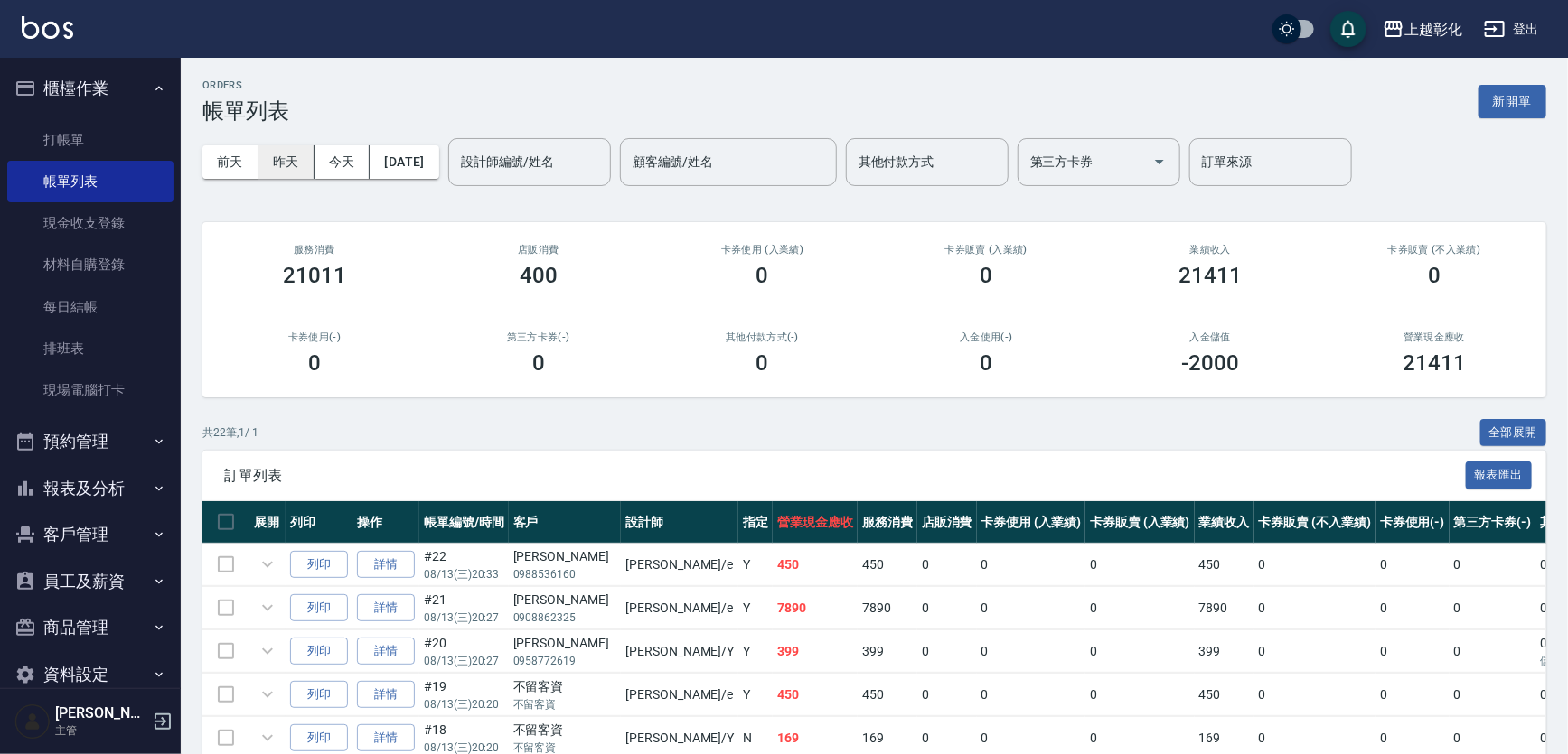
click at [265, 168] on button "昨天" at bounding box center [287, 162] width 56 height 33
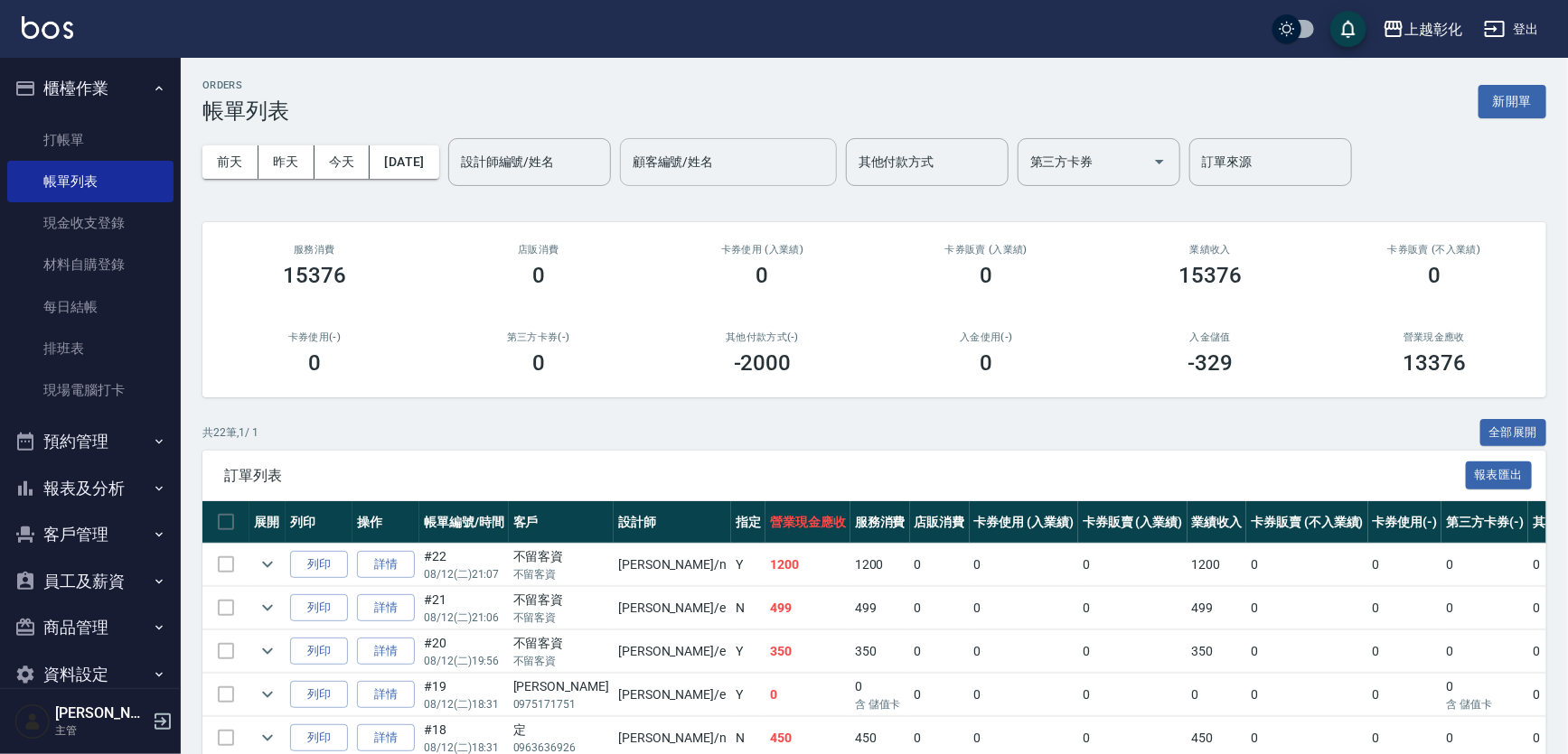
click at [738, 160] on div "顧客編號/姓名 顧客編號/姓名" at bounding box center [728, 162] width 217 height 48
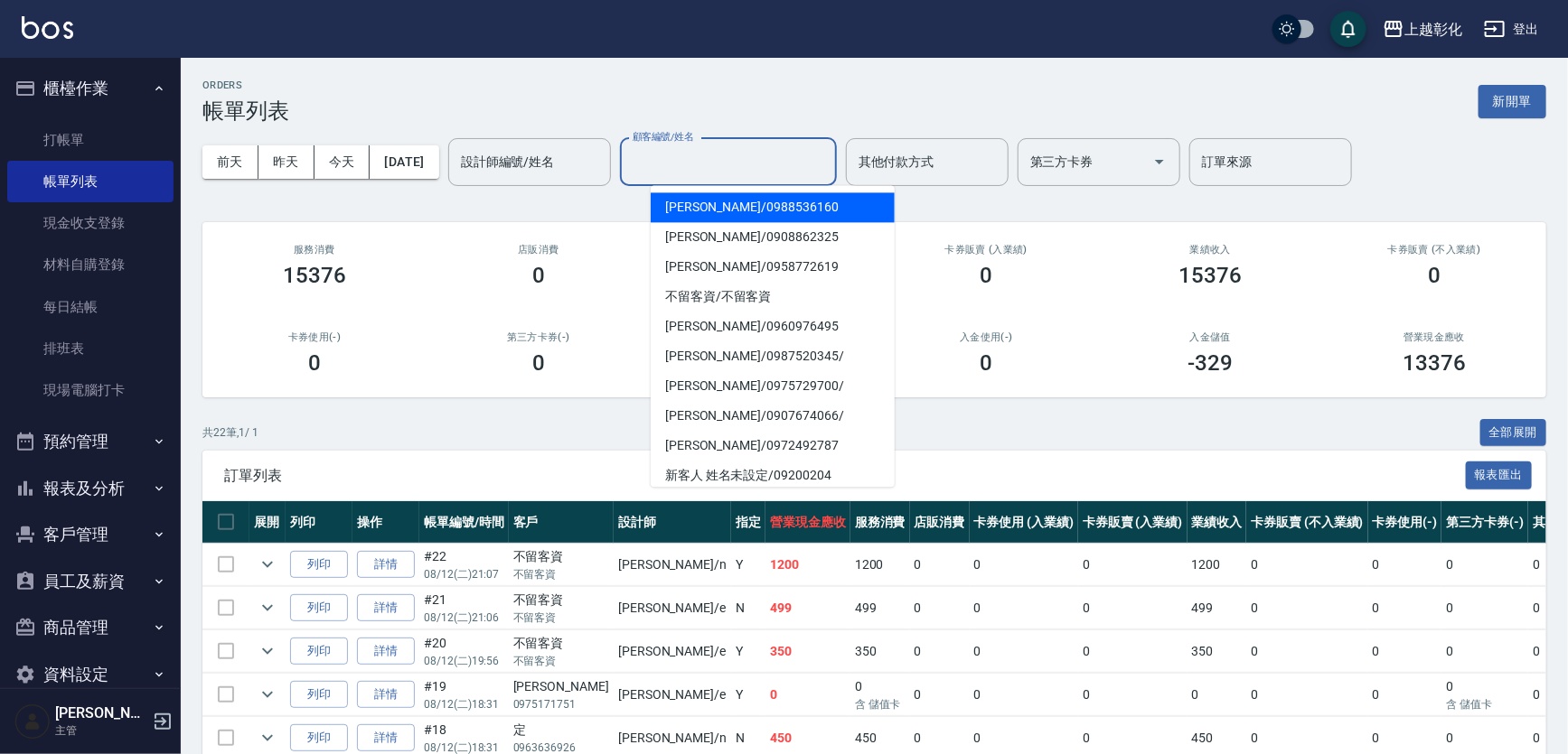
paste input "胡麗蘋"
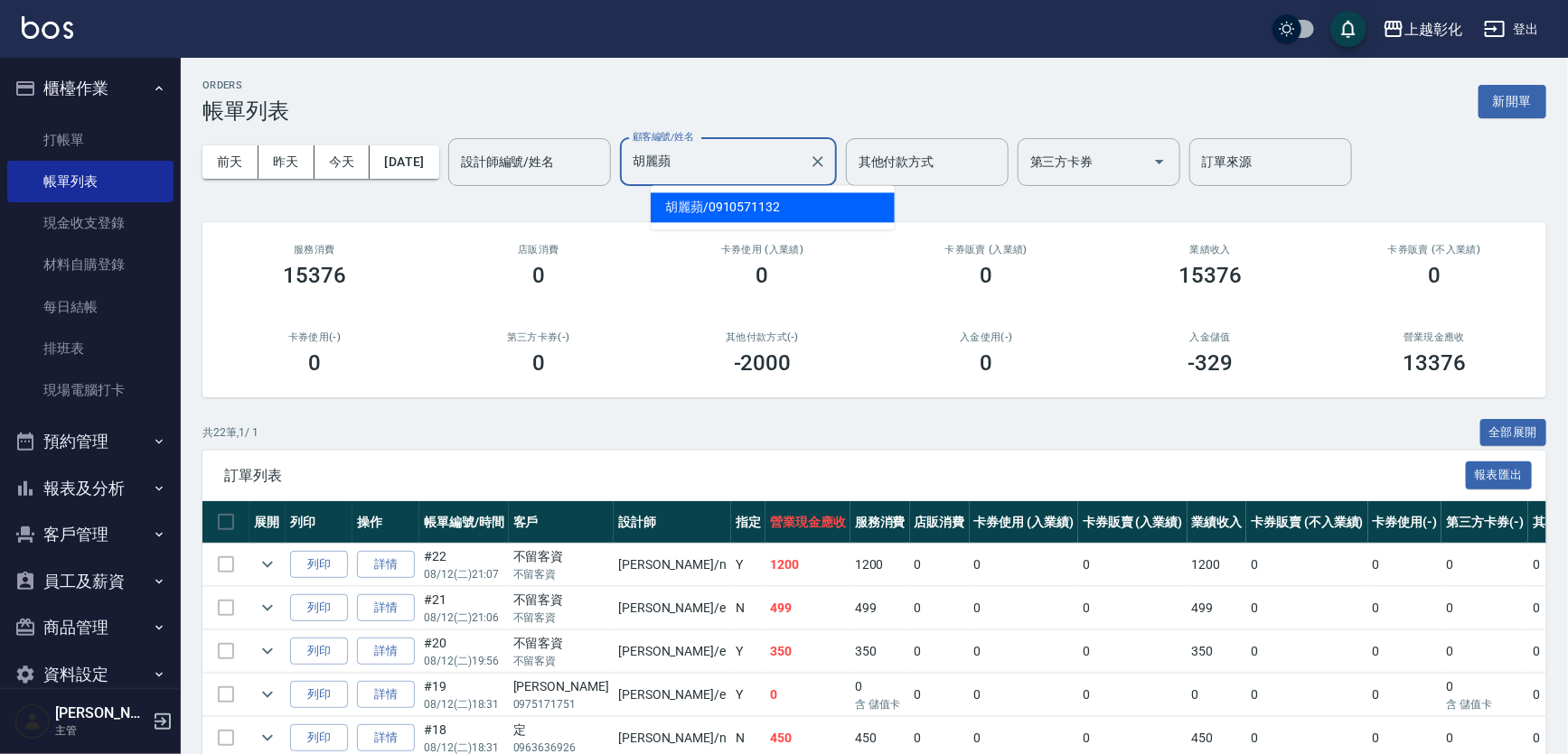
click at [716, 205] on span "胡麗蘋 / 0910571132" at bounding box center [772, 207] width 244 height 30
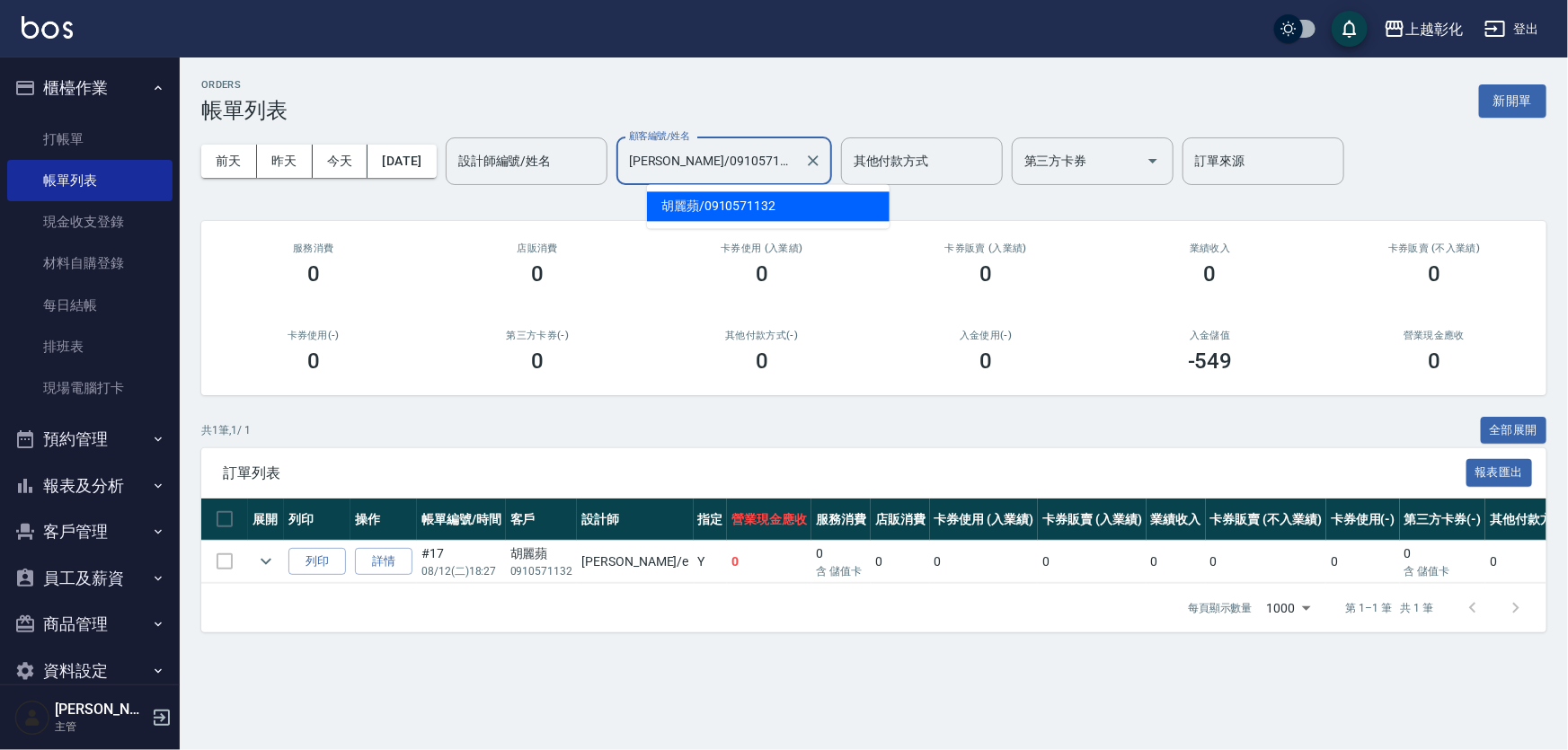
click at [728, 164] on input "胡麗蘋/0910571132" at bounding box center [710, 161] width 172 height 31
paste input "[PERSON_NAME]"
click at [740, 172] on input "胡麗蘋/0910571132" at bounding box center [710, 161] width 172 height 31
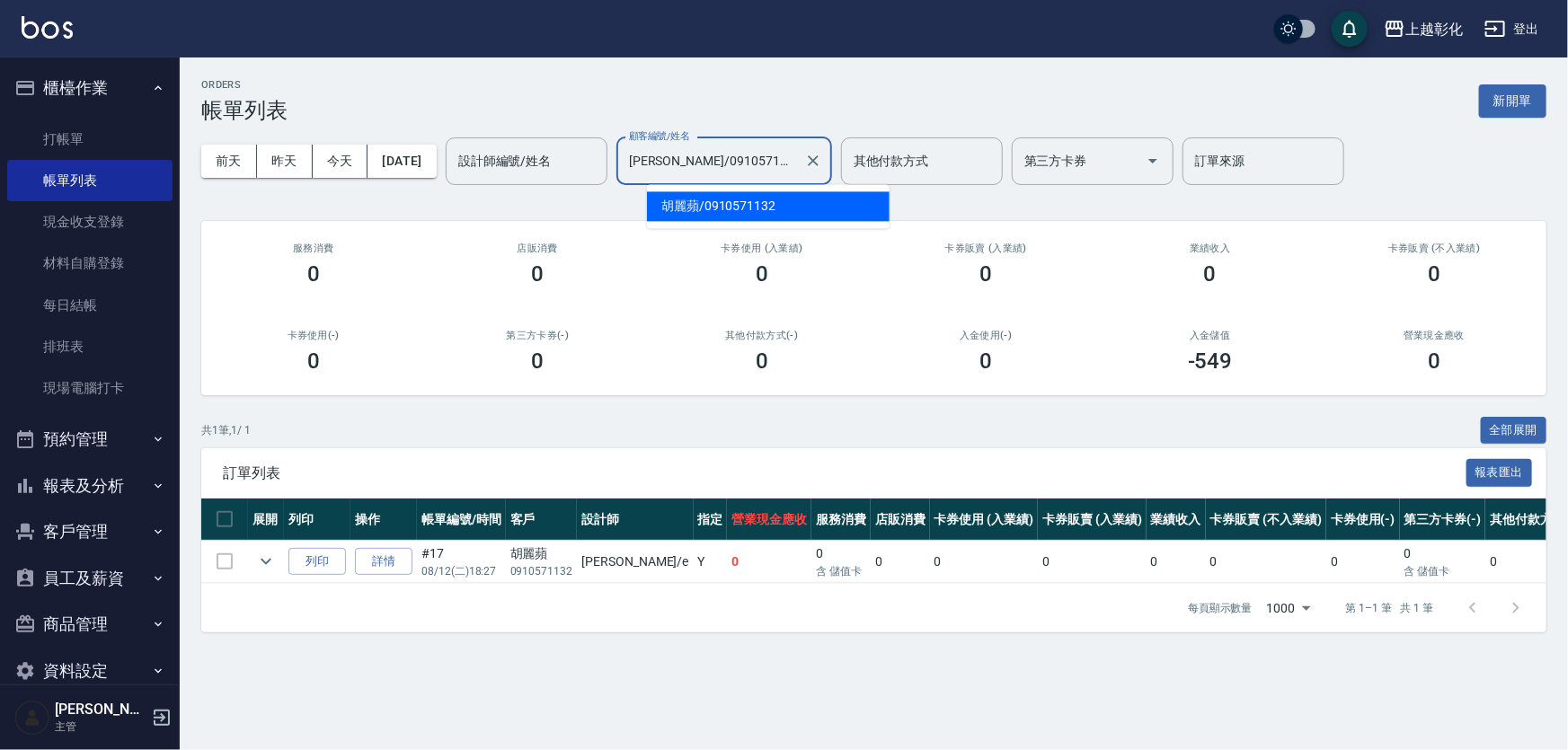
click at [740, 172] on input "胡麗蘋/0910571132" at bounding box center [710, 161] width 172 height 31
paste input "[PERSON_NAME]"
click at [730, 219] on span "陳昭安 / 0911125681" at bounding box center [767, 206] width 243 height 30
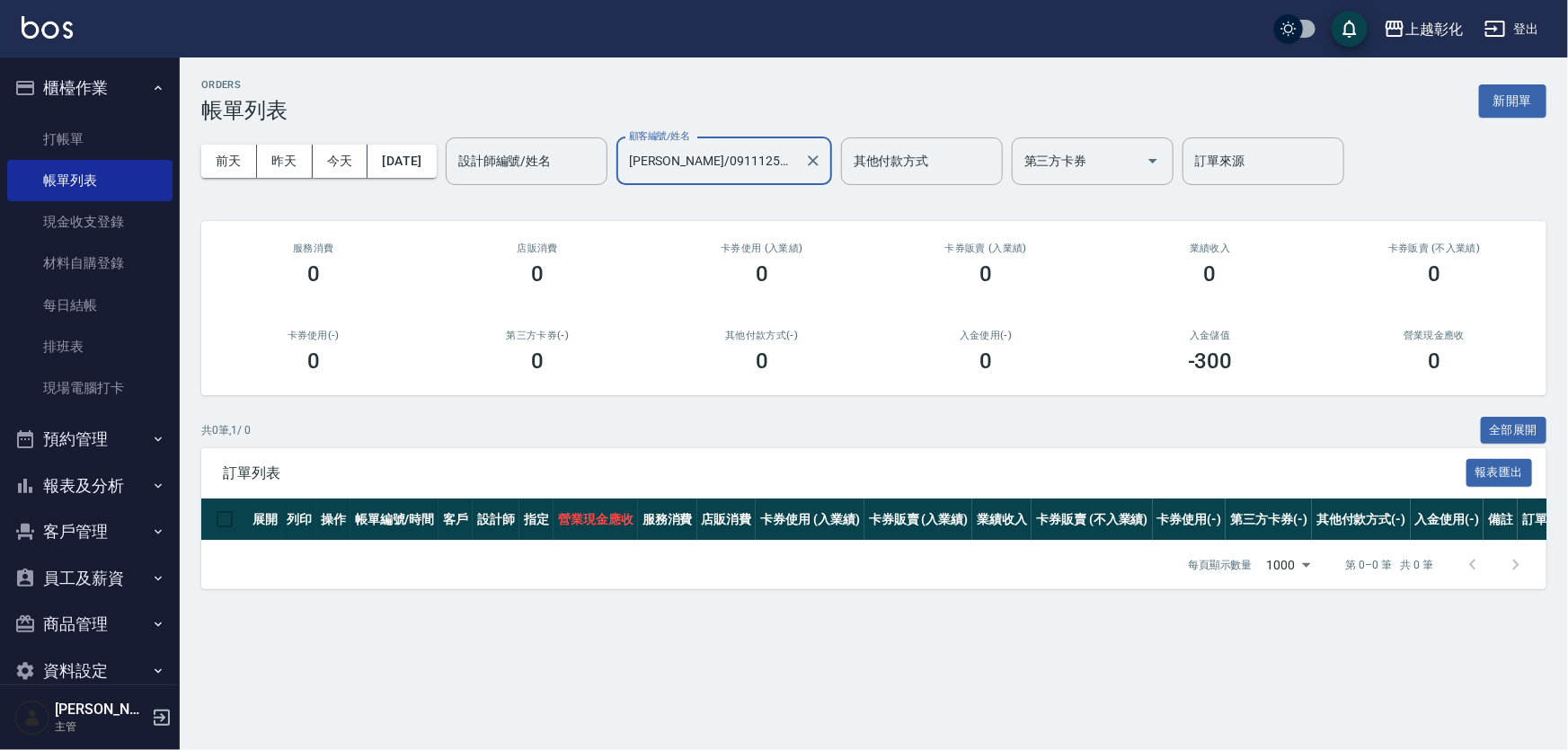
type input "陳昭安/0911125681"
click at [114, 189] on link "帳單列表" at bounding box center [89, 180] width 165 height 42
click at [286, 167] on button "昨天" at bounding box center [285, 161] width 55 height 33
click at [818, 164] on icon "Clear" at bounding box center [814, 161] width 11 height 11
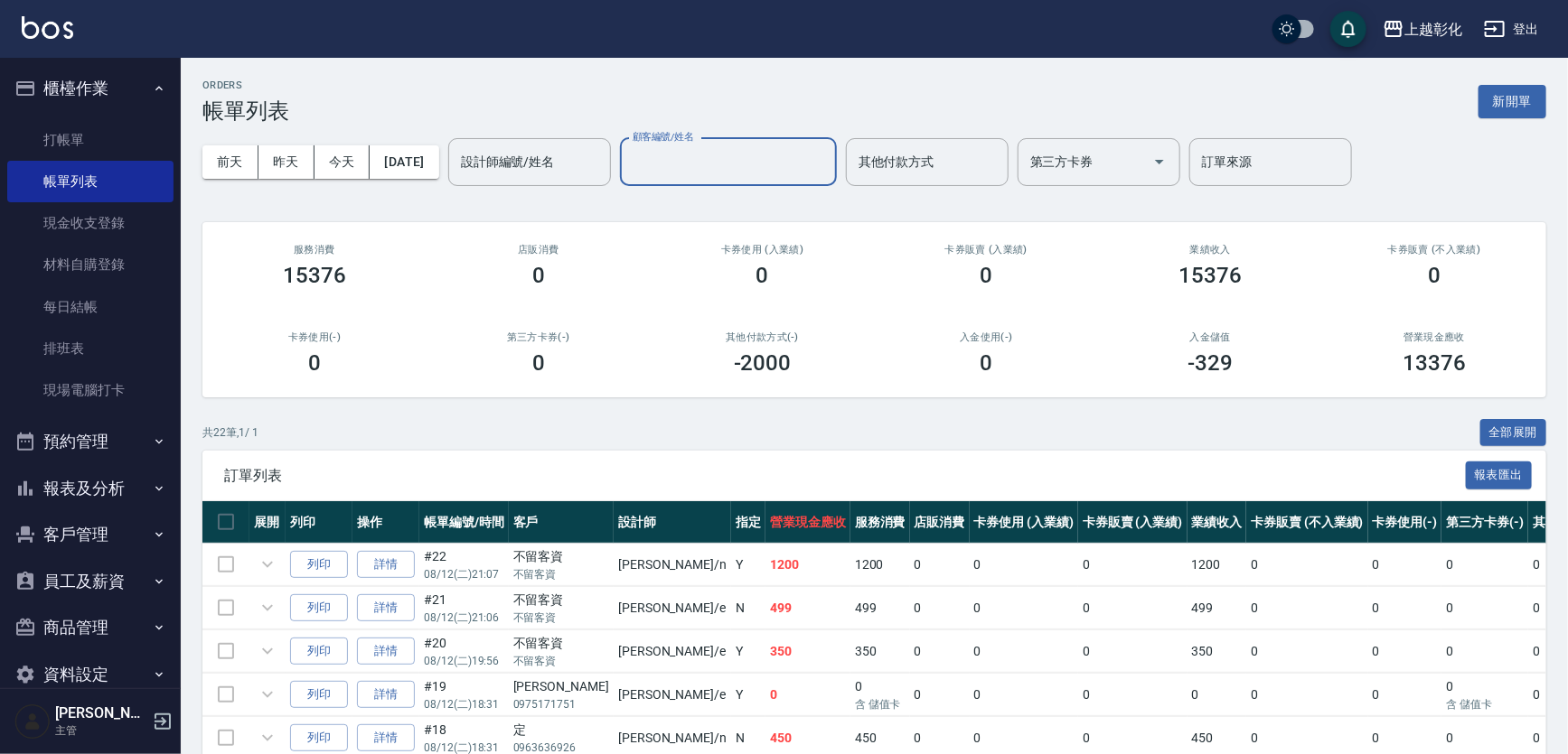
click at [501, 99] on div "ORDERS 帳單列表 新開單" at bounding box center [874, 102] width 1344 height 45
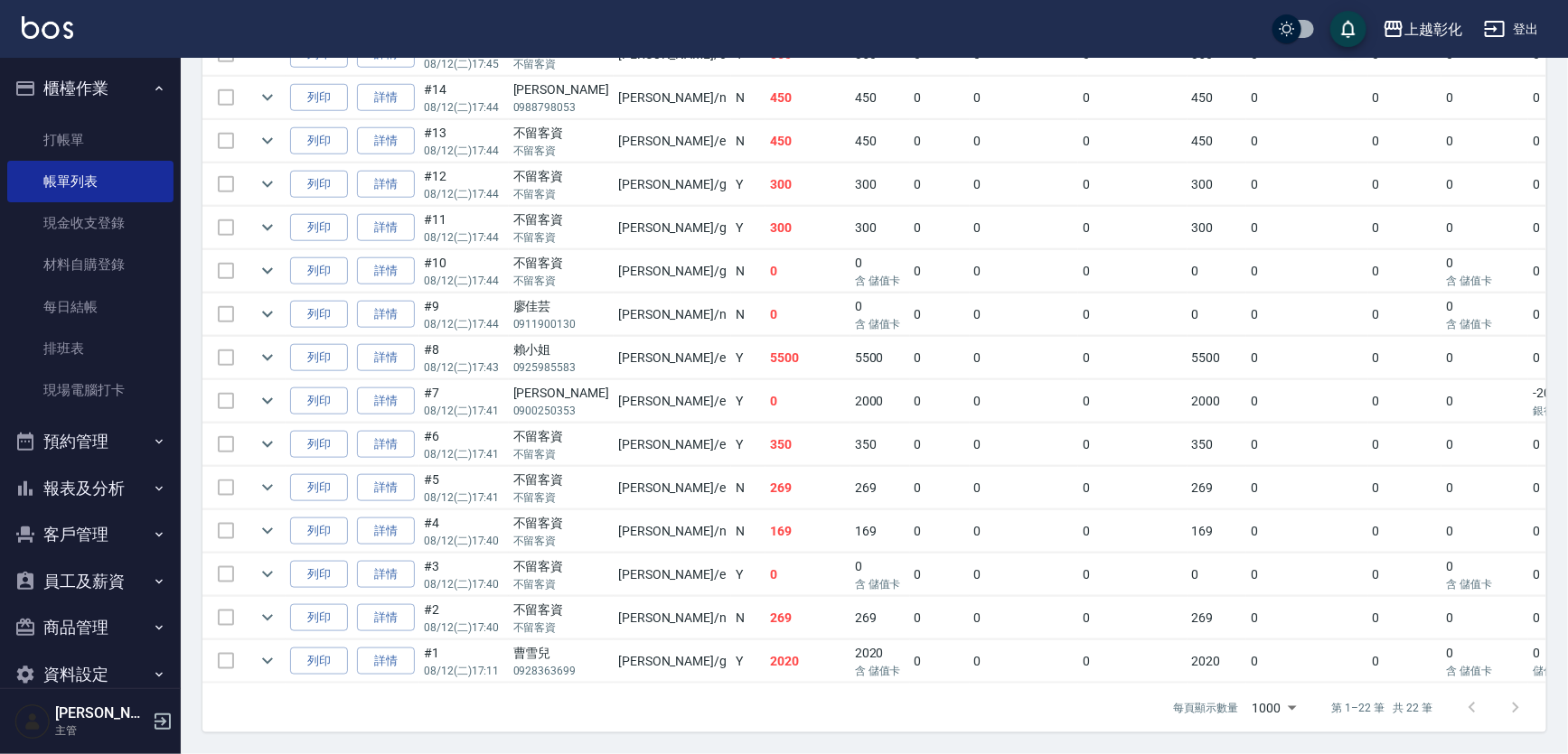
scroll to position [961, 0]
